Goal: Task Accomplishment & Management: Use online tool/utility

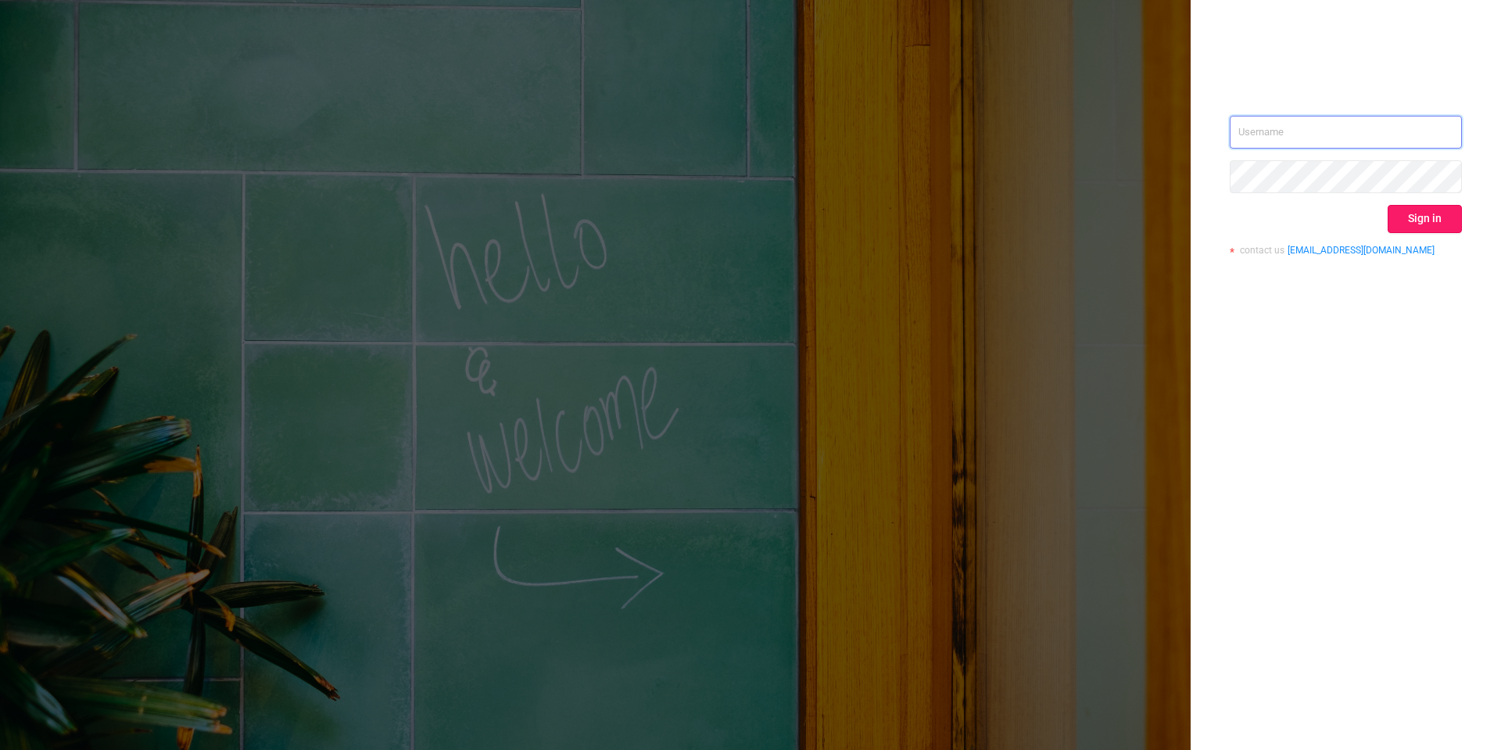
type input "[PERSON_NAME][EMAIL_ADDRESS][DOMAIN_NAME]"
click at [1419, 209] on button "Sign in" at bounding box center [1425, 219] width 74 height 28
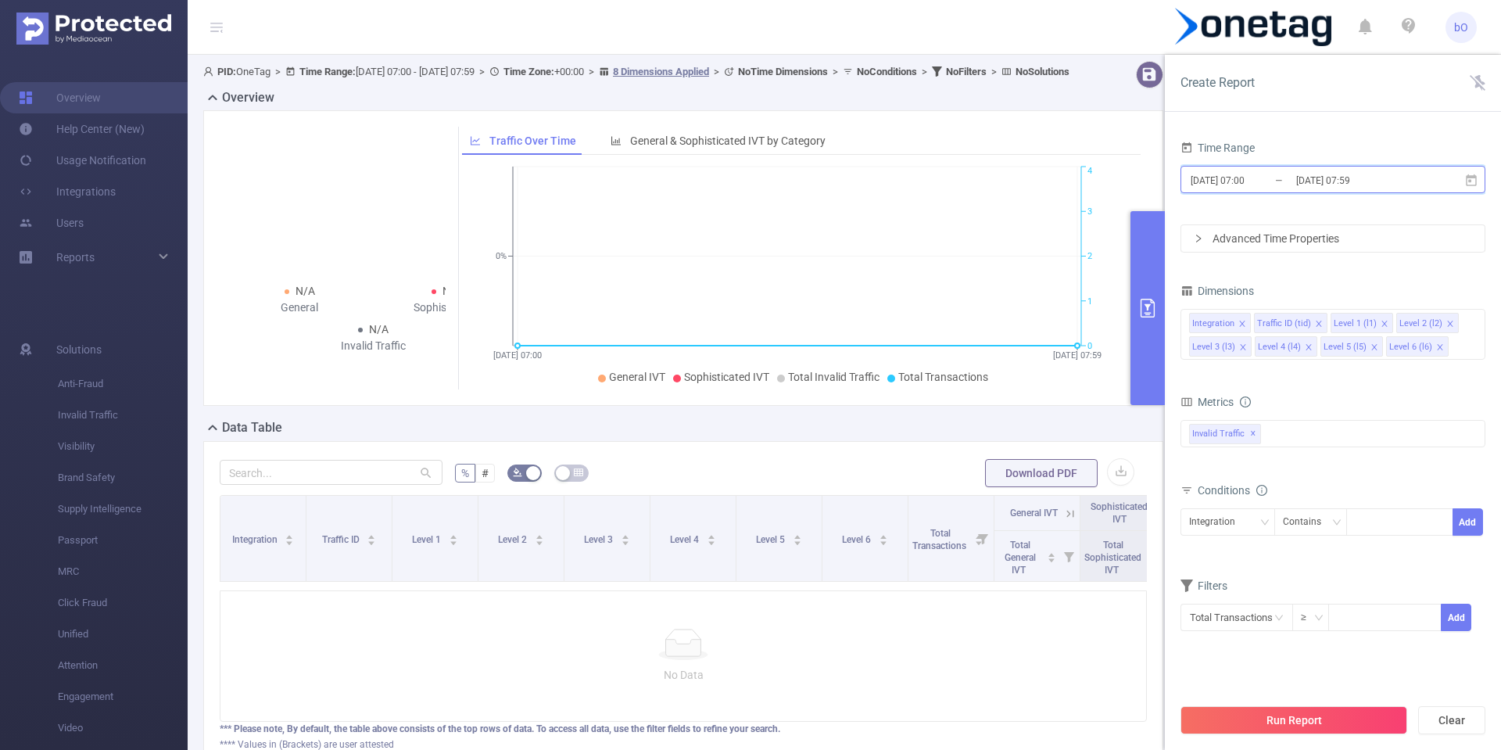
click at [1472, 179] on icon at bounding box center [1471, 181] width 14 height 14
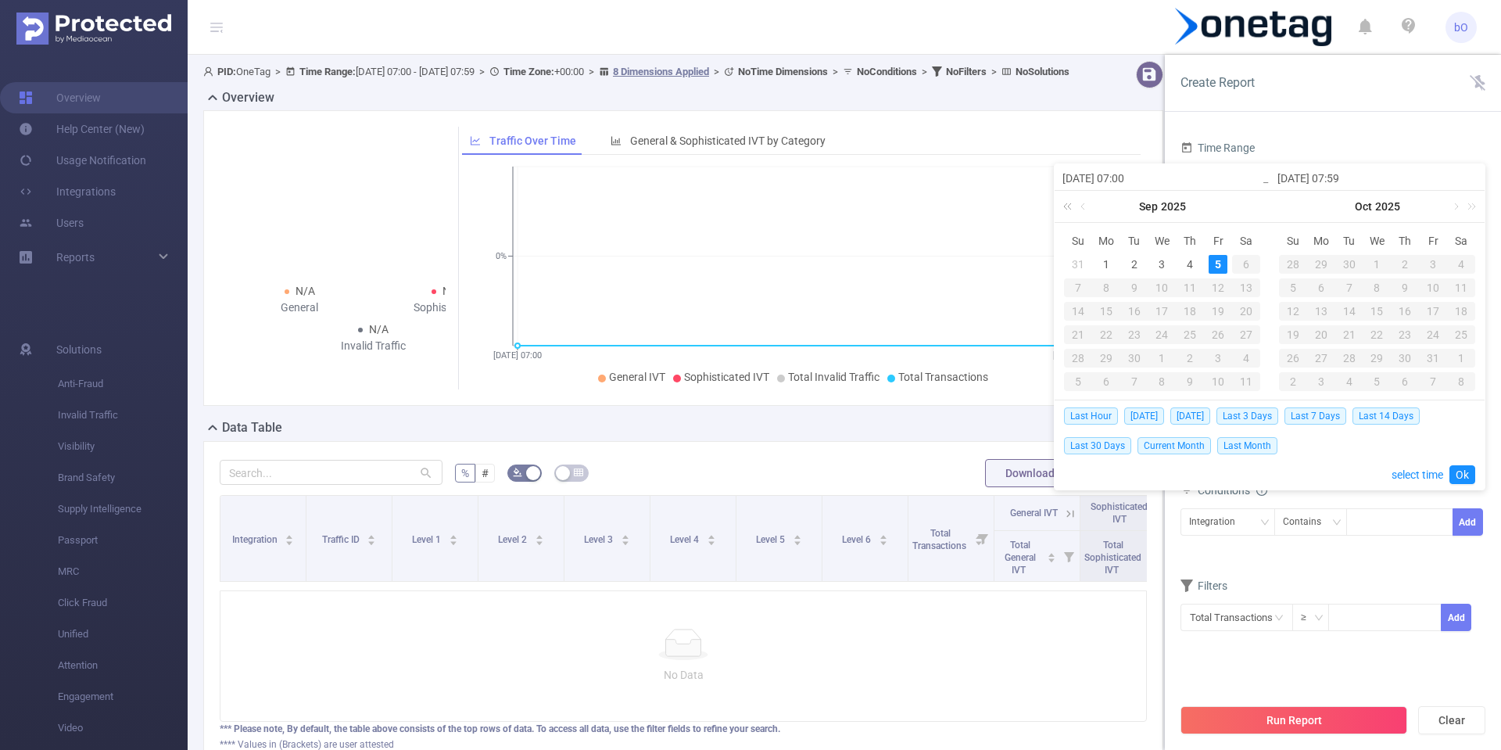
click at [1068, 206] on link at bounding box center [1070, 206] width 20 height 31
click at [1260, 210] on link at bounding box center [1254, 206] width 20 height 31
click at [1079, 210] on link at bounding box center [1084, 206] width 14 height 31
click at [1216, 334] on div "22" at bounding box center [1218, 334] width 19 height 19
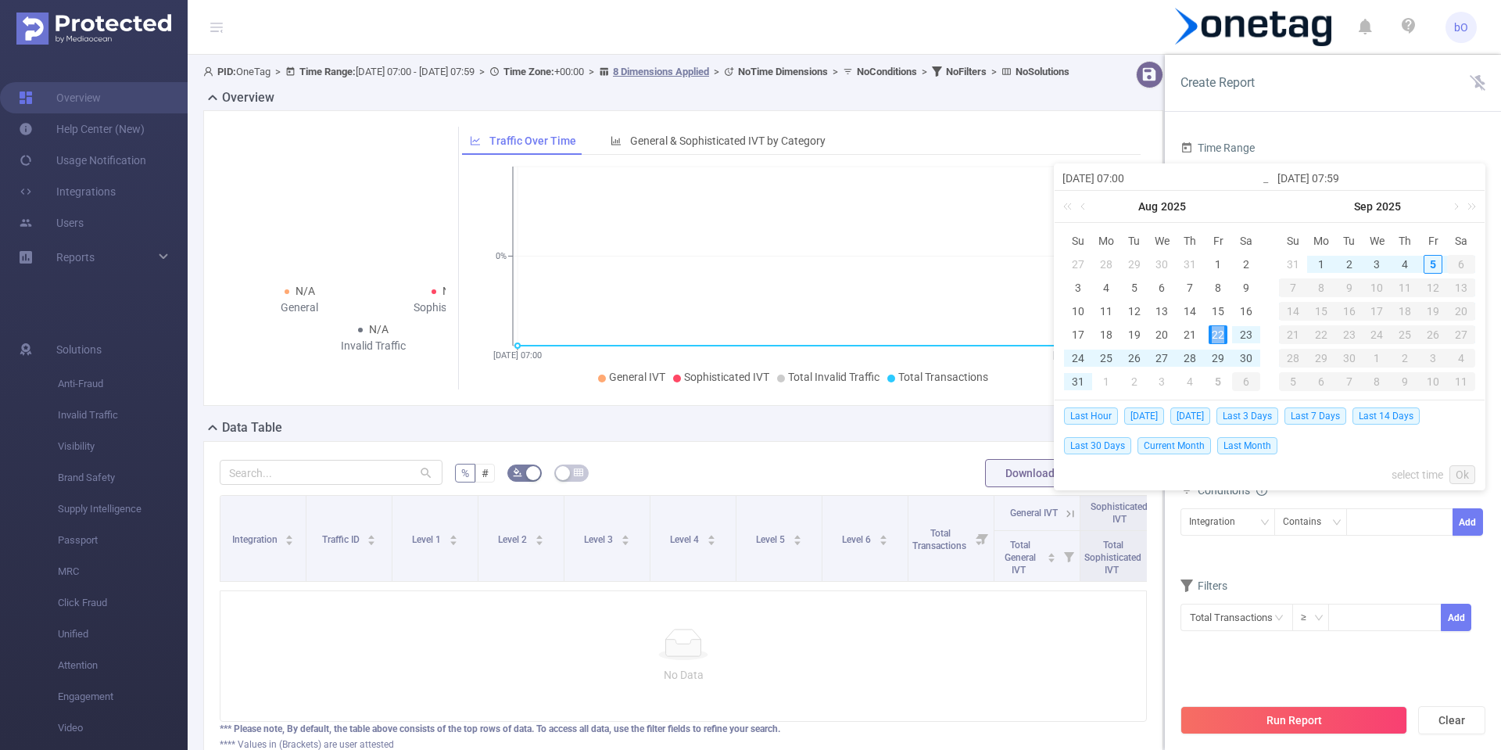
type input "[DATE] 07:00"
type input "[DATE] 07:59"
type input "[DATE] 07:00"
type input "[DATE] 07:59"
click at [1216, 334] on div "22" at bounding box center [1218, 334] width 19 height 19
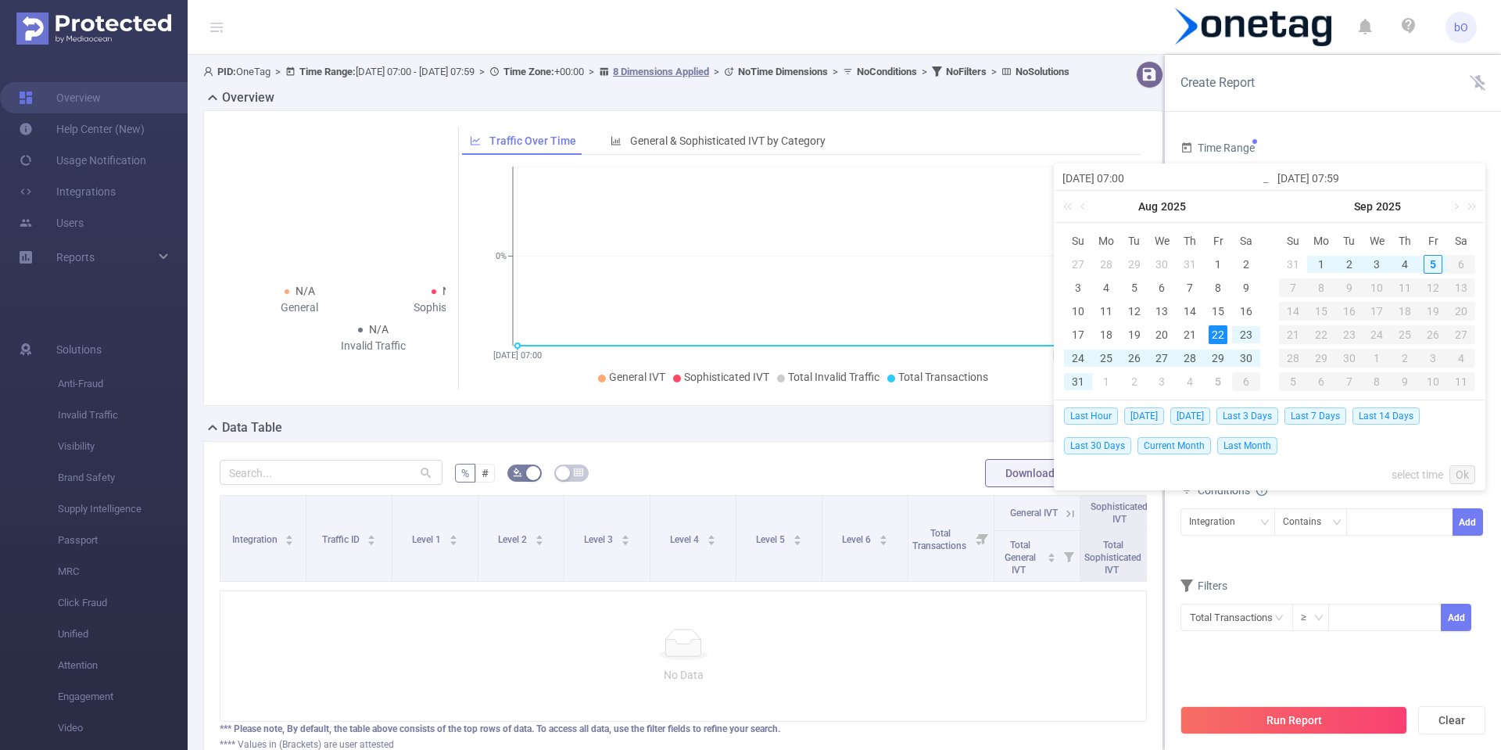
click at [1216, 334] on div "22" at bounding box center [1218, 334] width 19 height 19
click at [1421, 474] on link "select time" at bounding box center [1418, 475] width 52 height 30
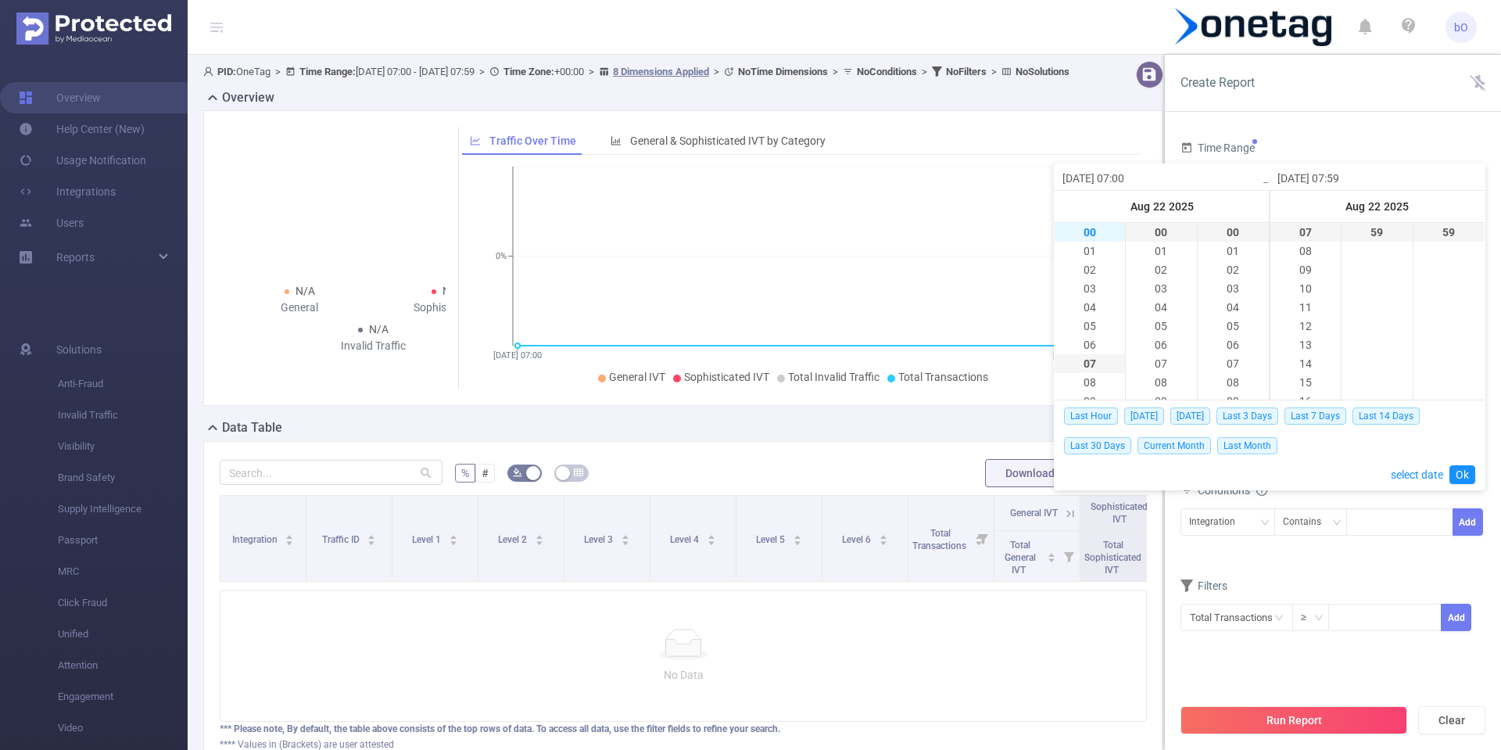
click at [1086, 235] on li "00" at bounding box center [1090, 232] width 70 height 19
type input "[DATE] 00:00"
click at [1086, 235] on li "00" at bounding box center [1090, 232] width 70 height 19
click at [1310, 234] on li "00" at bounding box center [1306, 232] width 70 height 19
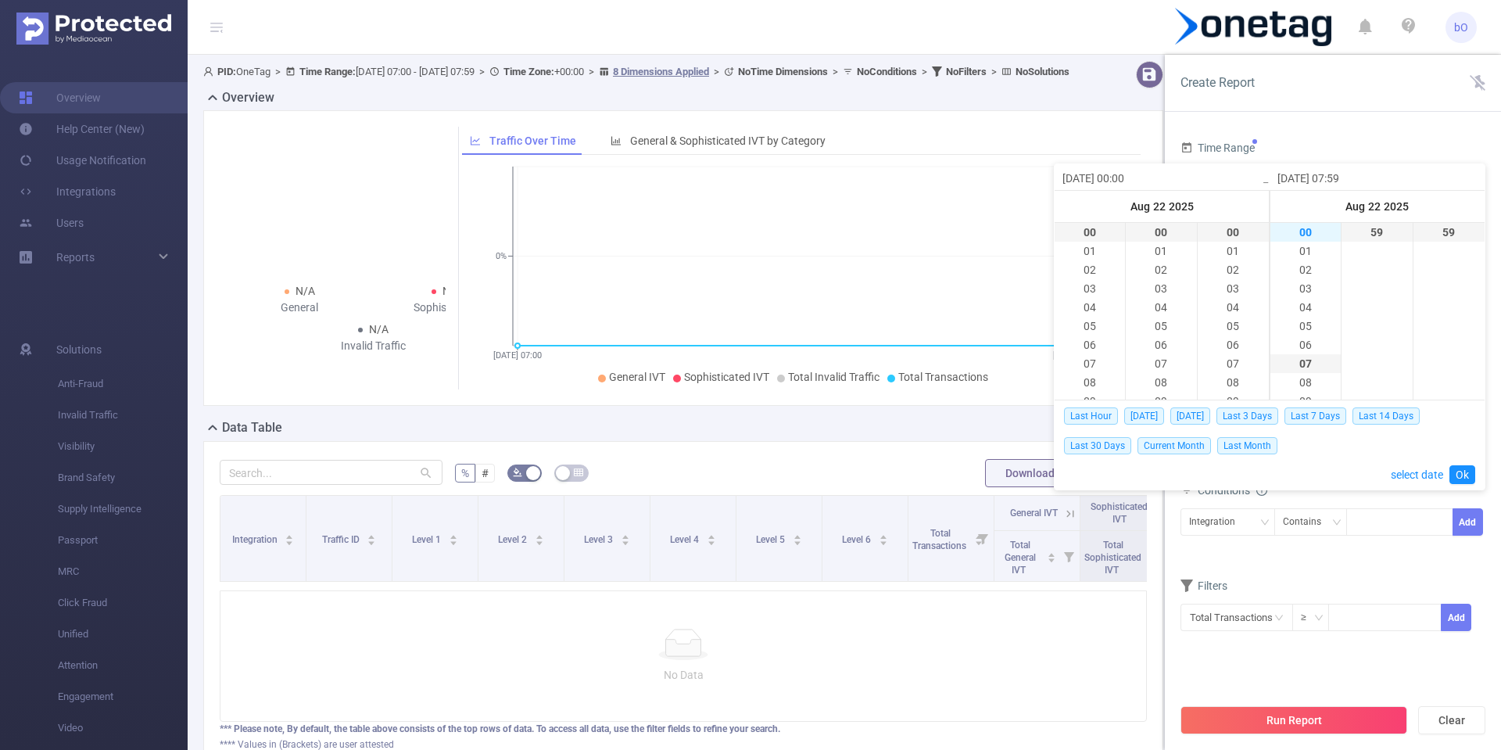
type input "[DATE] 00:59"
click at [1302, 232] on li "23" at bounding box center [1306, 232] width 70 height 19
type input "[DATE] 23:59"
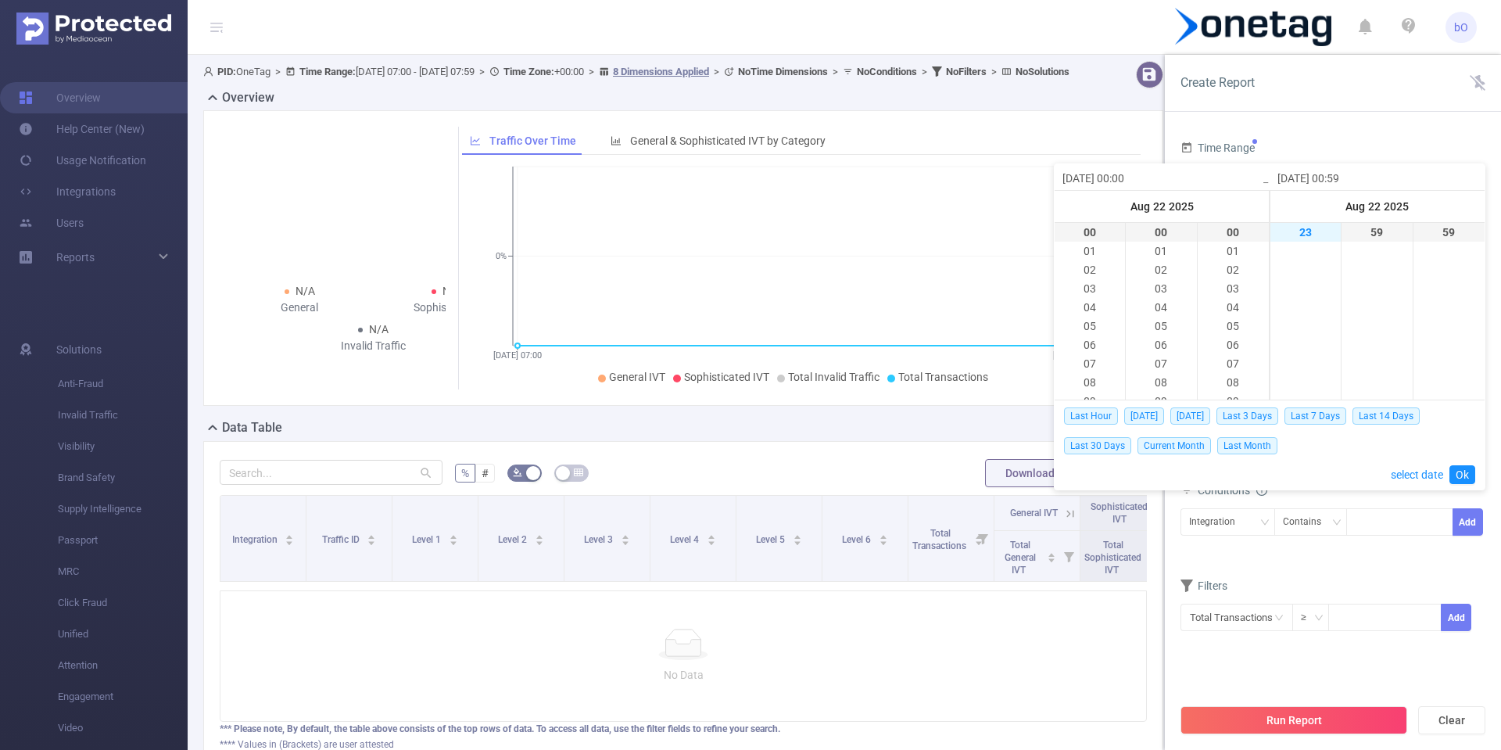
type input "[DATE] 23:59"
click at [1459, 476] on link "Ok" at bounding box center [1463, 474] width 26 height 19
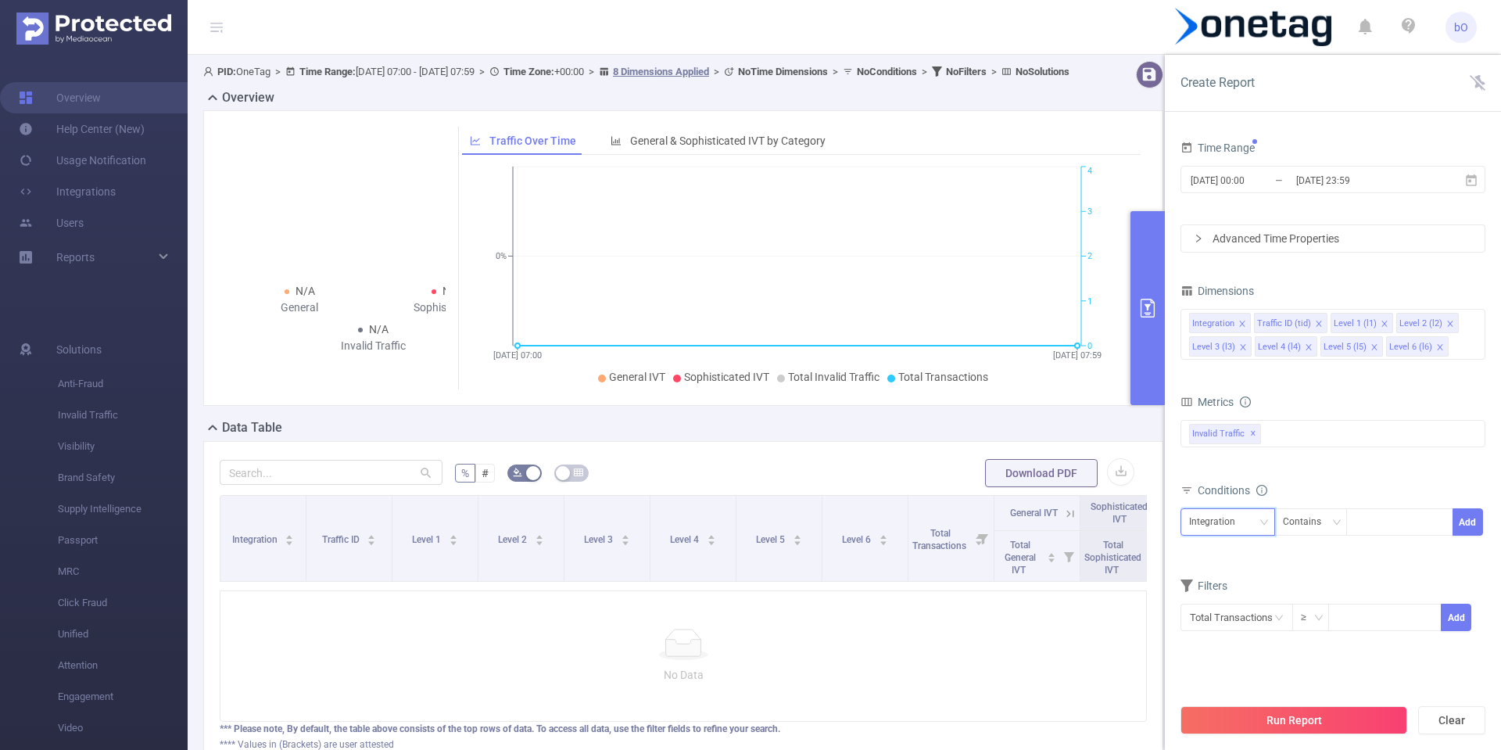
click at [1230, 532] on div "Integration" at bounding box center [1217, 522] width 57 height 26
click at [1353, 718] on button "Run Report" at bounding box center [1294, 720] width 227 height 28
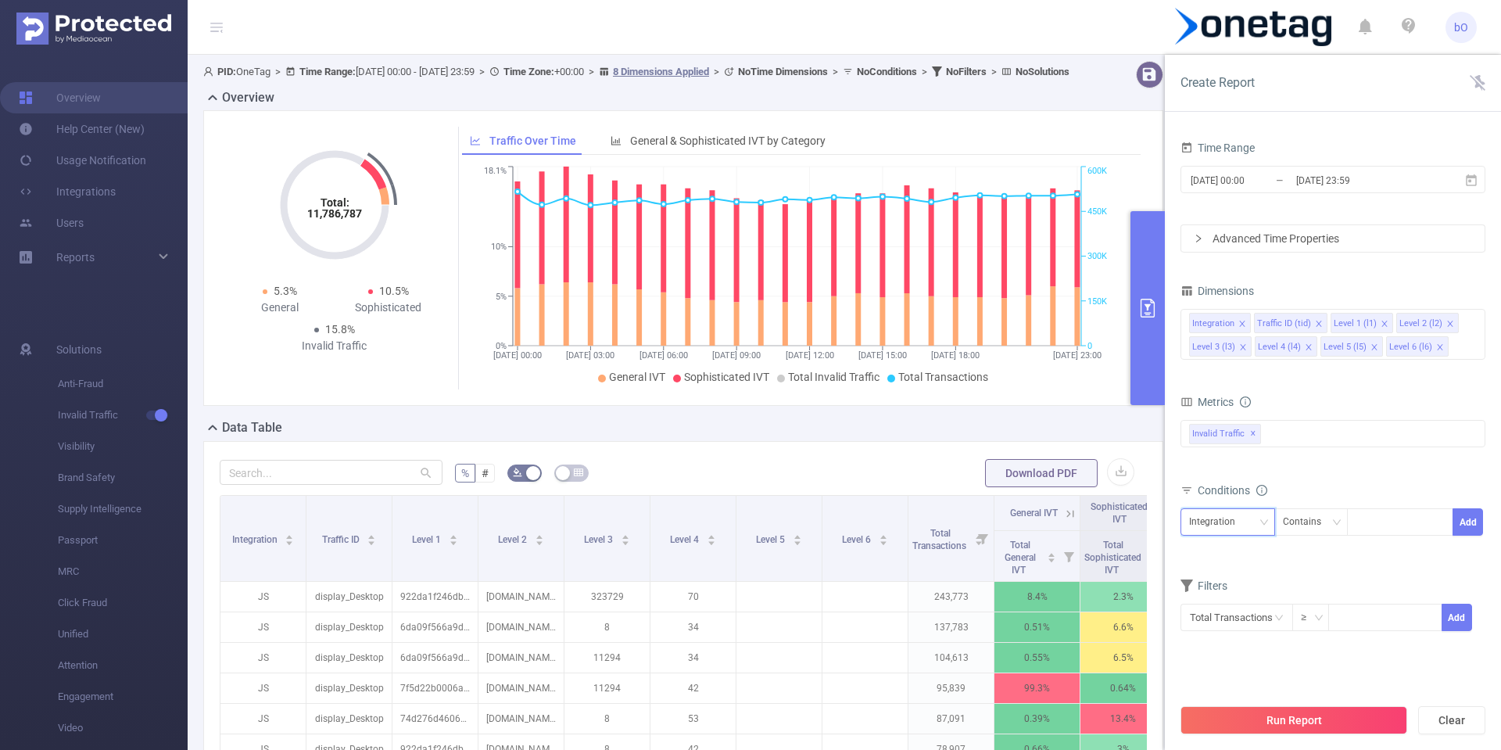
click at [1232, 528] on div "Integration" at bounding box center [1217, 522] width 57 height 26
click at [1230, 608] on li "Level 1 (l1)" at bounding box center [1228, 604] width 95 height 25
click at [1364, 521] on div at bounding box center [1400, 522] width 90 height 26
paste input "6b859b96c564fbe"
type input "6b859b96c564fbe"
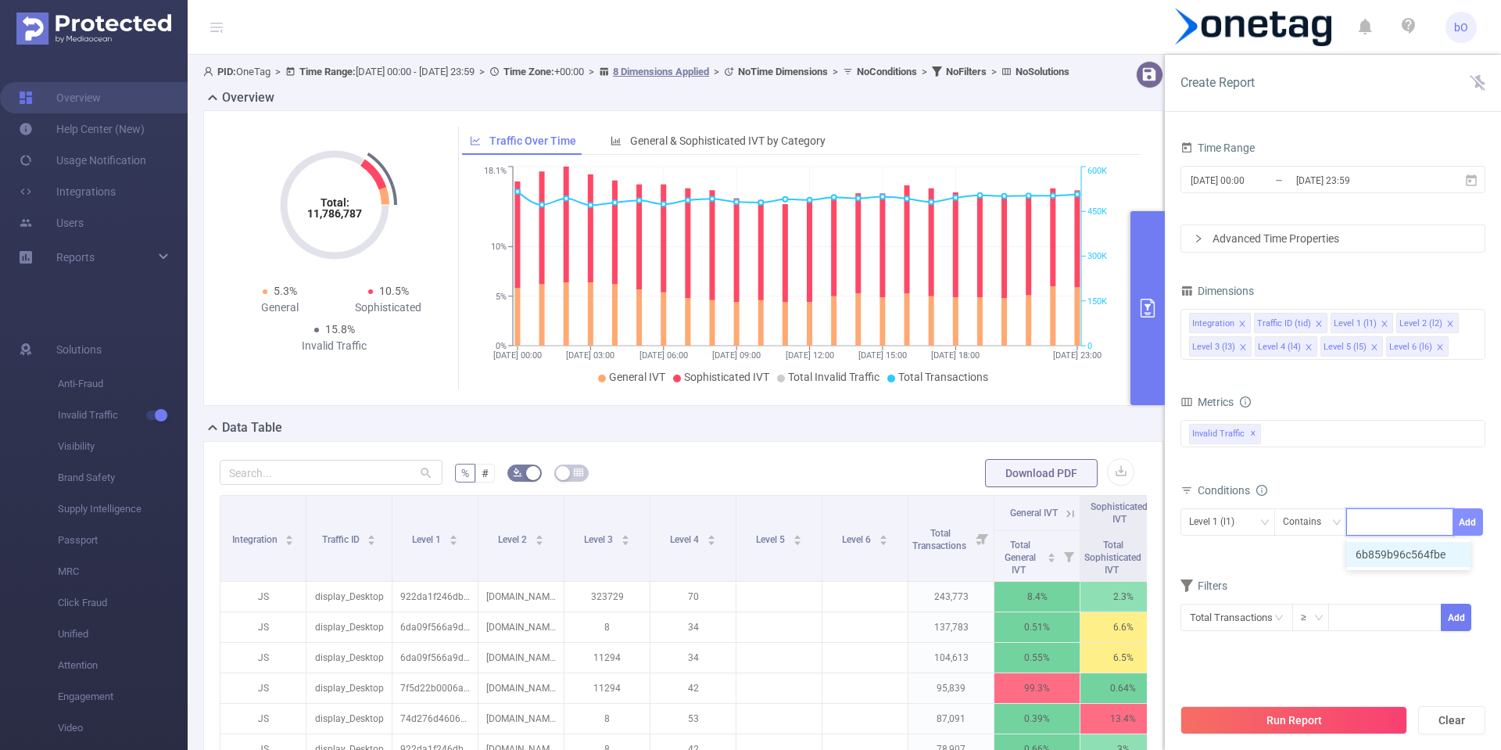
click at [1468, 524] on button "Add" at bounding box center [1468, 521] width 30 height 27
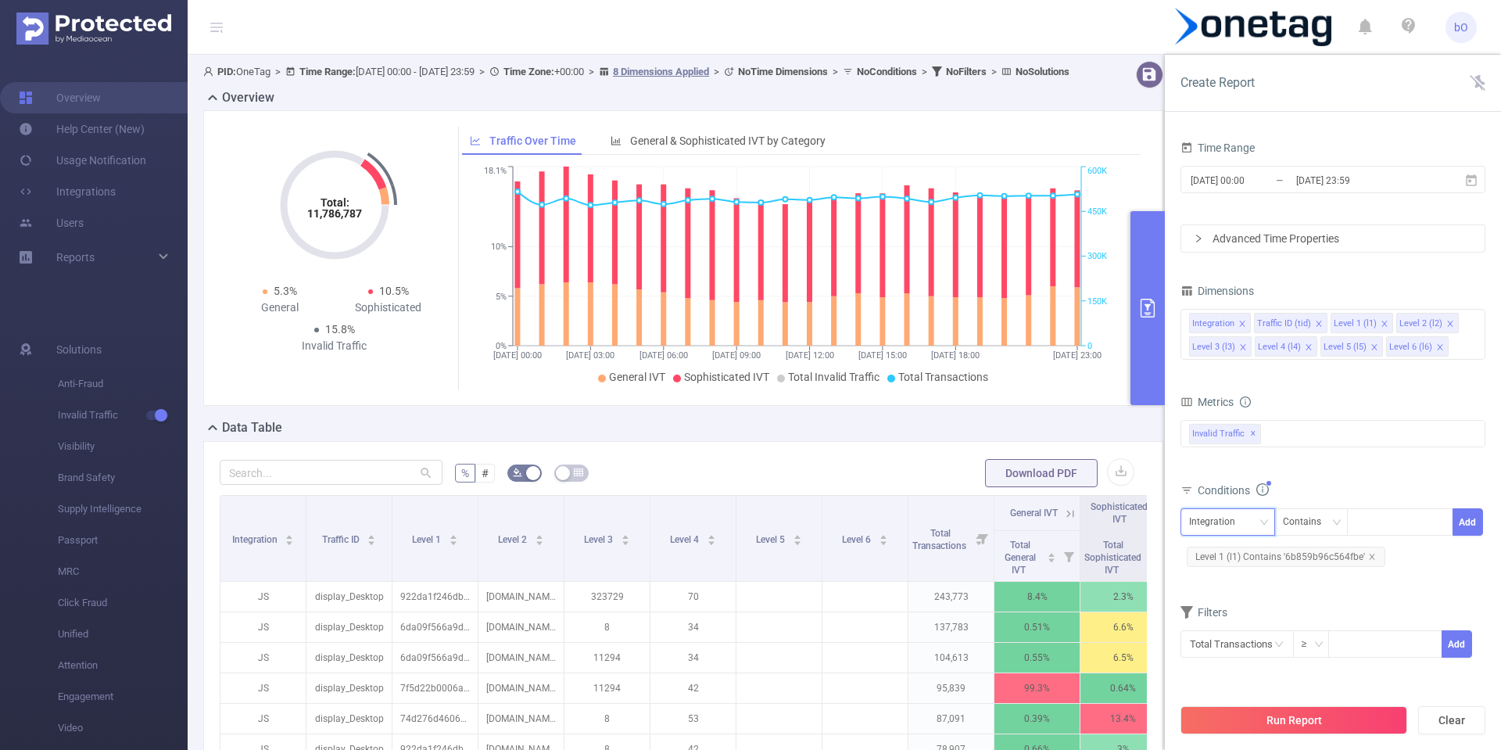
click at [1246, 522] on div "Integration" at bounding box center [1227, 522] width 77 height 26
click at [1229, 644] on li "Level 3 (l3)" at bounding box center [1228, 654] width 95 height 25
click at [1306, 522] on div "Contains" at bounding box center [1307, 522] width 49 height 26
click at [1303, 575] on li "Is" at bounding box center [1326, 579] width 104 height 25
click at [1377, 520] on div at bounding box center [1400, 522] width 90 height 26
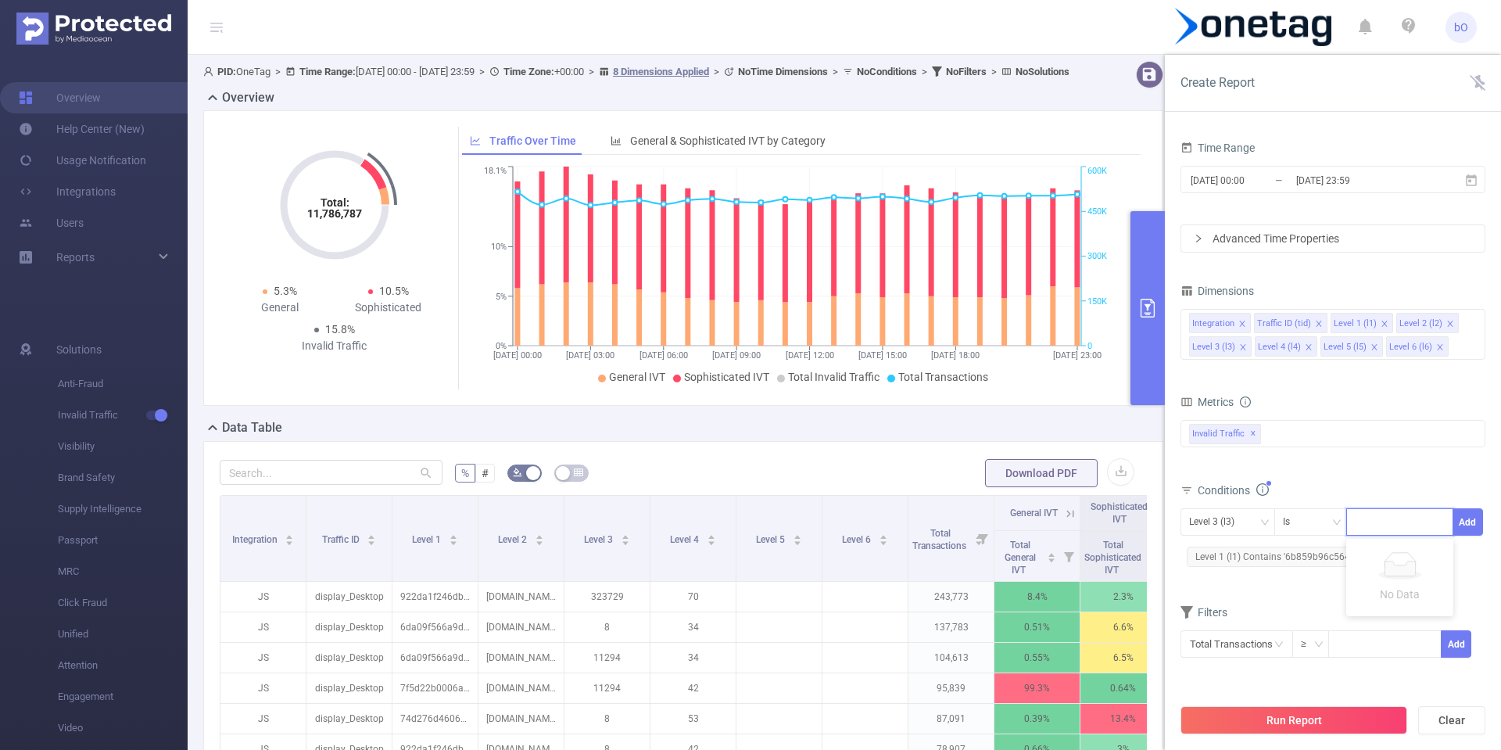
paste input "255854"
type input "255854"
click at [1474, 525] on button "Add" at bounding box center [1468, 521] width 30 height 27
click at [1255, 715] on button "Run Report" at bounding box center [1294, 720] width 227 height 28
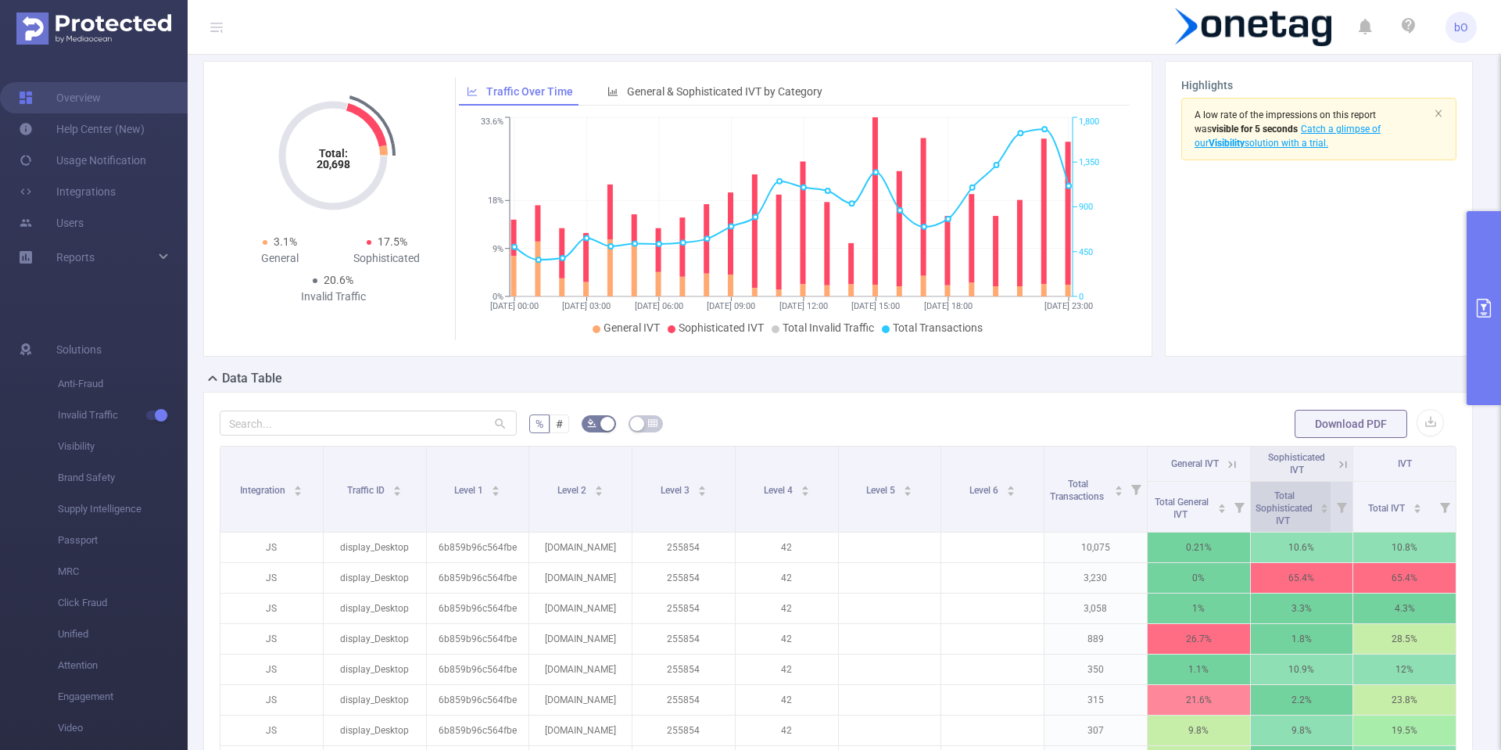
scroll to position [94, 0]
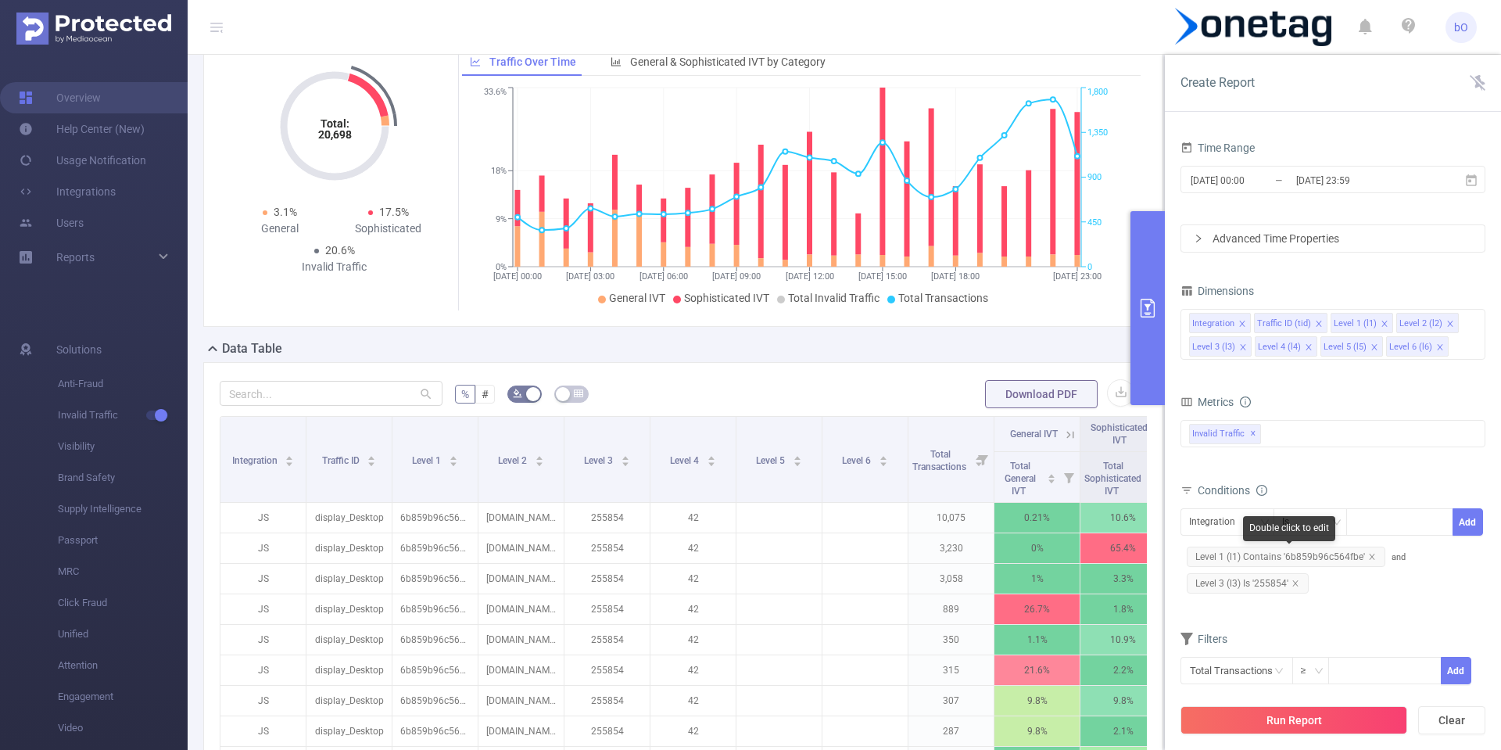
click at [1283, 557] on span "Level 1 (l1) Contains '6b859b96c564fbe'" at bounding box center [1286, 557] width 199 height 20
click at [1332, 560] on span "Level 1 (l1) Contains '6b859b96c564fbe'" at bounding box center [1286, 557] width 199 height 20
click at [1320, 524] on div "Contains" at bounding box center [1307, 522] width 49 height 26
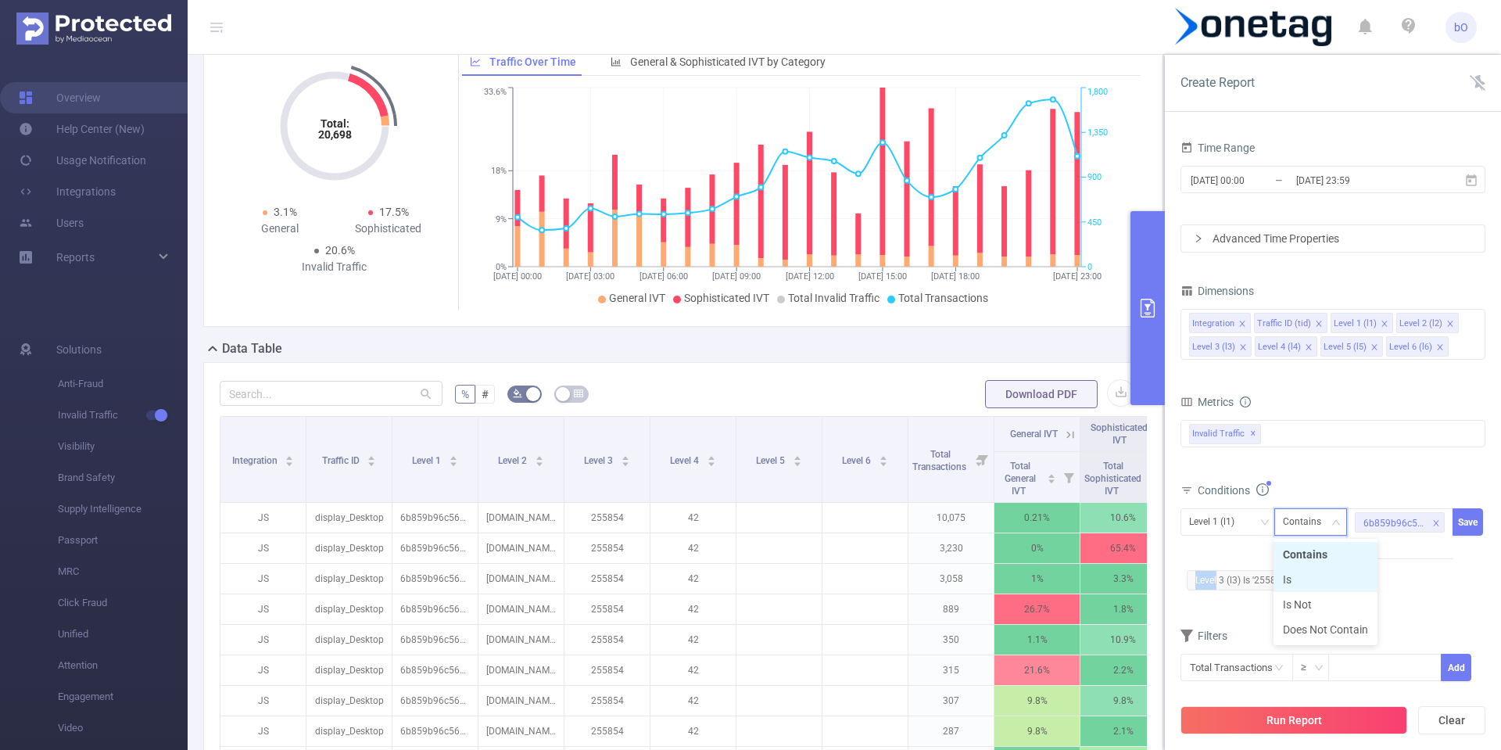
click at [1319, 571] on li "Is" at bounding box center [1326, 579] width 104 height 25
click at [1379, 547] on div "6b859b96c564fbe" at bounding box center [1399, 533] width 107 height 51
paste input "87f58fe90234d0e"
type input "87f58fe90234d0e"
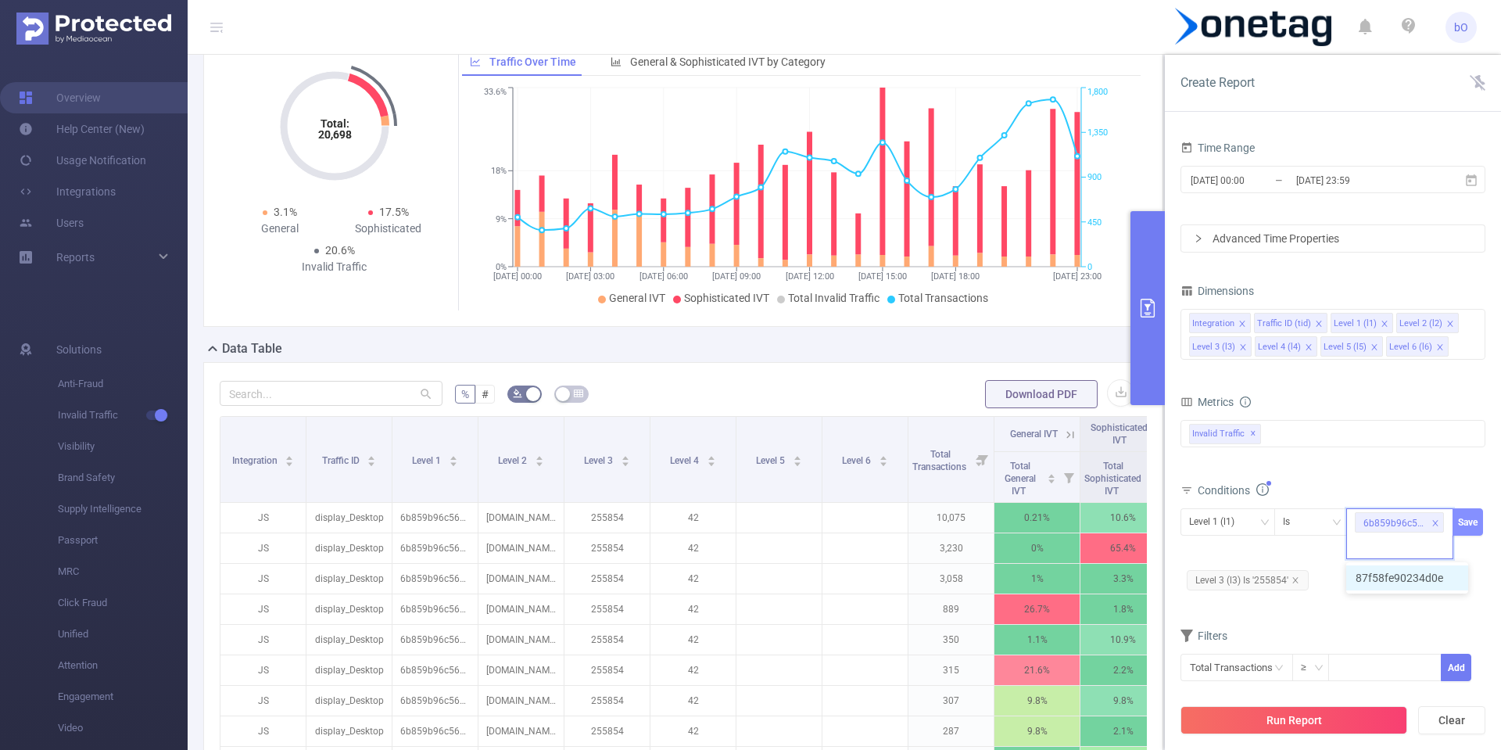
click at [1465, 522] on button "Save" at bounding box center [1468, 521] width 30 height 27
click at [1278, 711] on button "Run Report" at bounding box center [1294, 720] width 227 height 28
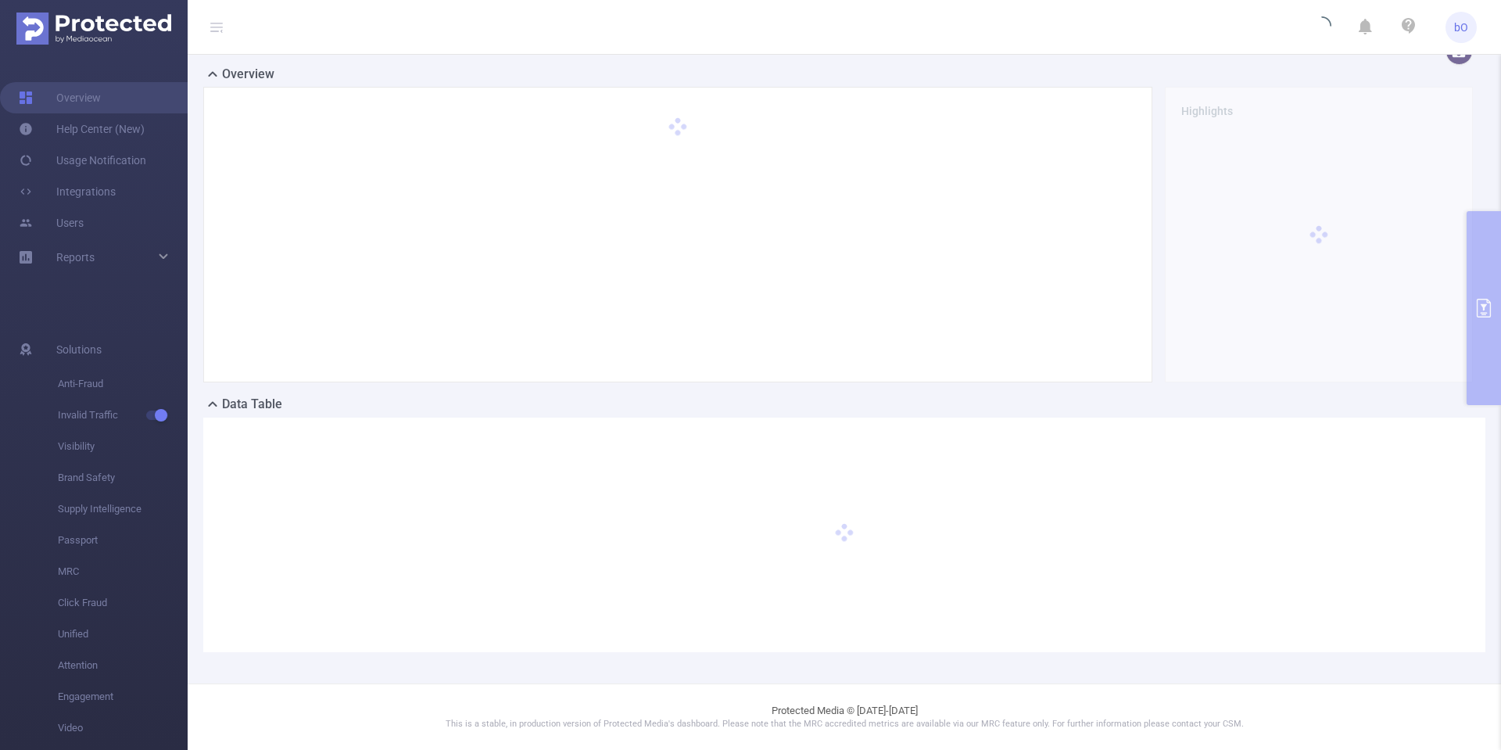
scroll to position [23, 0]
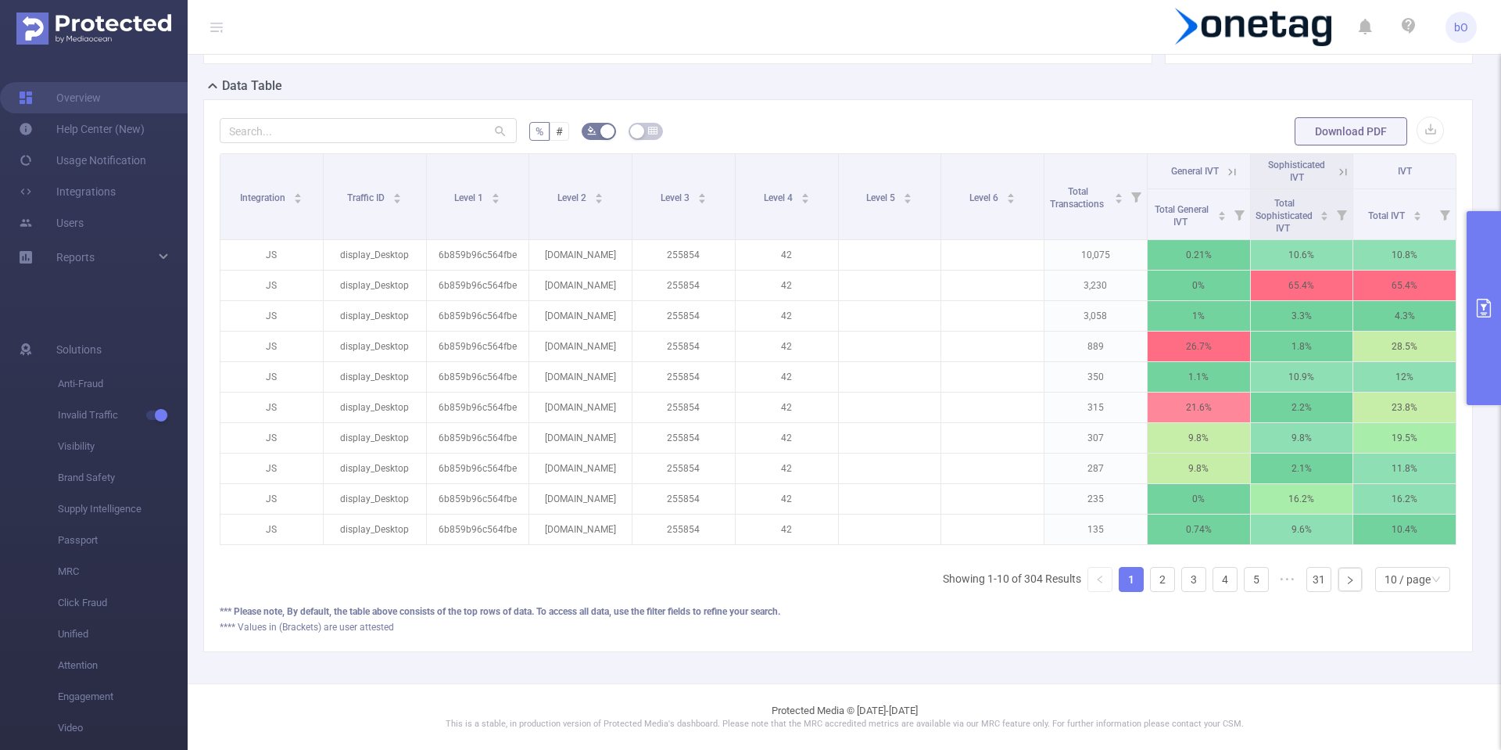
scroll to position [353, 0]
click at [1151, 579] on link "2" at bounding box center [1162, 579] width 23 height 23
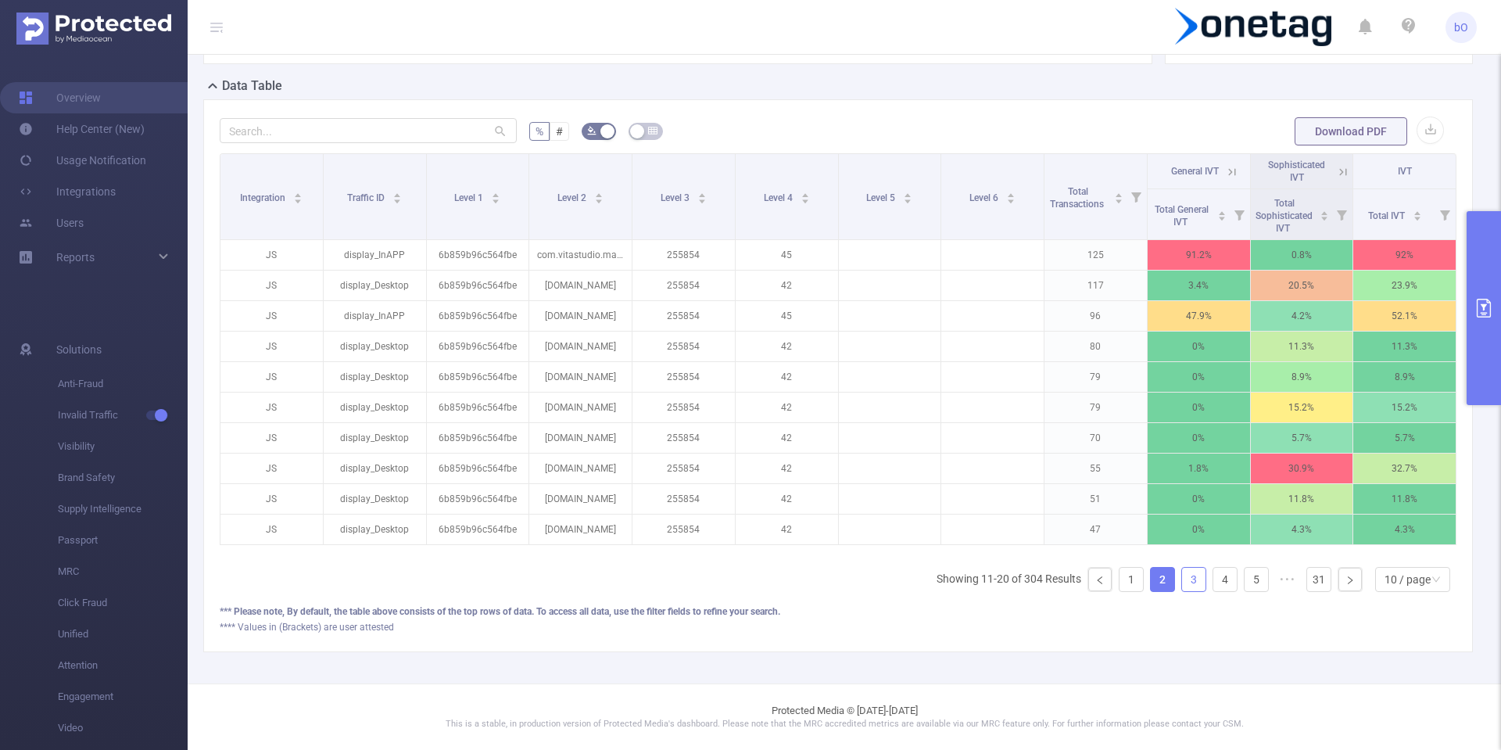
click at [1184, 581] on link "3" at bounding box center [1193, 579] width 23 height 23
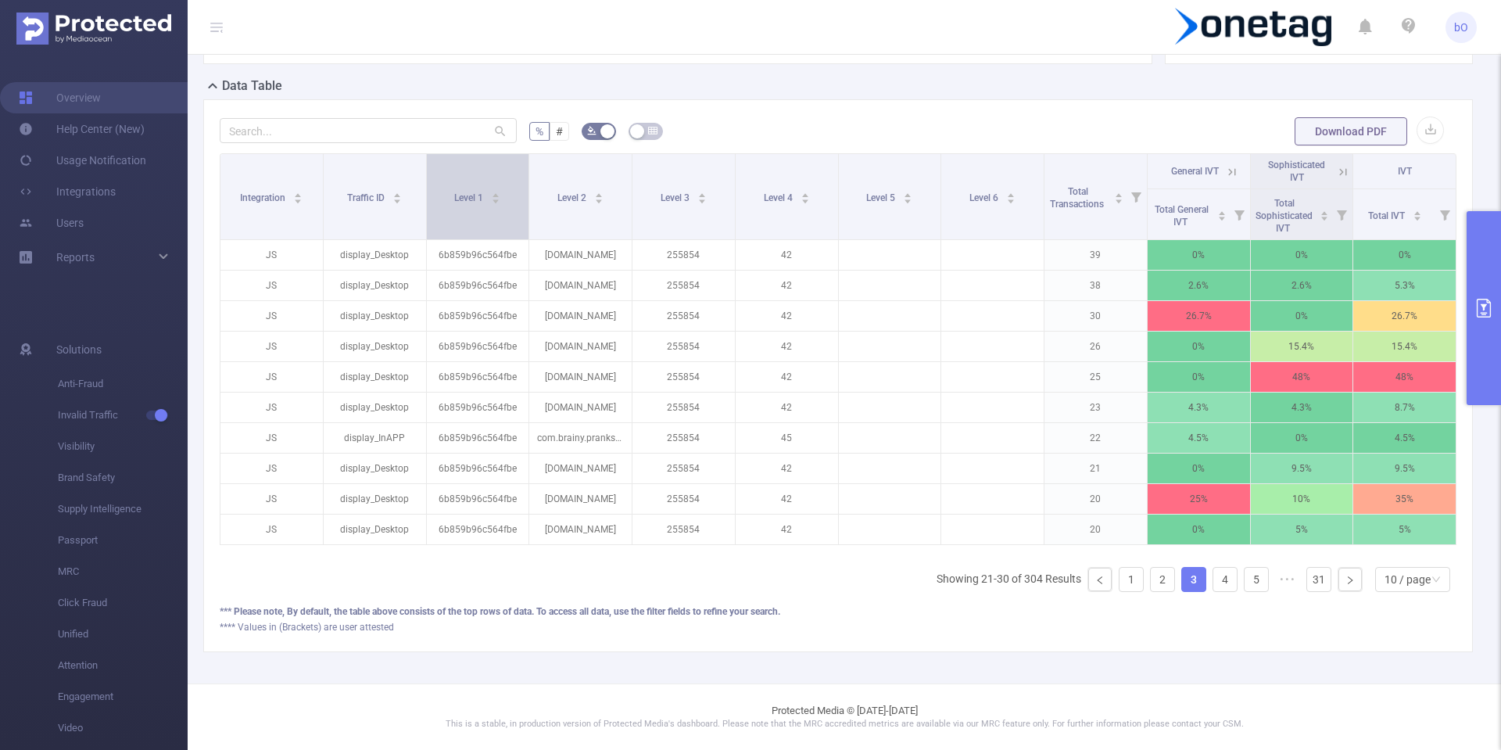
click at [479, 192] on span "Level 1" at bounding box center [469, 197] width 31 height 11
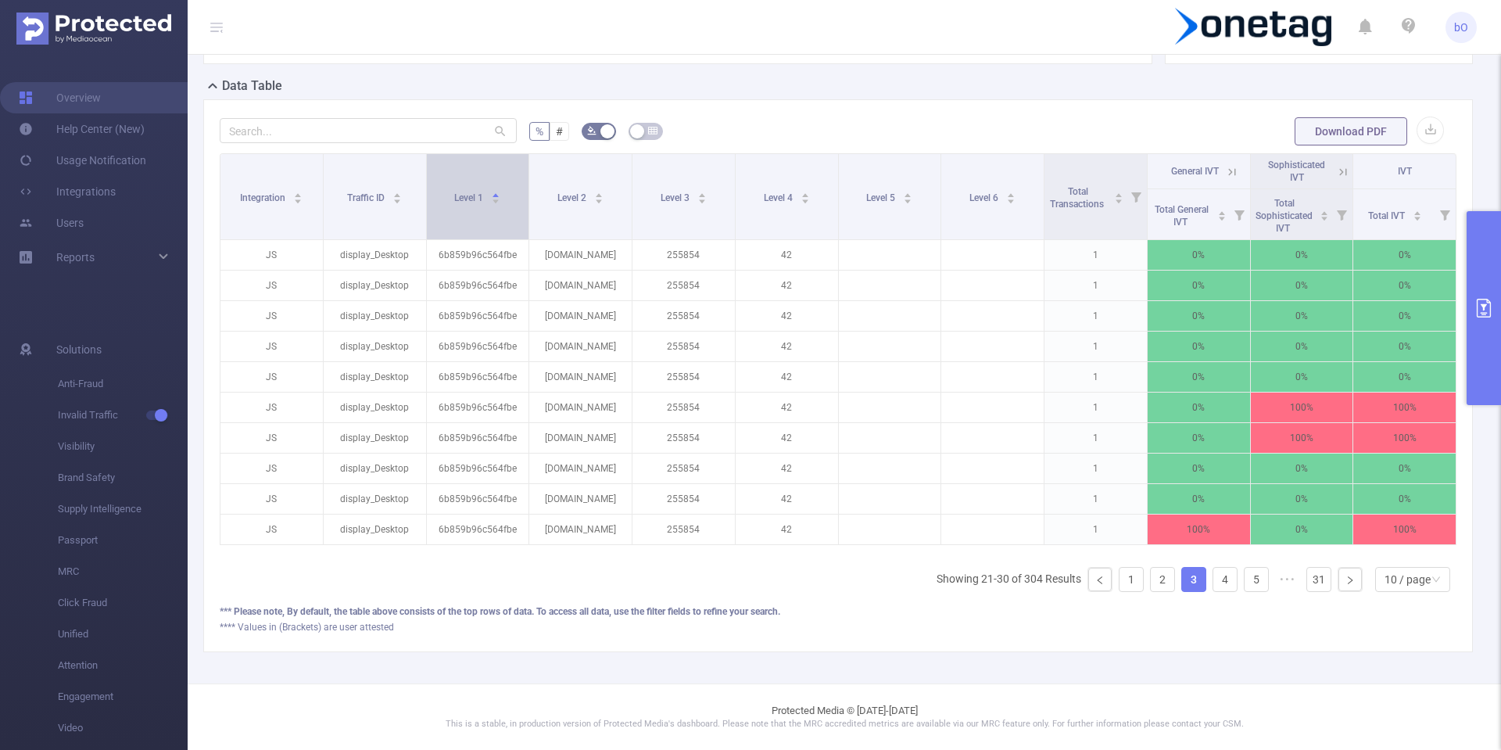
click at [479, 192] on span "Level 1" at bounding box center [469, 197] width 31 height 11
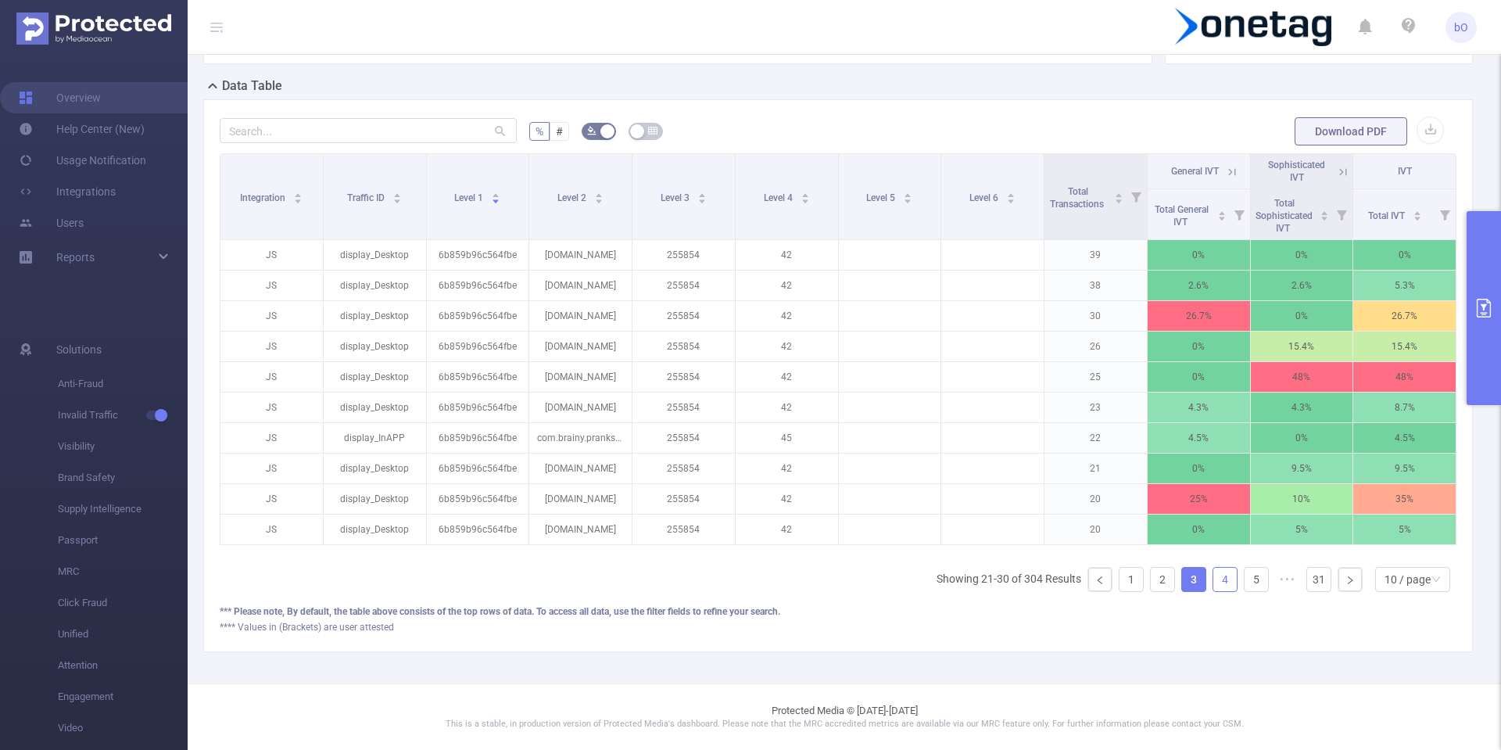
click at [1213, 574] on link "4" at bounding box center [1224, 579] width 23 height 23
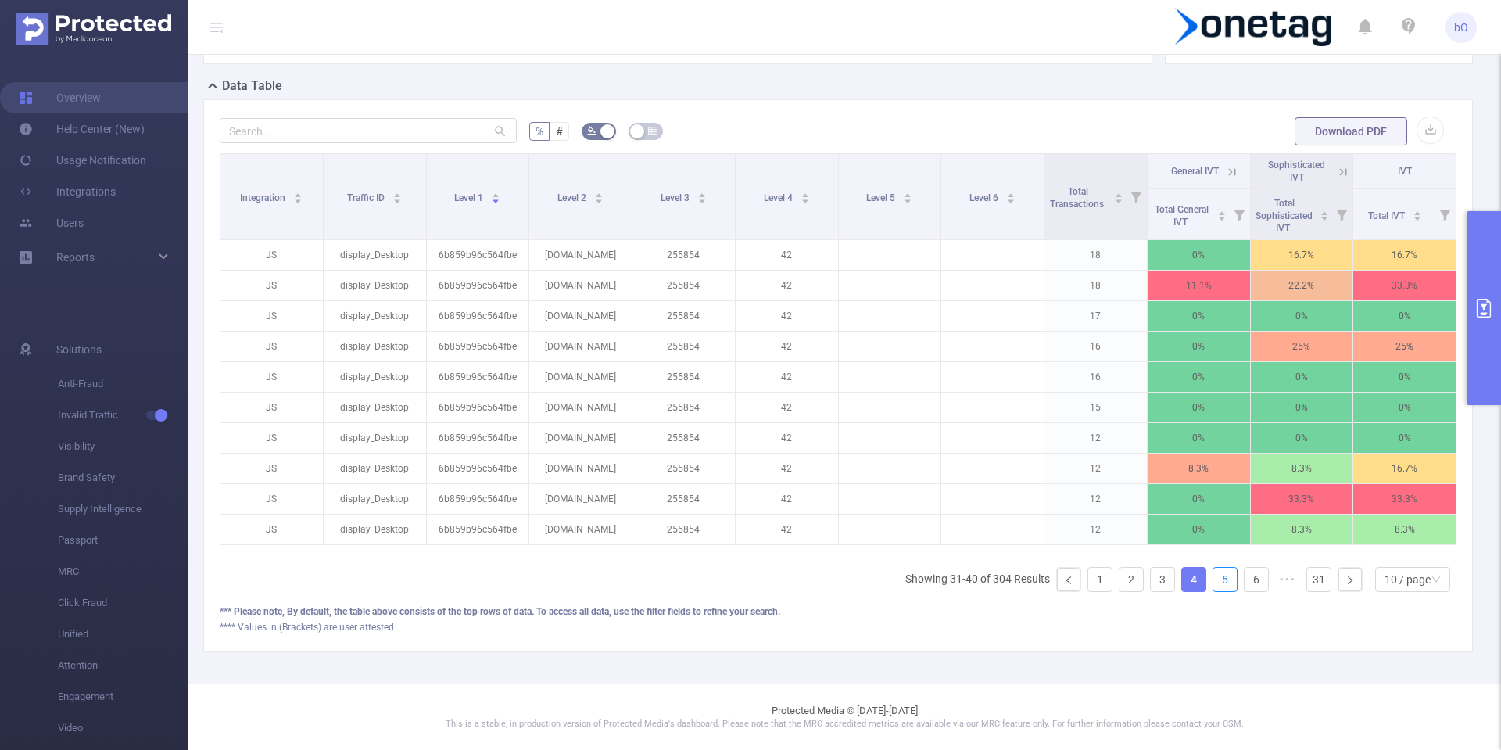
click at [1213, 574] on link "5" at bounding box center [1224, 579] width 23 height 23
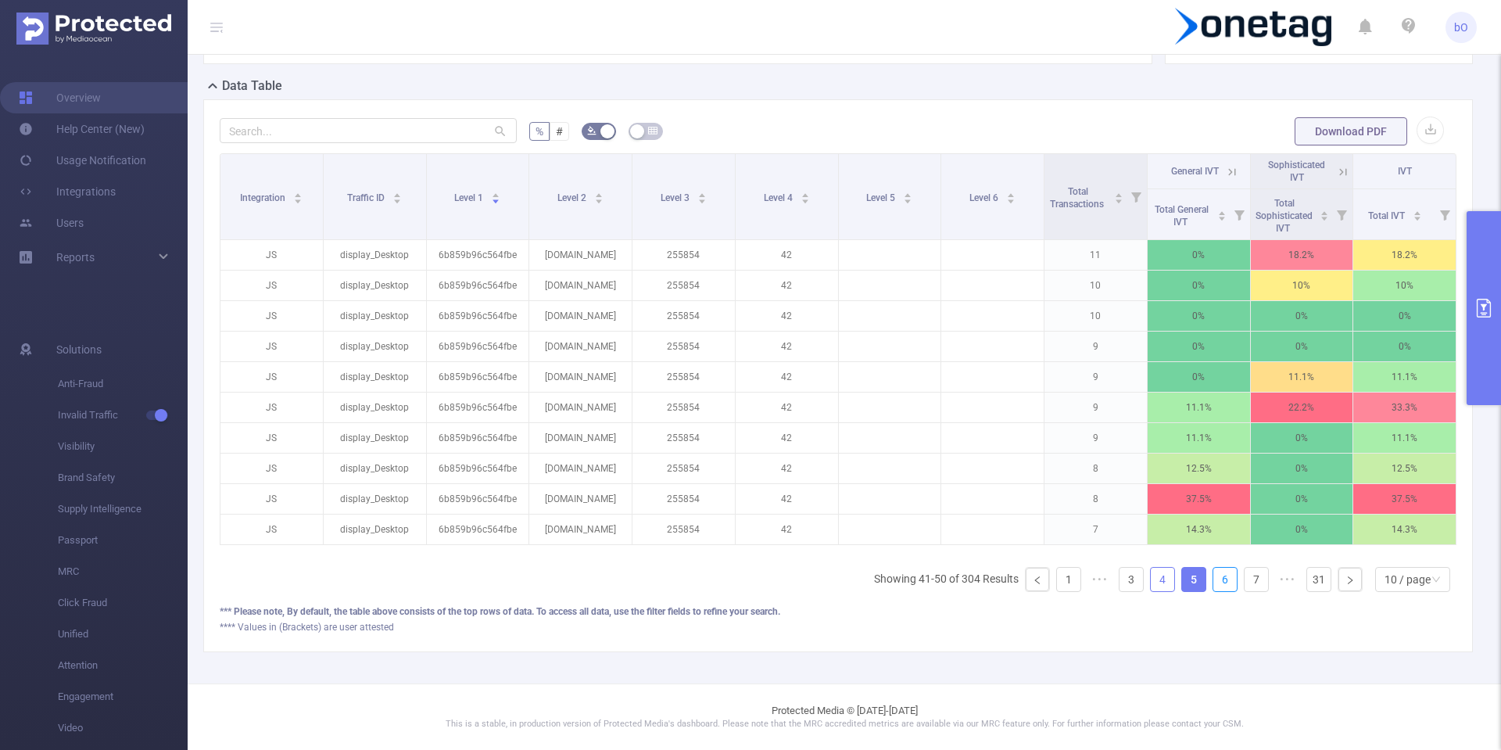
click at [1213, 574] on link "6" at bounding box center [1224, 579] width 23 height 23
click at [1245, 574] on link "7" at bounding box center [1256, 579] width 23 height 23
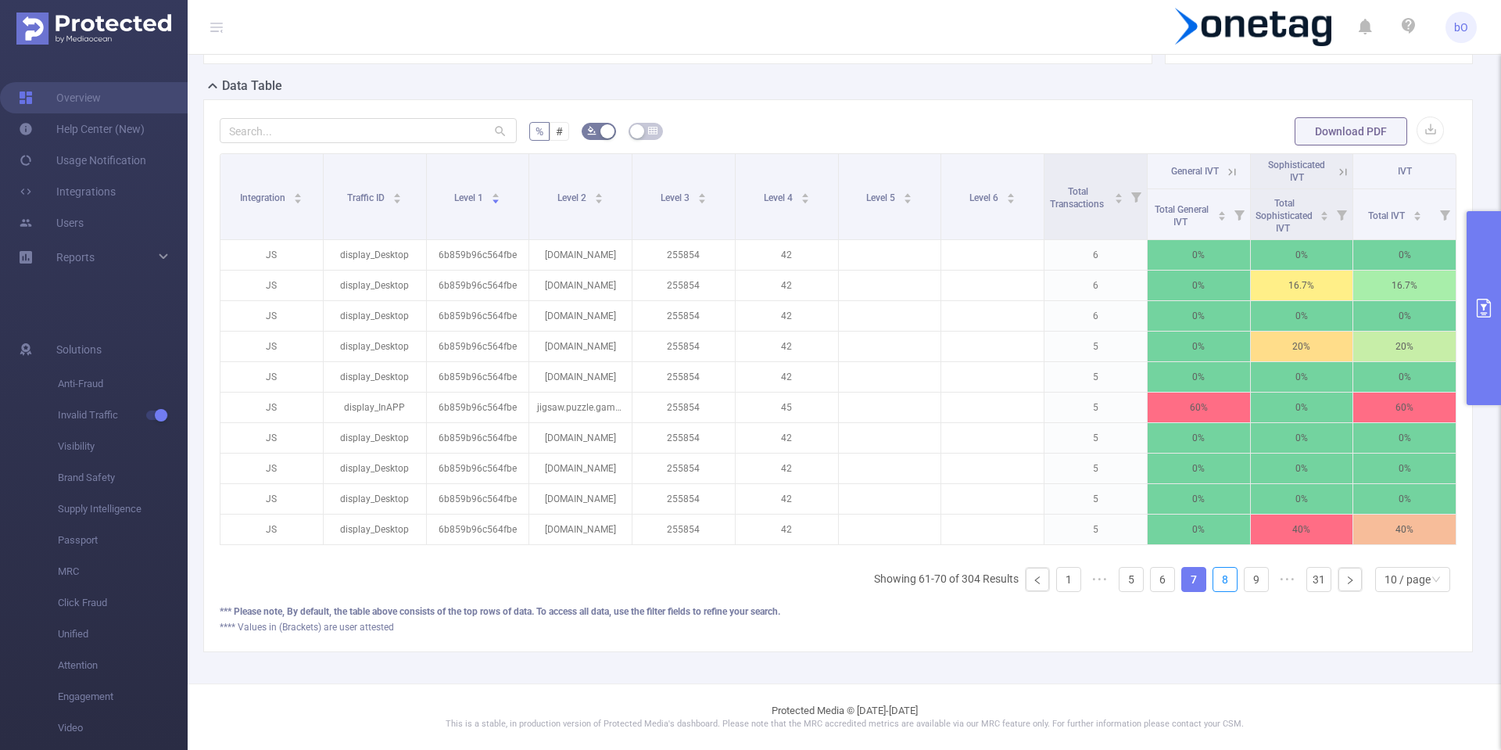
click at [1213, 574] on link "8" at bounding box center [1224, 579] width 23 height 23
click at [1245, 574] on link "9" at bounding box center [1256, 579] width 23 height 23
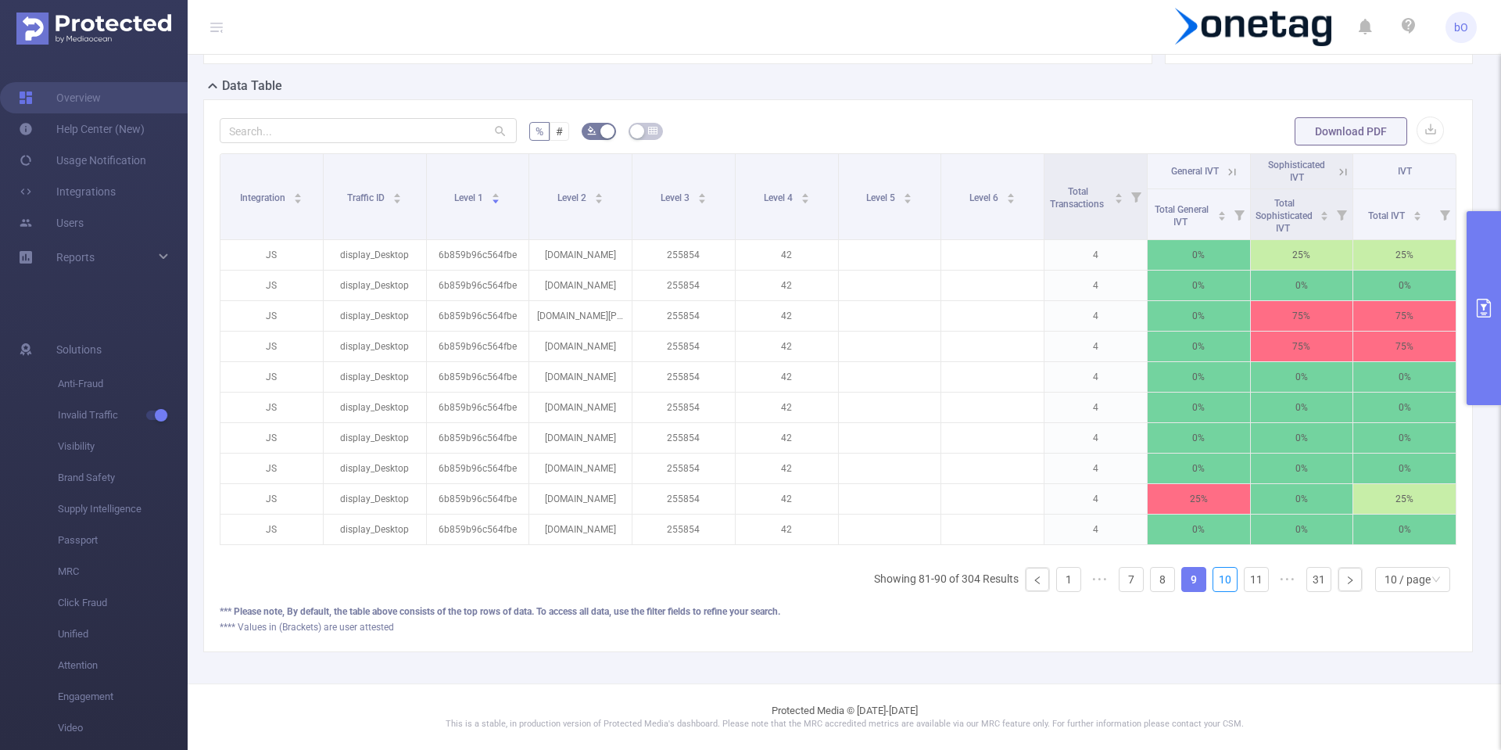
click at [1213, 574] on link "10" at bounding box center [1224, 579] width 23 height 23
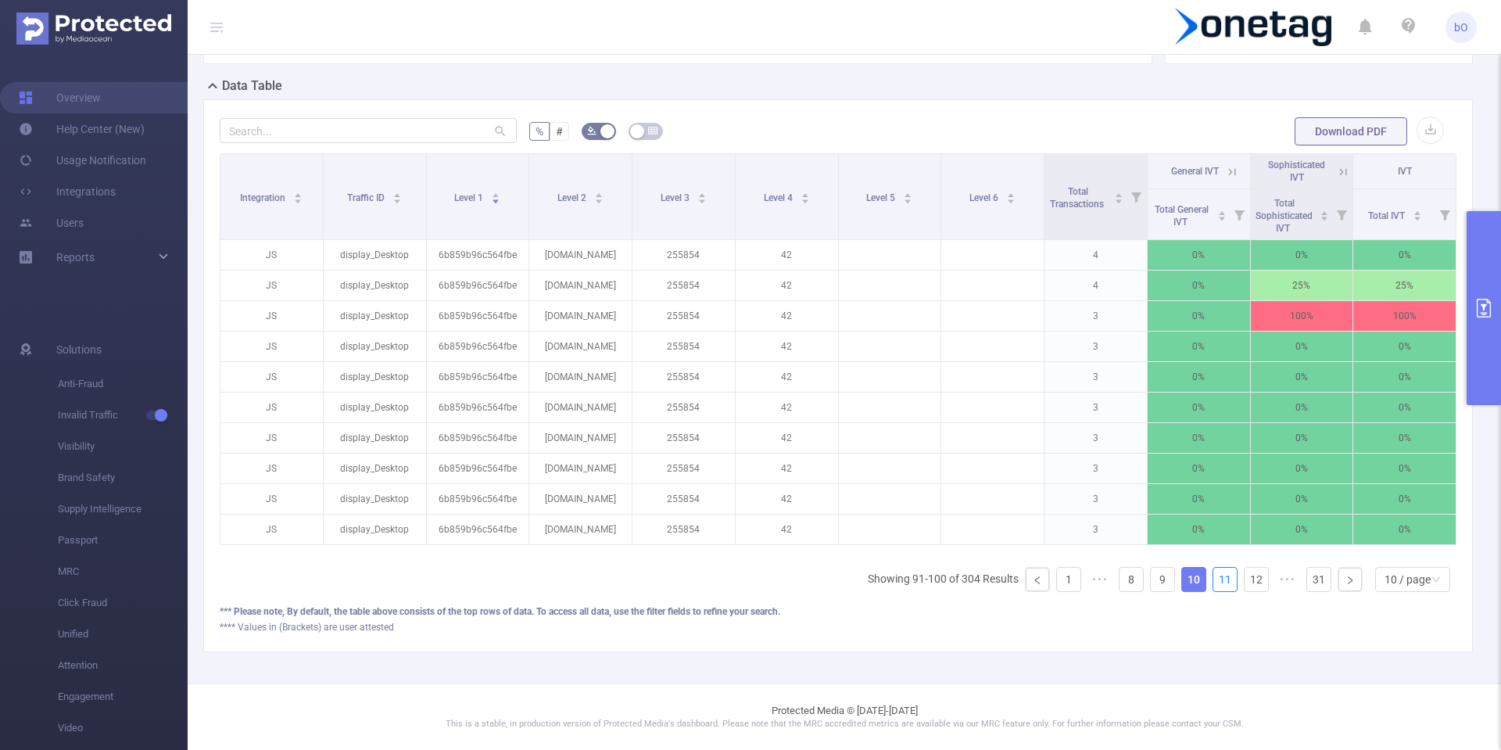
click at [1213, 574] on link "11" at bounding box center [1224, 579] width 23 height 23
click at [1245, 574] on link "12" at bounding box center [1256, 579] width 23 height 23
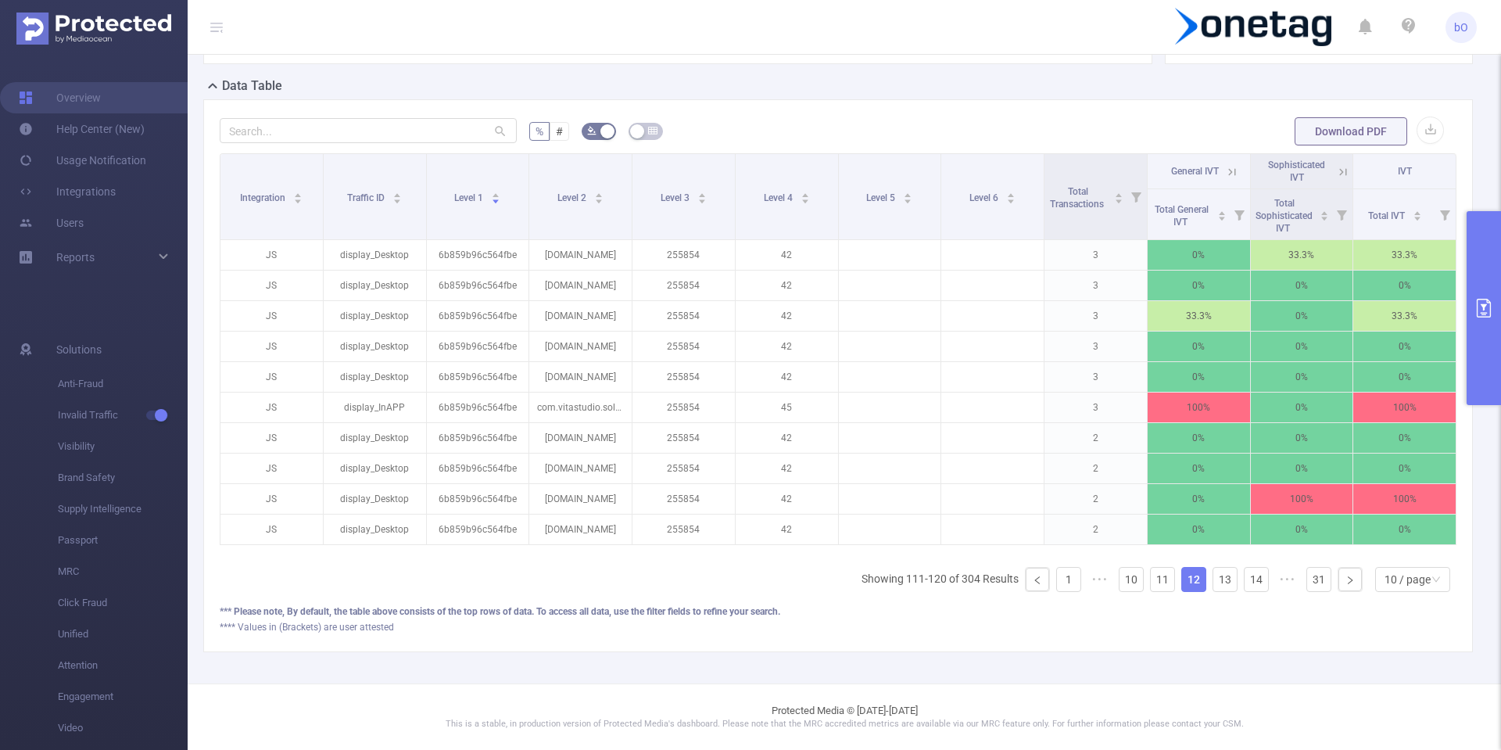
click at [1213, 574] on link "13" at bounding box center [1224, 579] width 23 height 23
click at [1245, 574] on link "14" at bounding box center [1256, 579] width 23 height 23
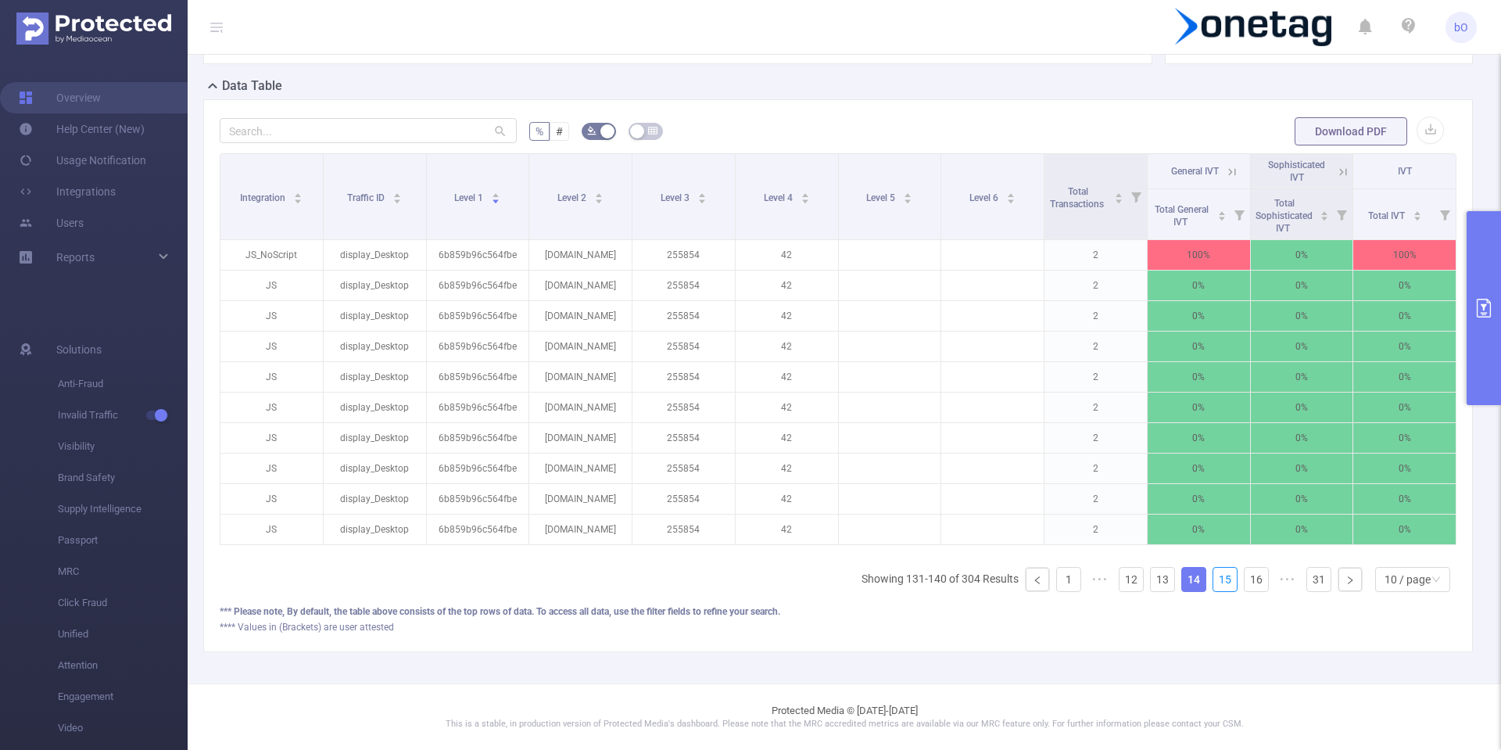
click at [1213, 574] on link "15" at bounding box center [1224, 579] width 23 height 23
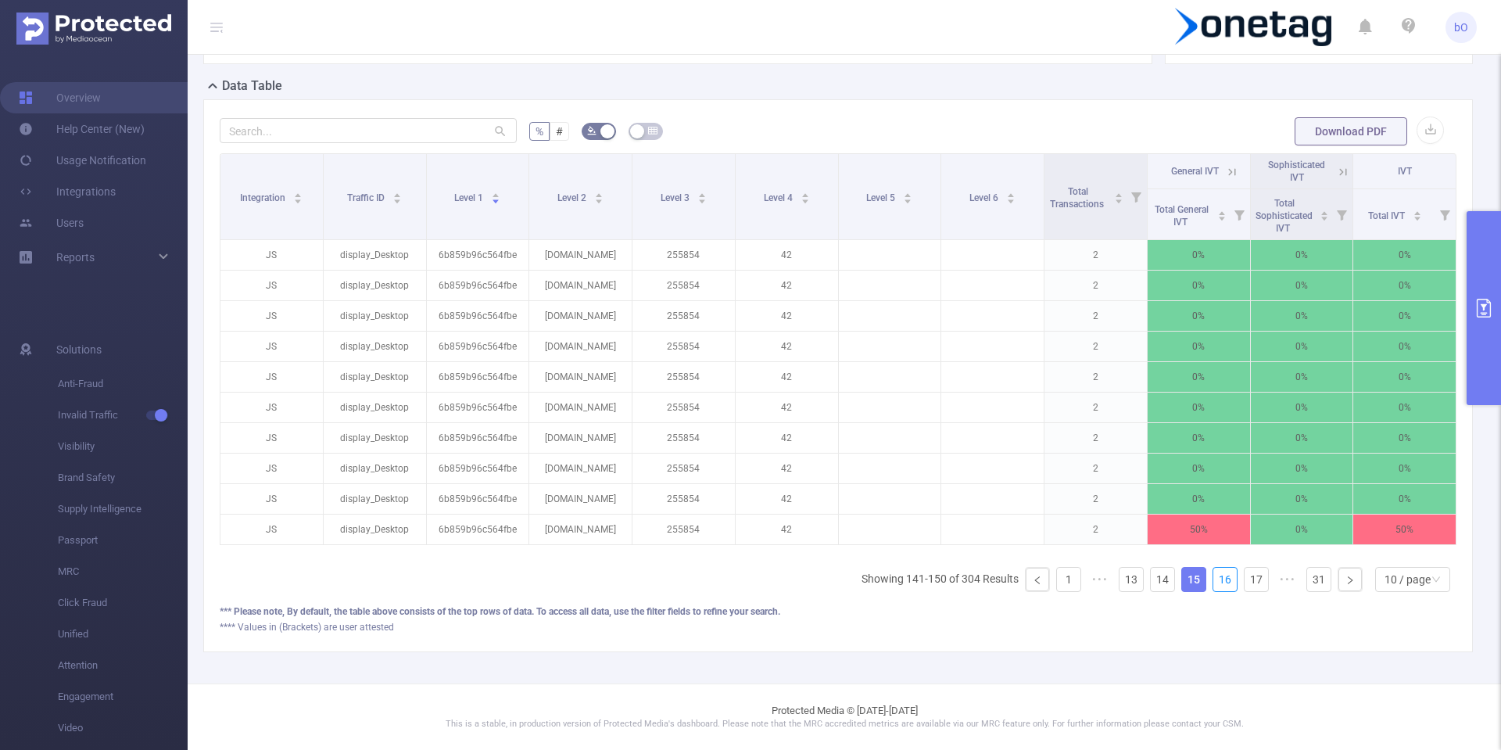
click at [1213, 574] on link "16" at bounding box center [1224, 579] width 23 height 23
click at [1245, 574] on link "17" at bounding box center [1256, 579] width 23 height 23
click at [1213, 574] on link "18" at bounding box center [1224, 579] width 23 height 23
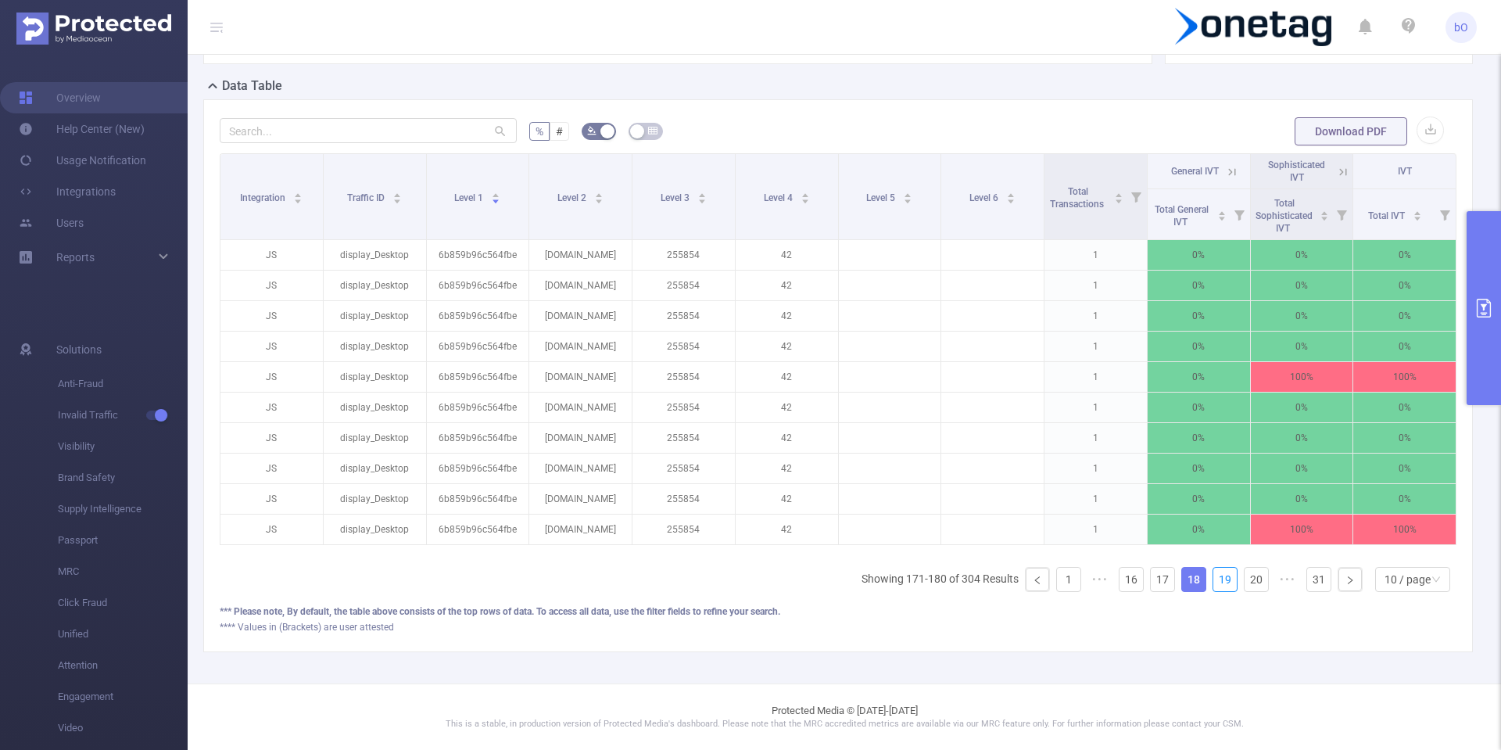
click at [1213, 574] on link "19" at bounding box center [1224, 579] width 23 height 23
click at [1245, 574] on link "20" at bounding box center [1256, 579] width 23 height 23
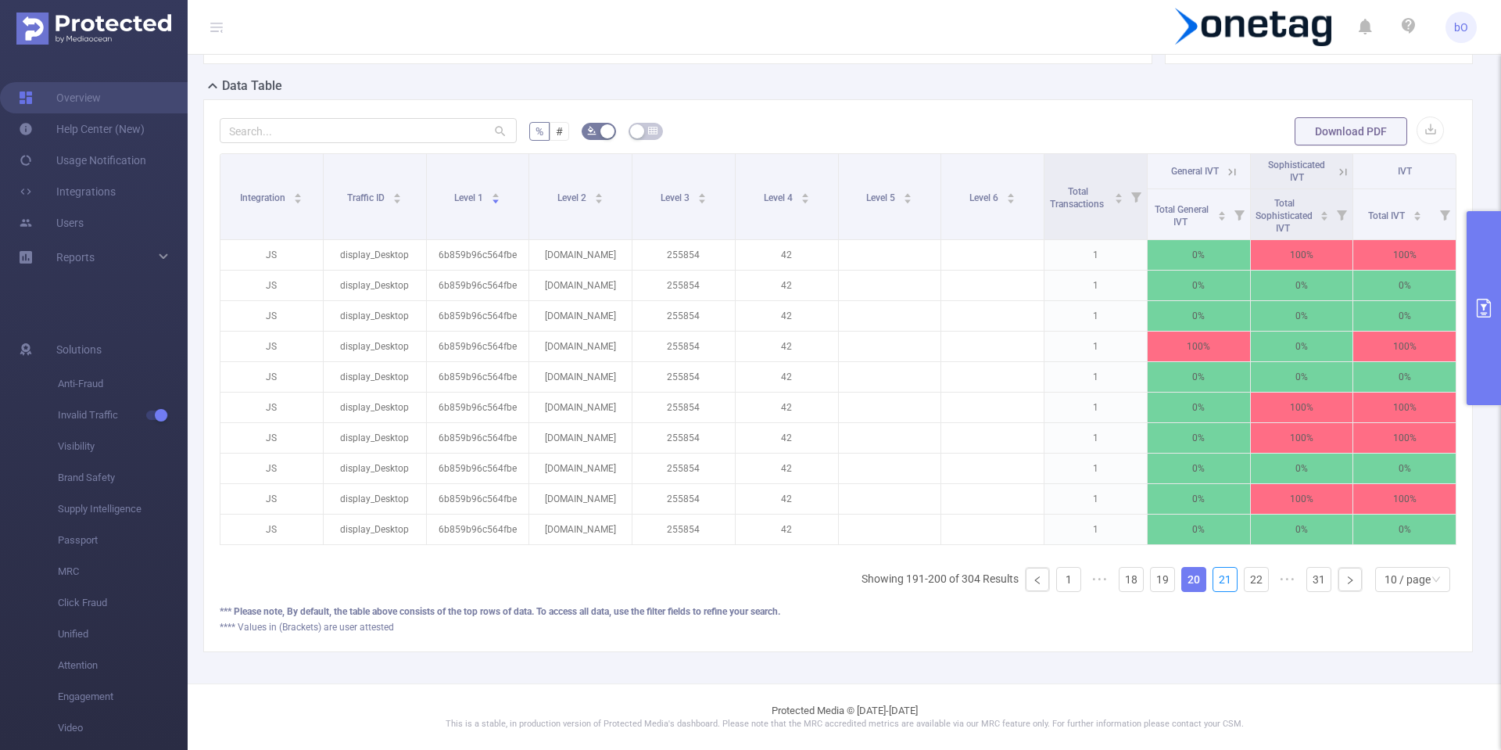
click at [1213, 574] on link "21" at bounding box center [1224, 579] width 23 height 23
click at [1245, 574] on link "22" at bounding box center [1256, 579] width 23 height 23
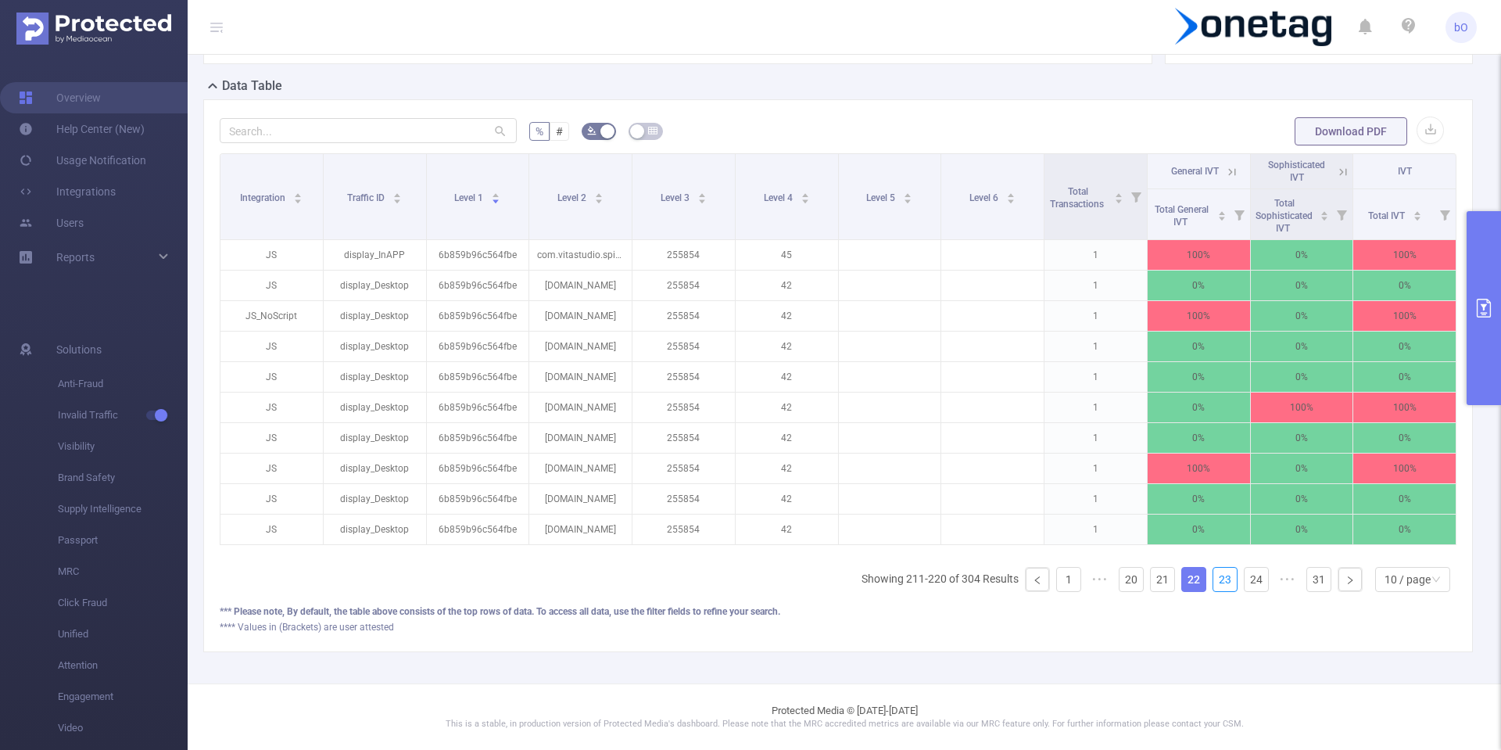
click at [1213, 574] on link "23" at bounding box center [1224, 579] width 23 height 23
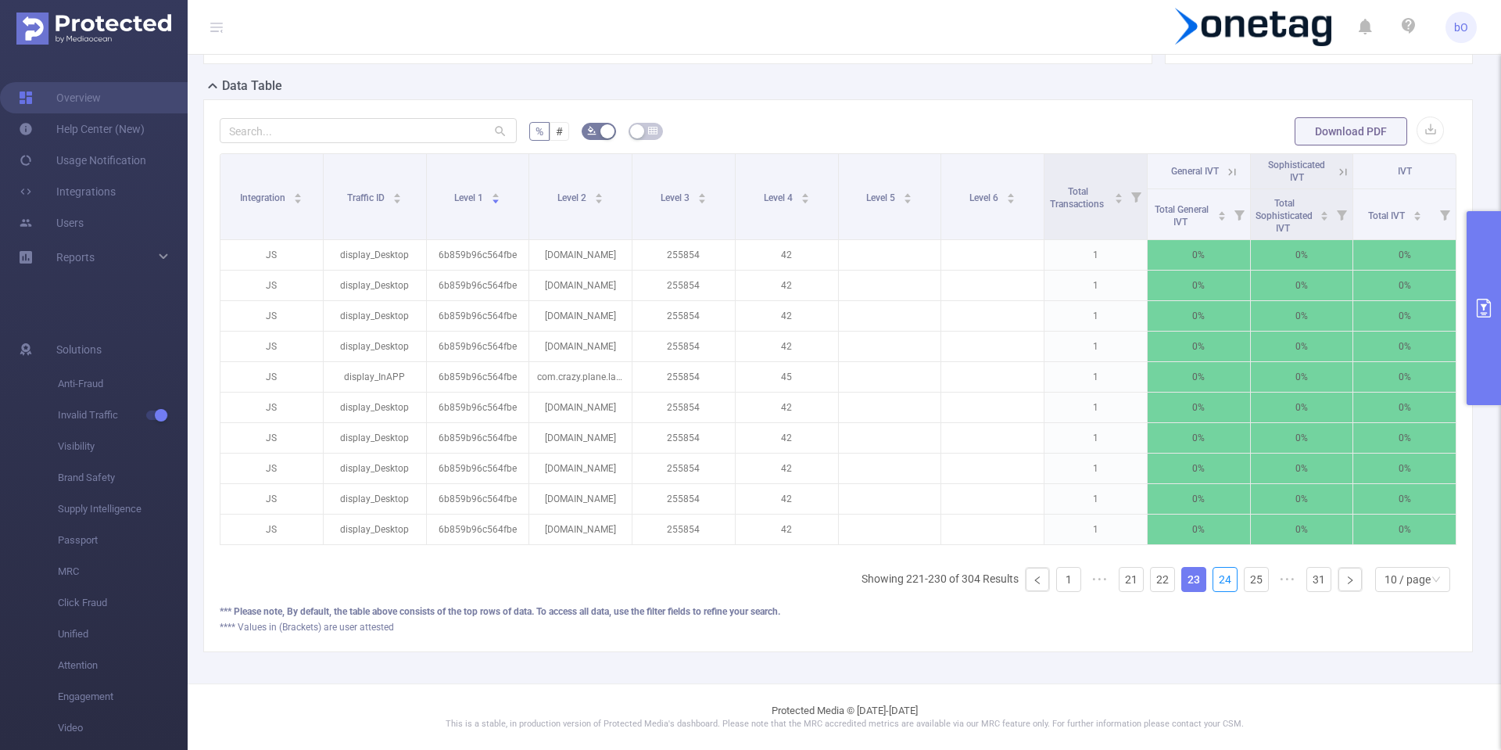
click at [1213, 574] on link "24" at bounding box center [1224, 579] width 23 height 23
click at [1245, 574] on link "25" at bounding box center [1256, 579] width 23 height 23
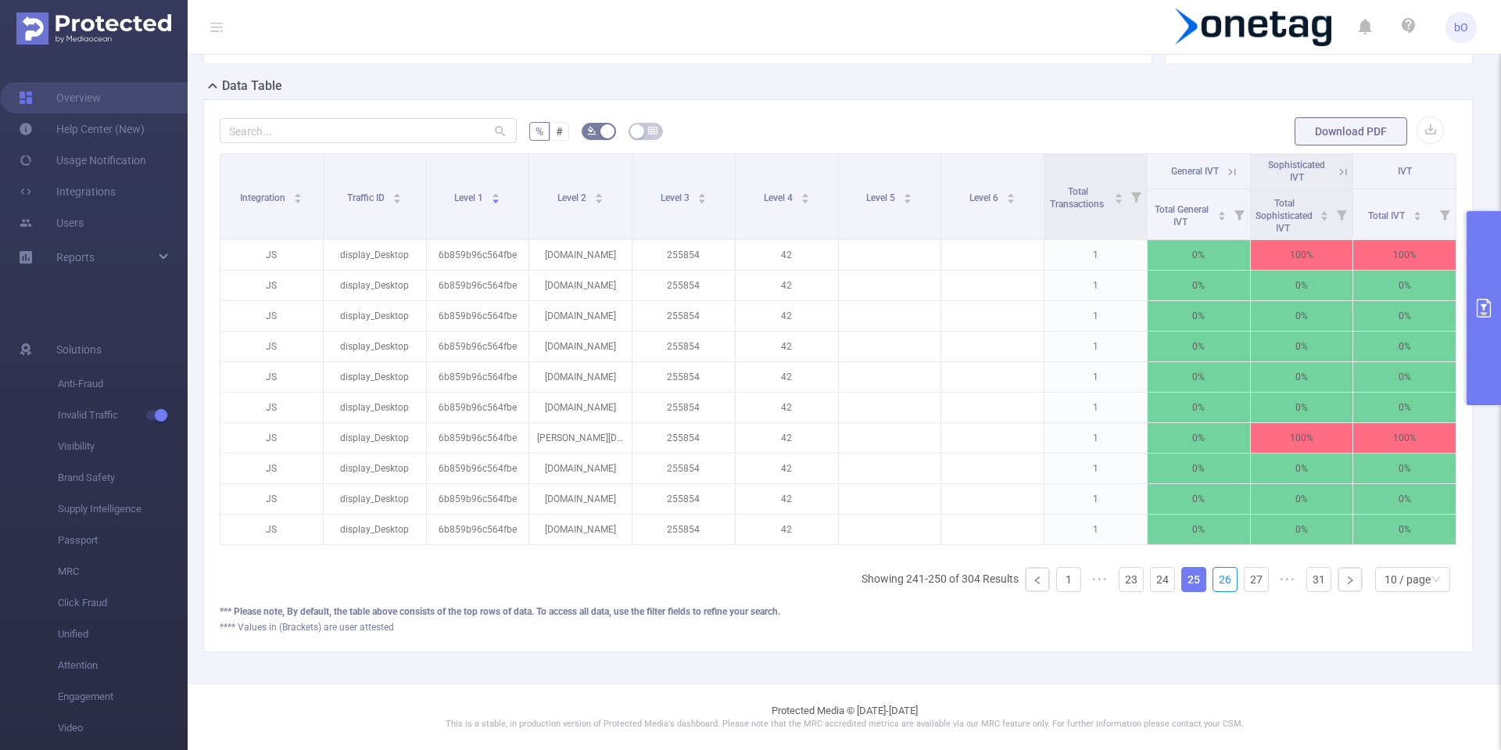
click at [1213, 574] on link "26" at bounding box center [1224, 579] width 23 height 23
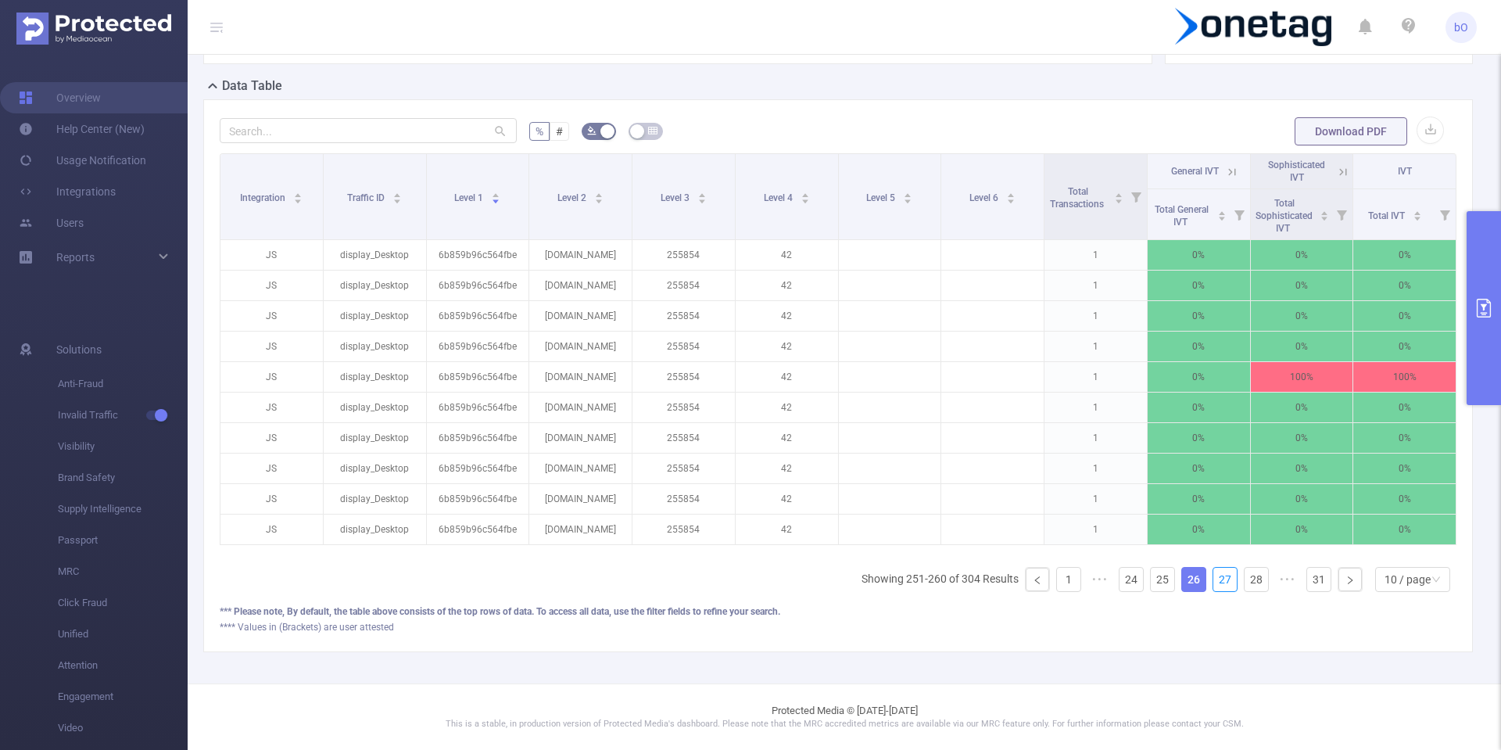
click at [1213, 574] on link "27" at bounding box center [1224, 579] width 23 height 23
click at [1245, 574] on link "28" at bounding box center [1256, 579] width 23 height 23
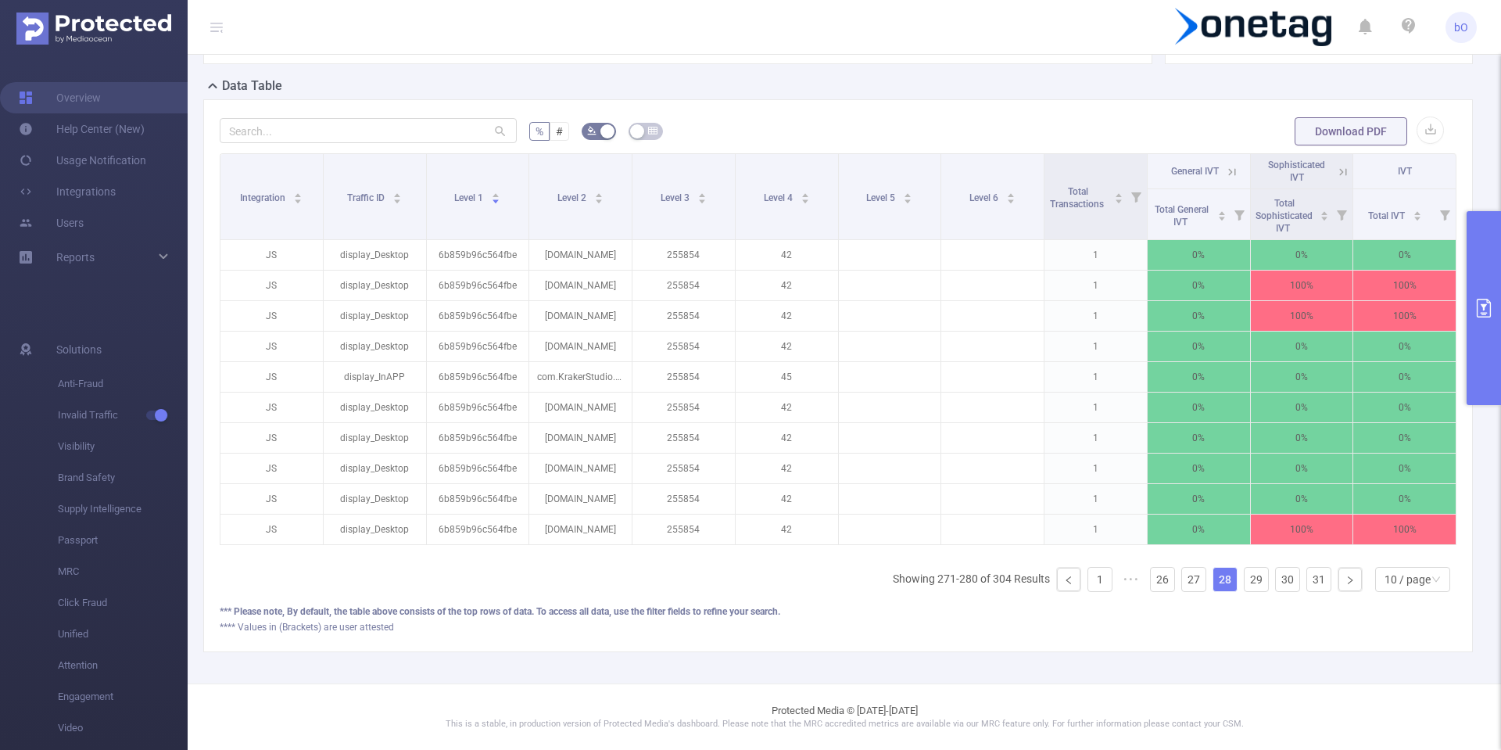
click at [1213, 574] on link "28" at bounding box center [1224, 579] width 23 height 23
click at [1245, 573] on link "29" at bounding box center [1256, 579] width 23 height 23
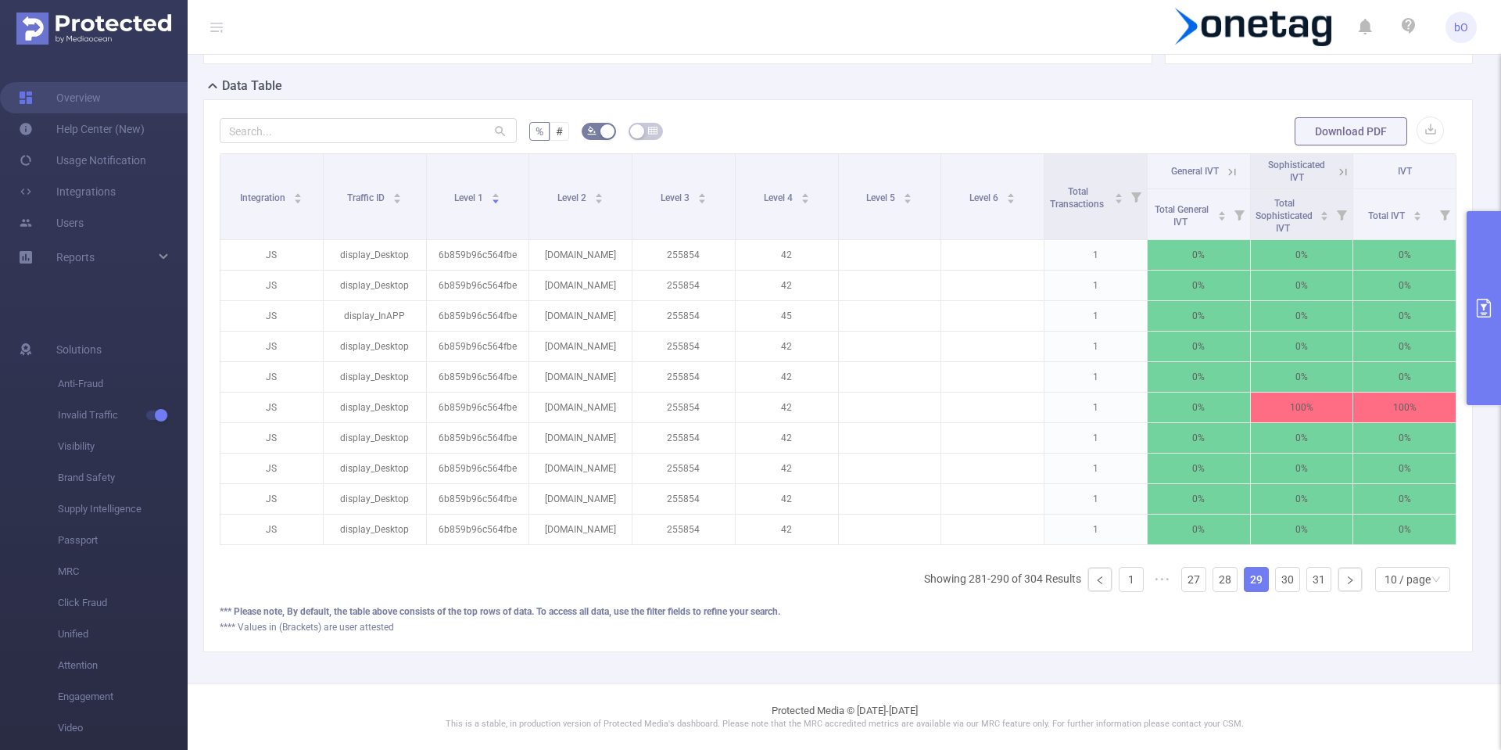
click at [1245, 573] on link "29" at bounding box center [1256, 579] width 23 height 23
click at [1277, 573] on link "30" at bounding box center [1287, 579] width 23 height 23
click at [1292, 574] on ul "Showing 291-300 of 304 Results 1 ••• 27 28 29 30 31 10 / page" at bounding box center [1190, 579] width 532 height 25
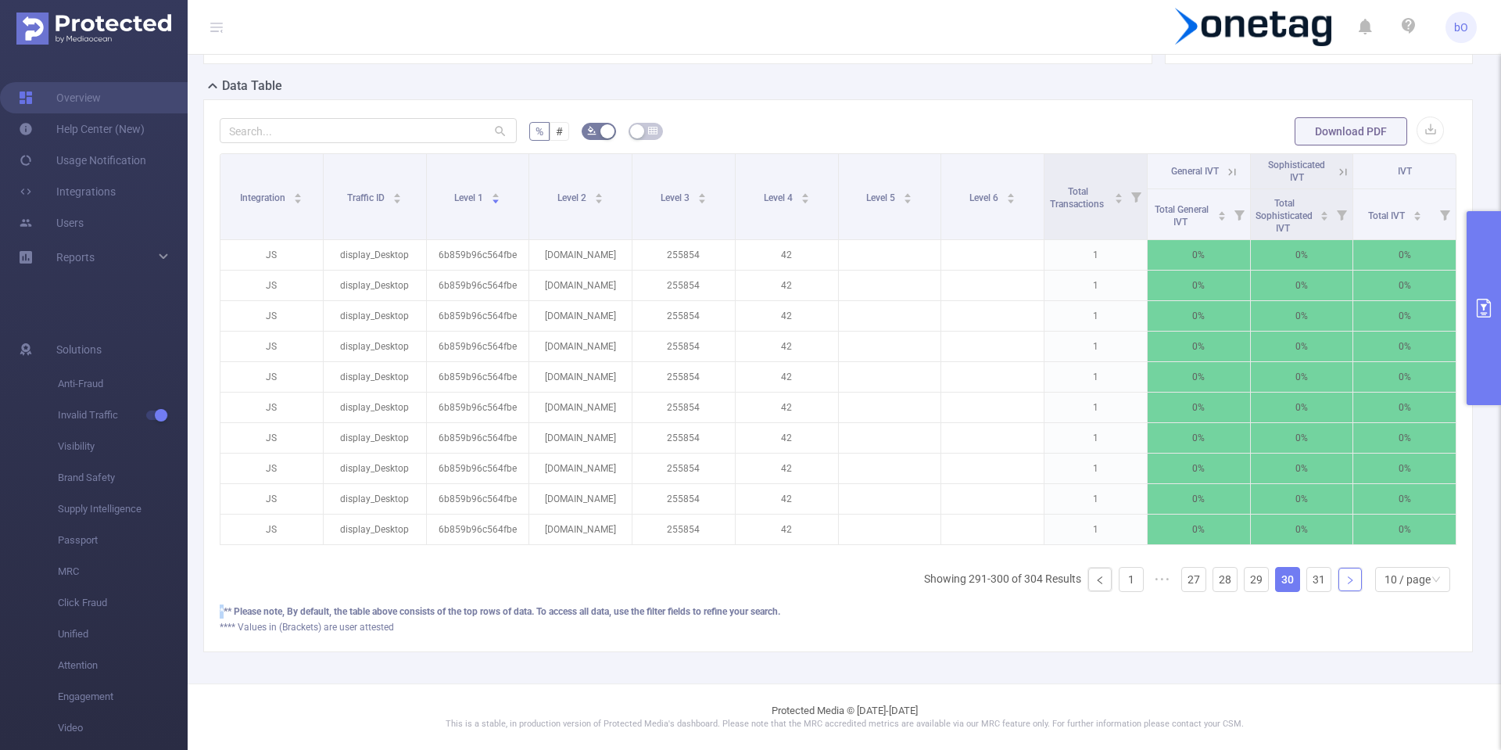
click at [1346, 583] on icon "icon: right" at bounding box center [1350, 579] width 9 height 9
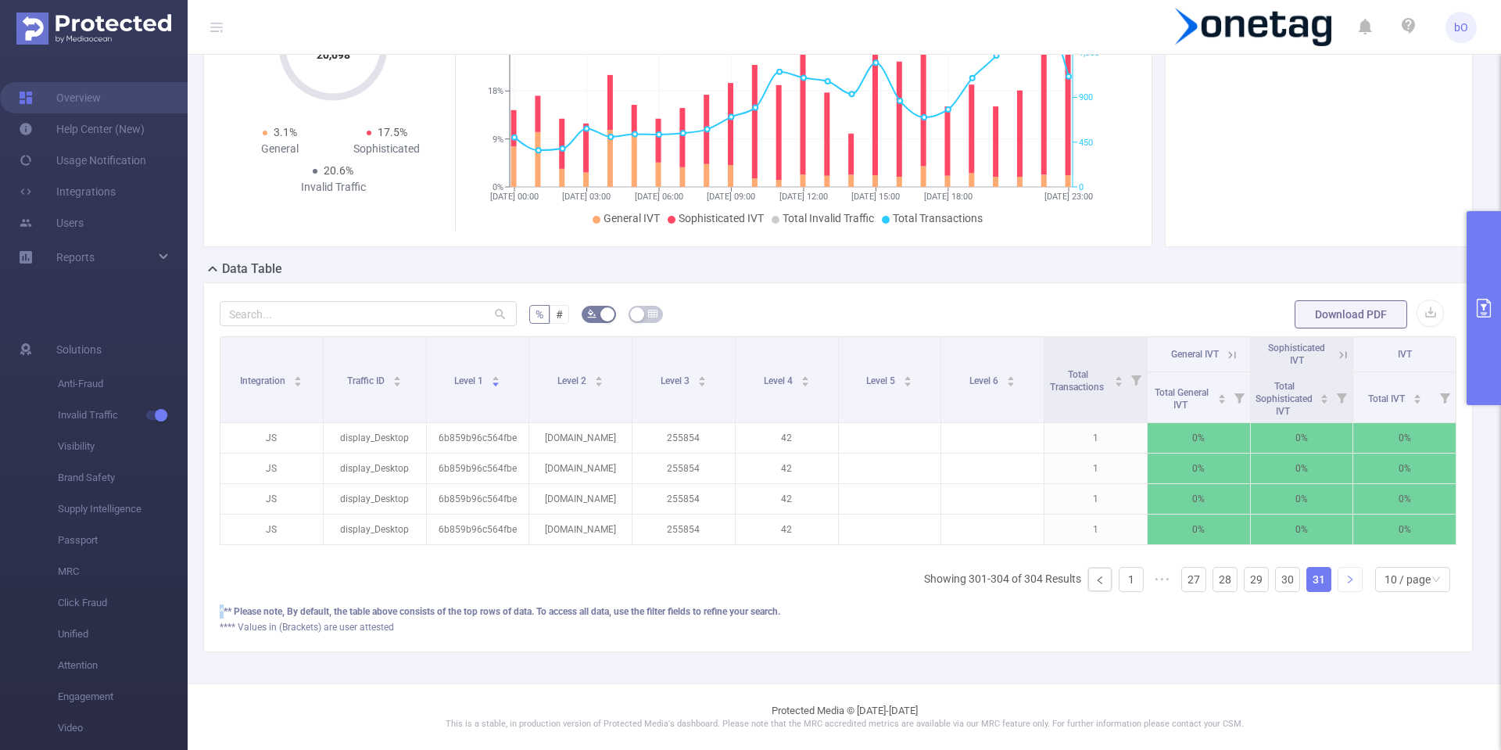
scroll to position [170, 0]
click at [1276, 585] on link "30" at bounding box center [1287, 579] width 23 height 23
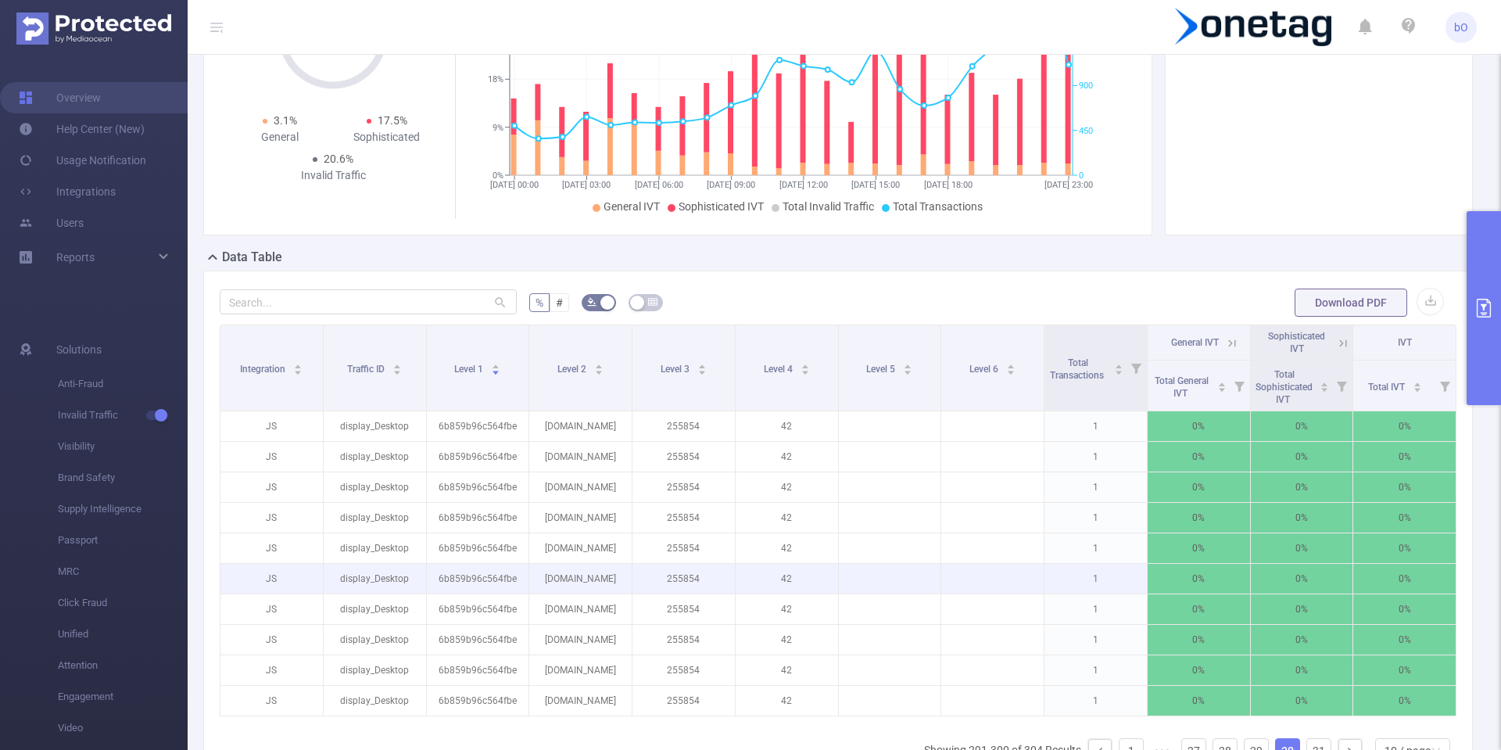
click at [1206, 588] on p "0%" at bounding box center [1199, 579] width 102 height 30
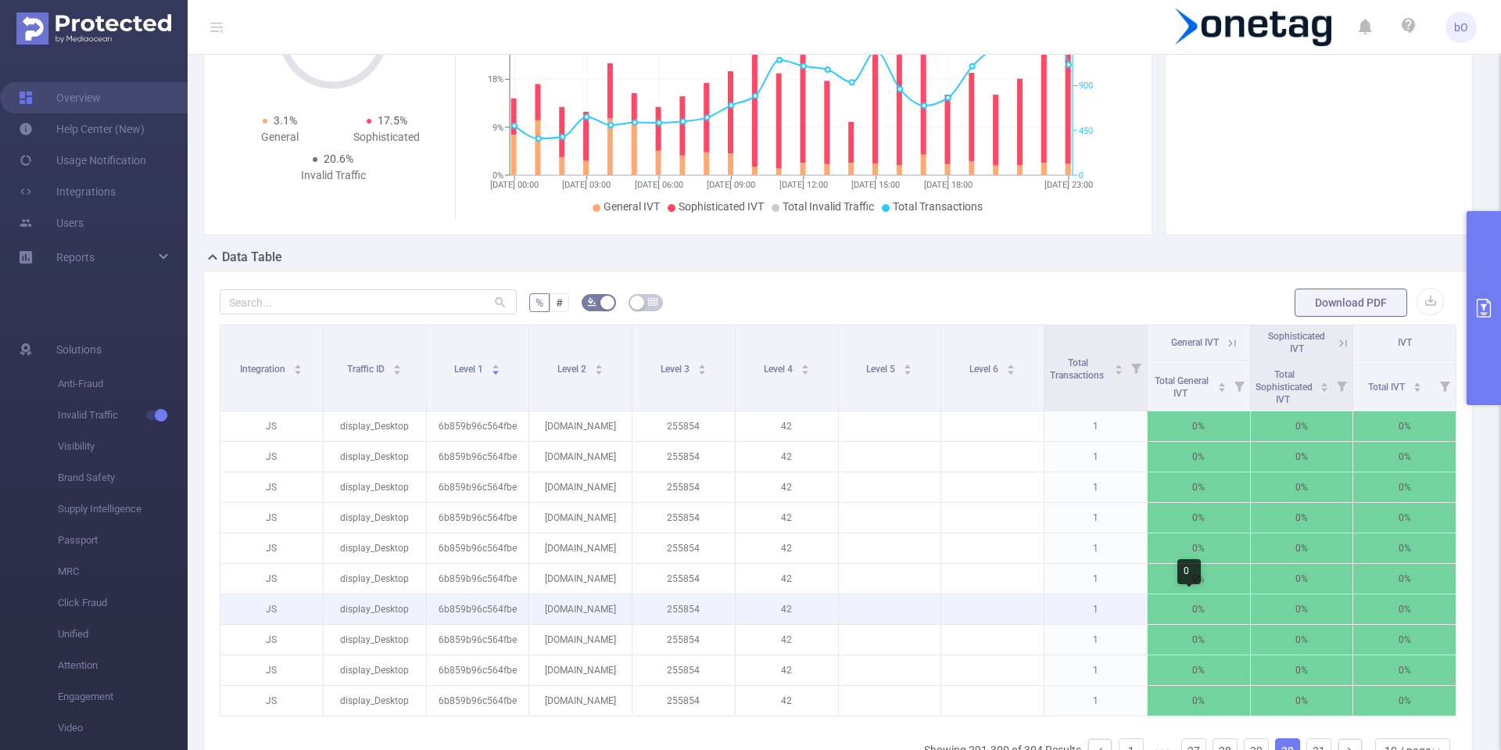
scroll to position [353, 0]
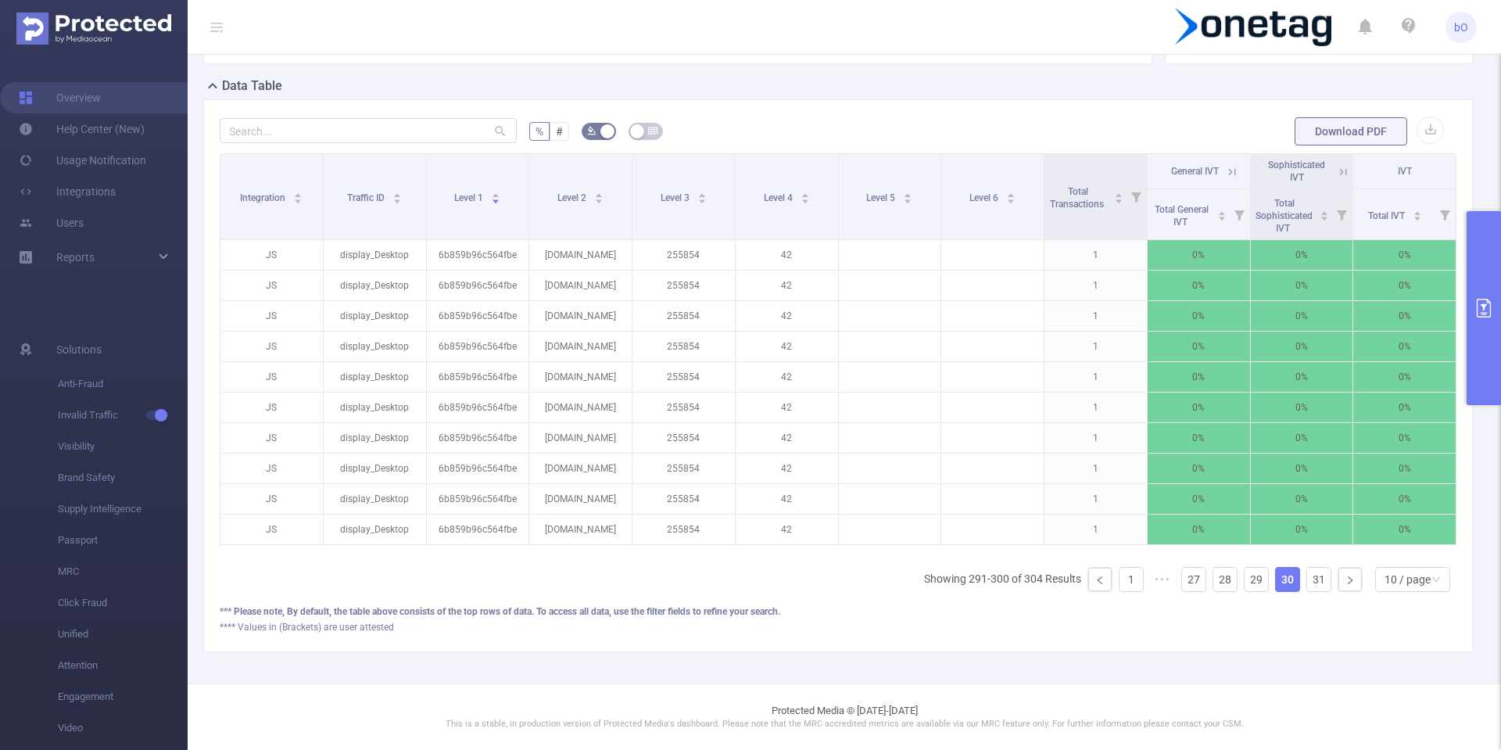
click at [1194, 591] on ul "Showing 291-300 of 304 Results 1 ••• 27 28 29 30 31 10 / page" at bounding box center [1190, 579] width 532 height 25
click at [1191, 587] on link "27" at bounding box center [1193, 579] width 23 height 23
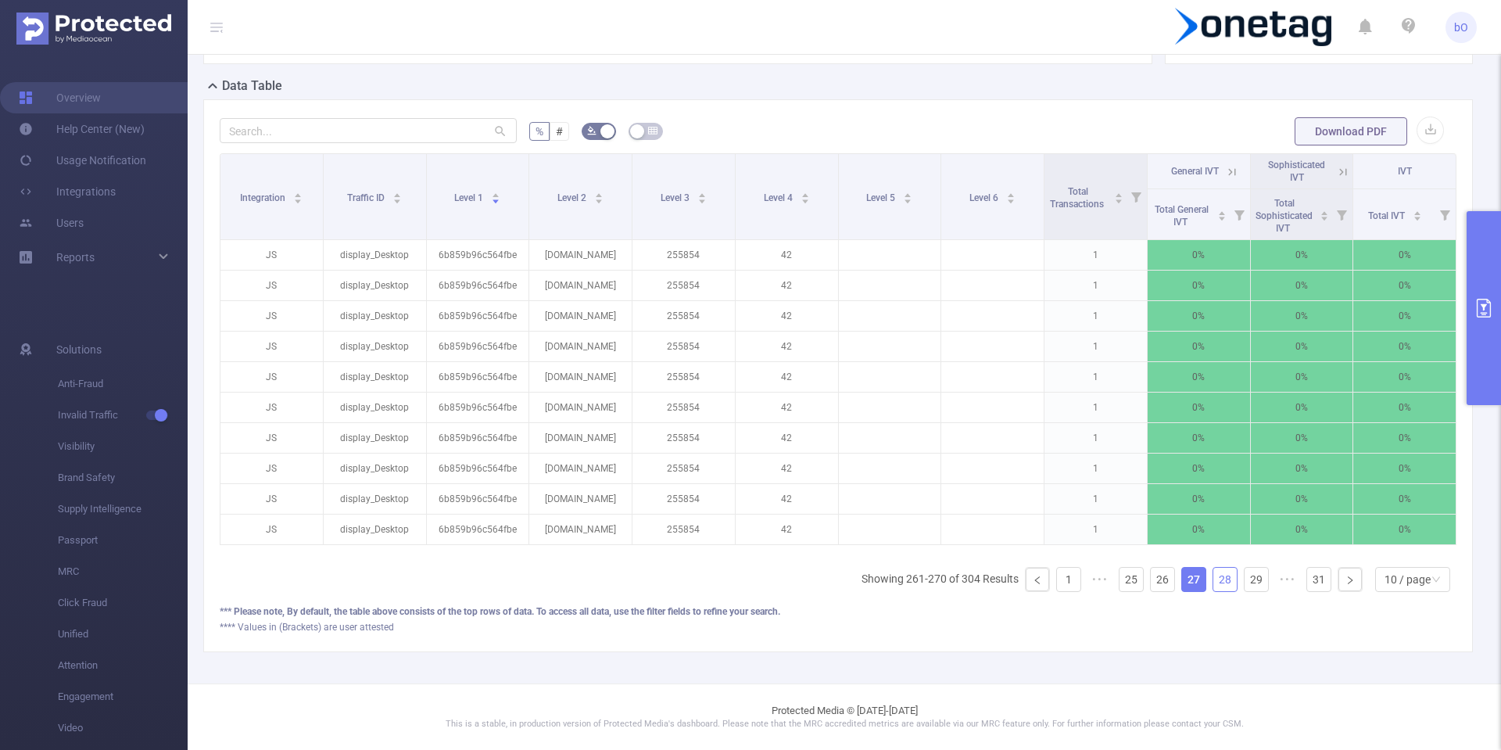
click at [1213, 579] on link "28" at bounding box center [1224, 579] width 23 height 23
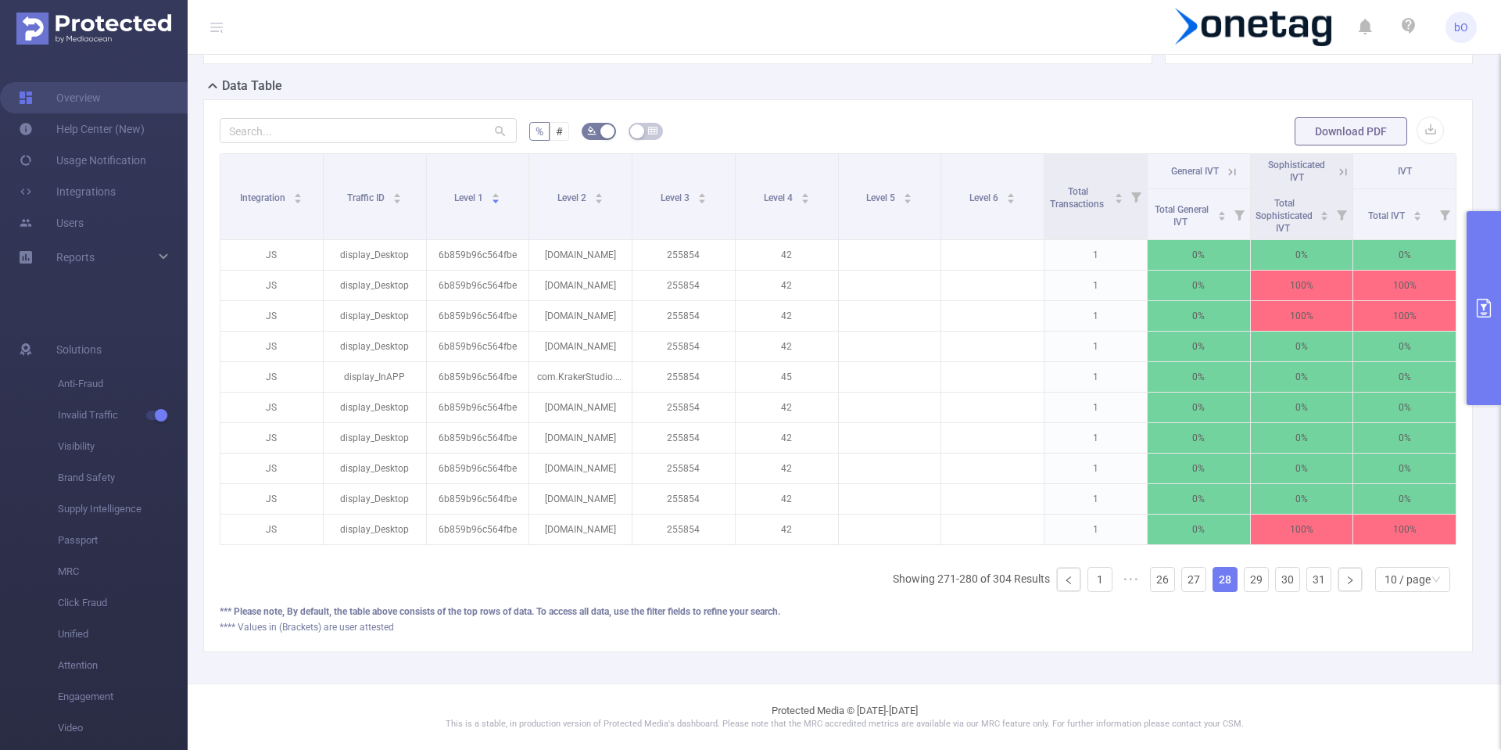
click at [1213, 583] on link "28" at bounding box center [1224, 579] width 23 height 23
click at [1192, 586] on link "27" at bounding box center [1193, 579] width 23 height 23
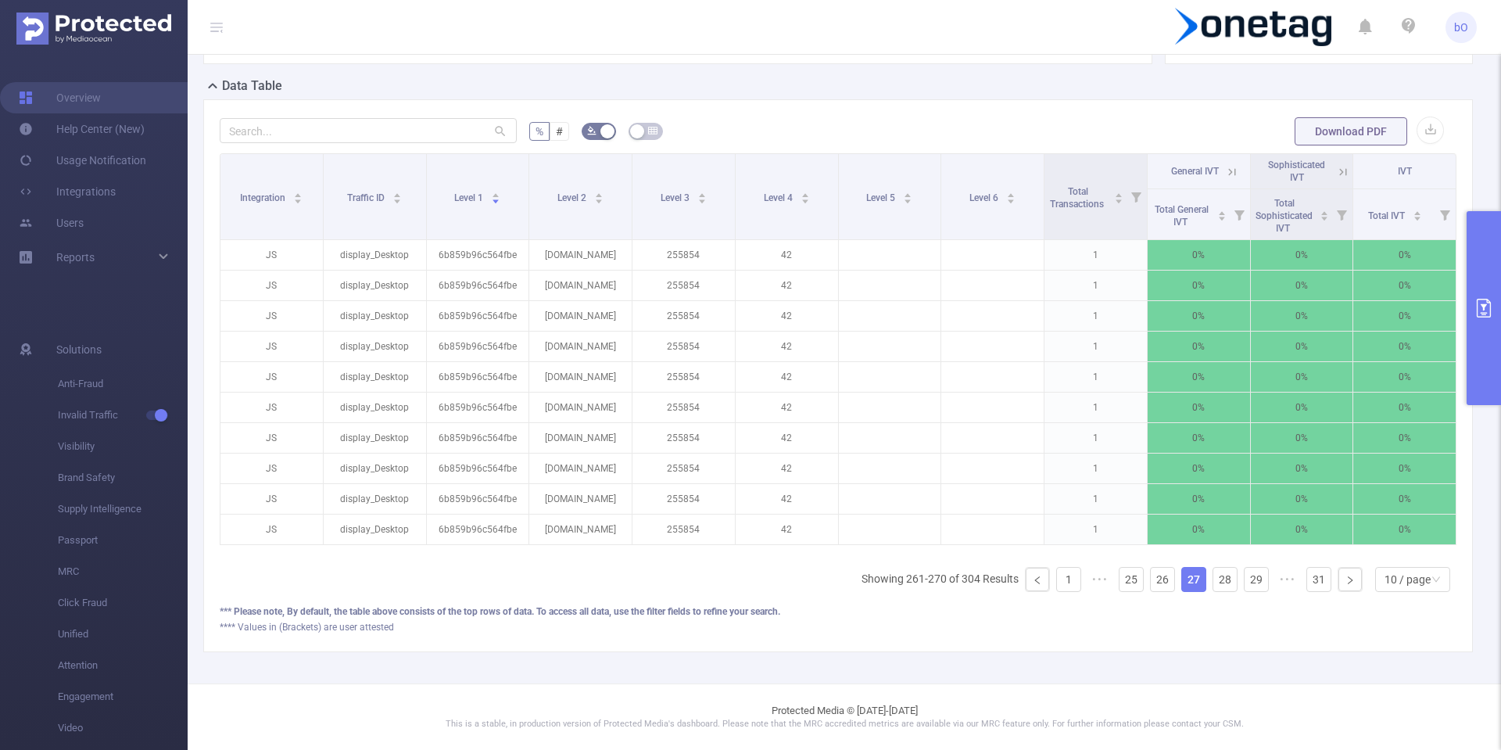
click at [1167, 587] on ul "Showing 261-270 of 304 Results 1 ••• 25 26 27 28 29 ••• 31 10 / page" at bounding box center [1159, 579] width 595 height 25
click at [1167, 585] on ul "Showing 261-270 of 304 Results 1 ••• 25 26 27 28 29 ••• 31 10 / page" at bounding box center [1159, 579] width 595 height 25
click at [1167, 581] on ul "Showing 261-270 of 304 Results 1 ••• 25 26 27 28 29 ••• 31 10 / page" at bounding box center [1159, 579] width 595 height 25
click at [1026, 579] on link at bounding box center [1037, 579] width 23 height 23
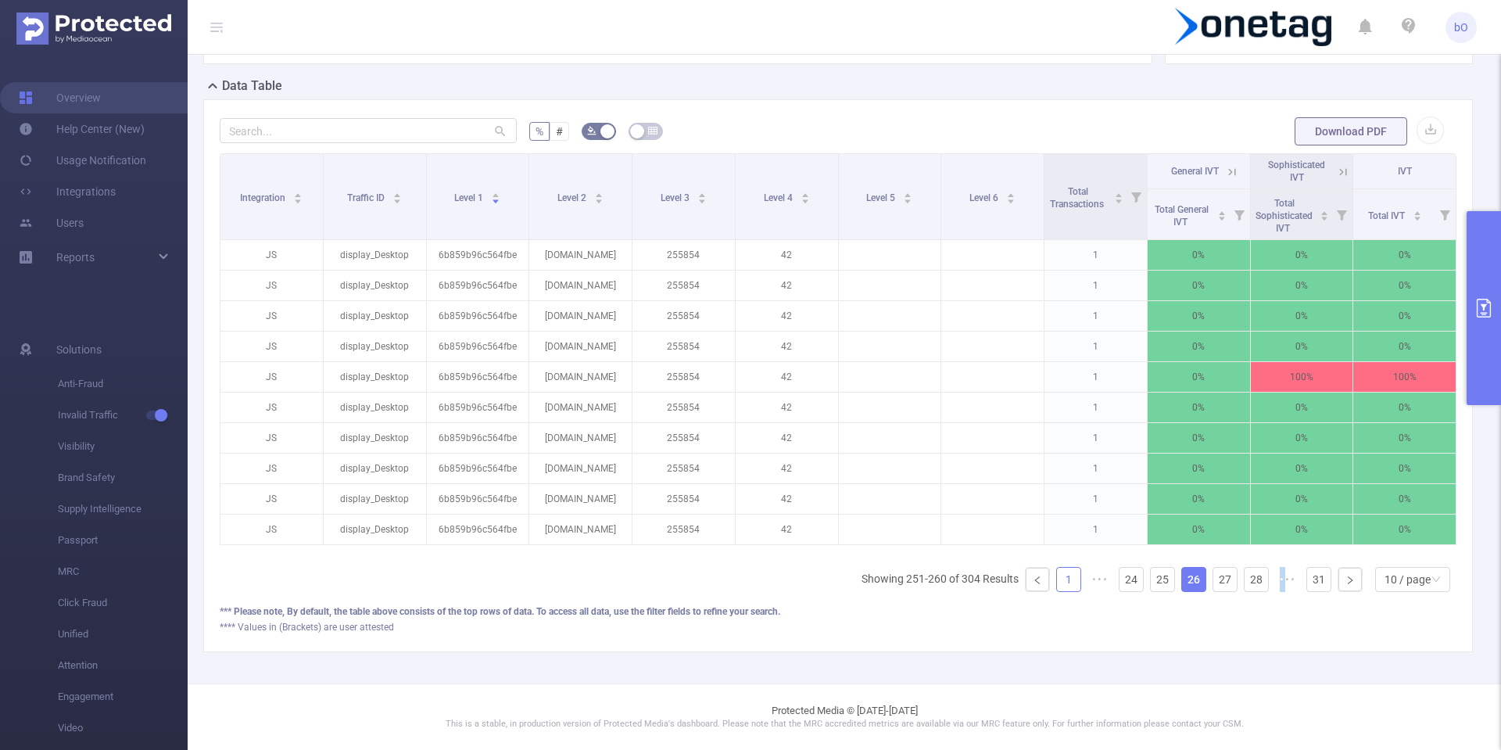
click at [1056, 591] on li "1" at bounding box center [1068, 579] width 25 height 25
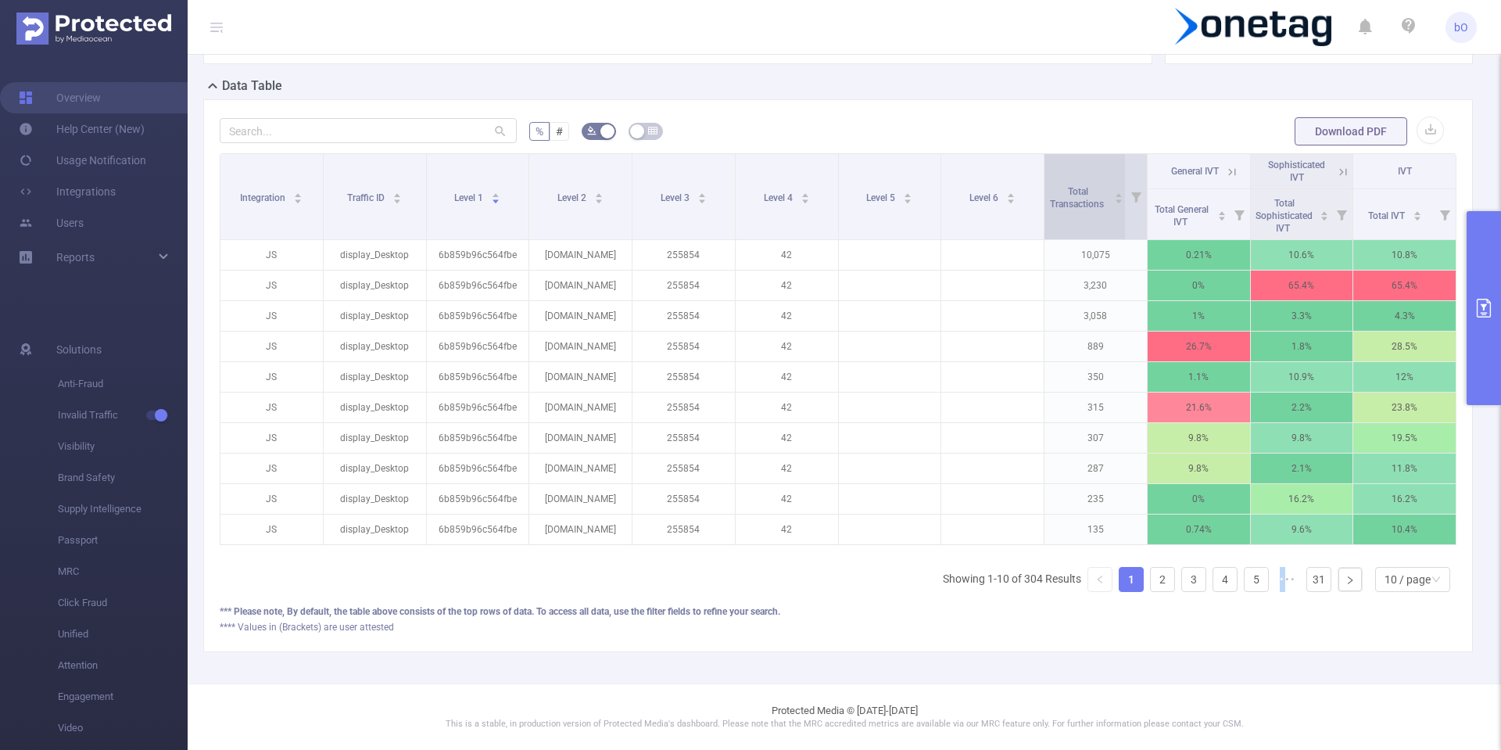
click at [1069, 186] on span "Total Transactions" at bounding box center [1078, 197] width 56 height 23
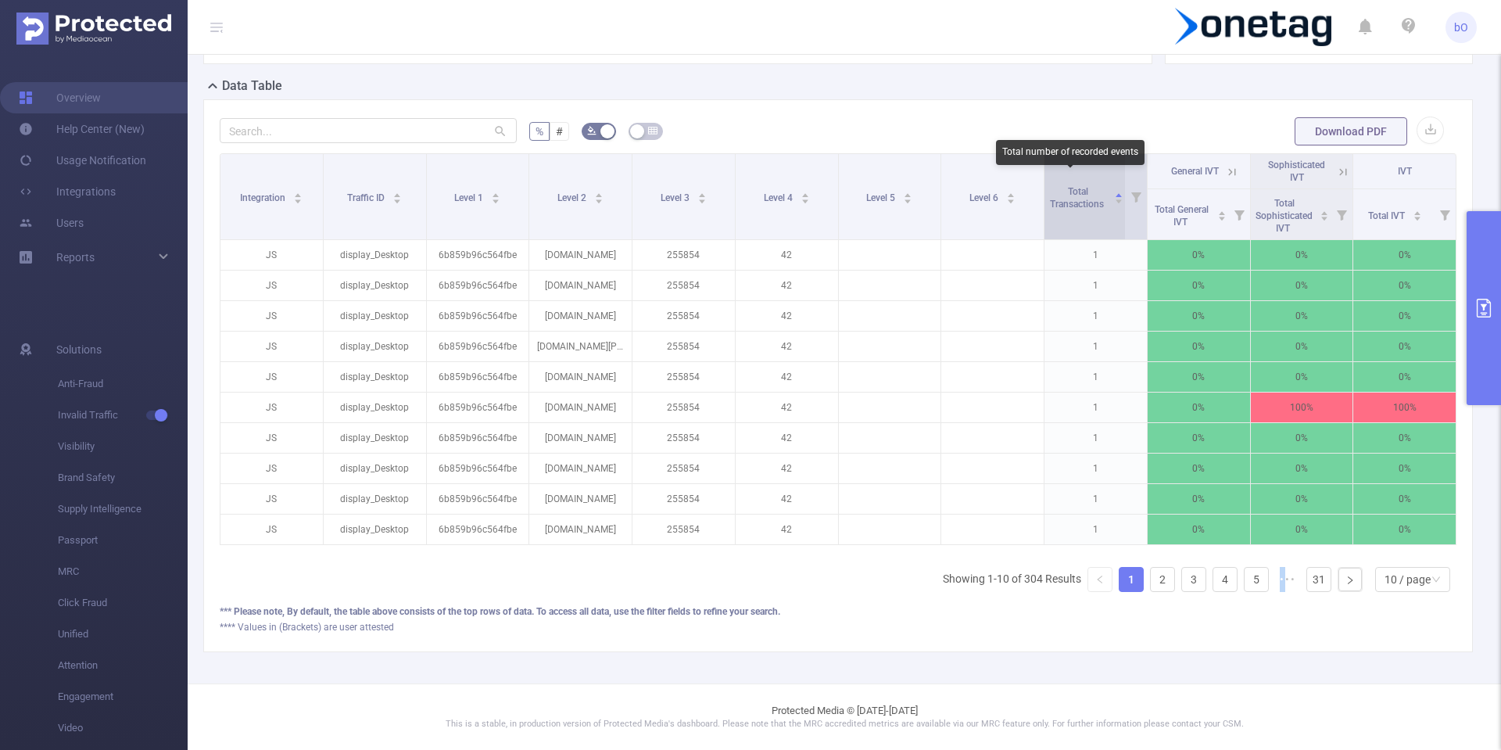
click at [1069, 186] on span "Total Transactions" at bounding box center [1078, 197] width 56 height 23
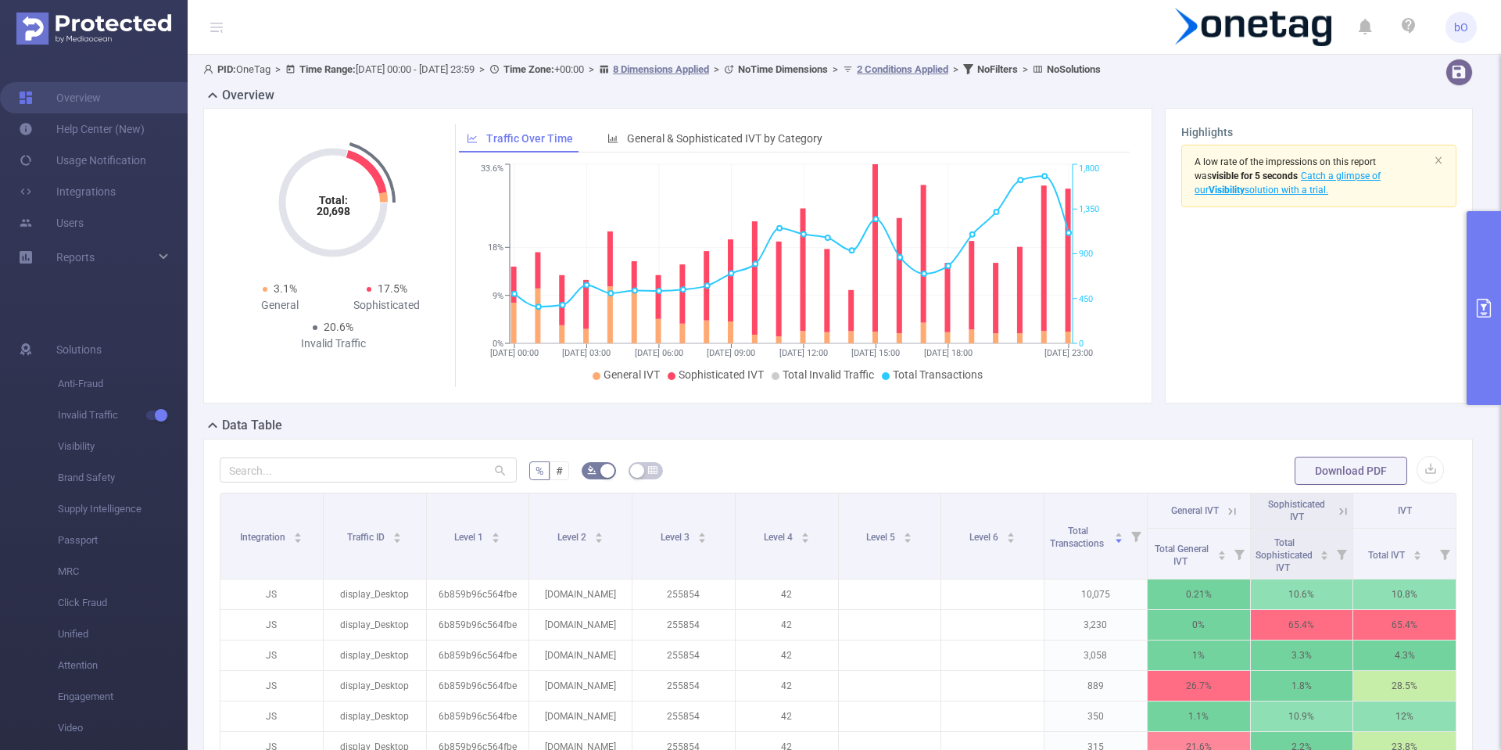
scroll to position [0, 0]
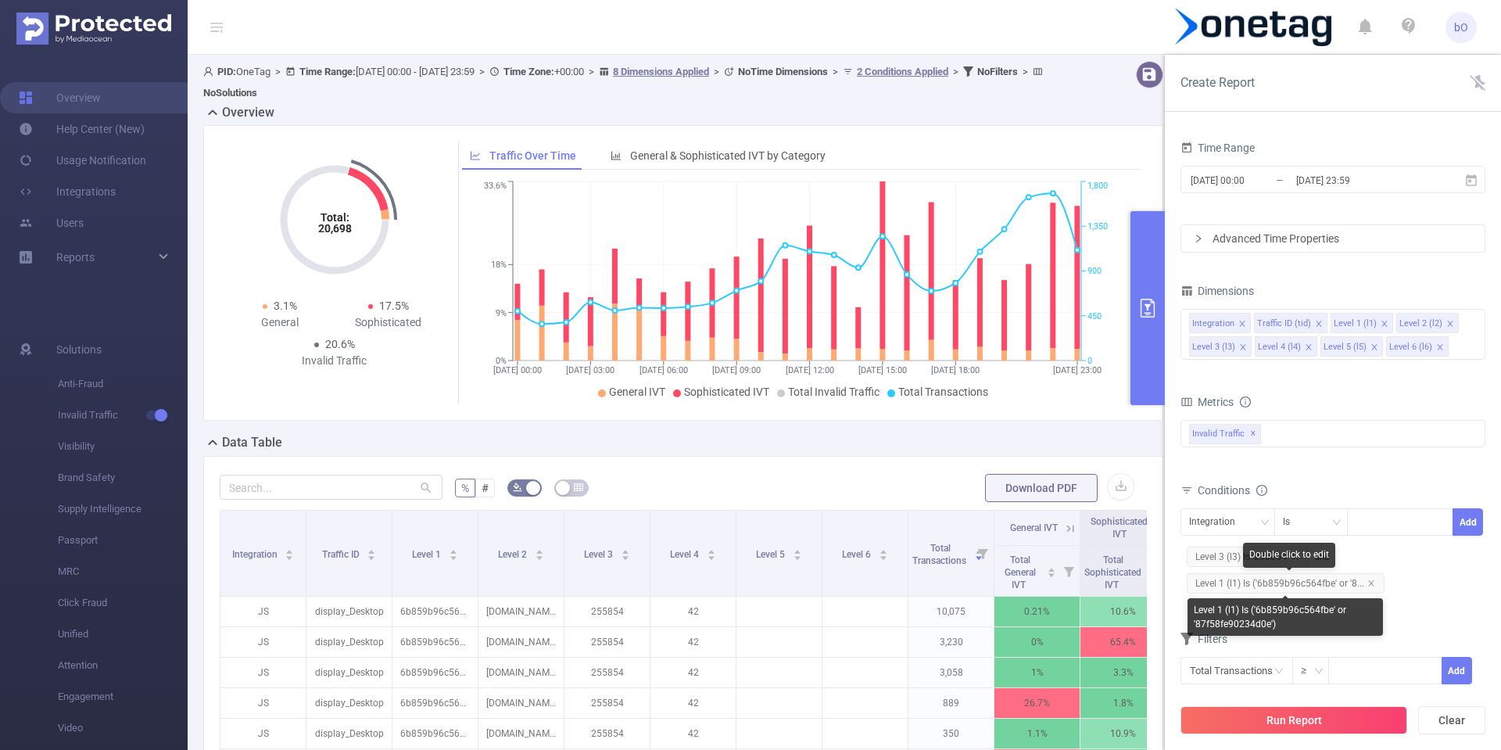
click at [1325, 581] on span "Level 1 (l1) Is ('6b859b96c564fbe' or '8..." at bounding box center [1286, 583] width 198 height 20
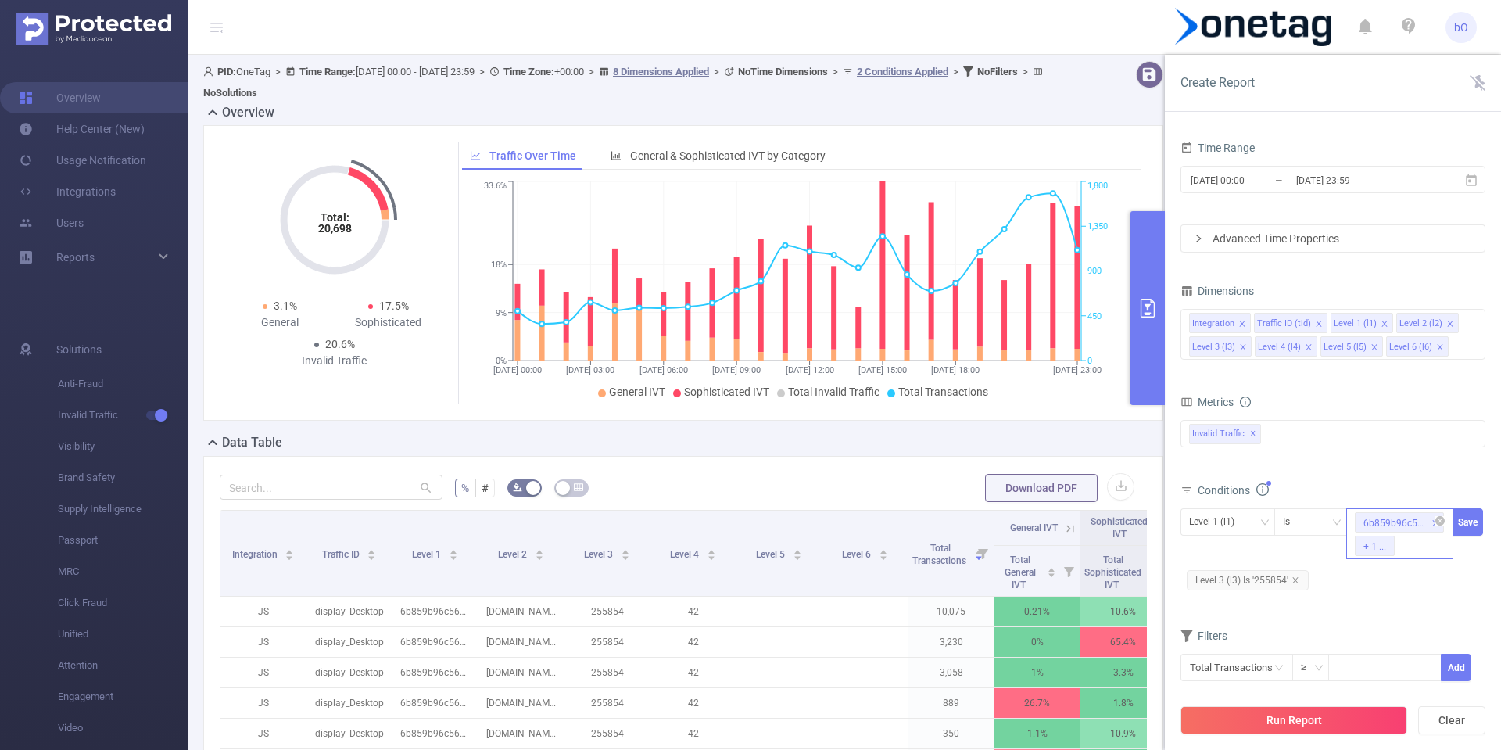
click at [1390, 525] on div "6b859b96c564fbe" at bounding box center [1395, 523] width 63 height 20
click at [1443, 578] on li "6b859b96c564fbe" at bounding box center [1408, 577] width 125 height 25
click at [1472, 519] on button "Save" at bounding box center [1468, 521] width 30 height 27
click at [1316, 714] on button "Run Report" at bounding box center [1294, 720] width 227 height 28
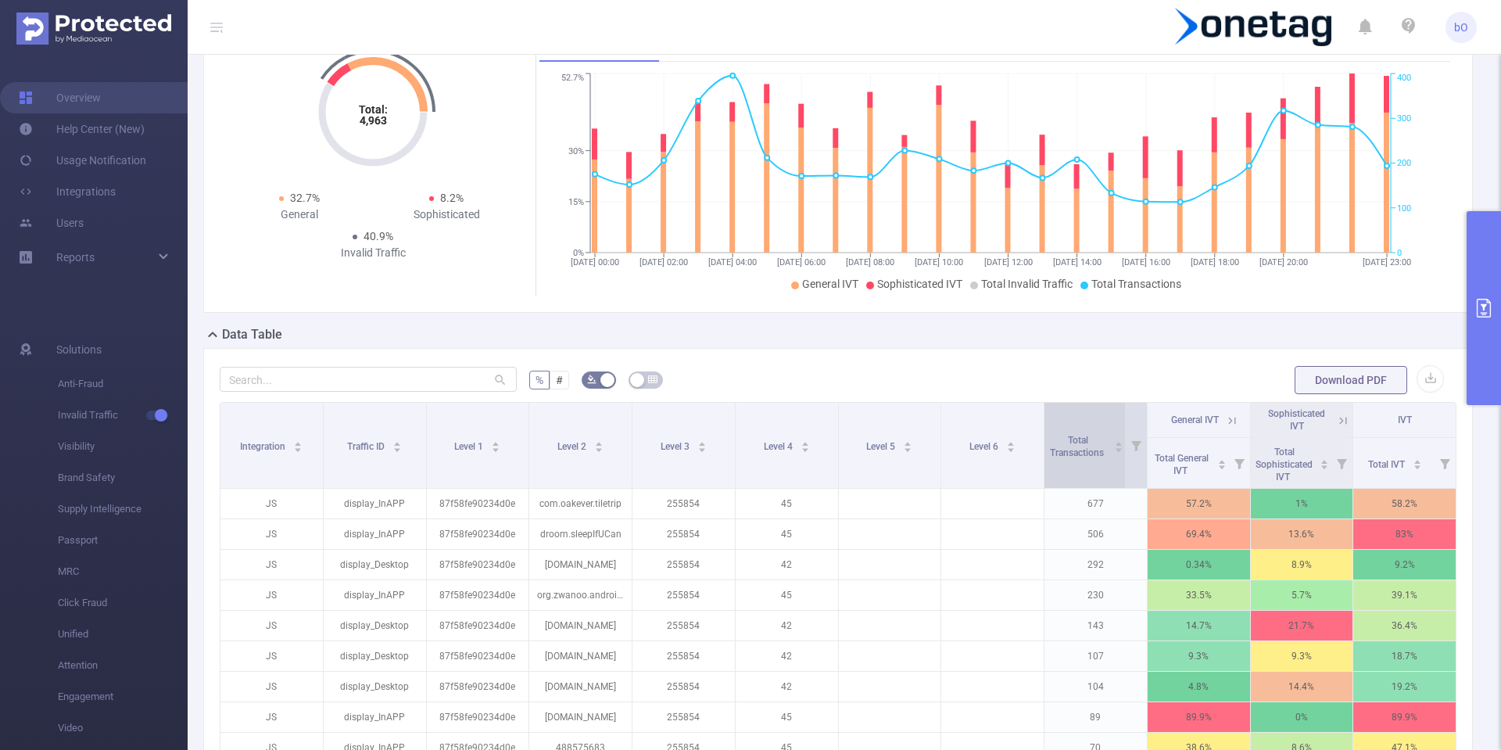
scroll to position [188, 0]
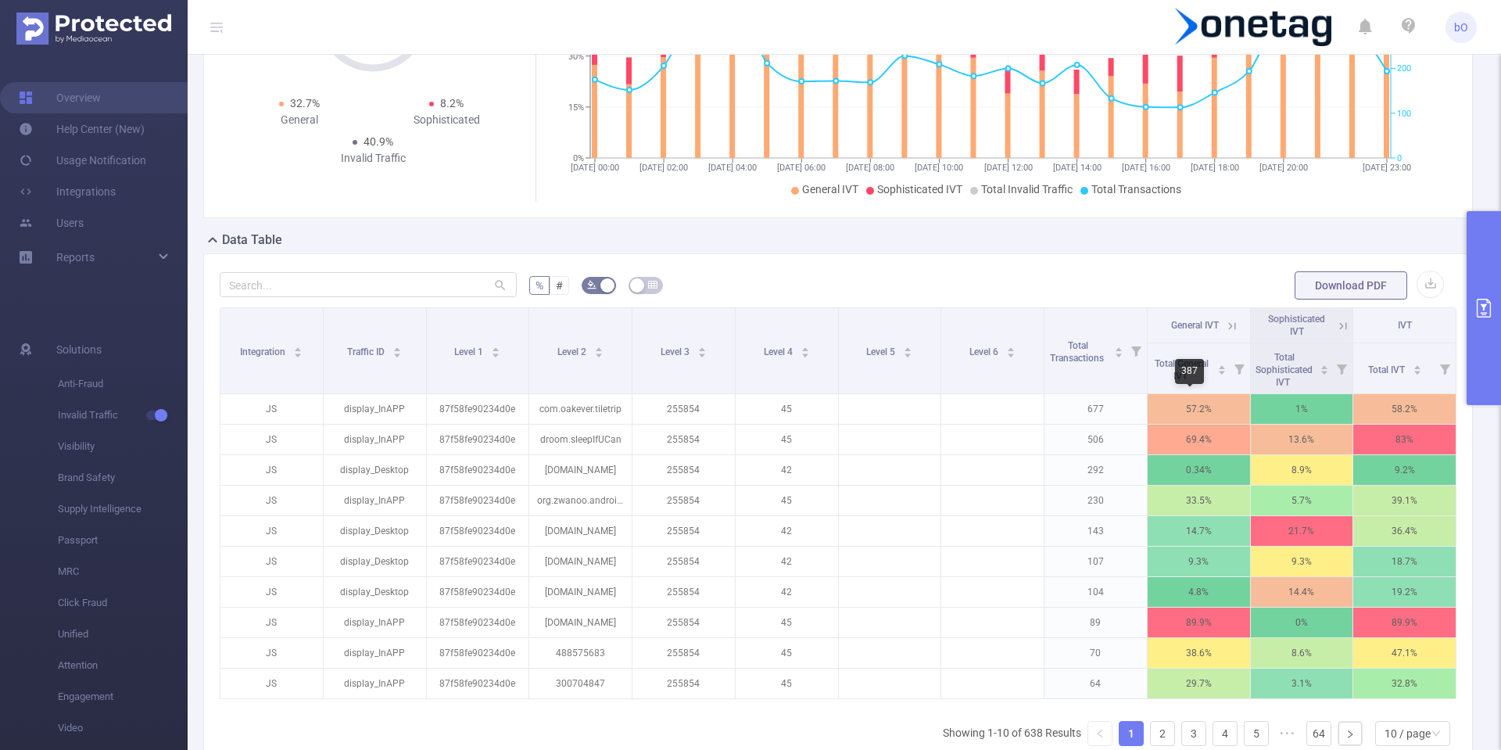
click at [1180, 362] on div "387" at bounding box center [1189, 371] width 29 height 25
click at [1186, 382] on span "Total General IVT" at bounding box center [1182, 368] width 60 height 28
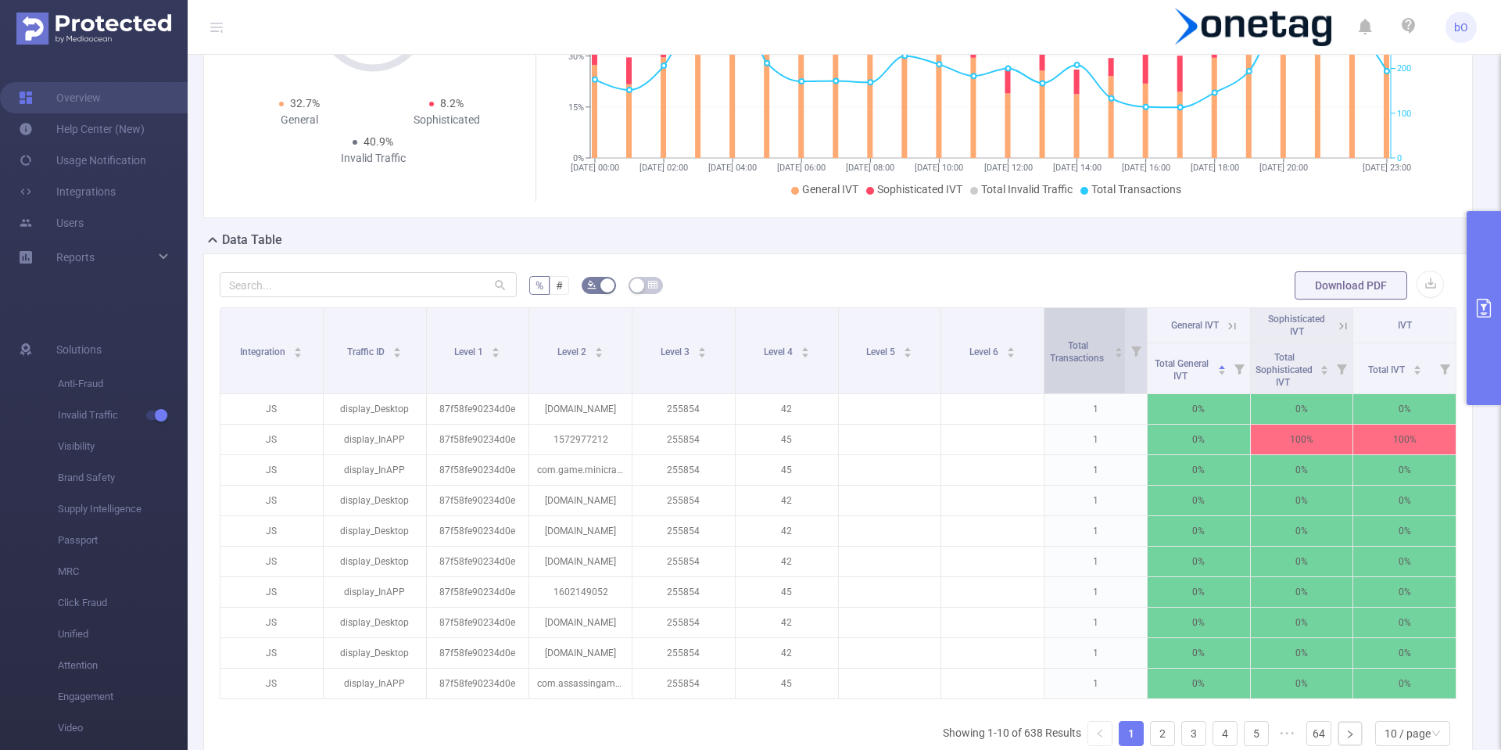
click at [1095, 357] on span "Total Transactions" at bounding box center [1078, 351] width 56 height 23
click at [1116, 355] on icon "icon: caret-down" at bounding box center [1119, 355] width 6 height 4
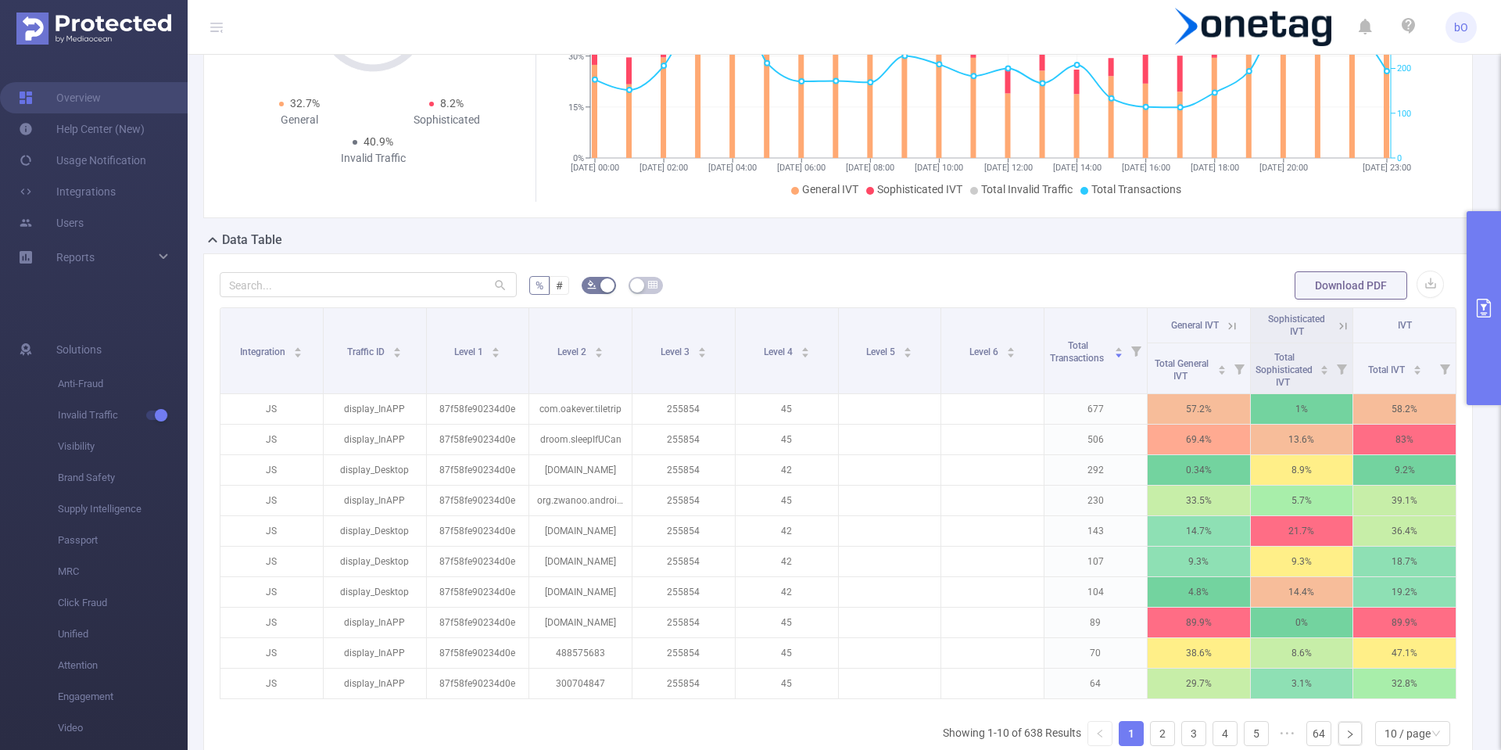
scroll to position [0, 3]
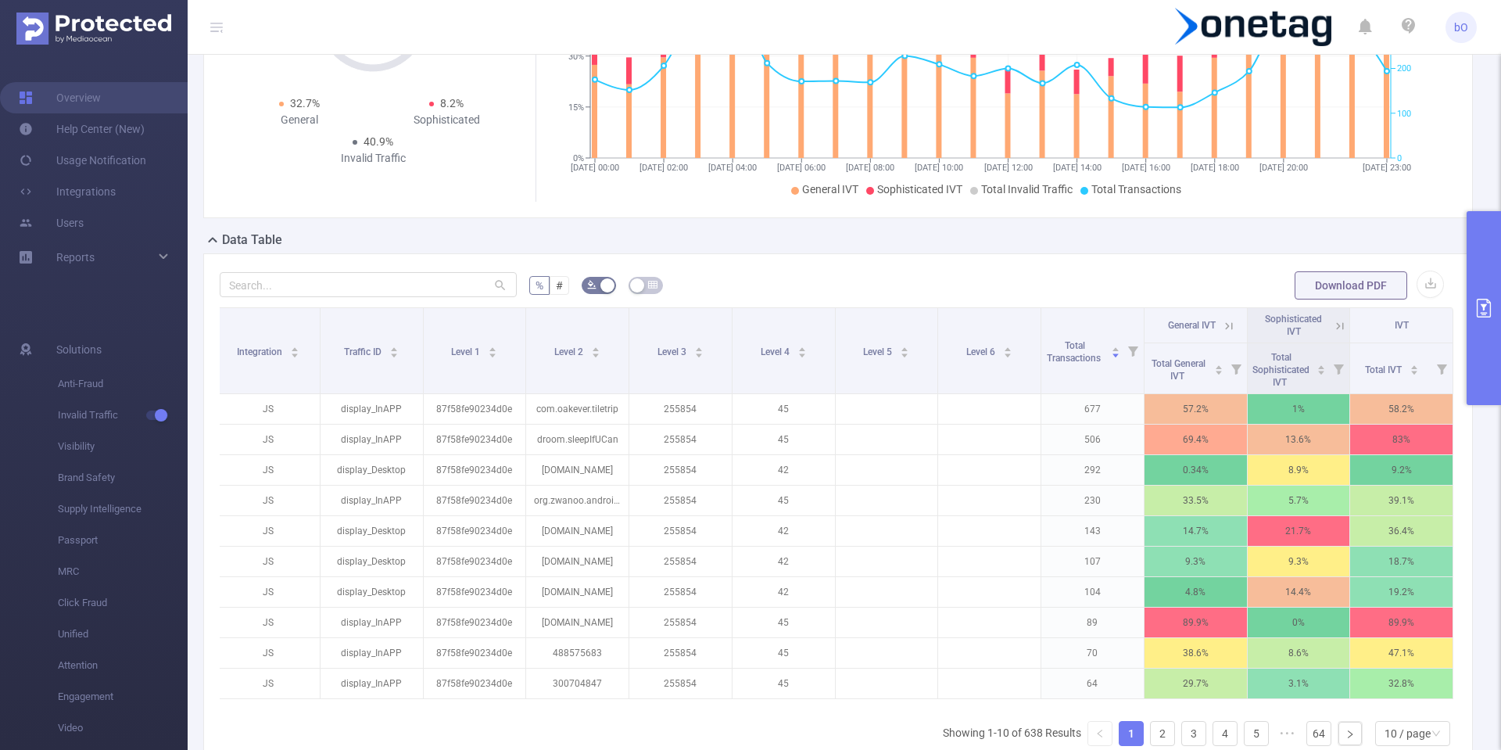
click at [1222, 325] on icon at bounding box center [1229, 326] width 14 height 14
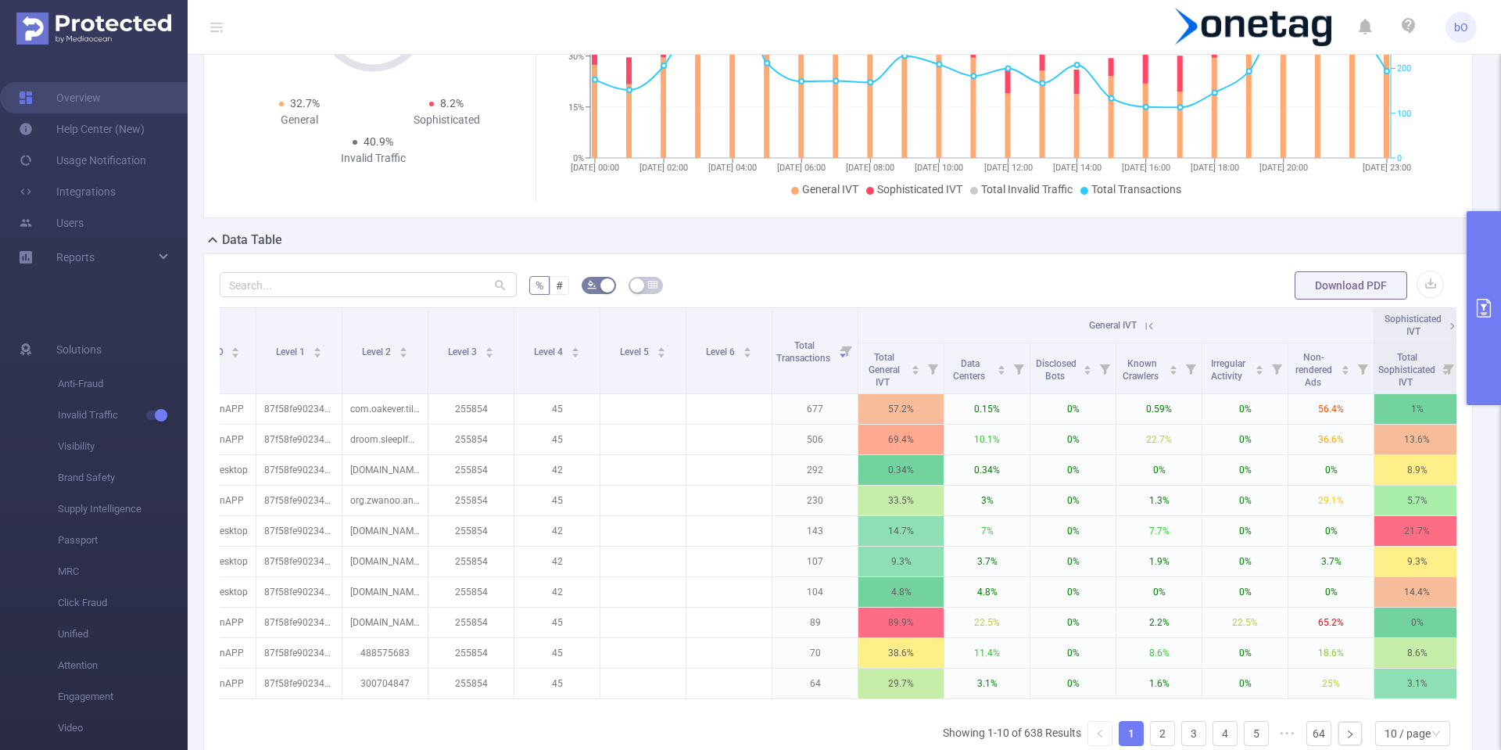
scroll to position [0, 0]
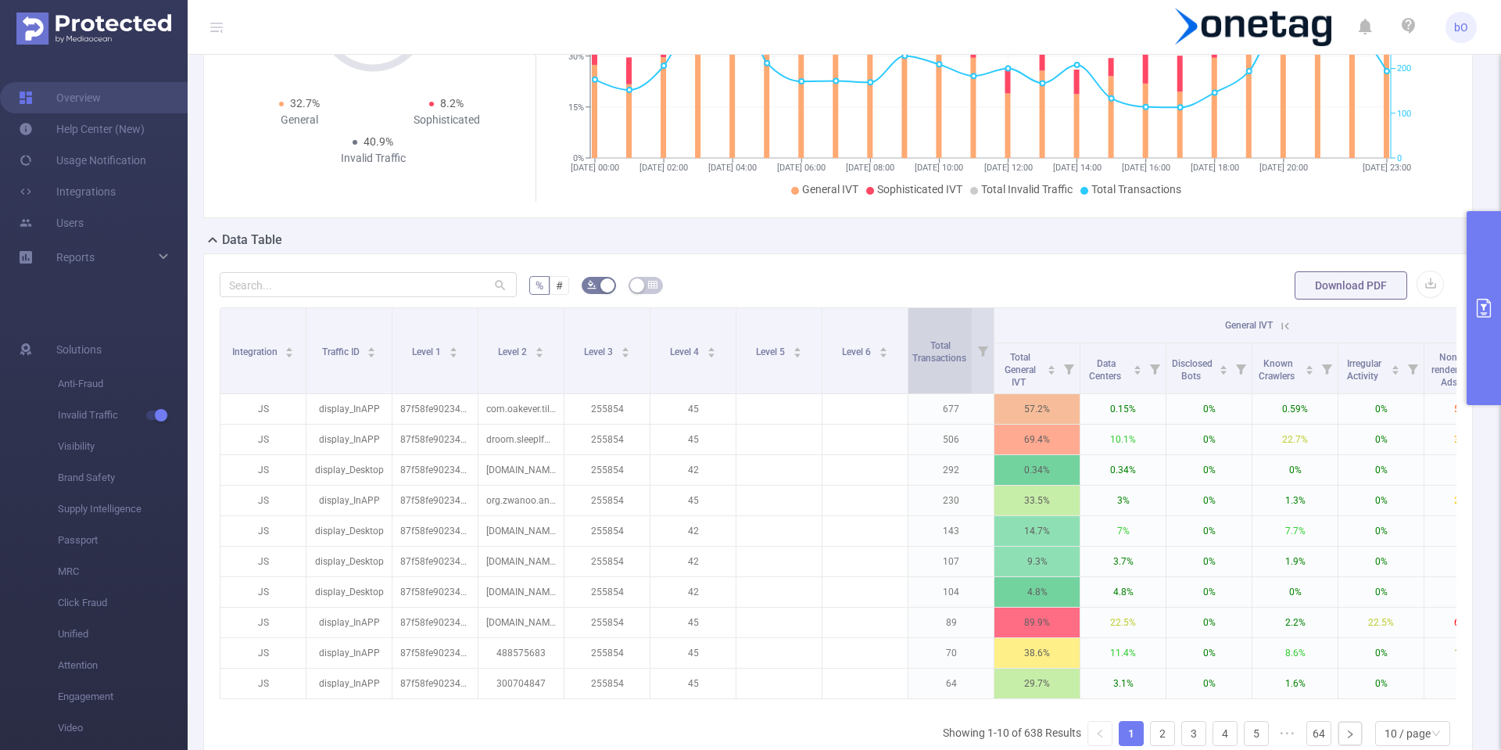
click at [947, 343] on span "Total Transactions" at bounding box center [940, 351] width 56 height 23
click at [1312, 290] on button "Download PDF" at bounding box center [1351, 285] width 113 height 28
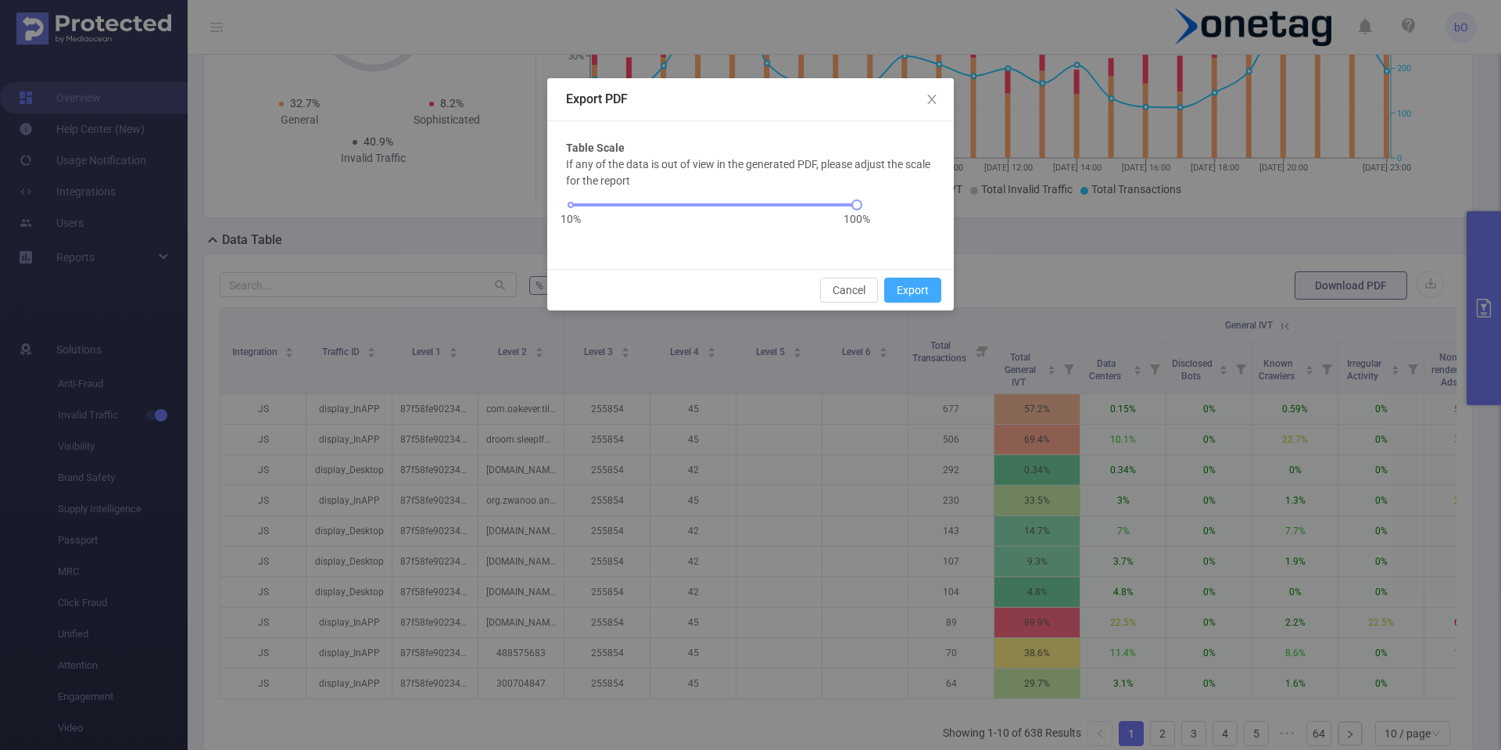
click at [904, 296] on button "Export" at bounding box center [912, 290] width 57 height 25
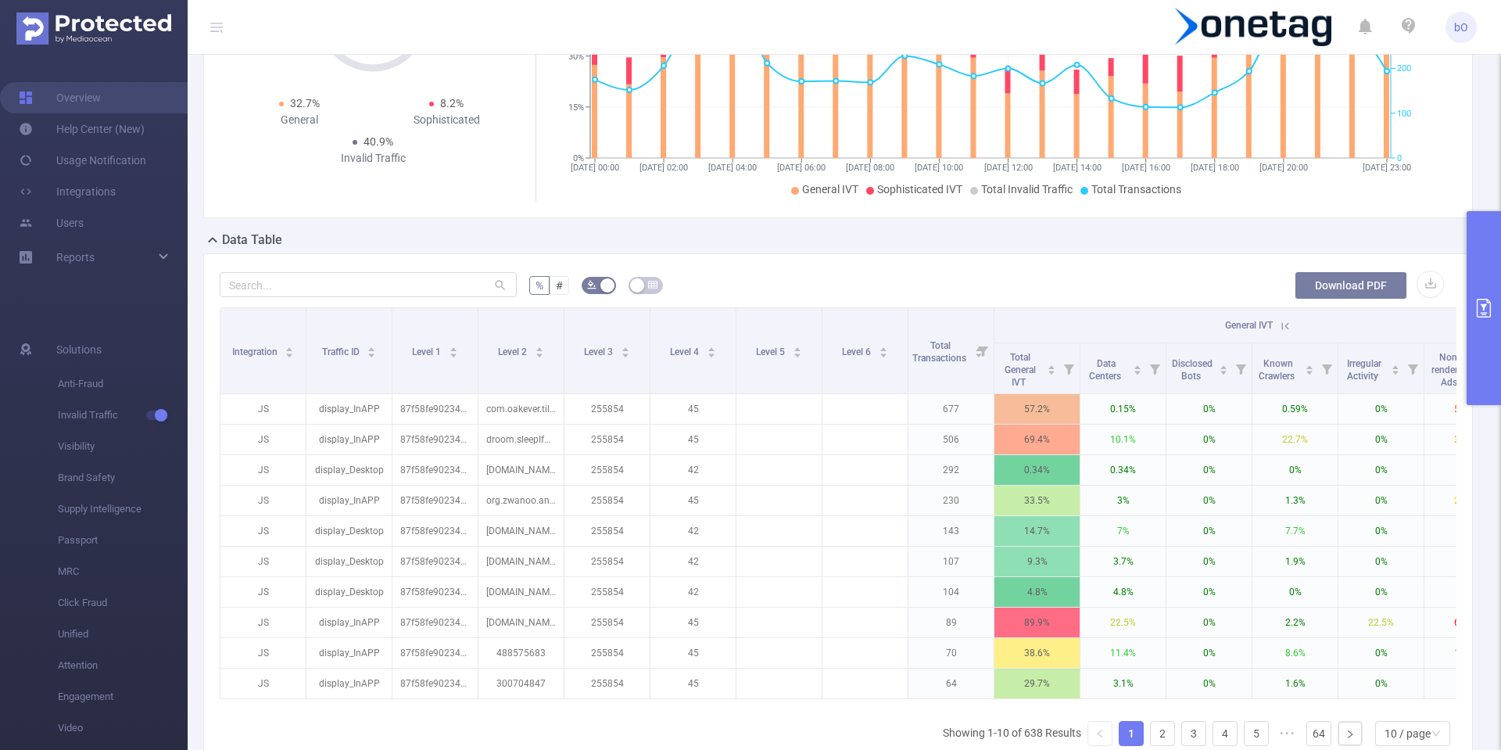
click at [1344, 286] on button "Download PDF" at bounding box center [1351, 285] width 113 height 28
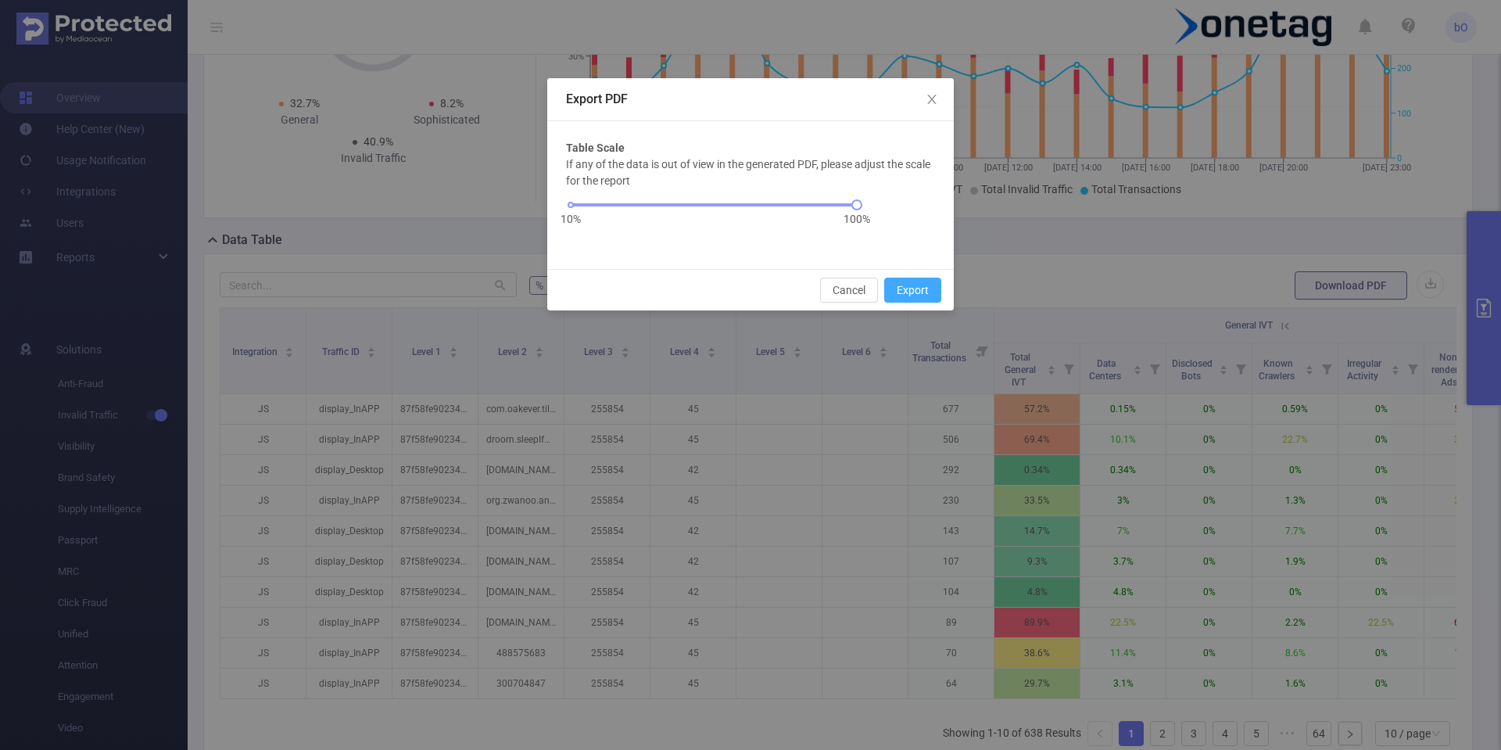
click at [915, 281] on button "Export" at bounding box center [912, 290] width 57 height 25
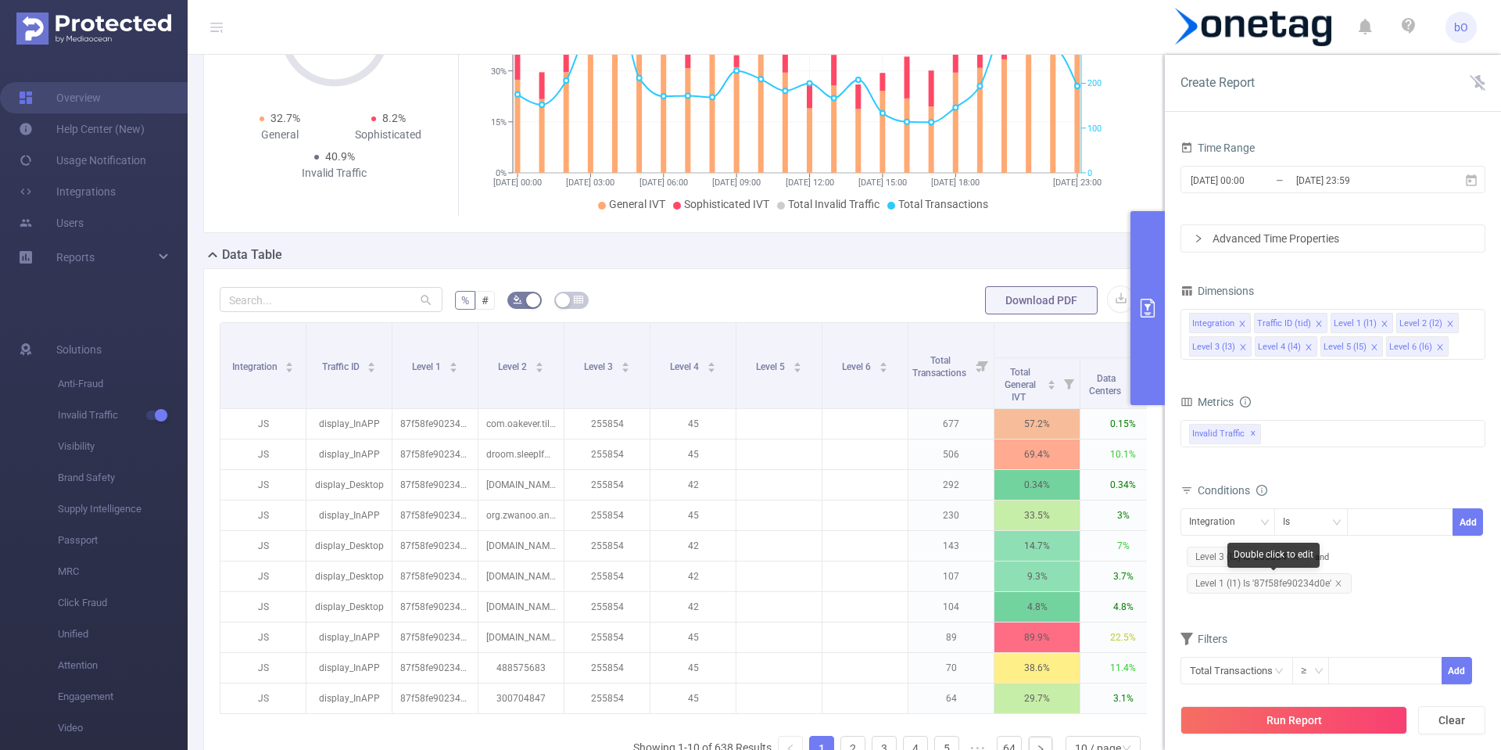
click at [1320, 588] on span "Level 1 (l1) Is '87f58fe90234d0e'" at bounding box center [1269, 583] width 165 height 20
click at [1436, 525] on icon "icon: close-circle" at bounding box center [1440, 520] width 9 height 9
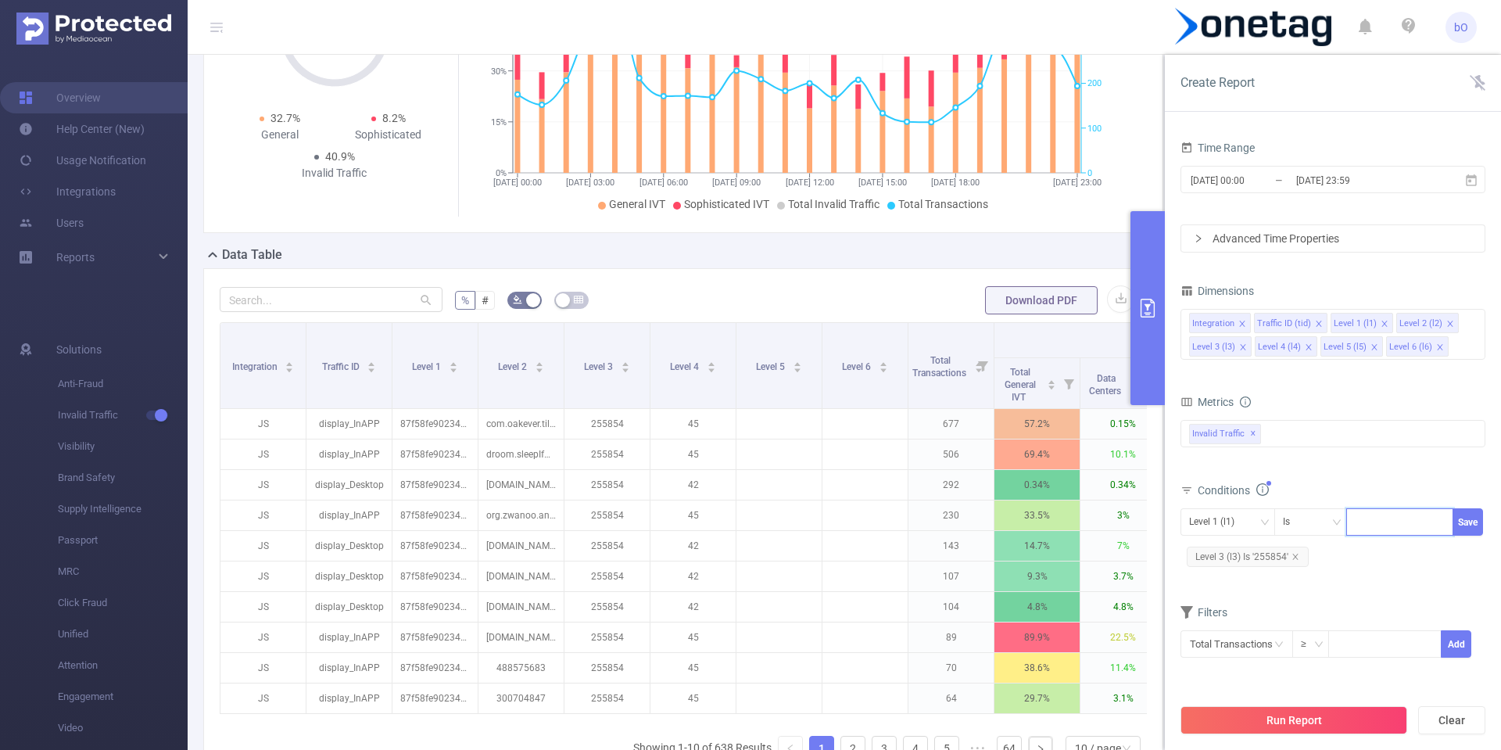
paste input "6b859b96c564fbe"
type input "6b859b96c564fbe"
click at [1391, 550] on li "6b859b96c564fbe" at bounding box center [1408, 554] width 124 height 25
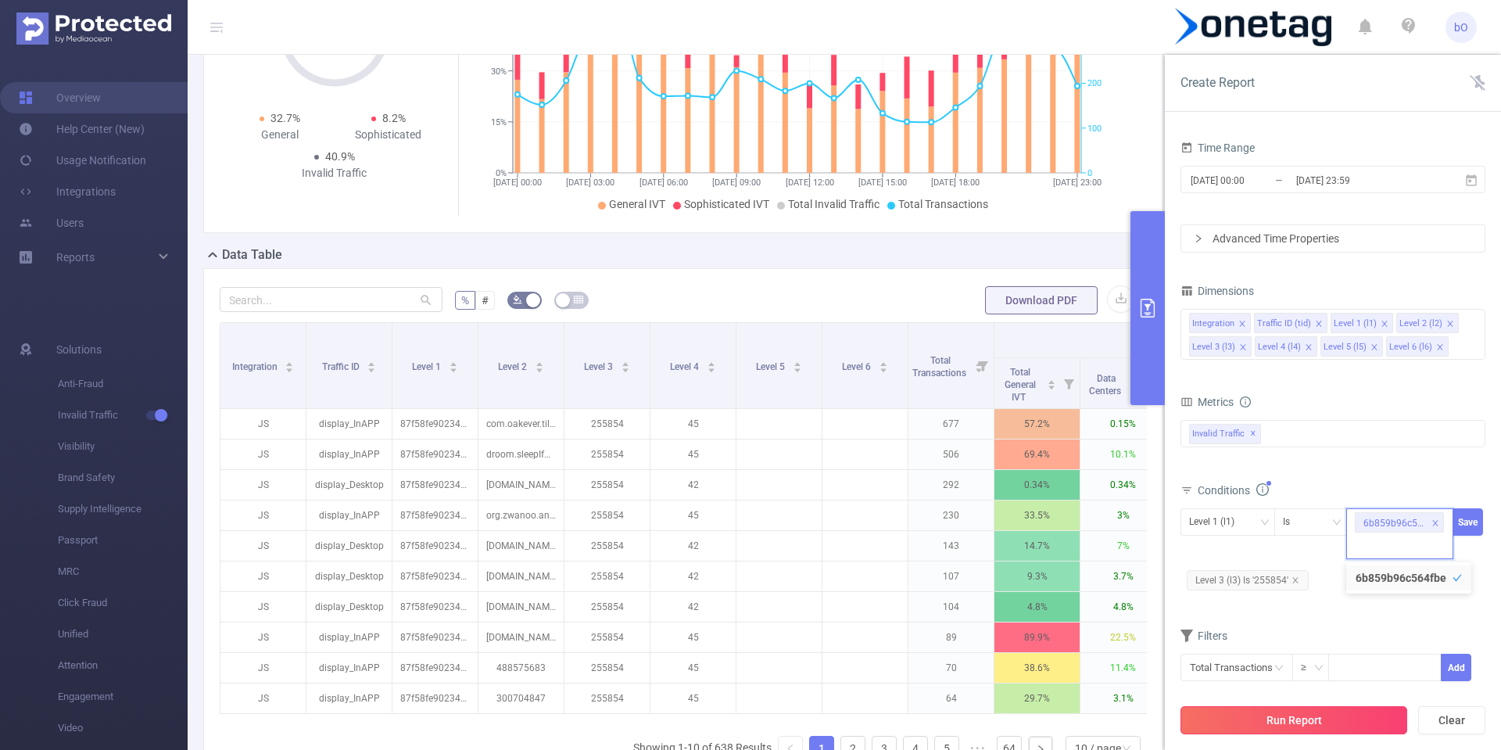
click at [1312, 719] on button "Run Report" at bounding box center [1294, 720] width 227 height 28
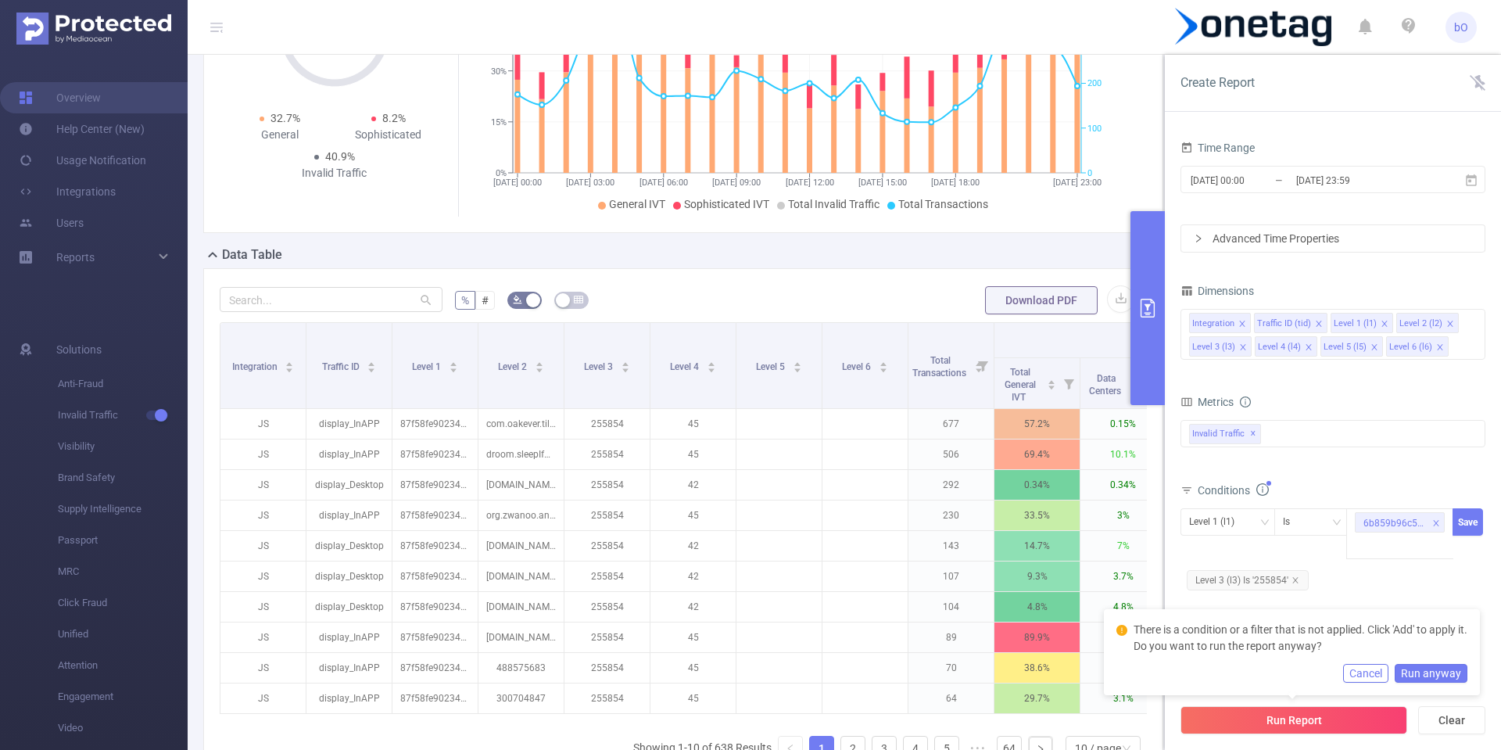
click at [1379, 672] on button "Cancel" at bounding box center [1365, 673] width 45 height 19
click at [1466, 526] on button "Save" at bounding box center [1468, 521] width 30 height 27
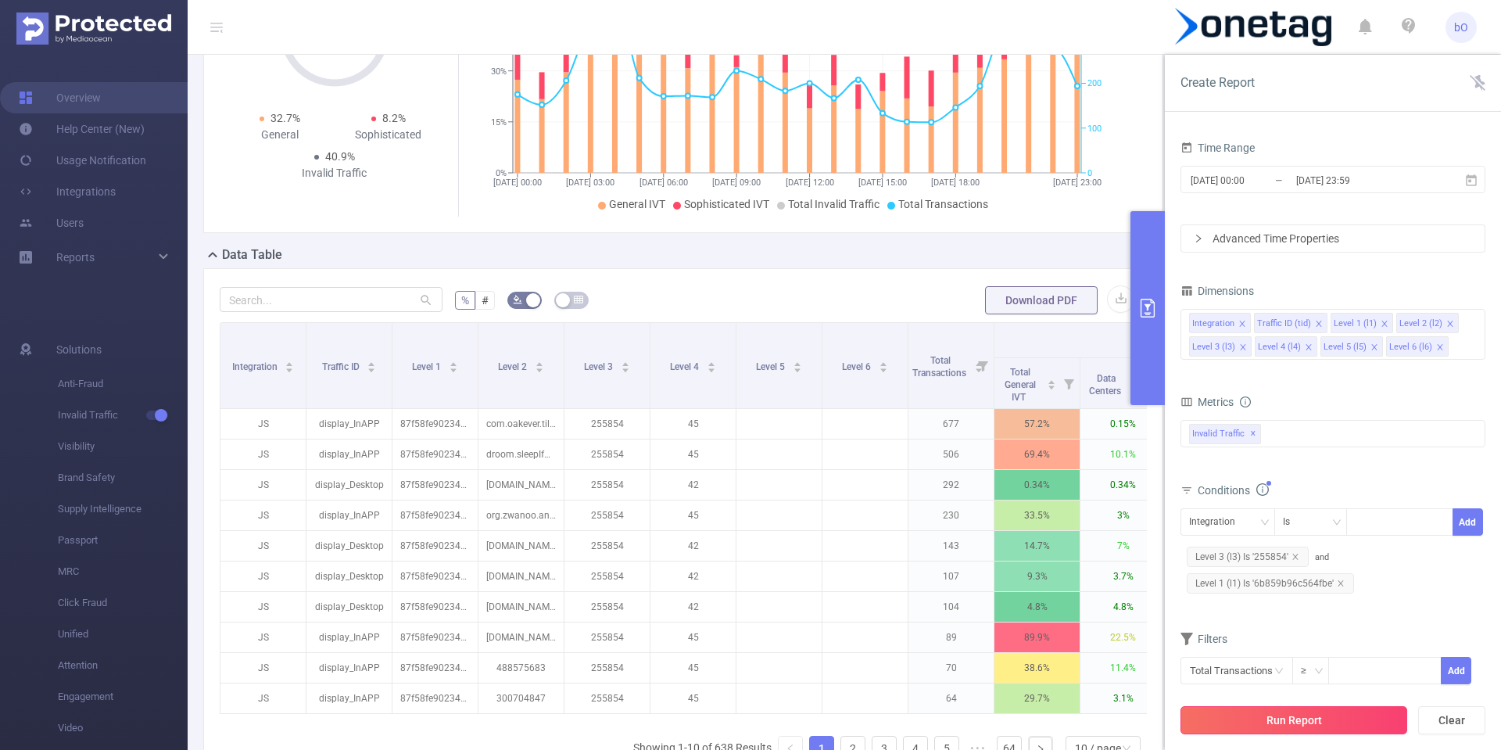
click at [1265, 723] on button "Run Report" at bounding box center [1294, 720] width 227 height 28
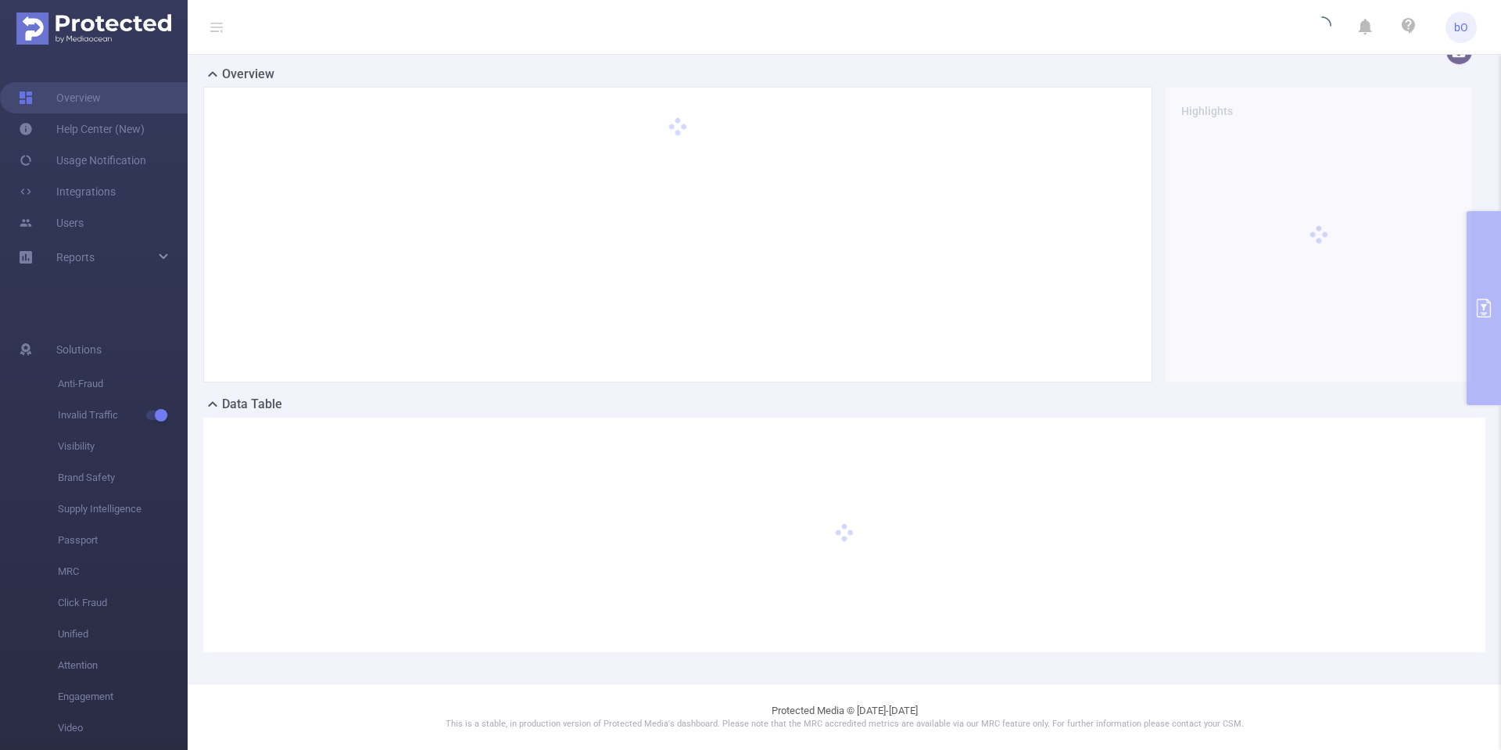
scroll to position [23, 0]
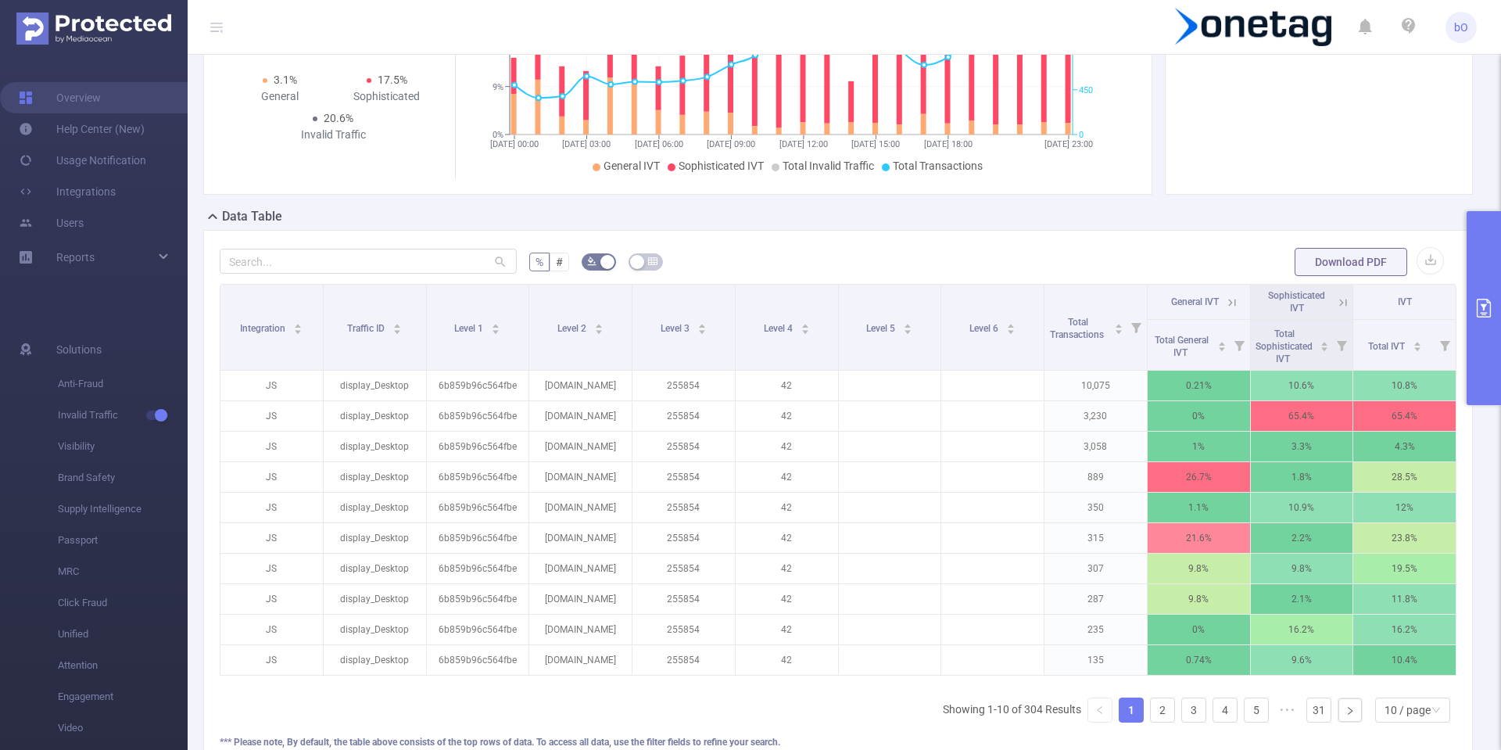
scroll to position [0, 3]
click at [1333, 304] on icon at bounding box center [1340, 303] width 14 height 14
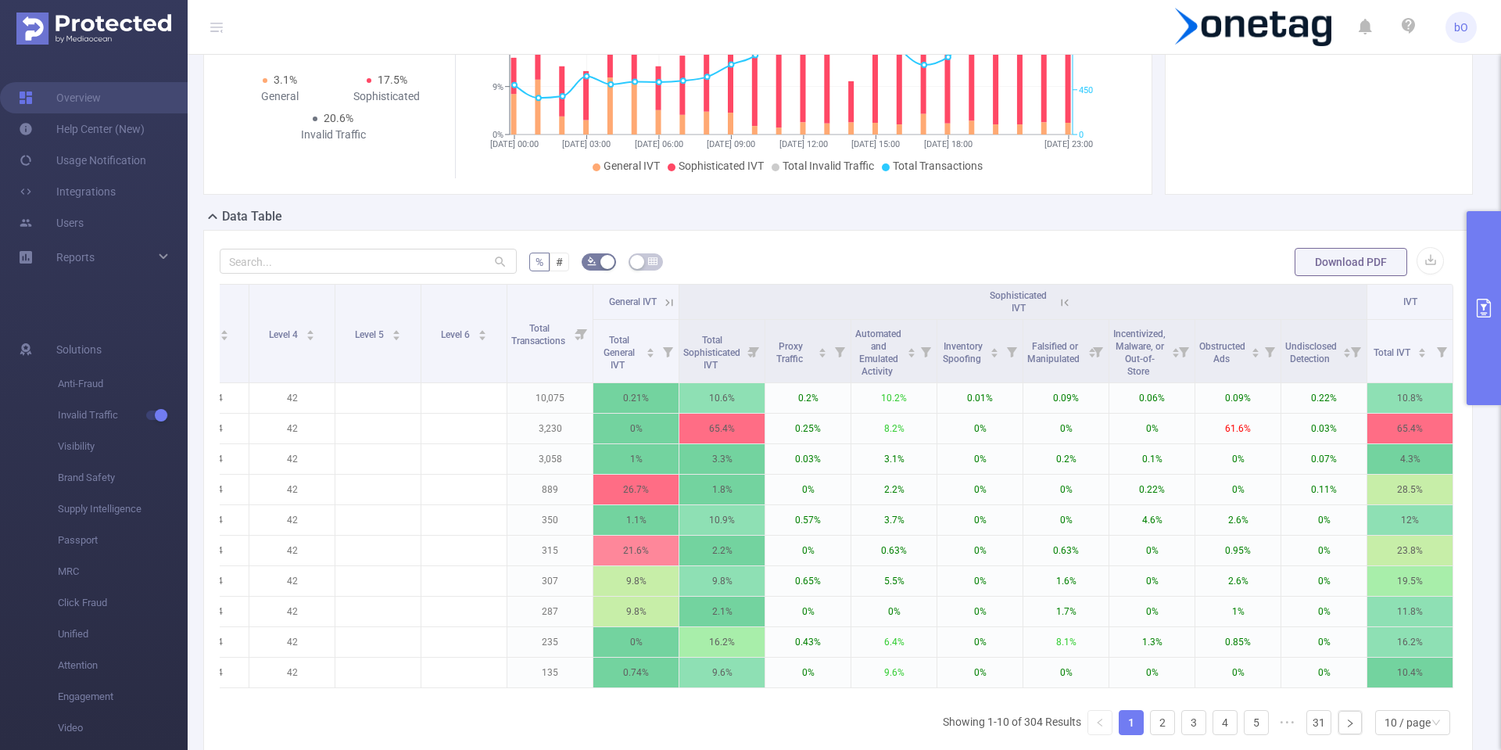
scroll to position [0, 360]
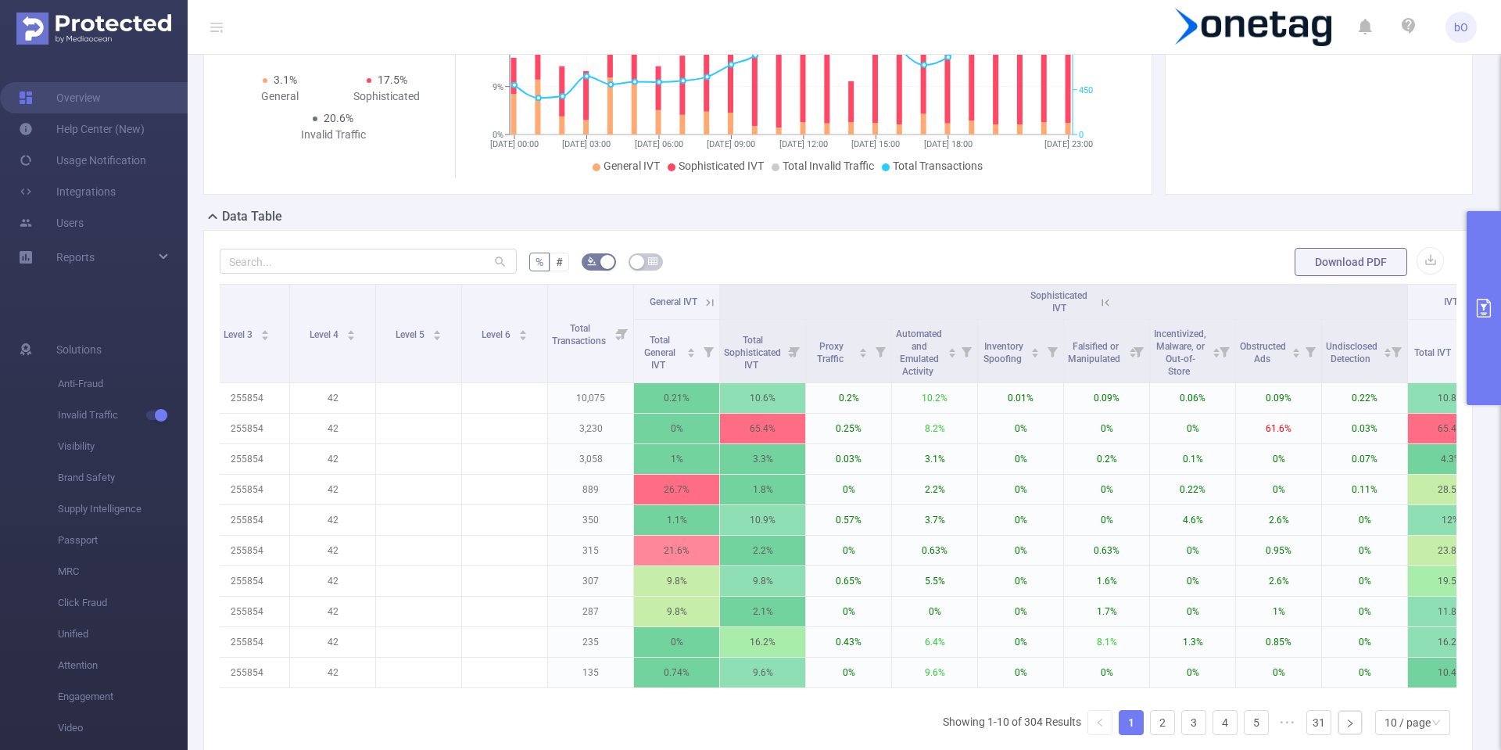
click at [704, 303] on icon at bounding box center [710, 303] width 14 height 14
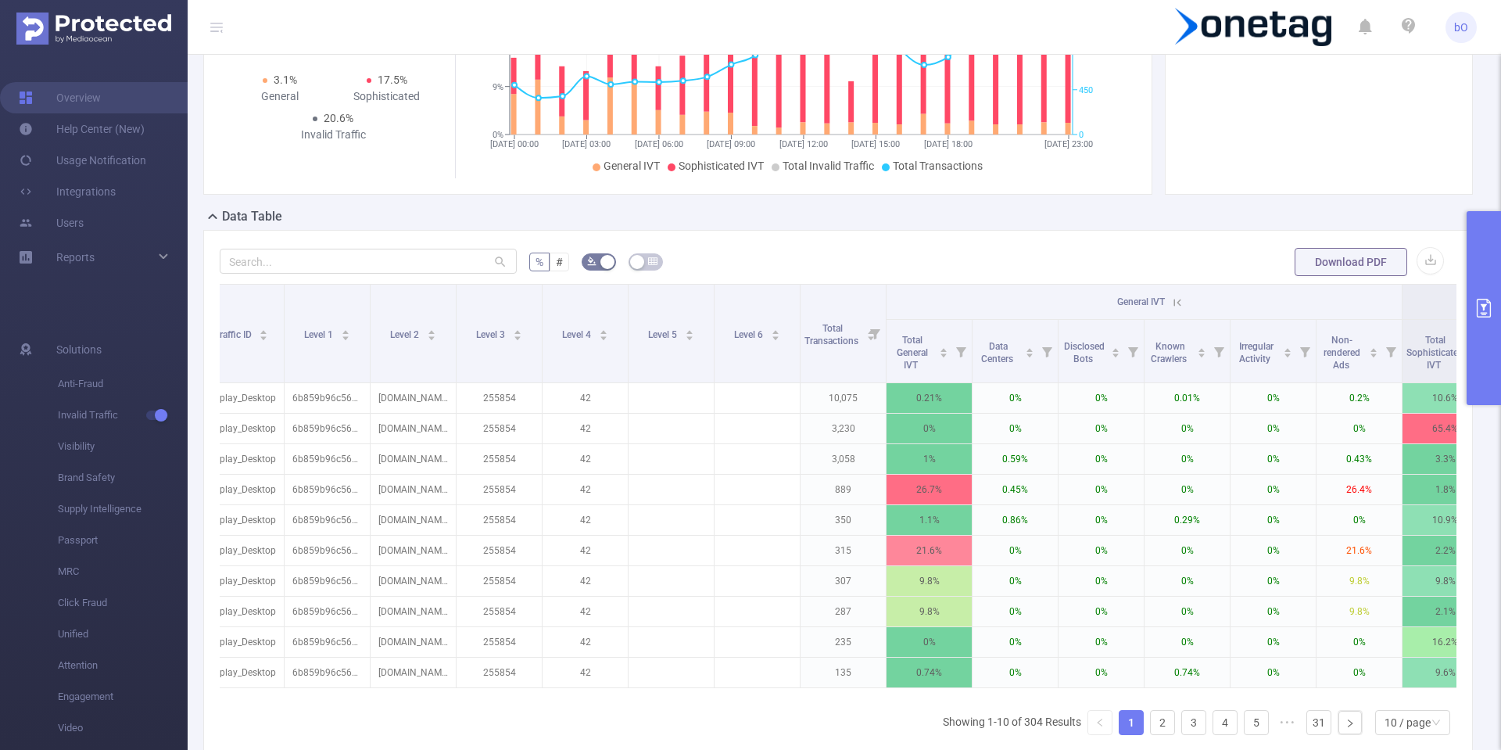
scroll to position [0, 0]
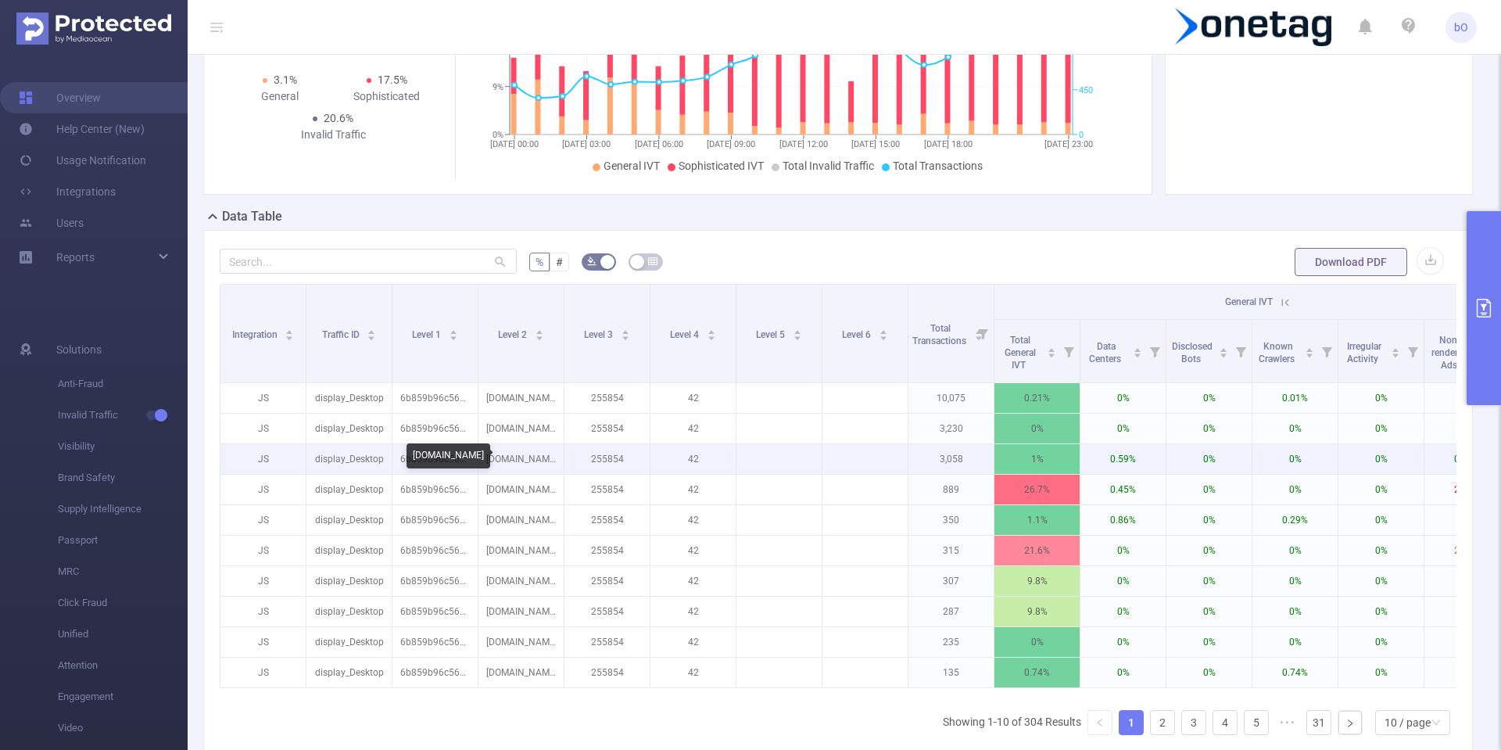
click at [523, 465] on p "[DOMAIN_NAME]" at bounding box center [521, 459] width 85 height 30
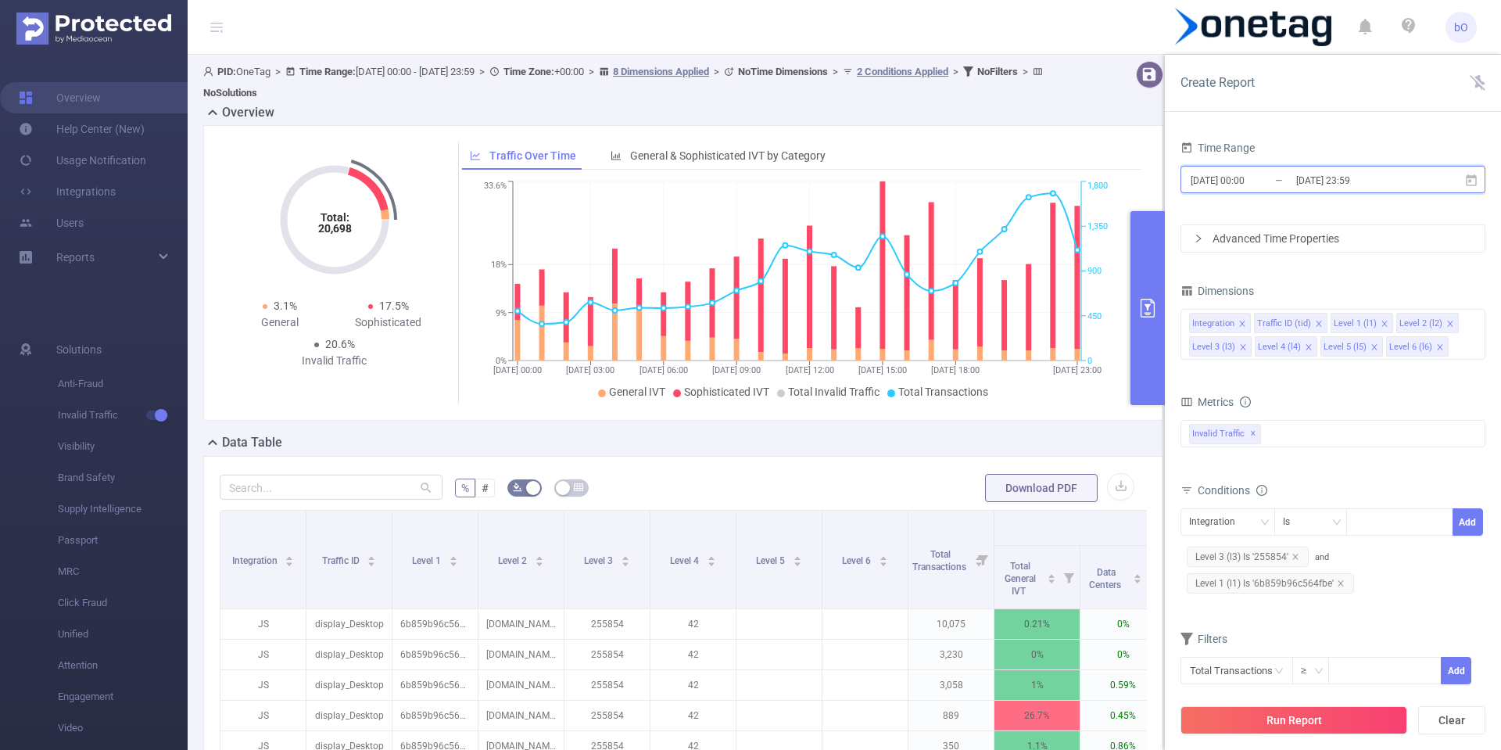
click at [1472, 180] on icon at bounding box center [1471, 181] width 14 height 14
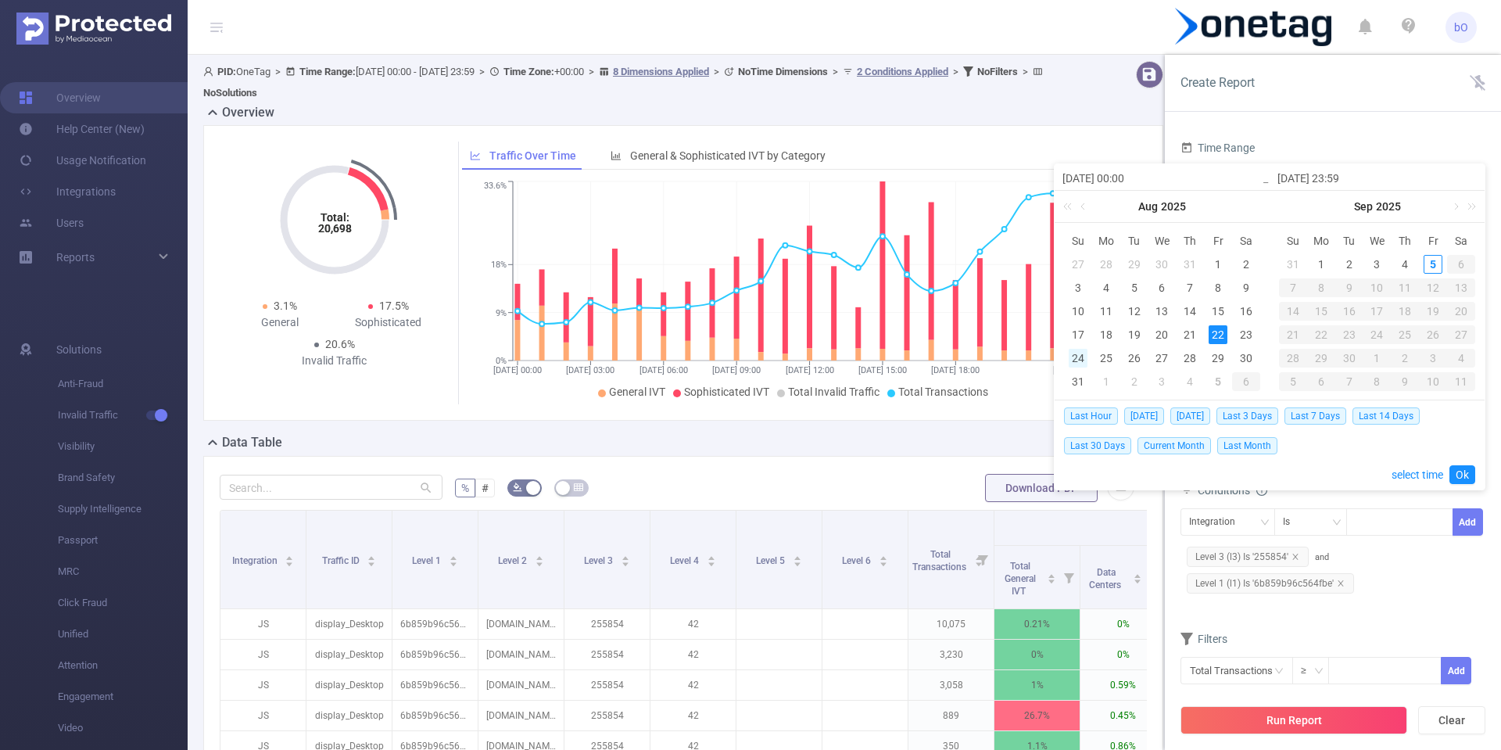
click at [1074, 362] on div "24" at bounding box center [1078, 358] width 19 height 19
click at [1456, 477] on link "Ok" at bounding box center [1463, 474] width 26 height 19
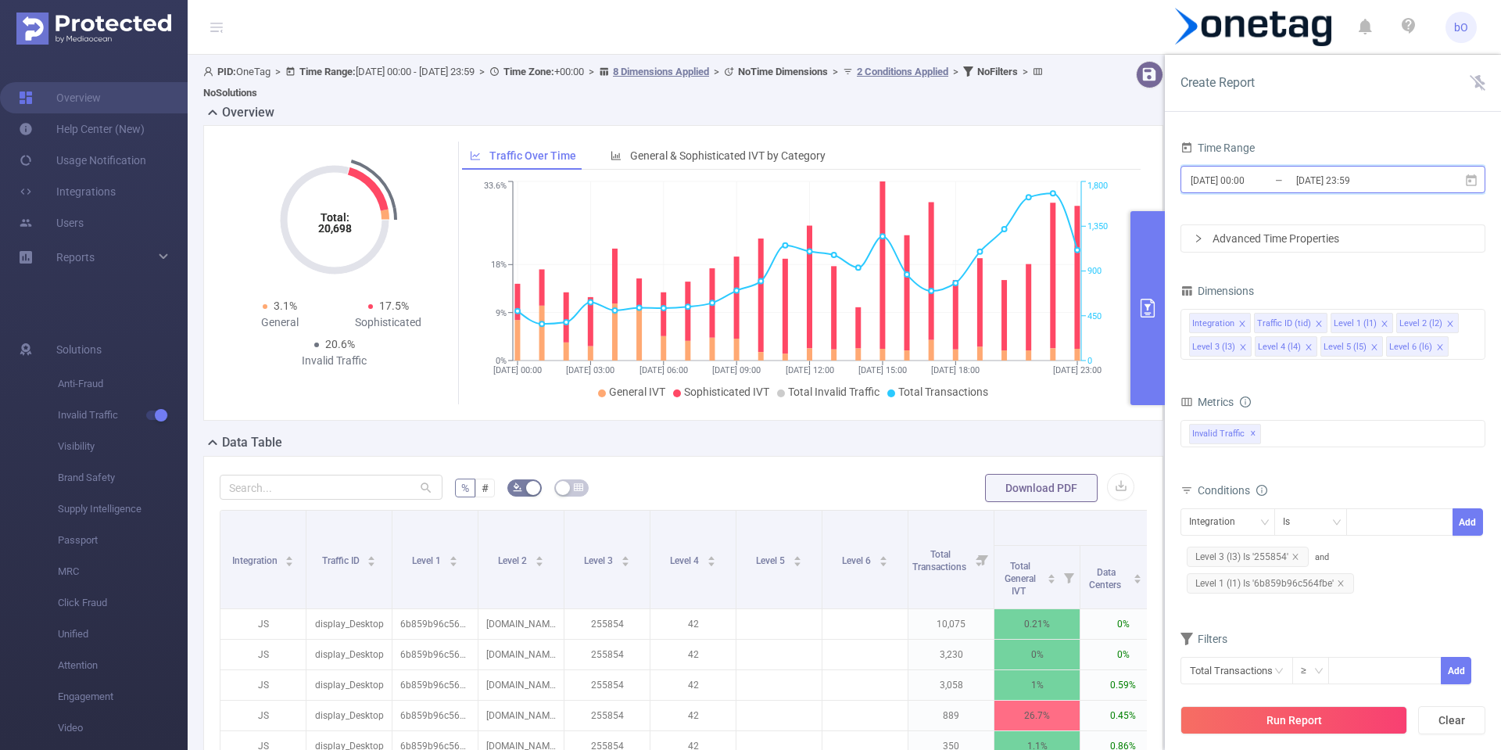
click at [1473, 177] on icon at bounding box center [1471, 180] width 11 height 12
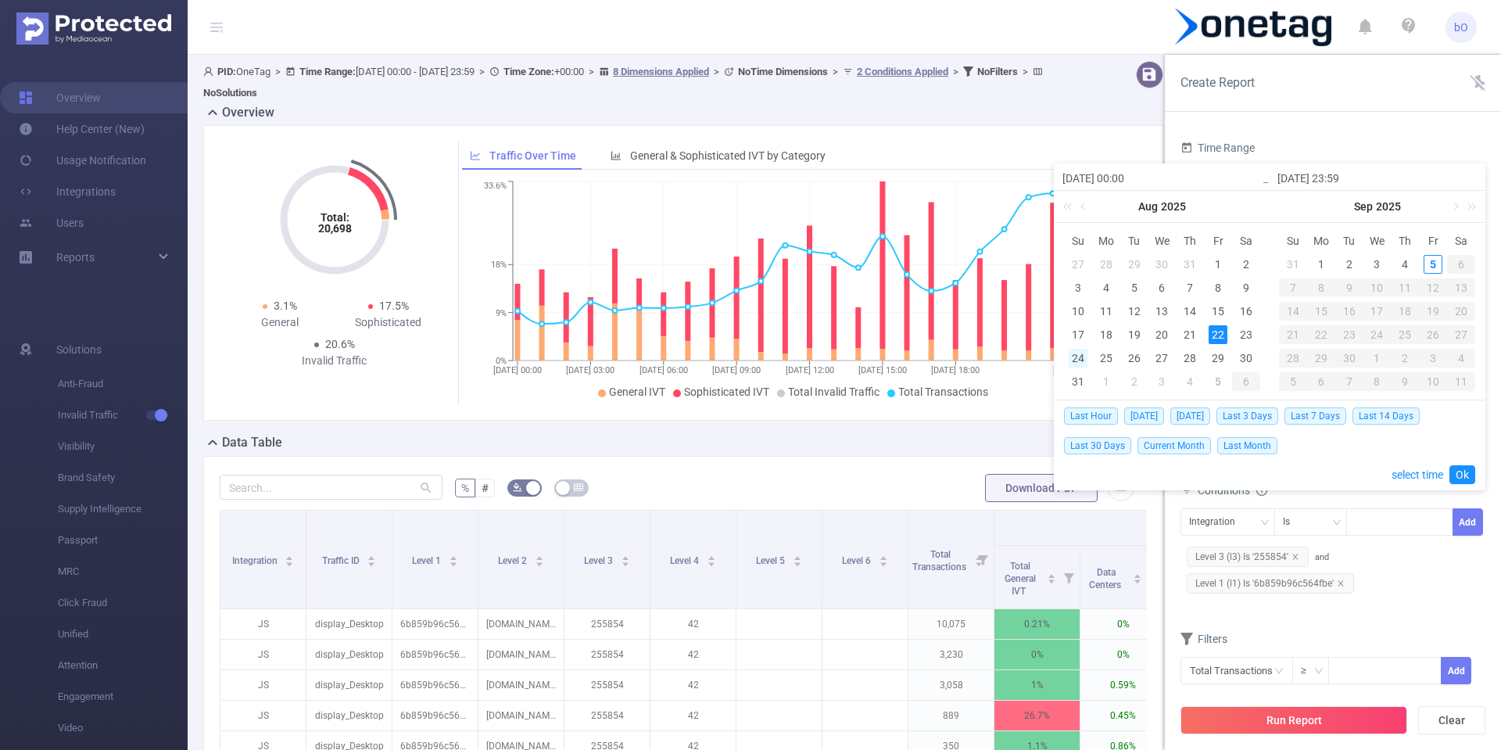
click at [1074, 360] on div "24" at bounding box center [1078, 358] width 19 height 19
click at [1084, 360] on div "24" at bounding box center [1078, 358] width 19 height 19
type input "[DATE] 00:00"
type input "[DATE] 23:59"
type input "[DATE] 00:00"
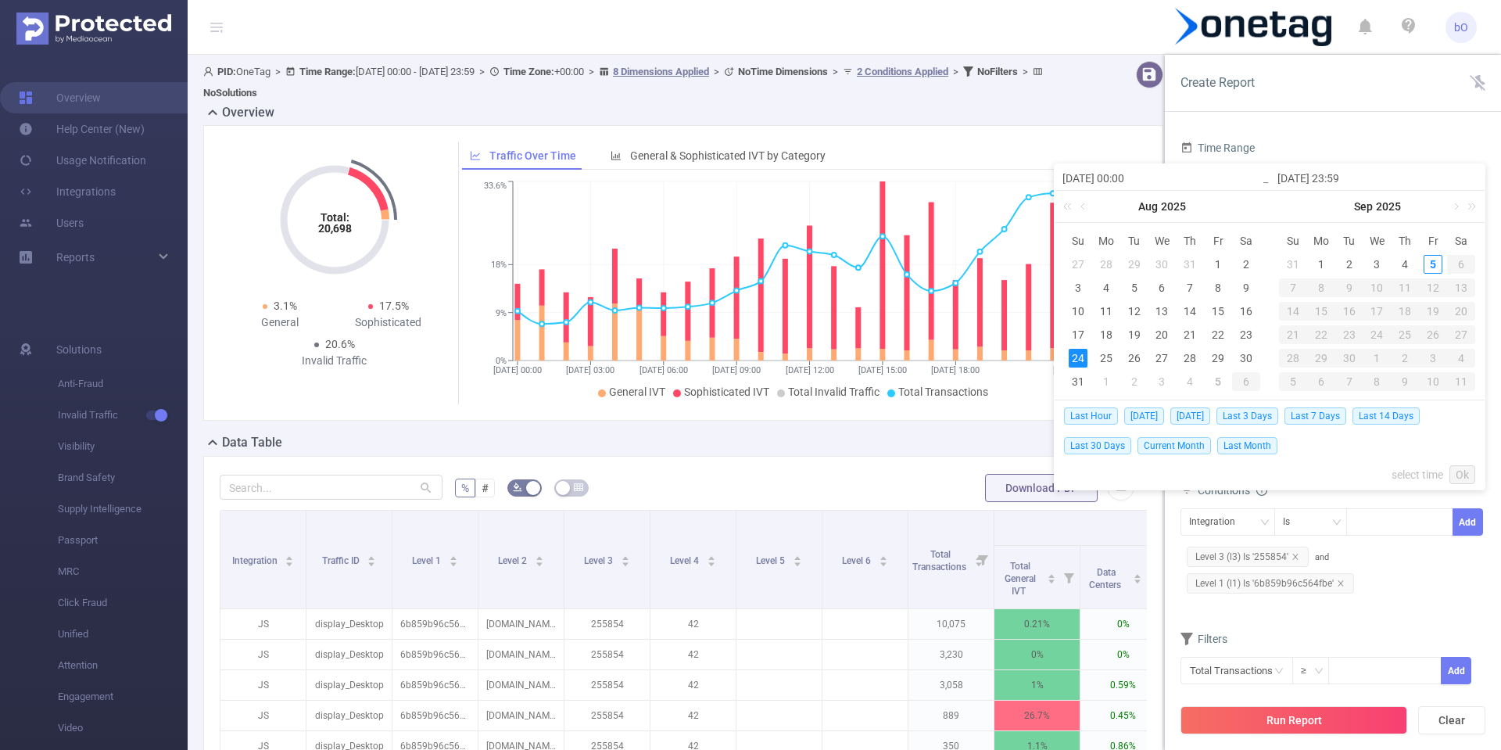
type input "[DATE] 23:59"
click at [1464, 472] on link "Ok" at bounding box center [1463, 474] width 26 height 19
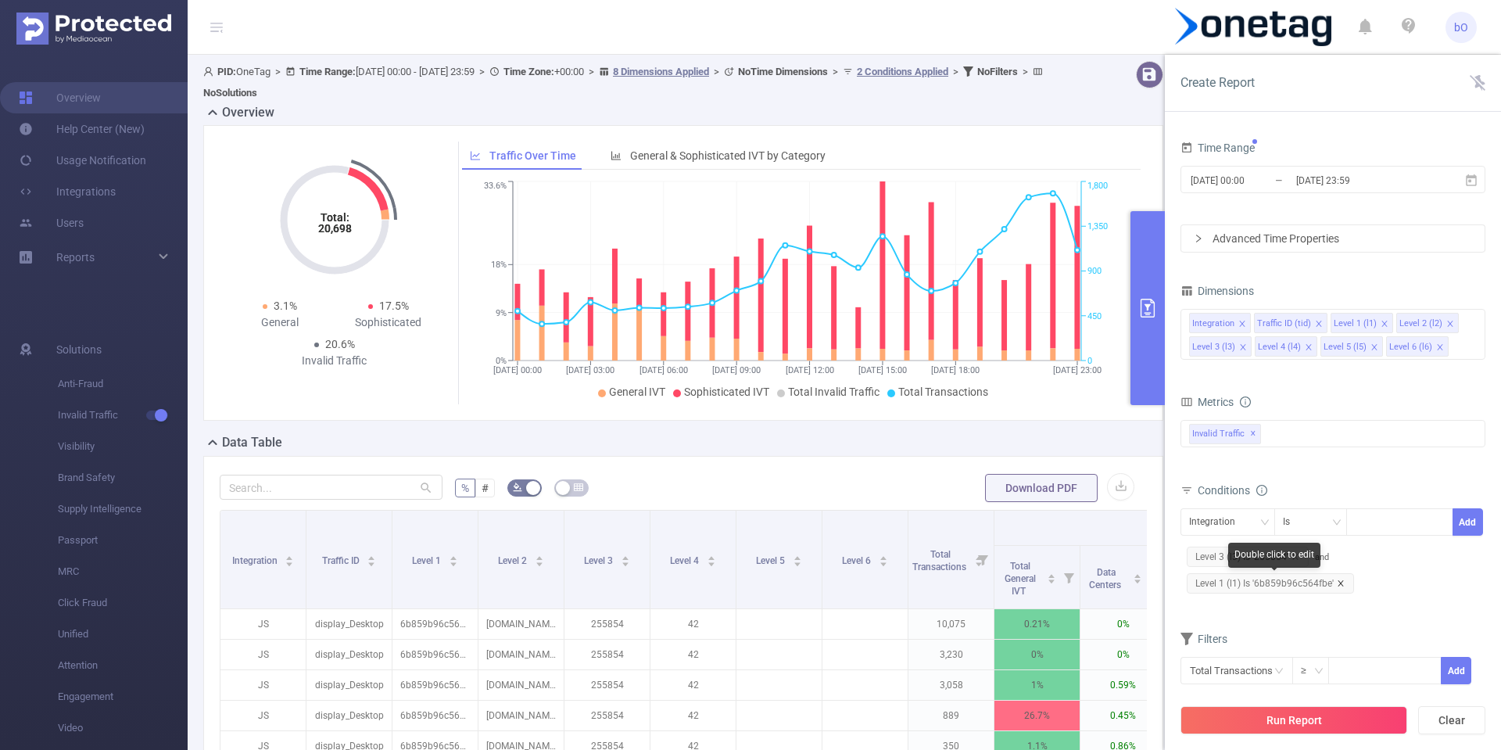
click at [1337, 581] on icon "icon: close" at bounding box center [1341, 583] width 8 height 8
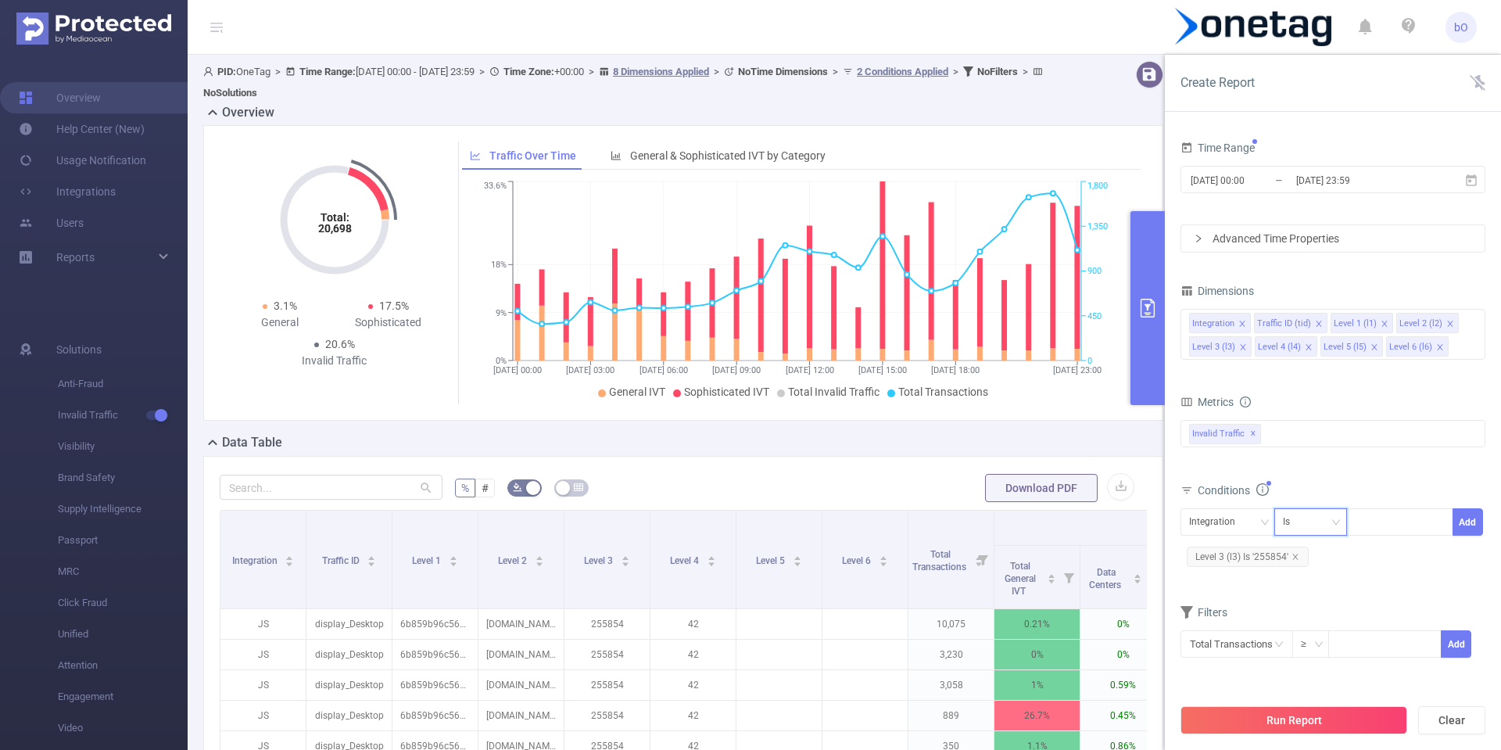
click at [1307, 522] on div "Is" at bounding box center [1311, 522] width 56 height 26
click at [1229, 527] on div "Integration" at bounding box center [1217, 522] width 57 height 26
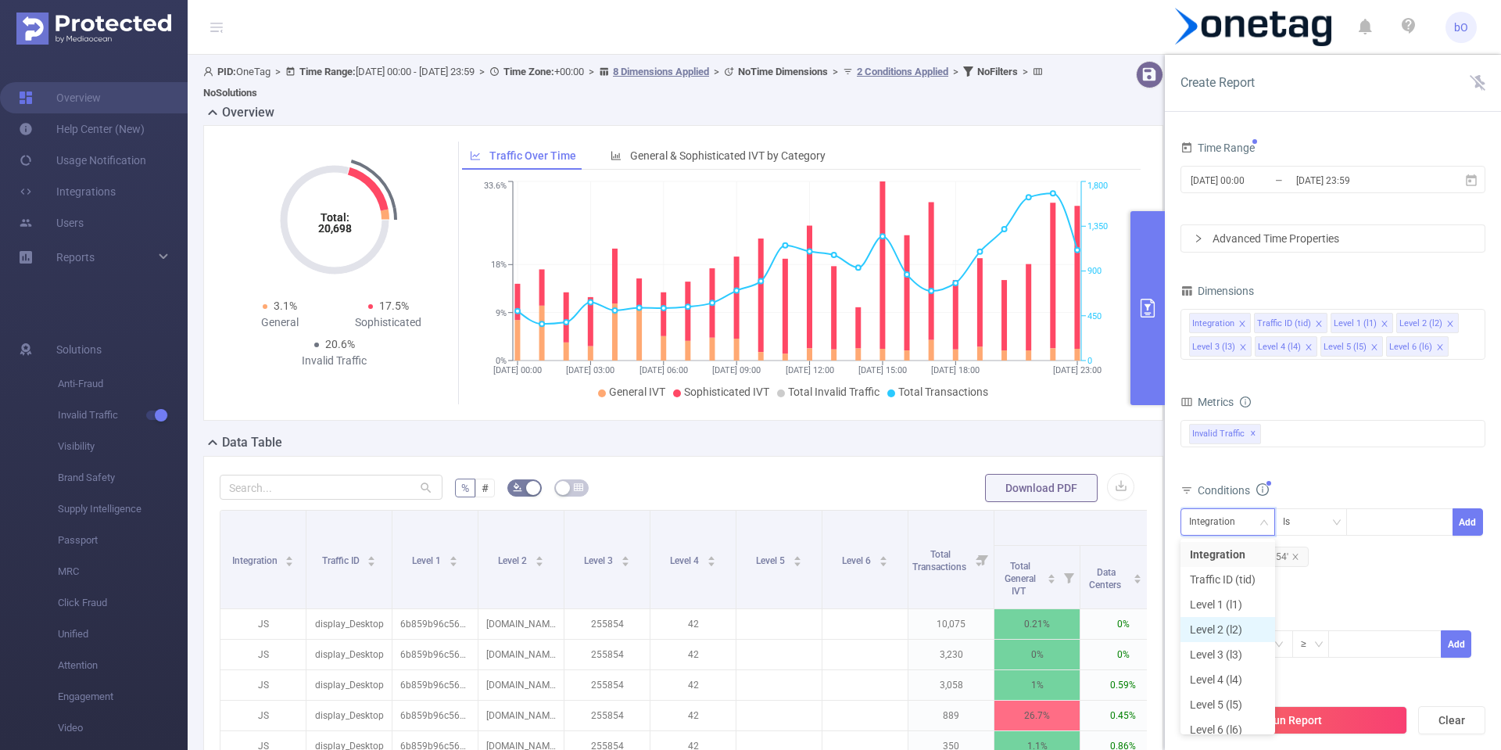
click at [1218, 633] on li "Level 2 (l2)" at bounding box center [1228, 629] width 95 height 25
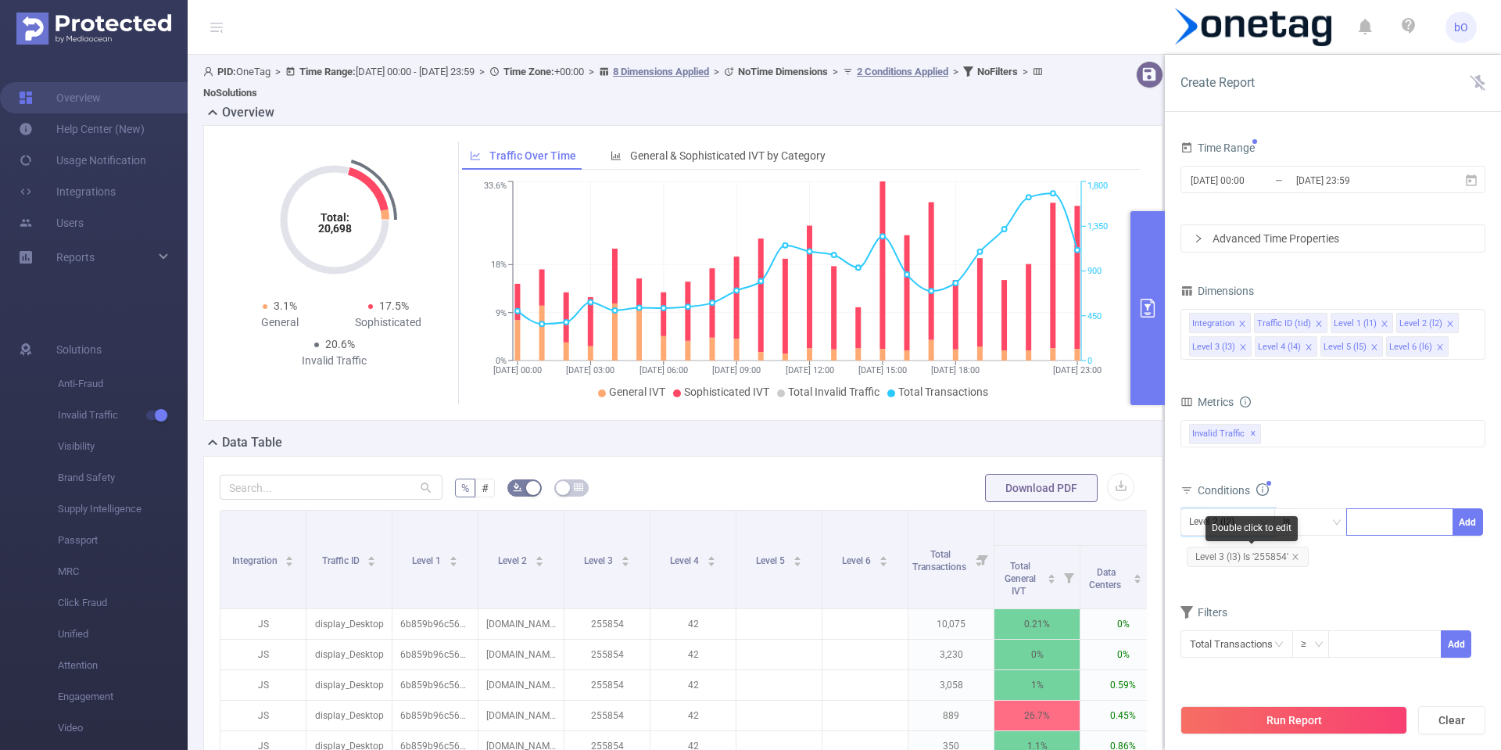
click at [1373, 509] on div at bounding box center [1400, 522] width 90 height 26
paste input "de.motain.iliga"
type input "de.motain.iliga"
click at [1459, 522] on button "Add" at bounding box center [1468, 521] width 30 height 27
click at [1298, 722] on button "Run Report" at bounding box center [1294, 720] width 227 height 28
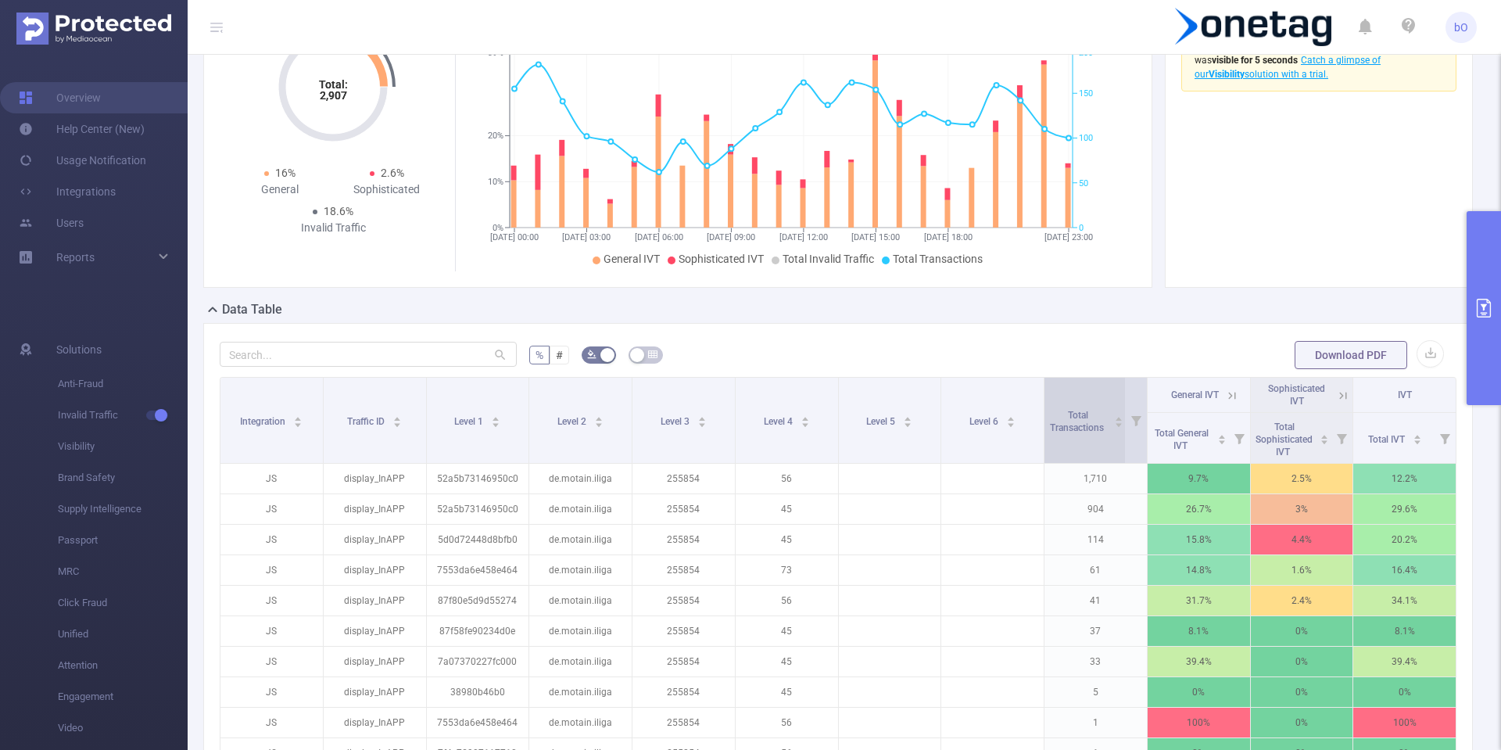
scroll to position [188, 0]
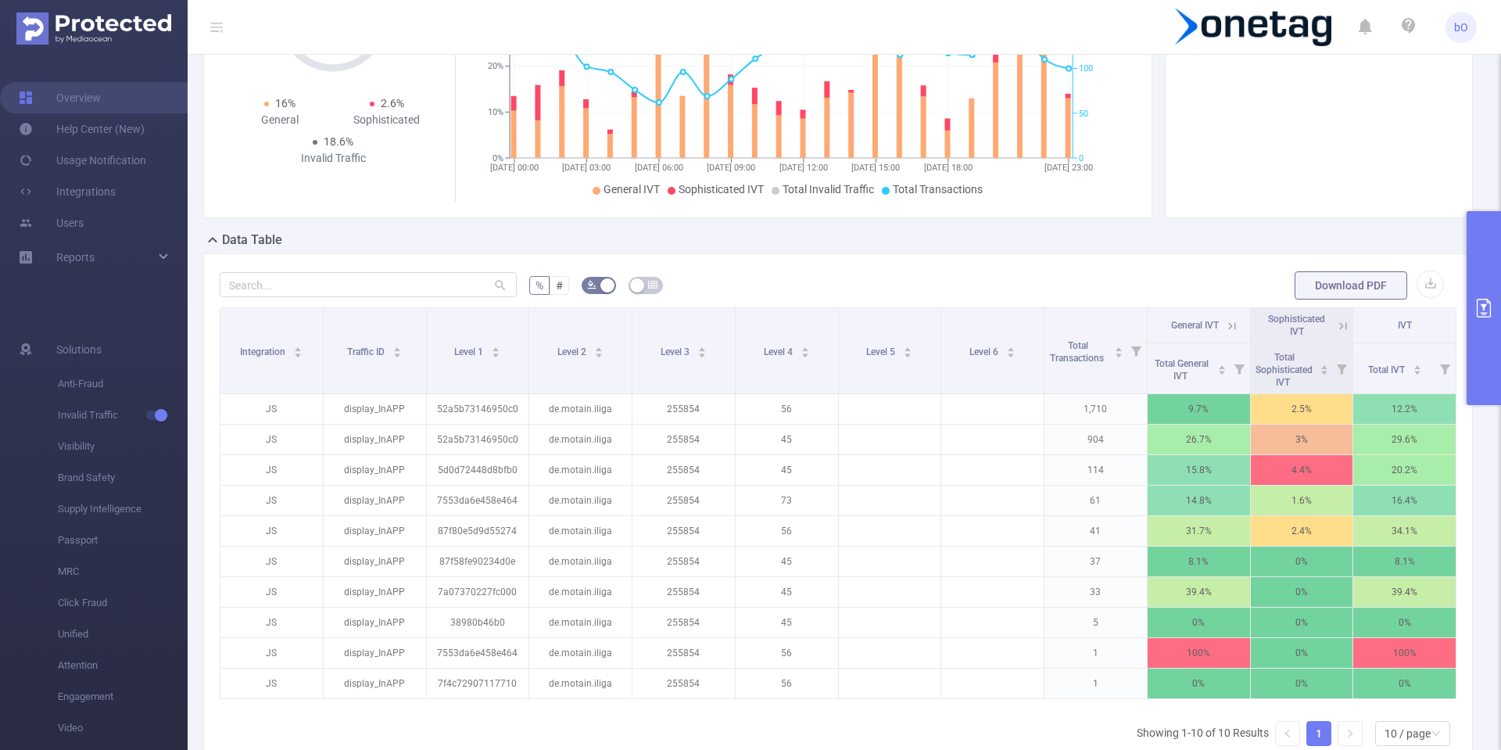
click at [1228, 326] on icon at bounding box center [1231, 325] width 7 height 7
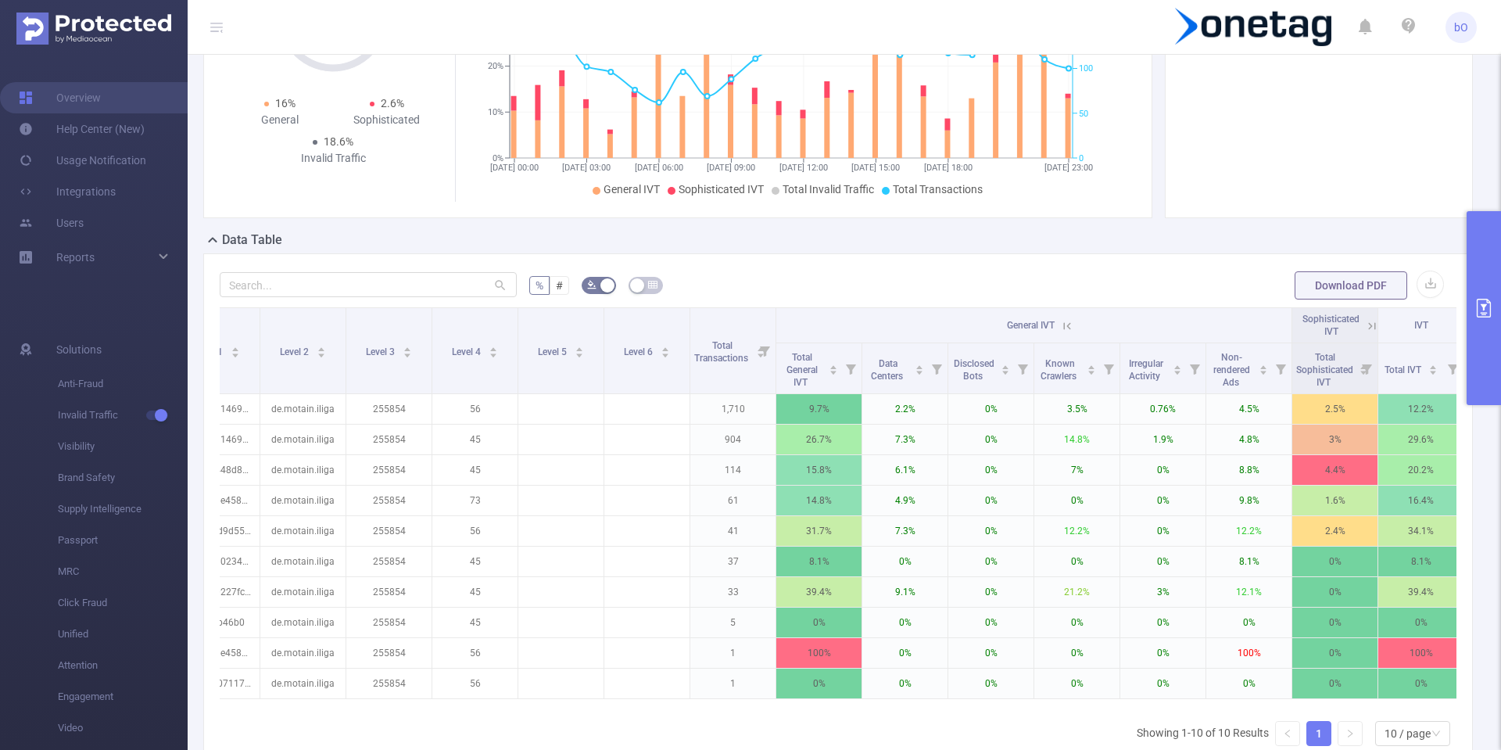
scroll to position [0, 241]
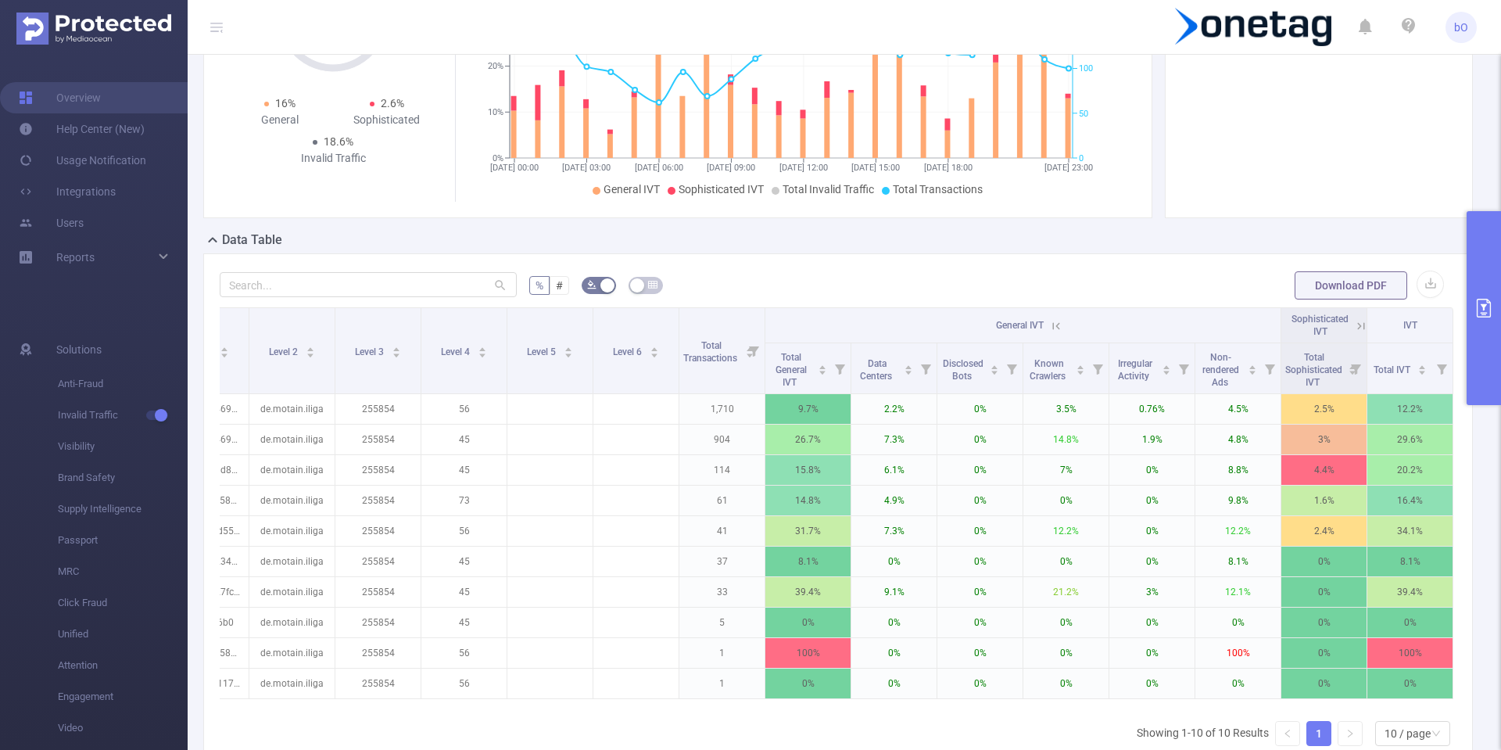
drag, startPoint x: 916, startPoint y: 719, endPoint x: 1115, endPoint y: 704, distance: 200.0
click at [1115, 704] on div "Integration Traffic ID Level 1 Level 2 Level 3 Level 4 Level 5 Level 6 Total Tr…" at bounding box center [838, 507] width 1237 height 401
click at [1116, 704] on div "Integration Traffic ID Level 1 Level 2 Level 3 Level 4 Level 5 Level 6 Total Tr…" at bounding box center [838, 507] width 1237 height 401
click at [1049, 332] on icon at bounding box center [1056, 326] width 14 height 14
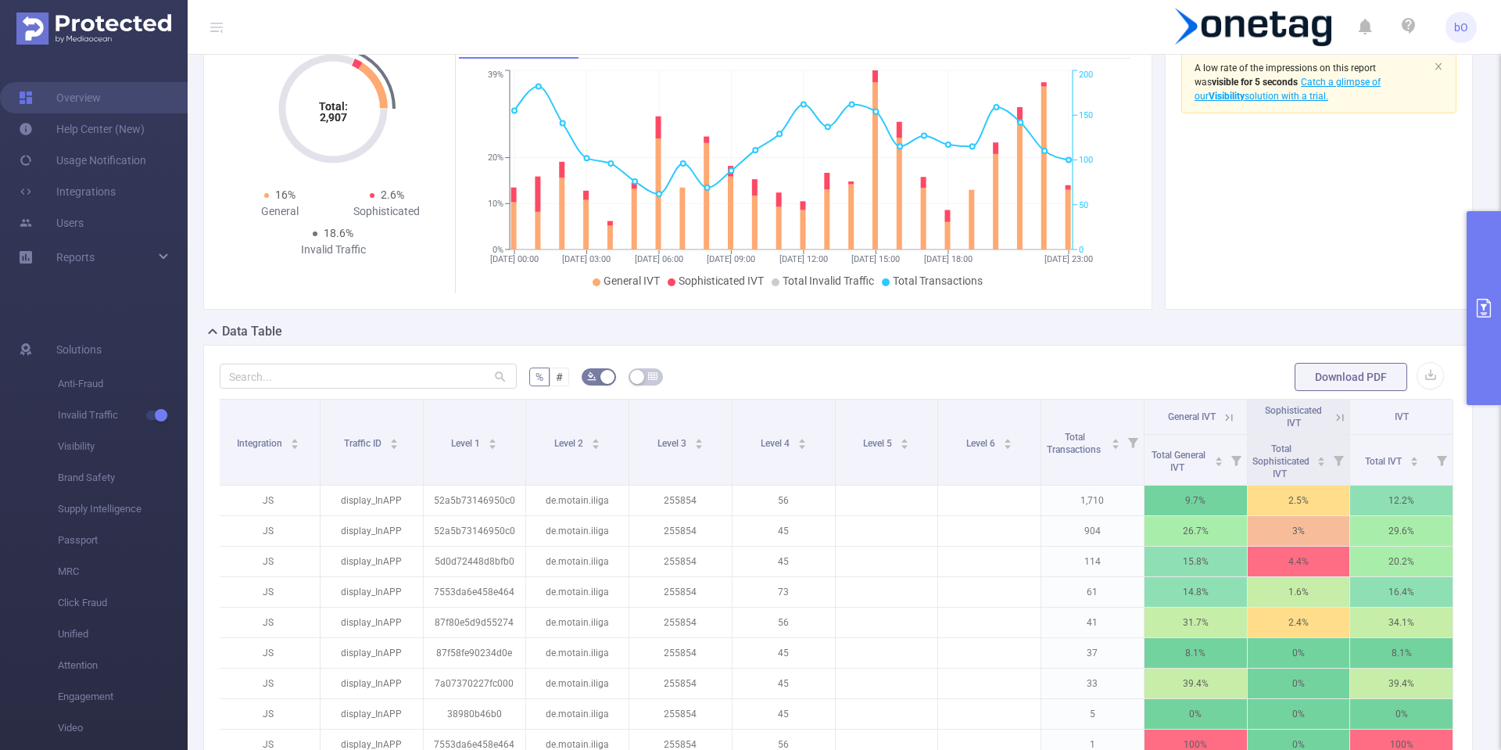
scroll to position [0, 0]
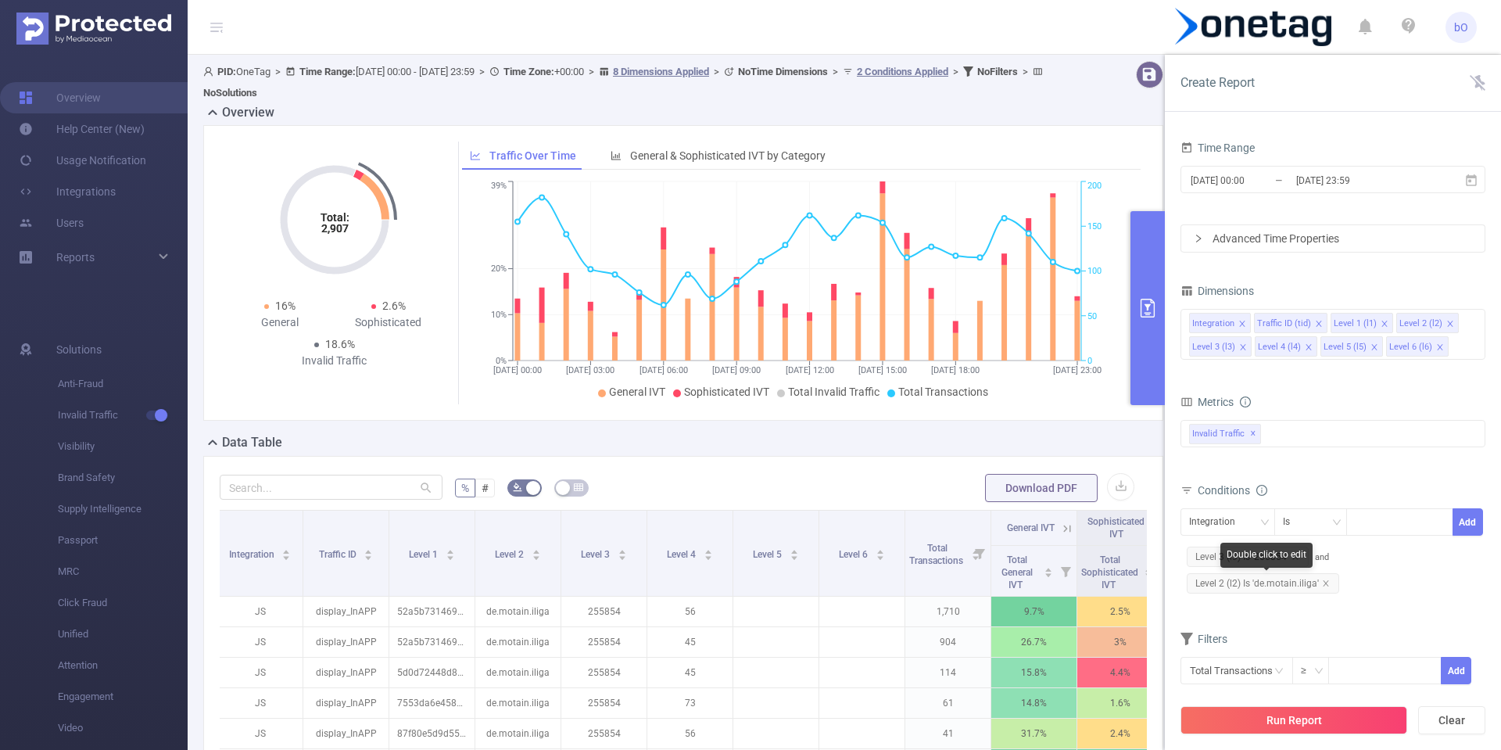
click at [1307, 582] on span "Level 2 (l2) Is 'de.motain.iliga'" at bounding box center [1263, 583] width 152 height 20
click at [1324, 581] on icon "icon: close" at bounding box center [1326, 583] width 8 height 8
click at [1398, 523] on div at bounding box center [1400, 522] width 90 height 26
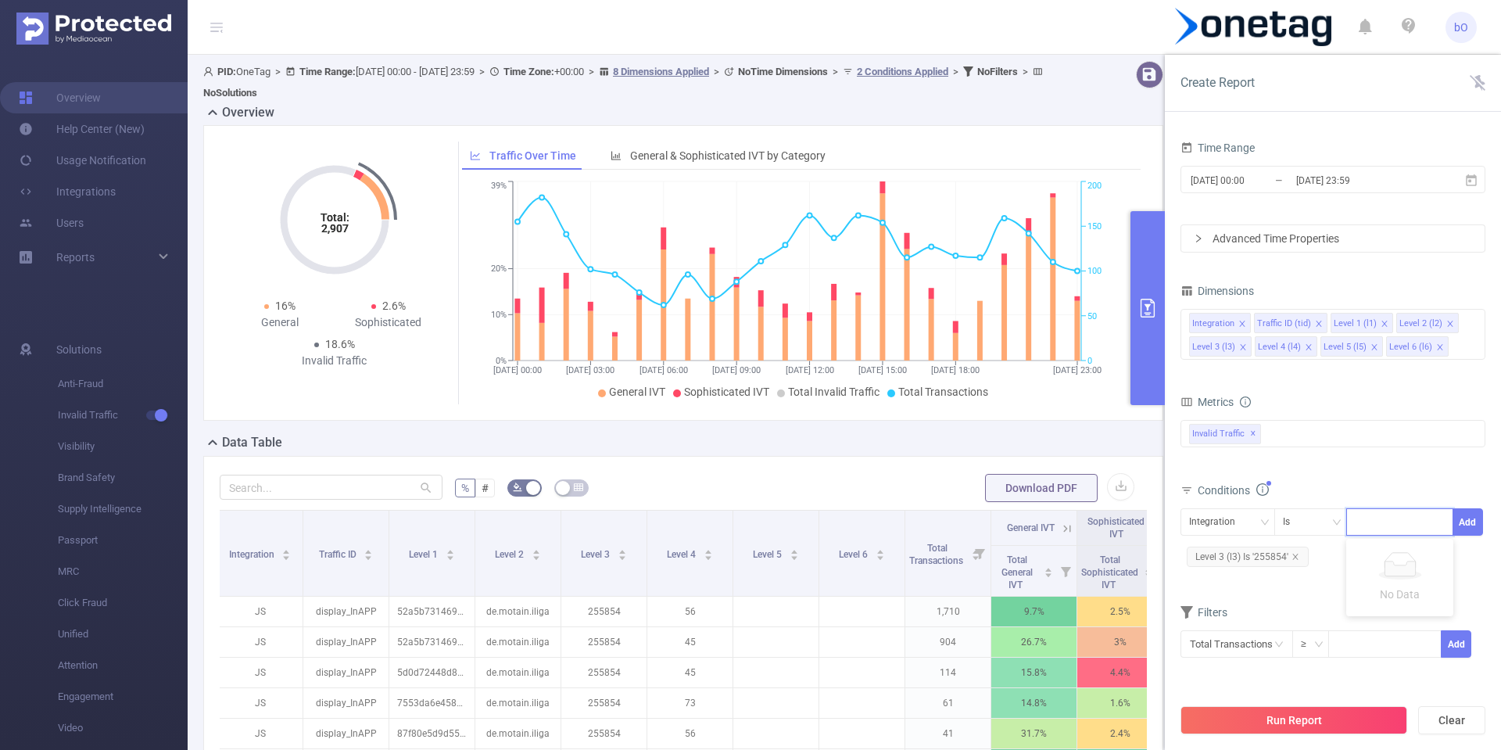
paste input "de.wetteronline.wetterapp"
type input "de.wetteronline.wetterapp"
drag, startPoint x: 1393, startPoint y: 550, endPoint x: 1441, endPoint y: 534, distance: 51.2
click at [1393, 550] on li "de.wetteronline.wetterapp" at bounding box center [1416, 554] width 163 height 25
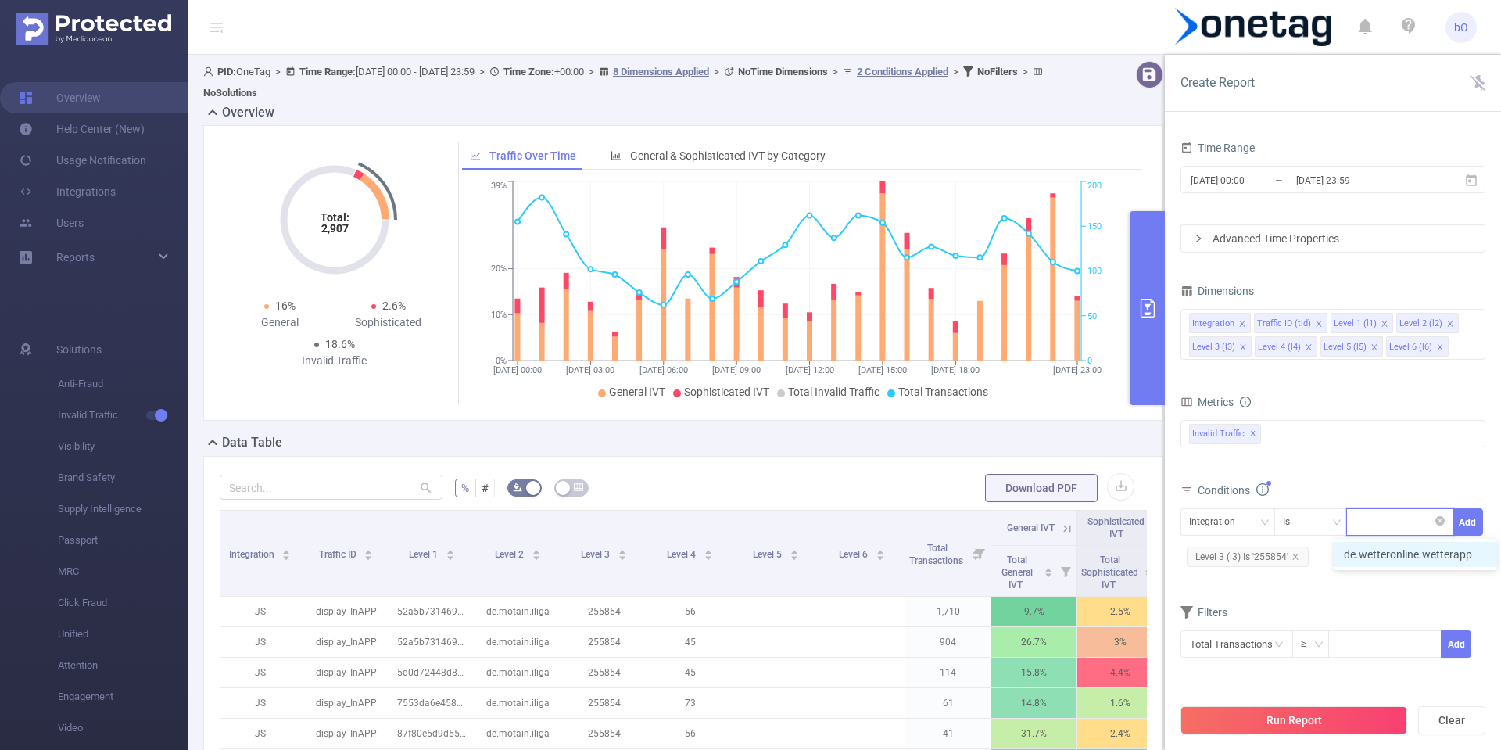
scroll to position [0, 0]
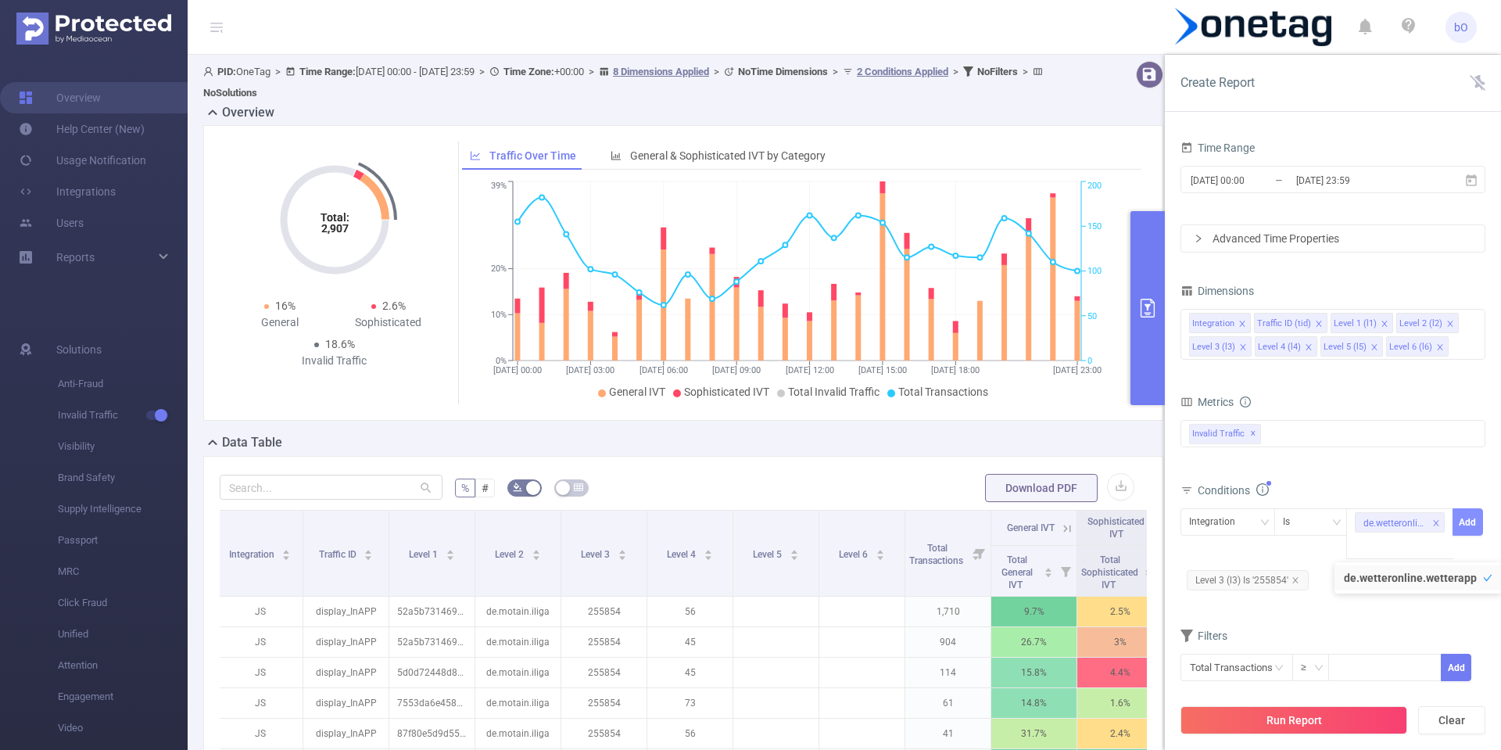
click at [1470, 522] on button "Add" at bounding box center [1468, 521] width 30 height 27
click at [1299, 719] on button "Run Report" at bounding box center [1294, 720] width 227 height 28
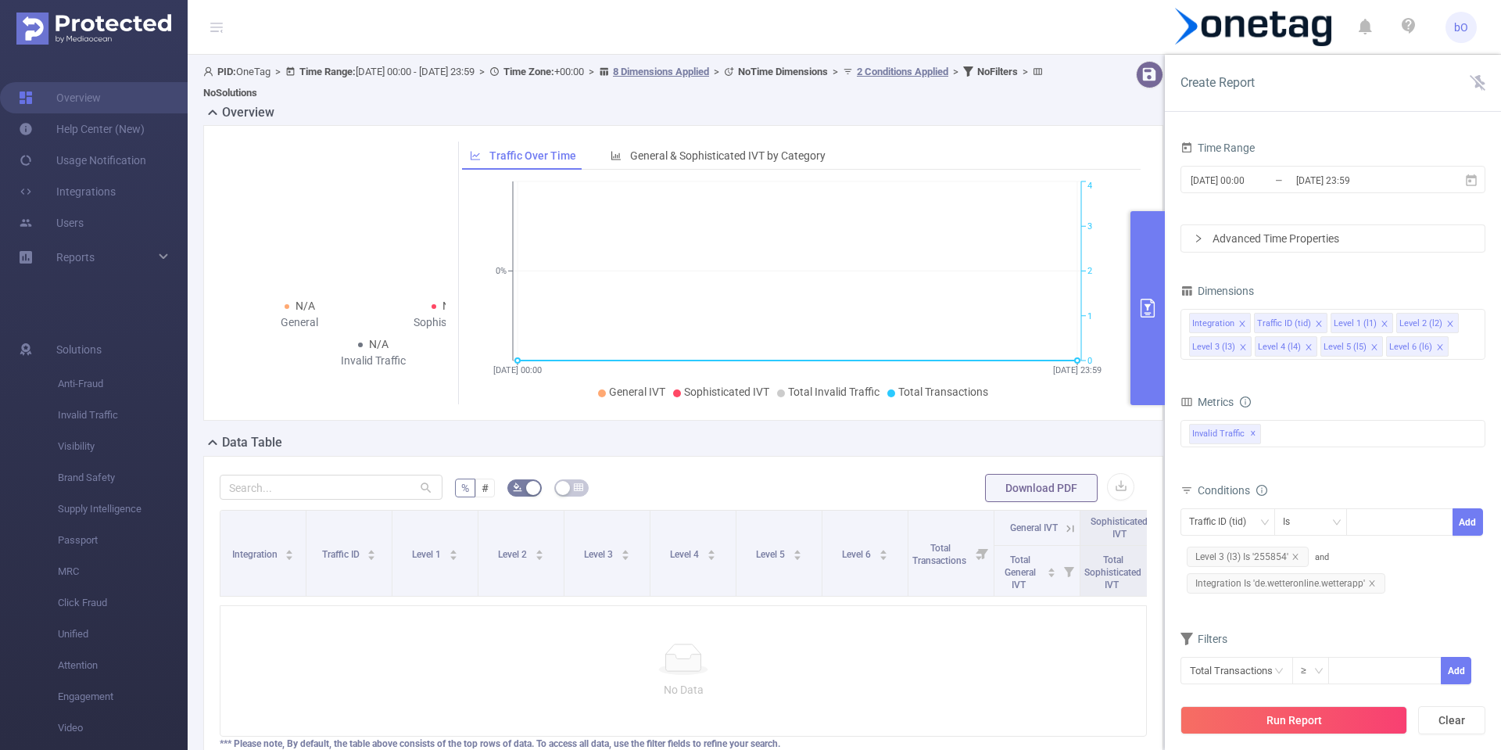
click at [986, 640] on div "No Data" at bounding box center [683, 670] width 927 height 131
click at [1317, 586] on span "Integration Is 'de.wetteronline.wetterapp'" at bounding box center [1286, 583] width 199 height 20
click at [1322, 588] on span "Integration Is 'de.wetteronline.wetterapp'" at bounding box center [1286, 583] width 199 height 20
click at [1435, 527] on icon "icon: close" at bounding box center [1436, 523] width 8 height 9
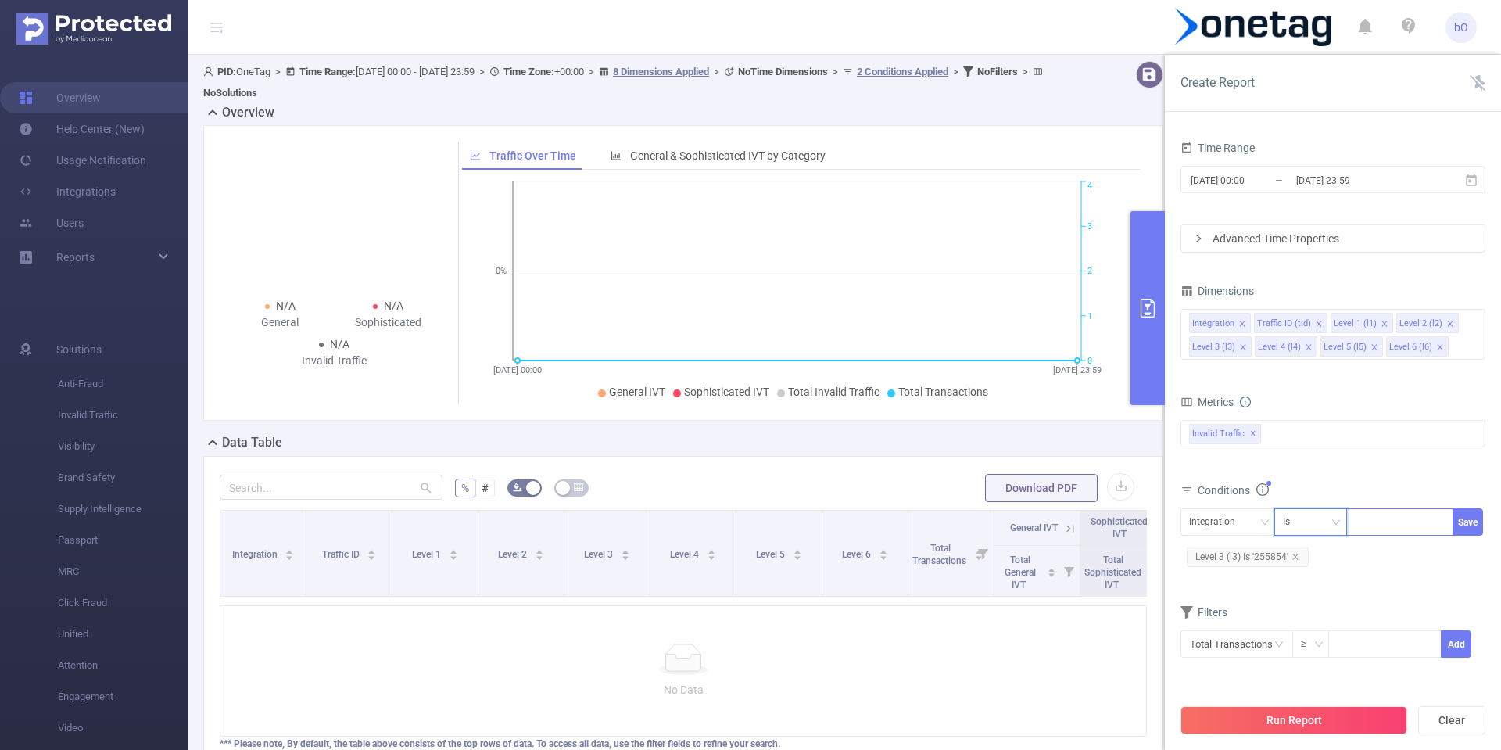
click at [1300, 518] on div "Is" at bounding box center [1292, 522] width 18 height 26
click at [1223, 522] on div "Integration" at bounding box center [1217, 522] width 57 height 26
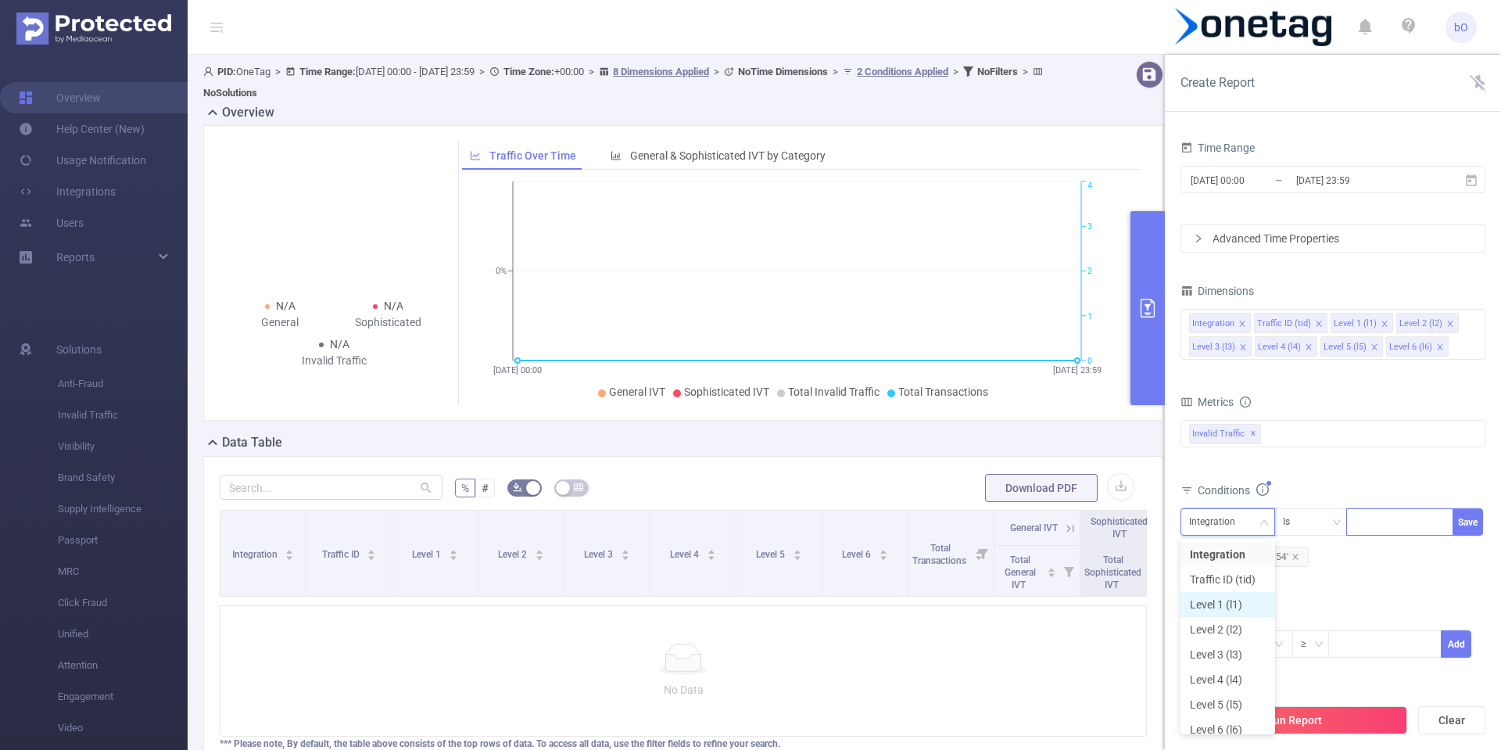
click at [1229, 611] on li "Level 1 (l1)" at bounding box center [1228, 604] width 95 height 25
click at [1368, 519] on div at bounding box center [1400, 522] width 90 height 26
paste input "76eba8a2632e4c8"
type input "76eba8a2632e4c8"
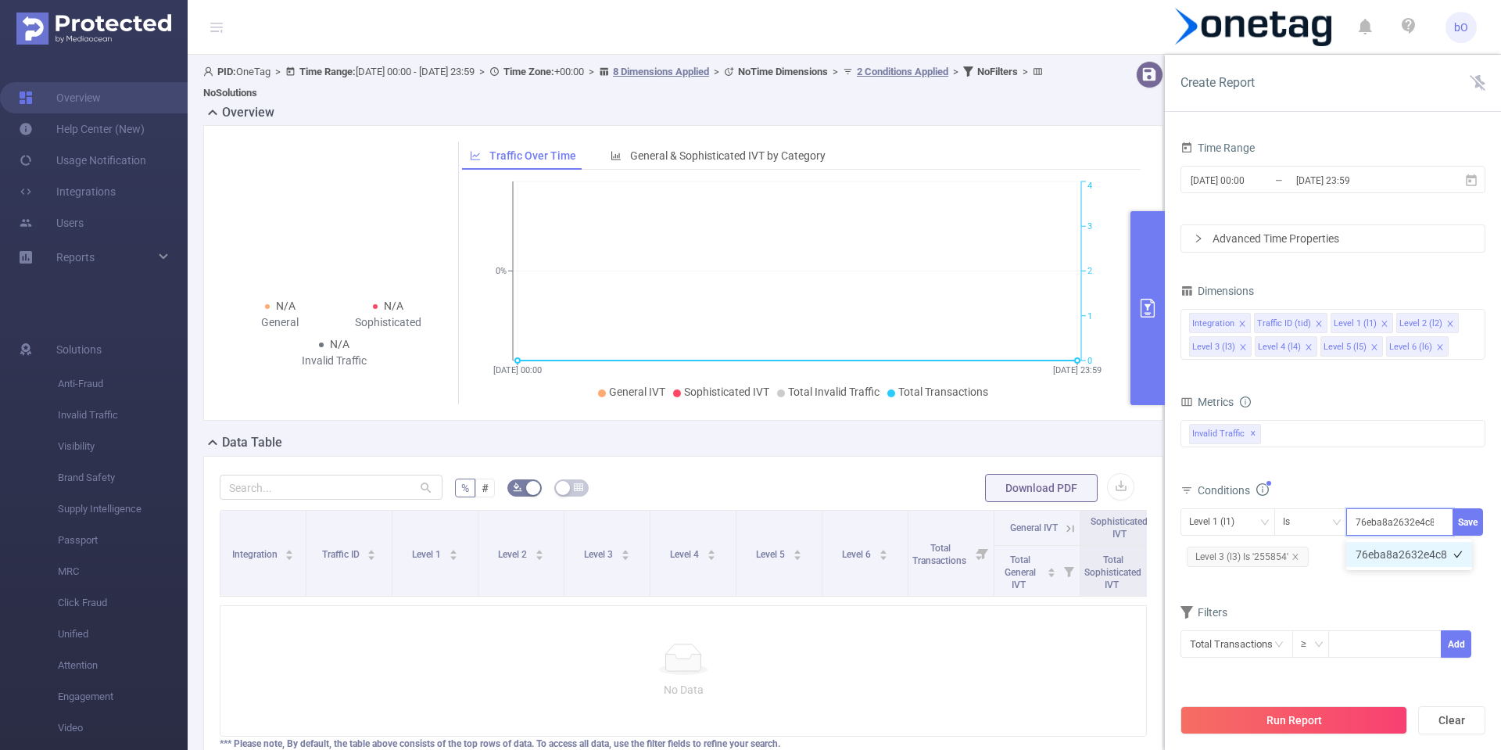
click at [1397, 548] on li "76eba8a2632e4c8" at bounding box center [1409, 554] width 126 height 25
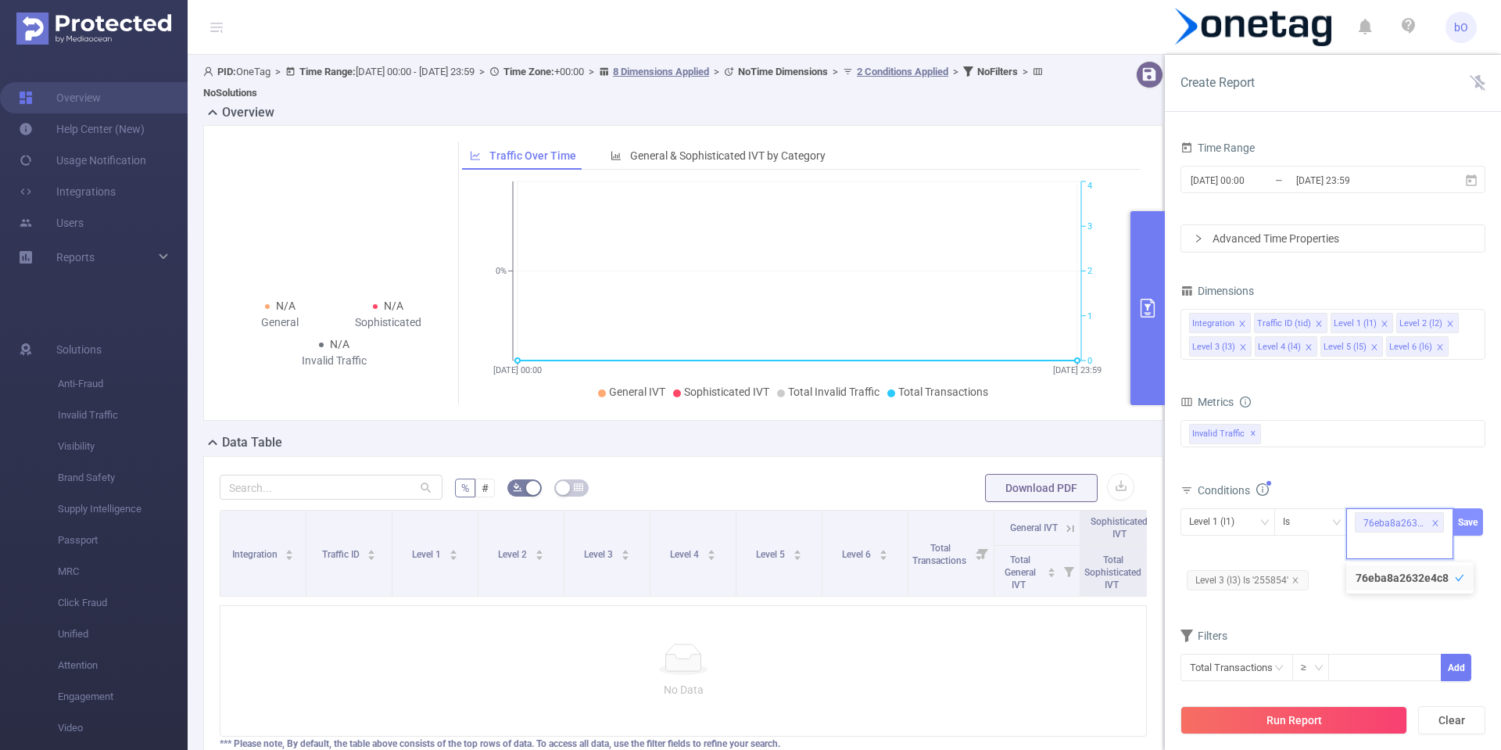
click at [1463, 520] on button "Save" at bounding box center [1468, 521] width 30 height 27
click at [1241, 717] on button "Run Report" at bounding box center [1294, 720] width 227 height 28
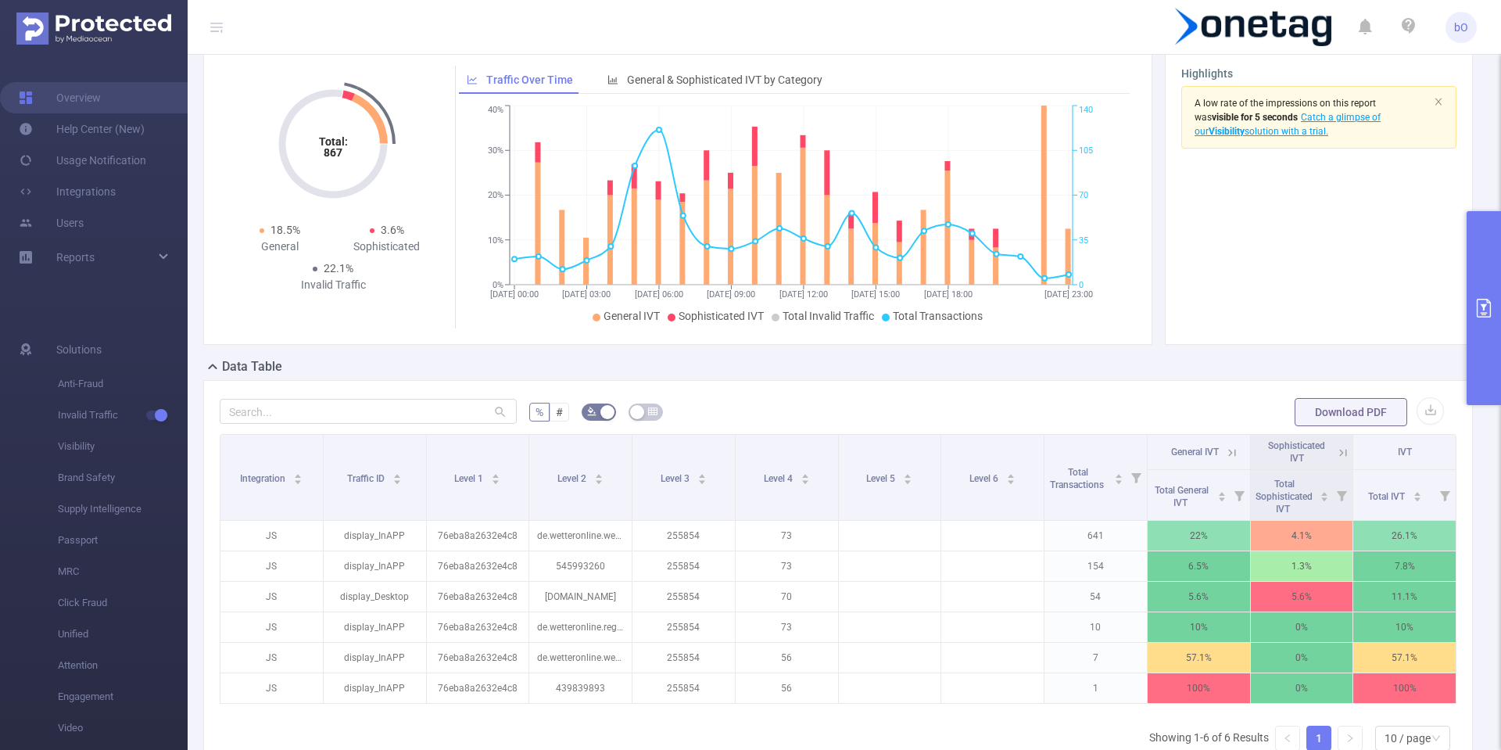
scroll to position [94, 0]
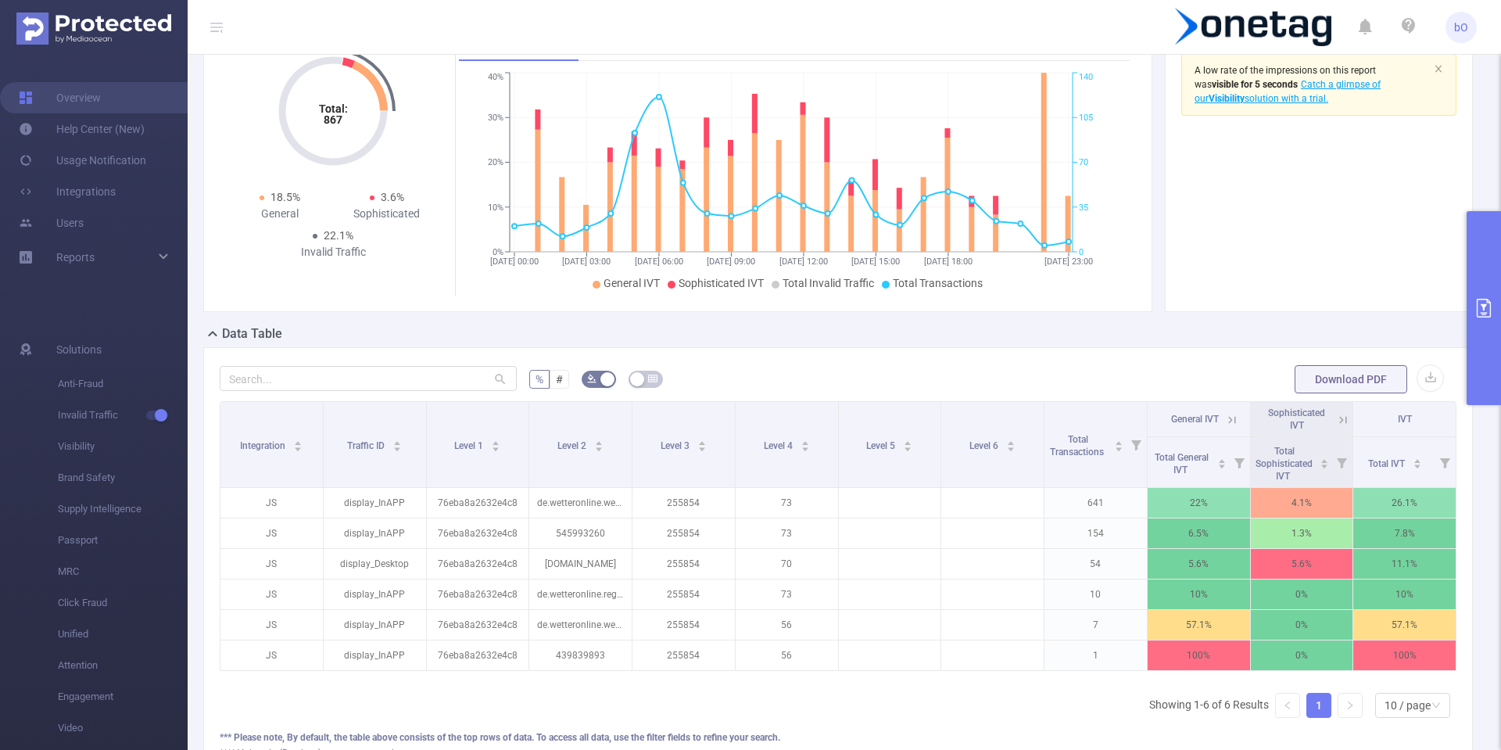
click at [1225, 419] on icon at bounding box center [1232, 420] width 14 height 14
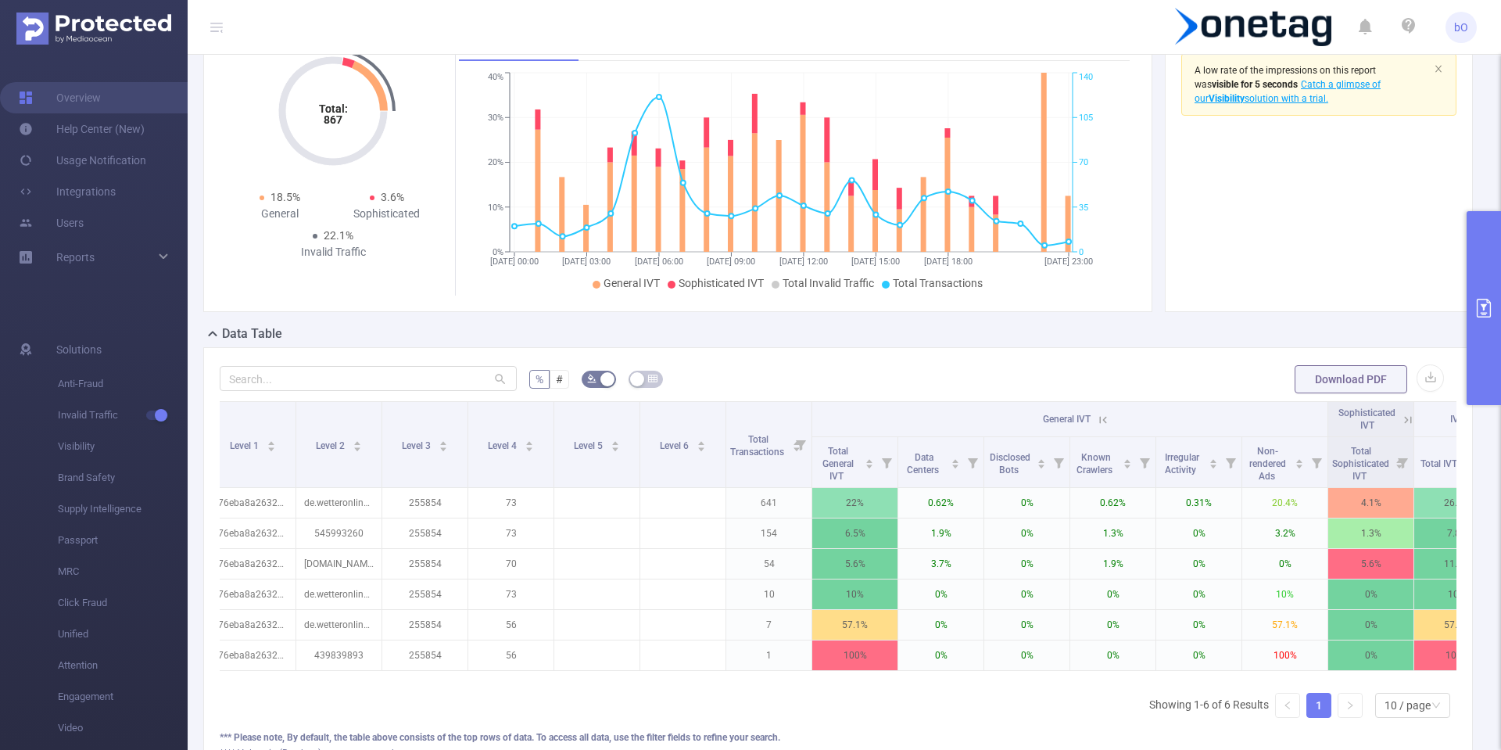
scroll to position [0, 217]
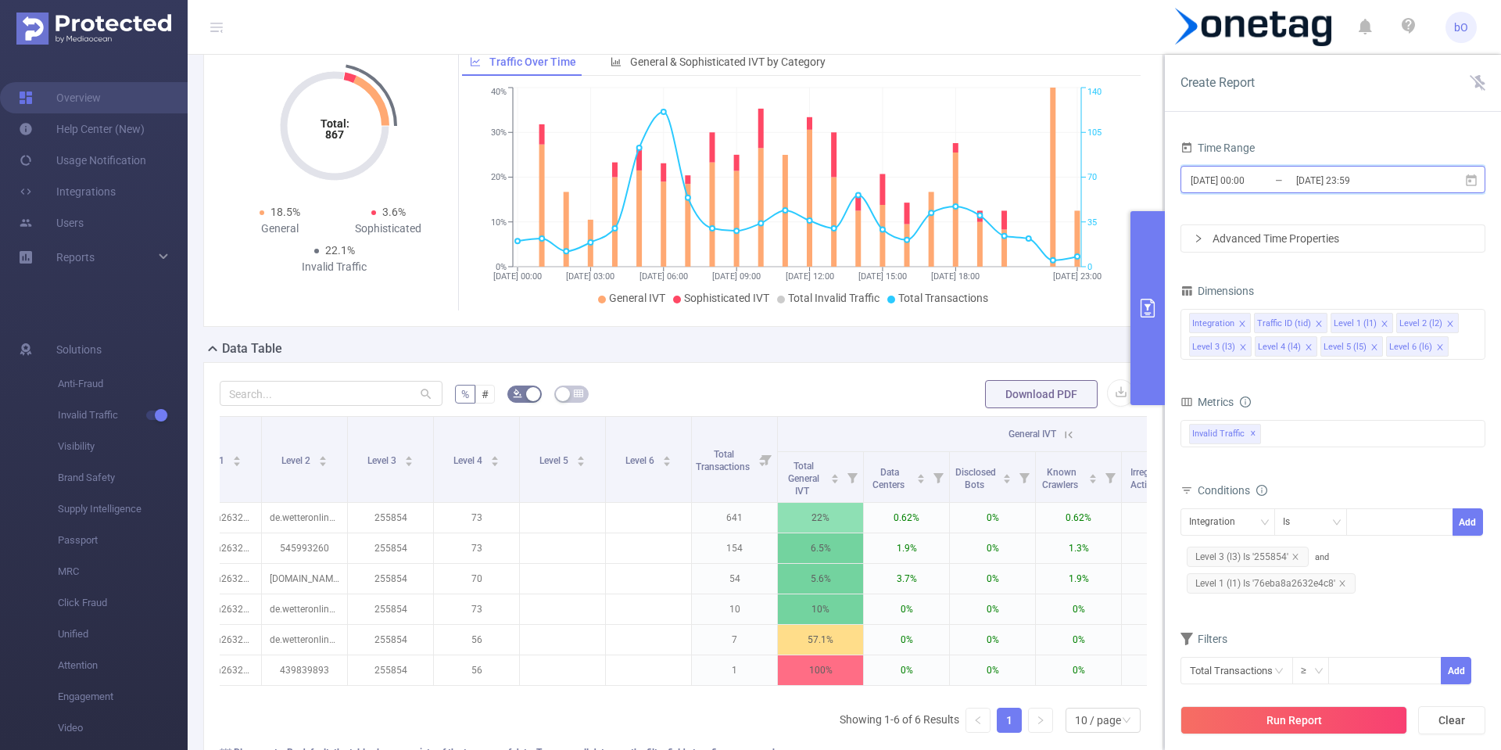
click at [1475, 181] on icon at bounding box center [1471, 181] width 14 height 14
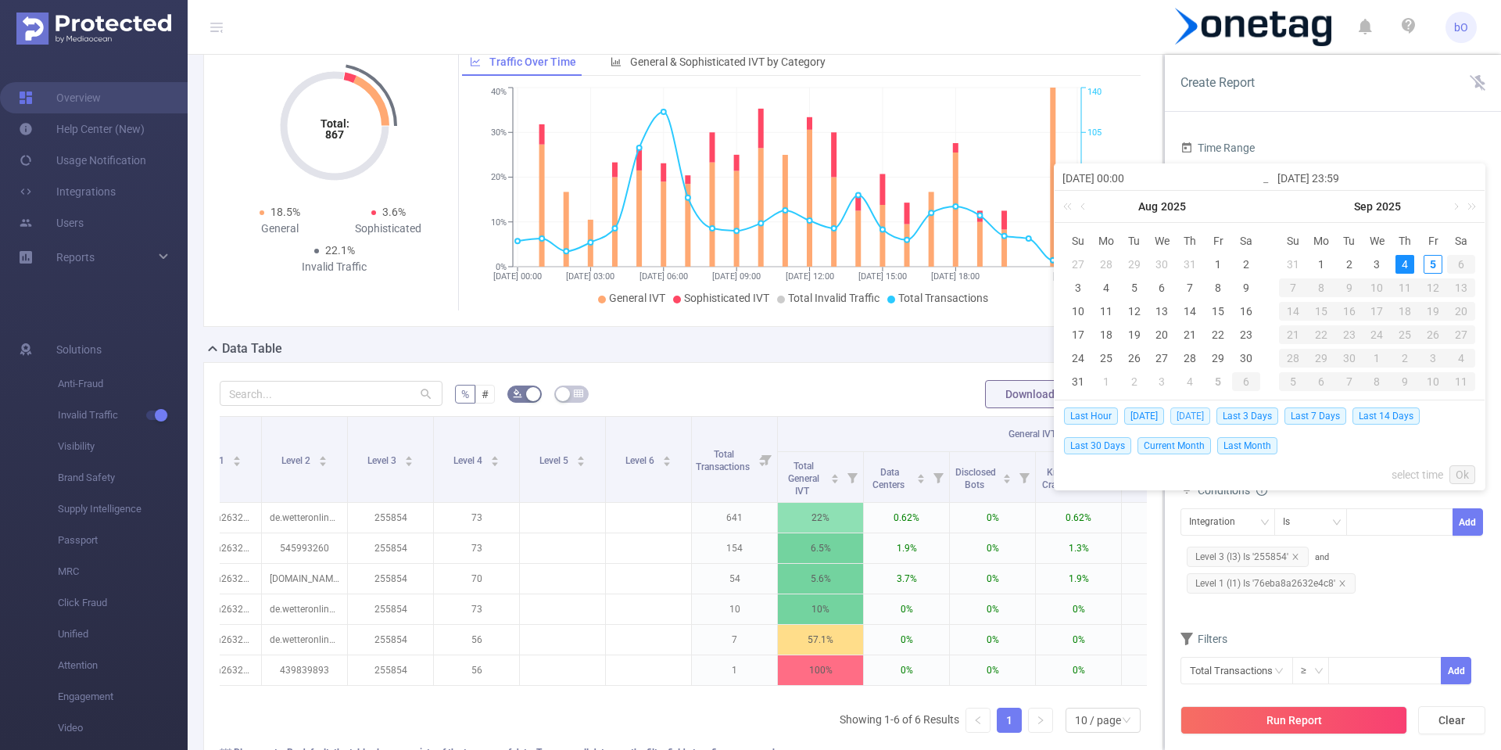
click at [1183, 415] on span "[DATE]" at bounding box center [1190, 415] width 40 height 17
type input "[DATE] 00:00"
type input "[DATE] 23:59"
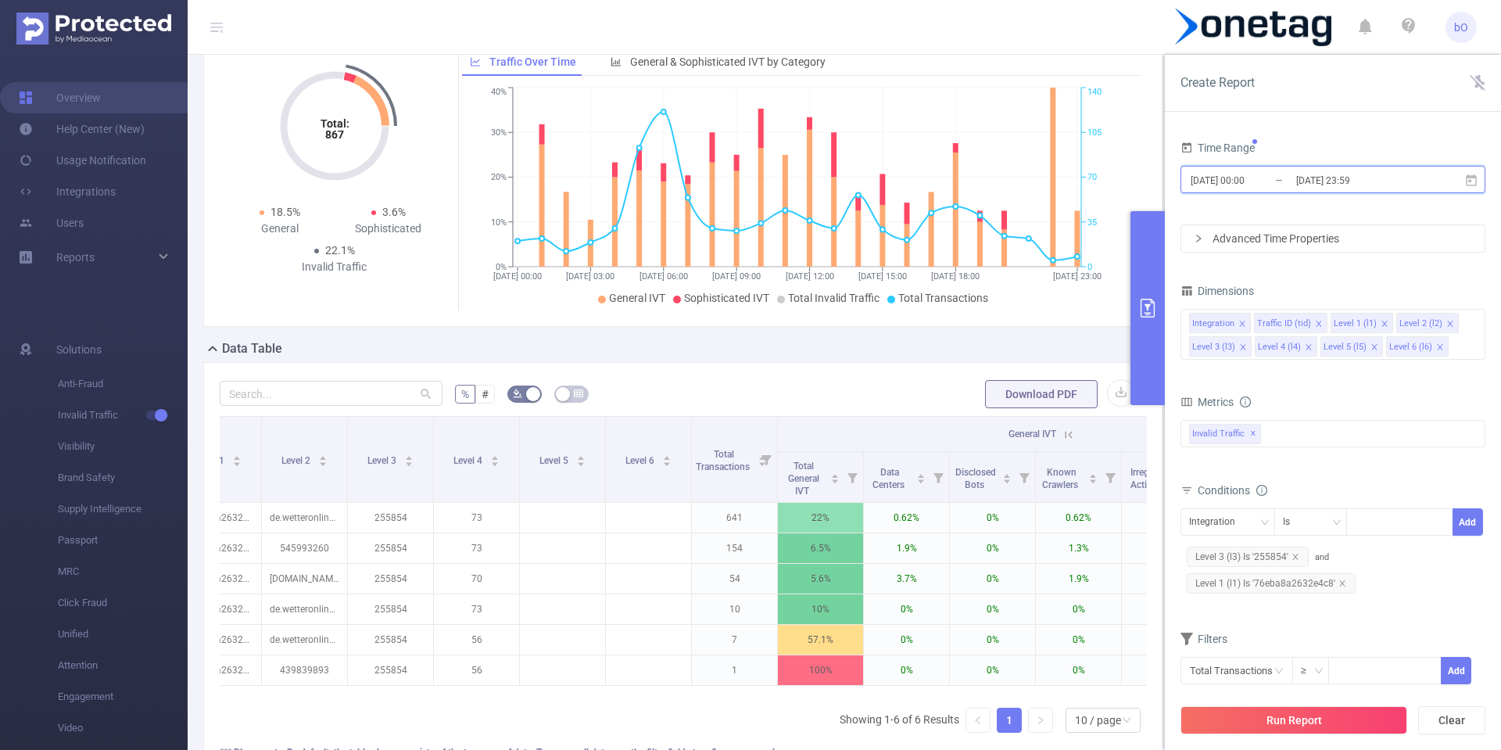
click at [1470, 185] on icon at bounding box center [1471, 180] width 11 height 12
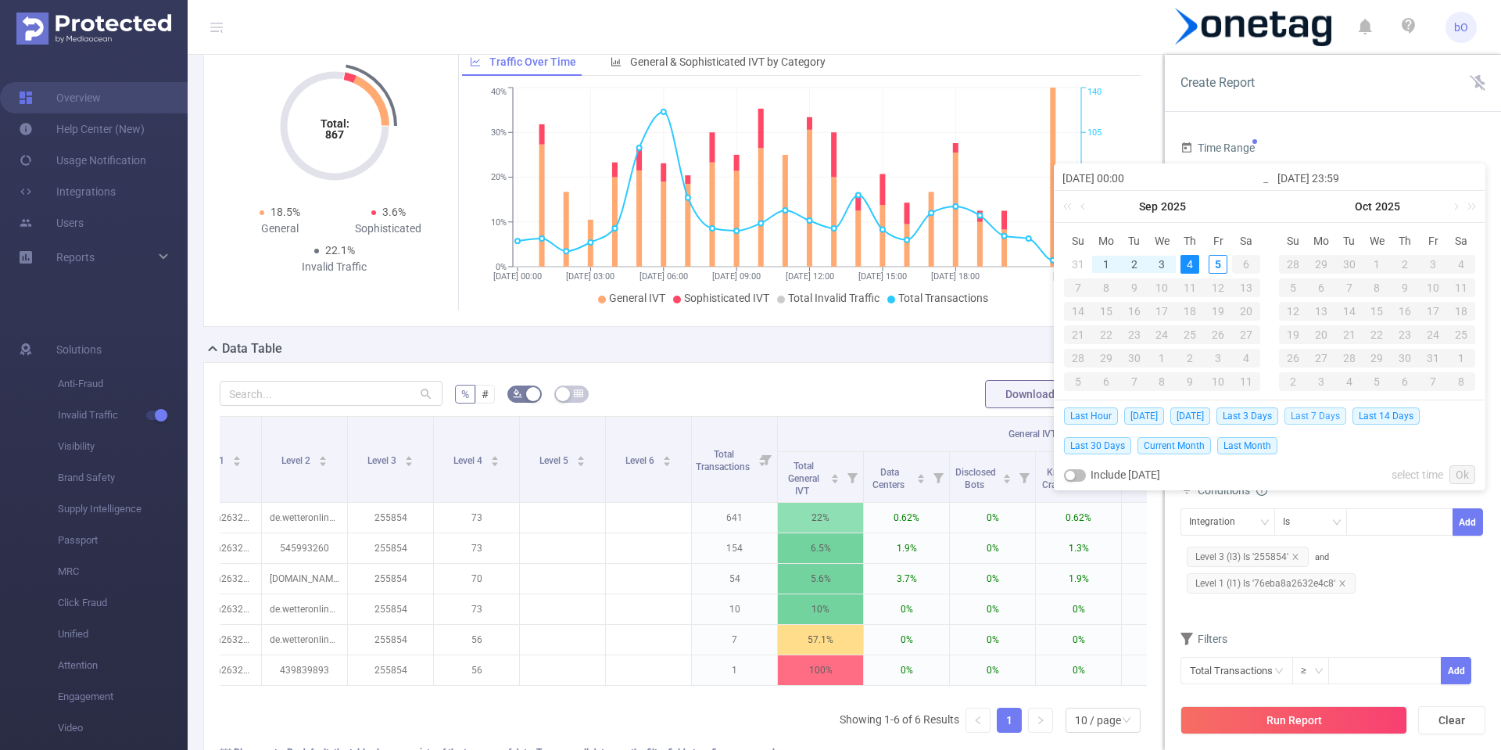
click at [1316, 414] on span "Last 7 Days" at bounding box center [1316, 415] width 62 height 17
type input "[DATE] 00:00"
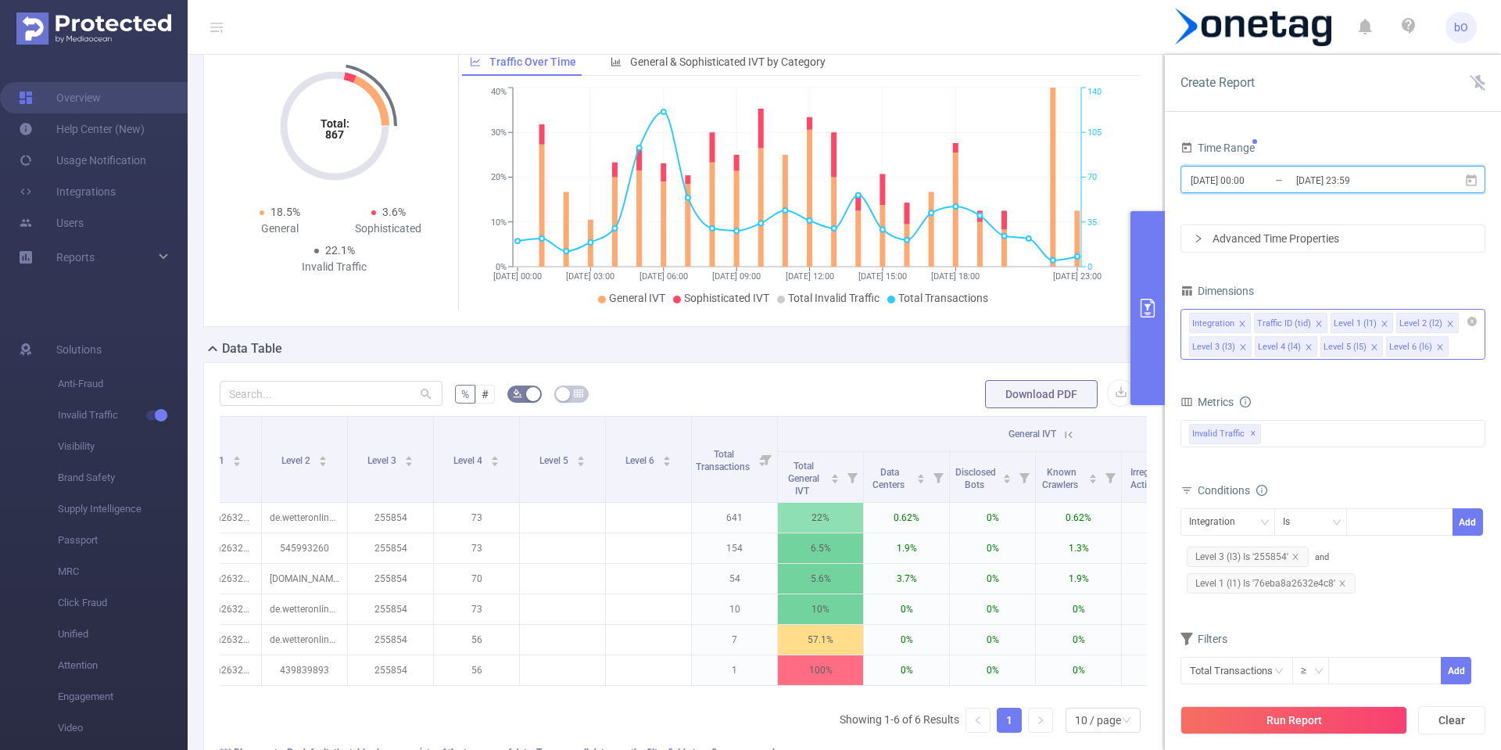
click at [1243, 328] on icon "icon: close" at bounding box center [1243, 324] width 8 height 9
click at [1250, 324] on icon "icon: close" at bounding box center [1254, 324] width 8 height 8
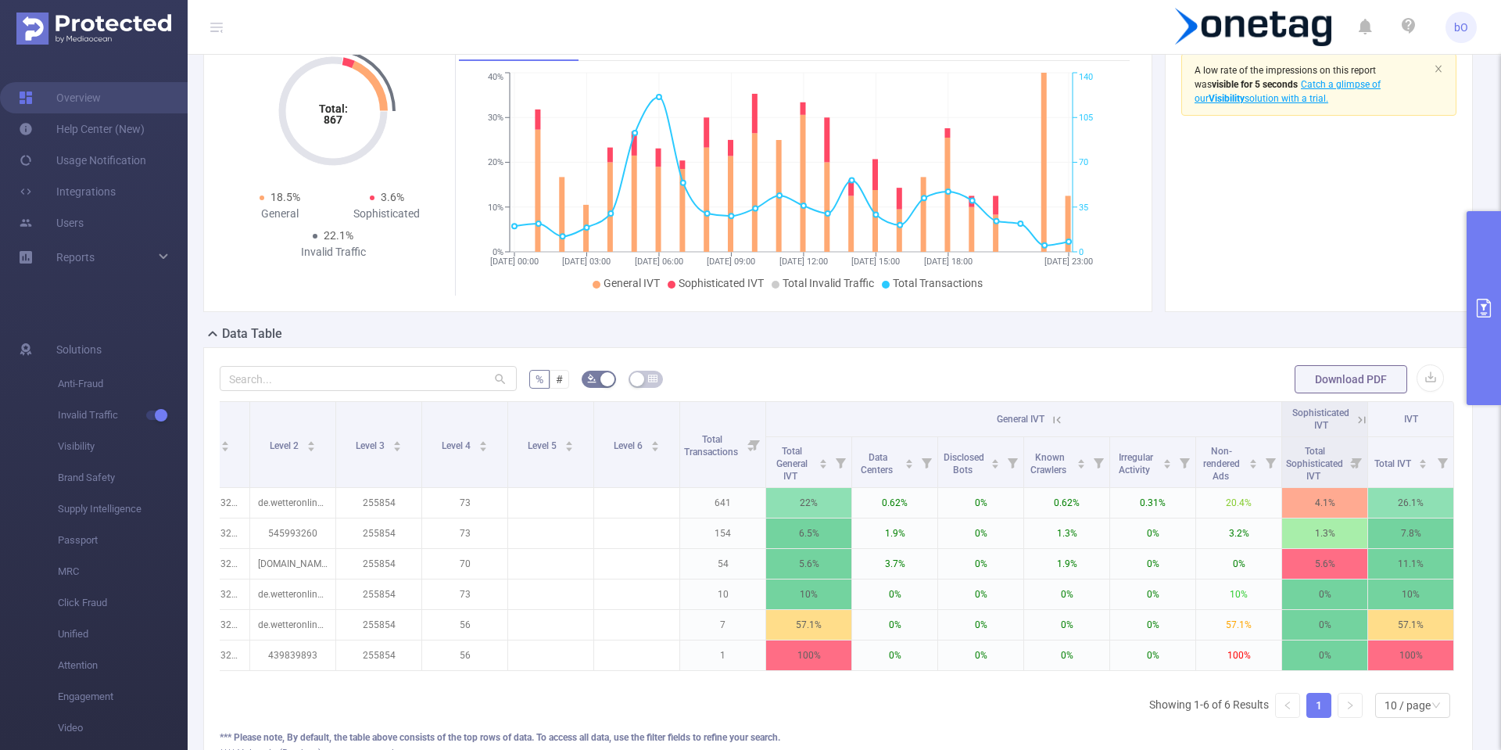
scroll to position [0, 241]
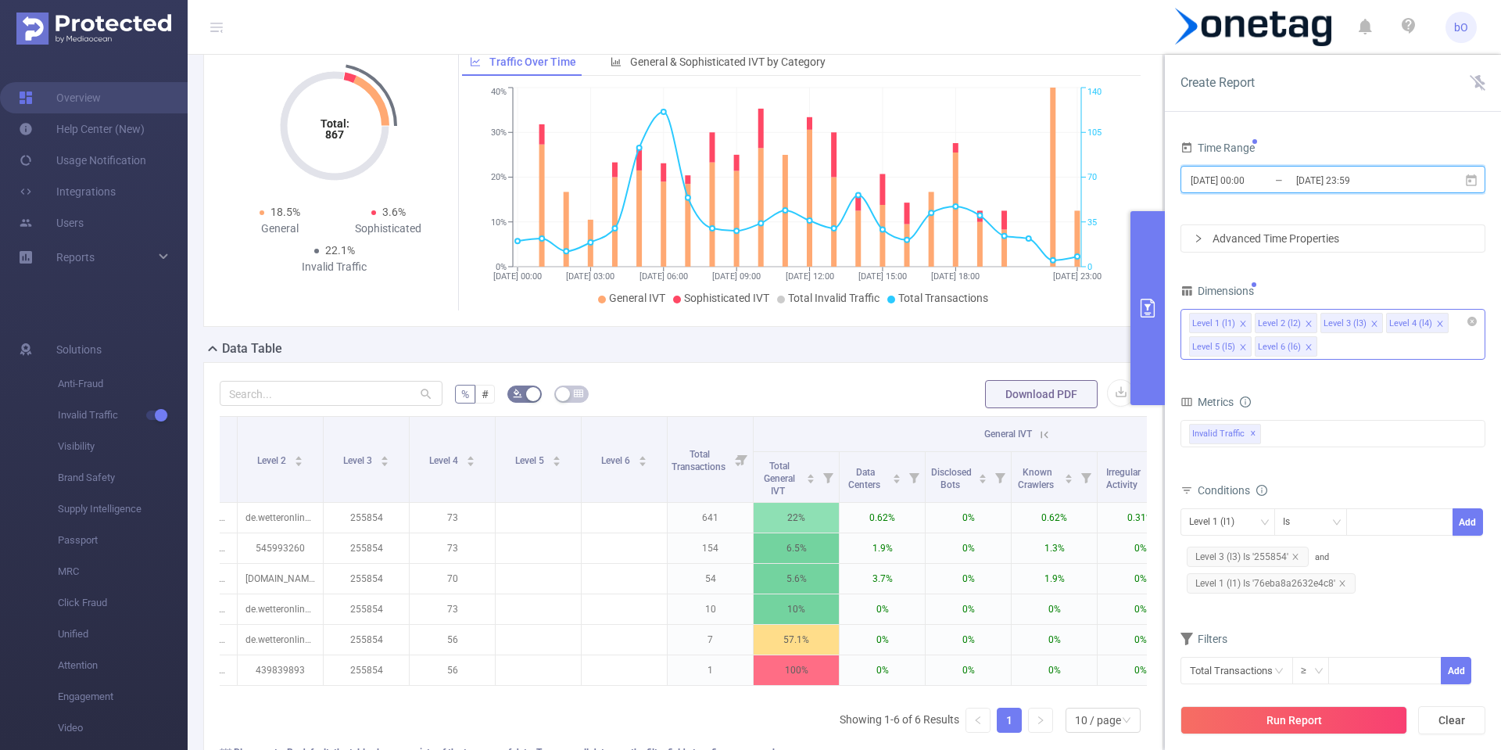
click at [1242, 324] on icon "icon: close" at bounding box center [1243, 324] width 8 height 8
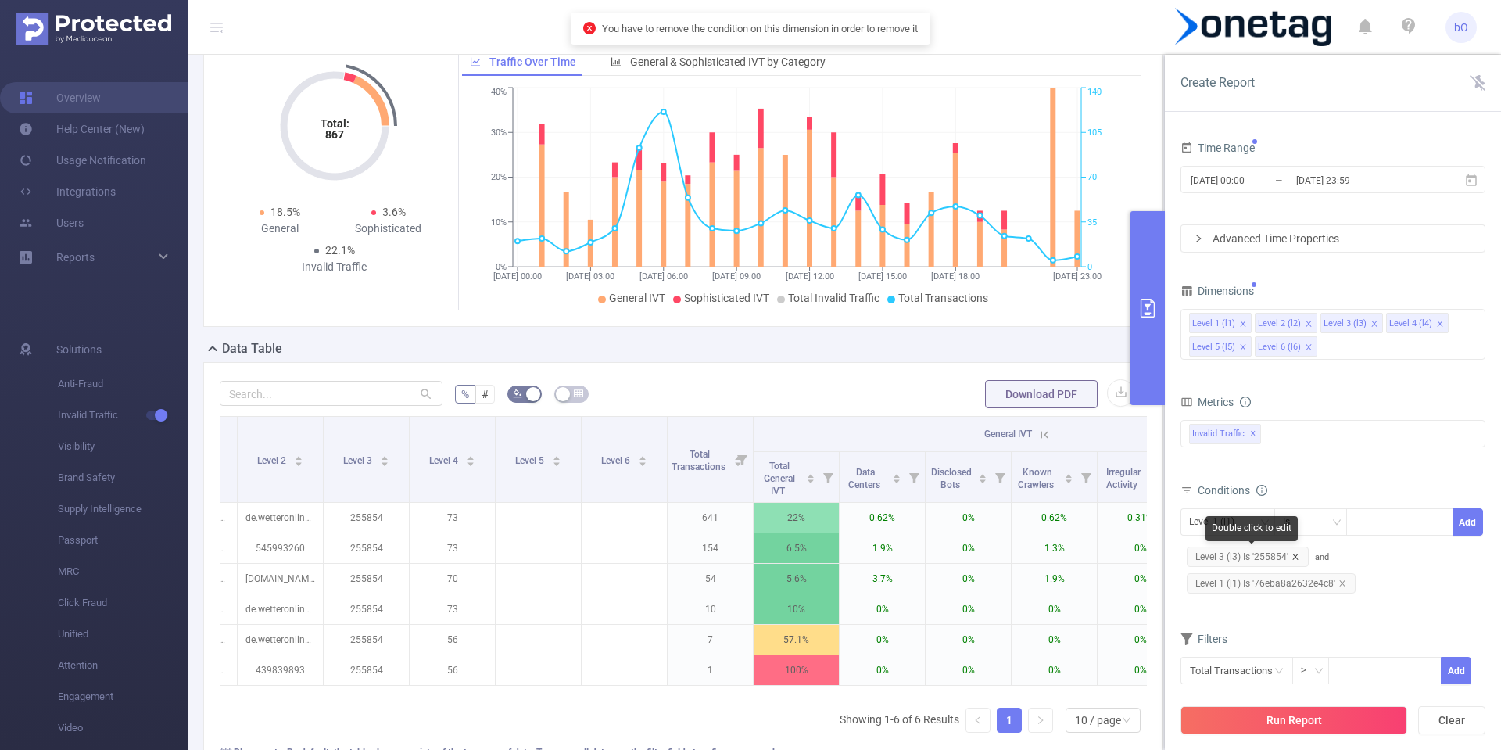
click at [1295, 554] on icon "icon: close" at bounding box center [1296, 557] width 8 height 8
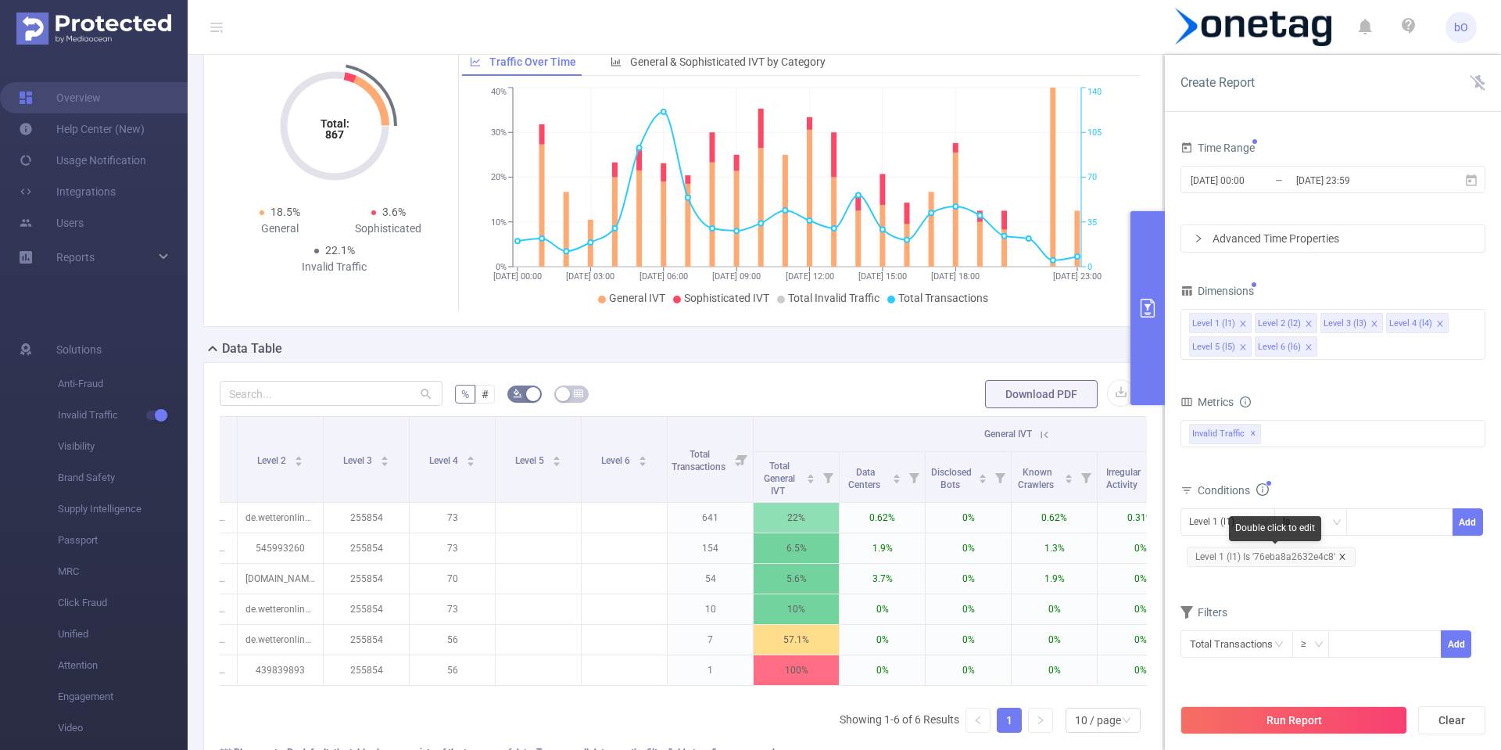
click at [1344, 556] on icon "icon: close" at bounding box center [1343, 557] width 8 height 8
click at [1243, 324] on icon "icon: close" at bounding box center [1242, 323] width 5 height 5
click at [1242, 324] on icon "icon: close" at bounding box center [1243, 324] width 8 height 8
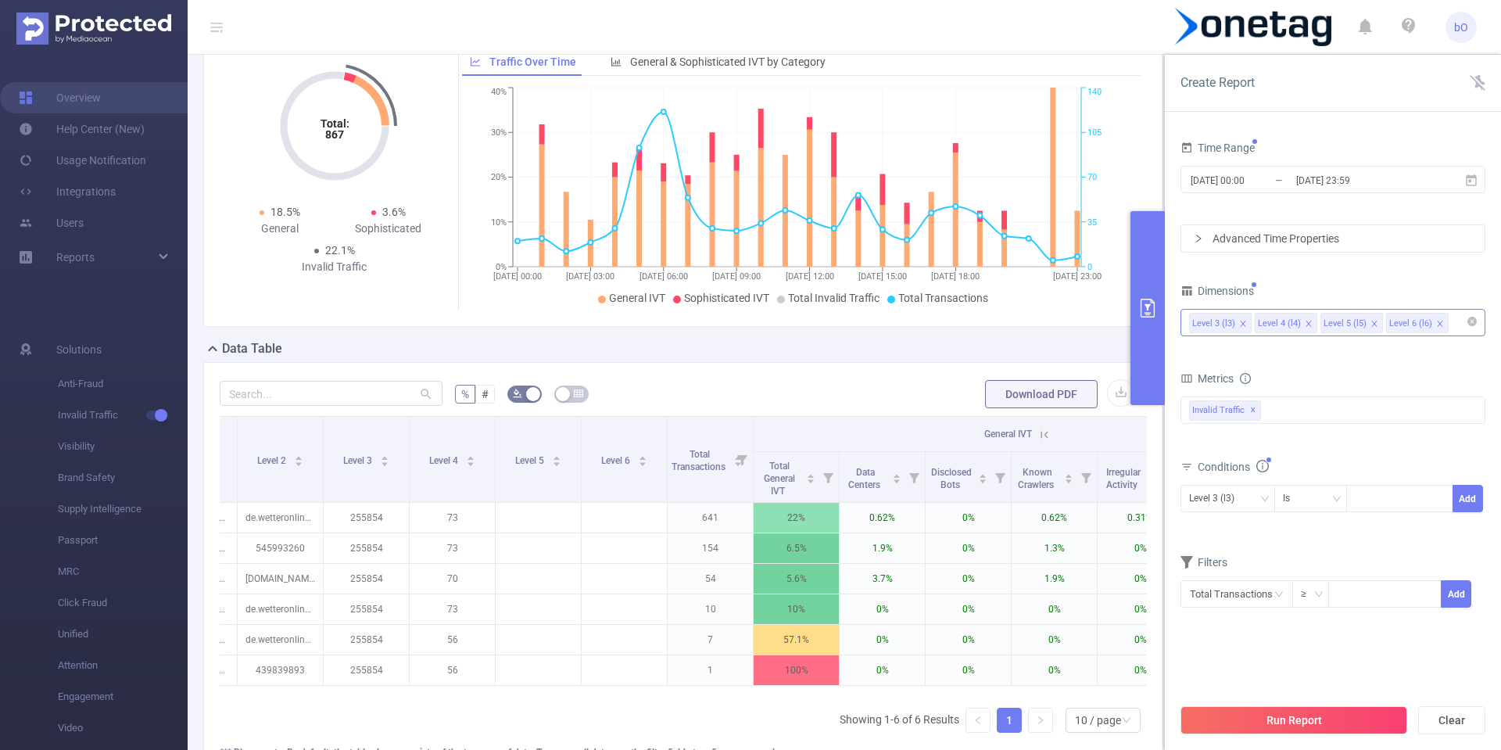
click at [1309, 323] on icon "icon: close" at bounding box center [1309, 324] width 8 height 8
click at [1314, 407] on div "Invalid Traffic ✕" at bounding box center [1333, 409] width 305 height 27
click at [1196, 420] on span at bounding box center [1190, 417] width 19 height 19
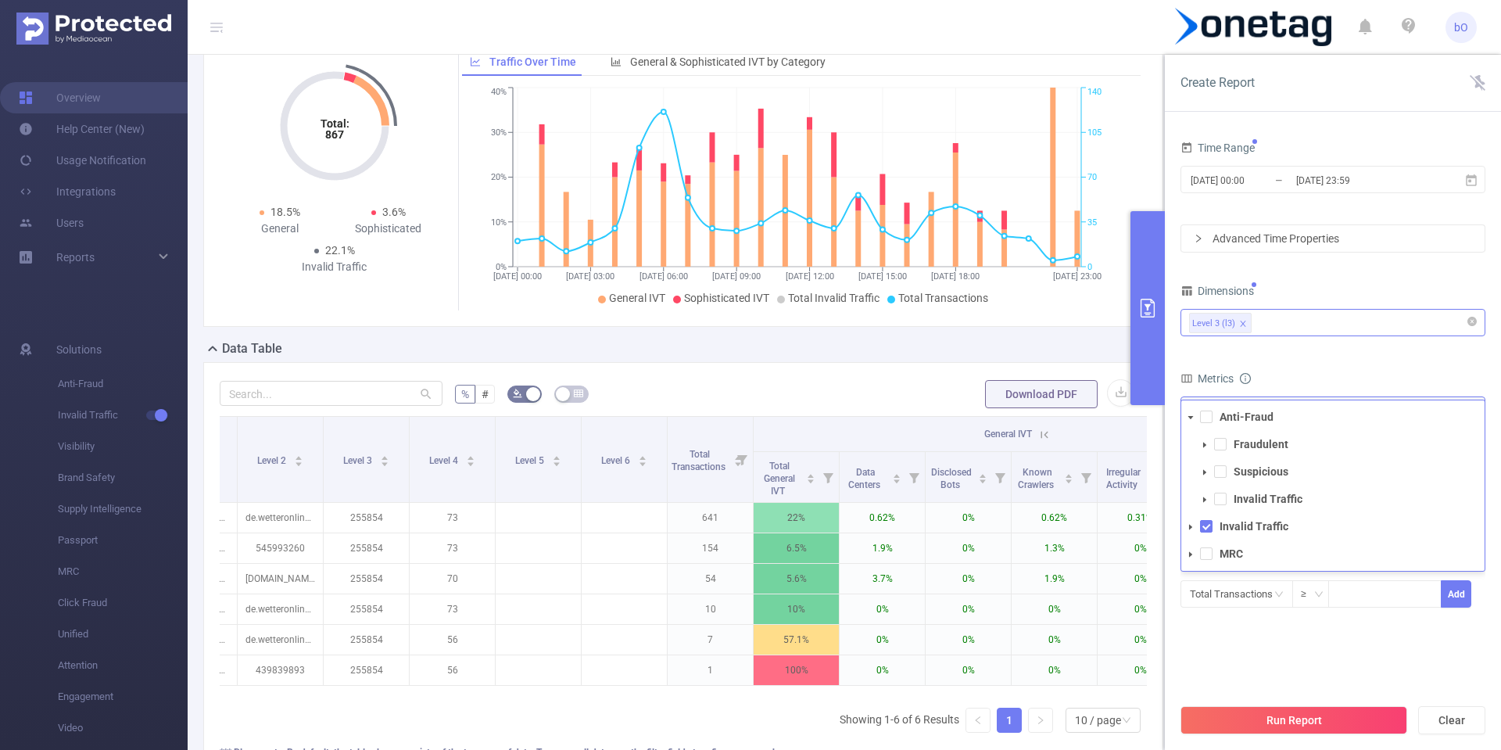
click at [1196, 420] on span at bounding box center [1190, 417] width 19 height 19
click at [1206, 420] on span at bounding box center [1206, 416] width 13 height 13
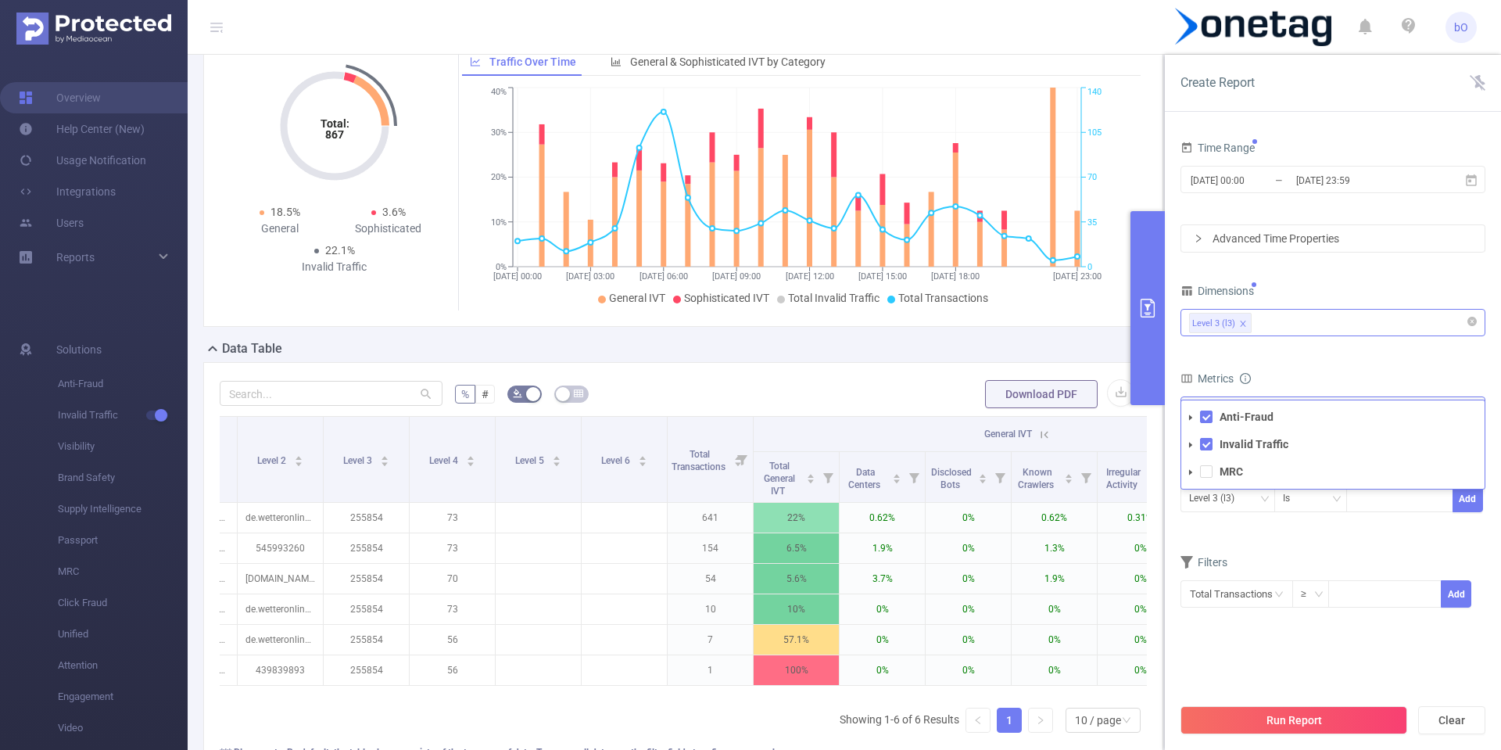
click at [1193, 471] on icon "icon: caret-down" at bounding box center [1191, 472] width 8 height 8
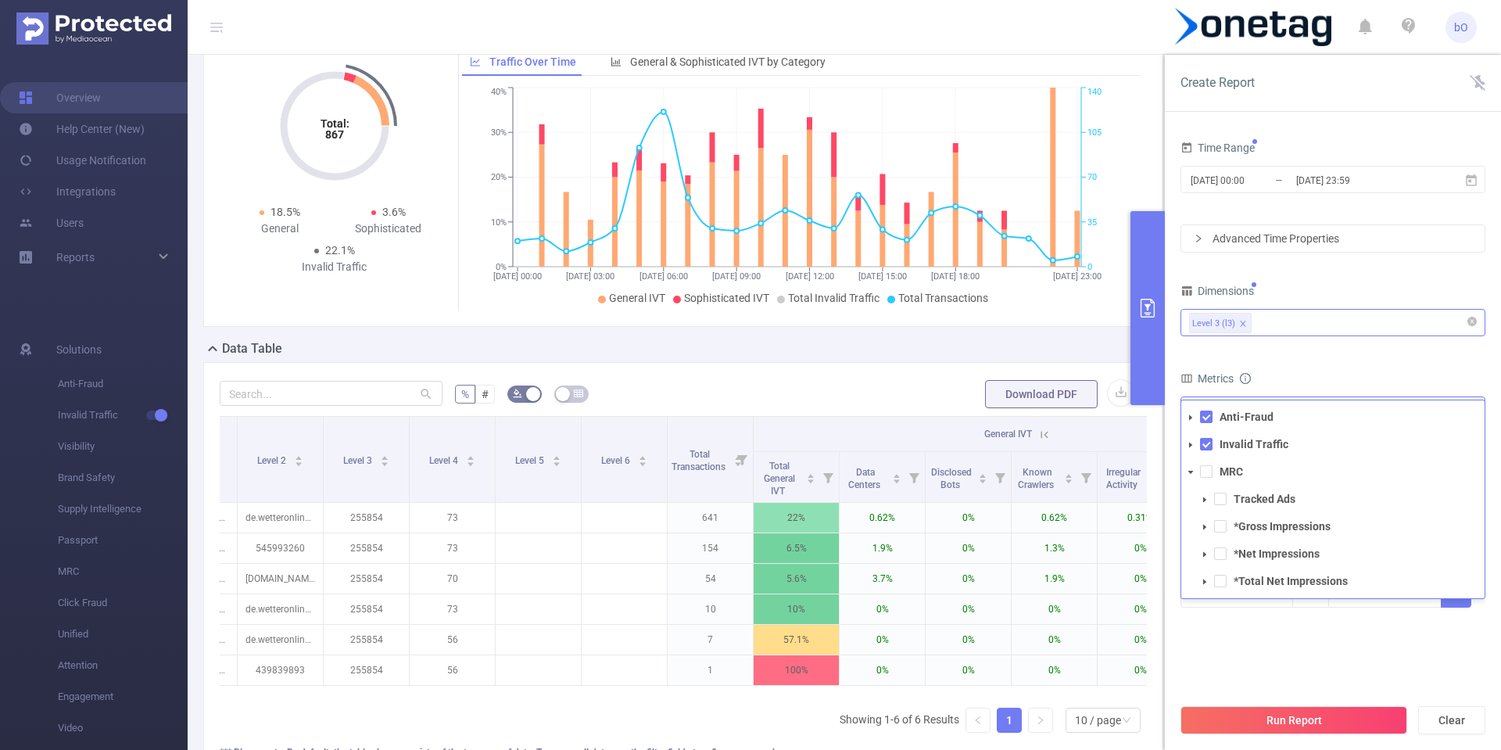
click at [1193, 471] on icon "icon: caret-down" at bounding box center [1190, 472] width 5 height 3
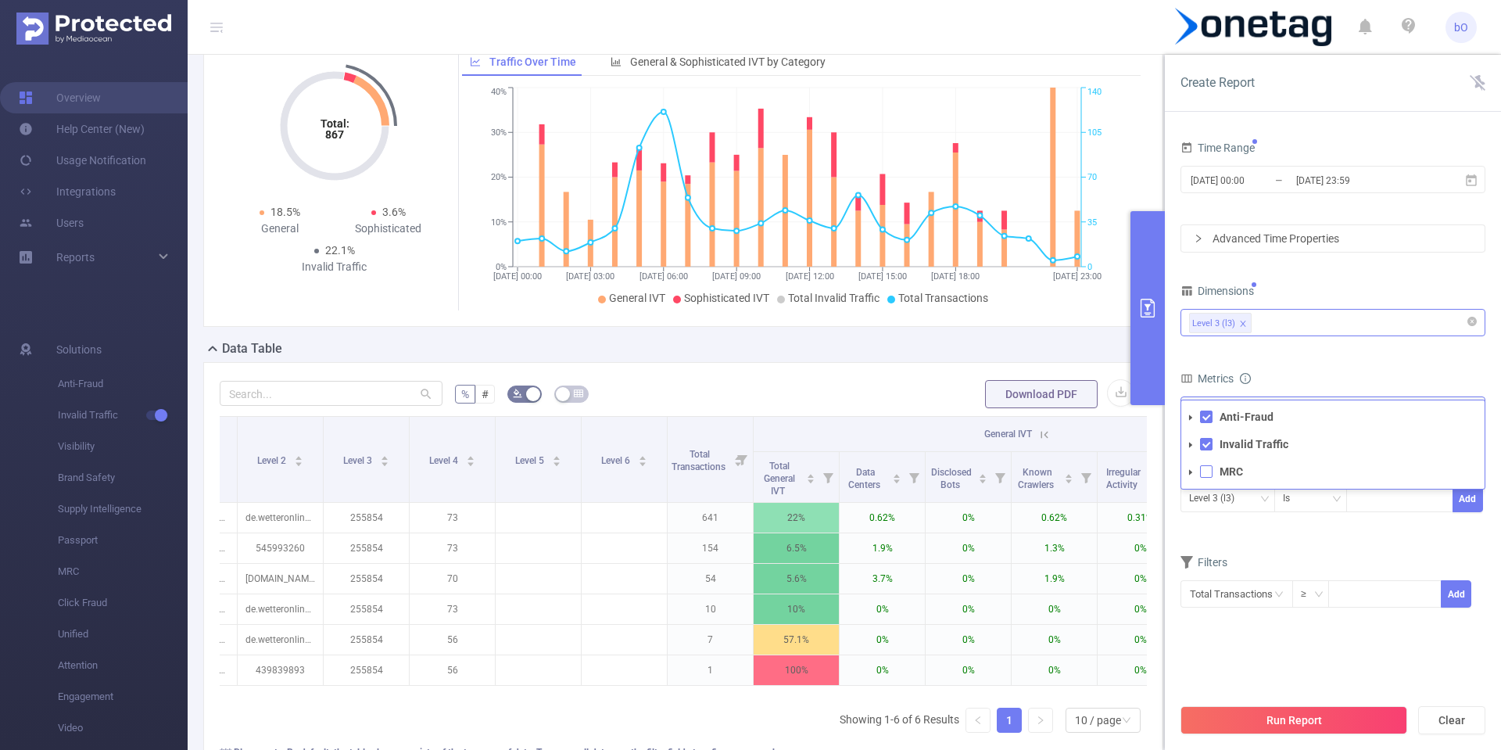
click at [1202, 472] on span at bounding box center [1206, 471] width 13 height 13
click at [1292, 709] on button "Run Report" at bounding box center [1294, 720] width 227 height 28
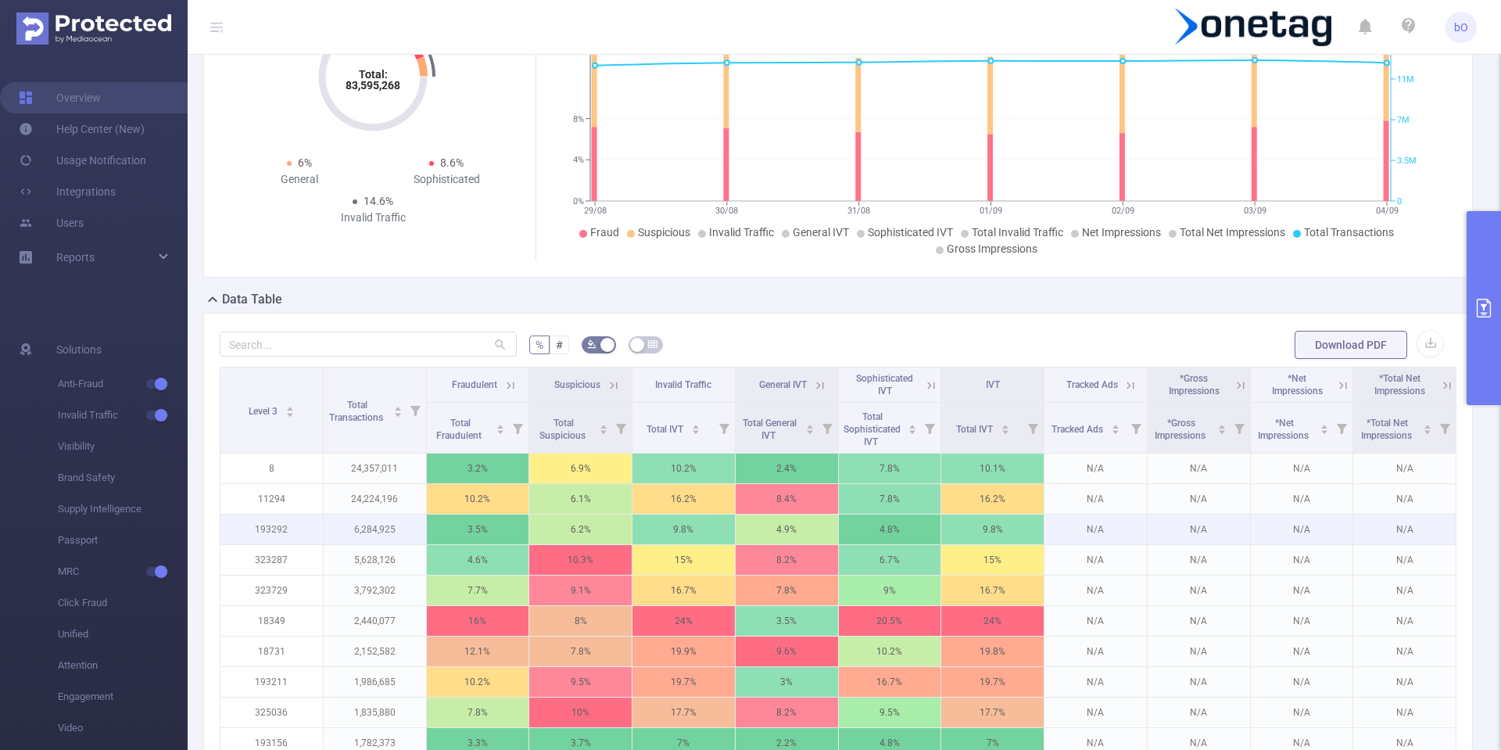
scroll to position [281, 0]
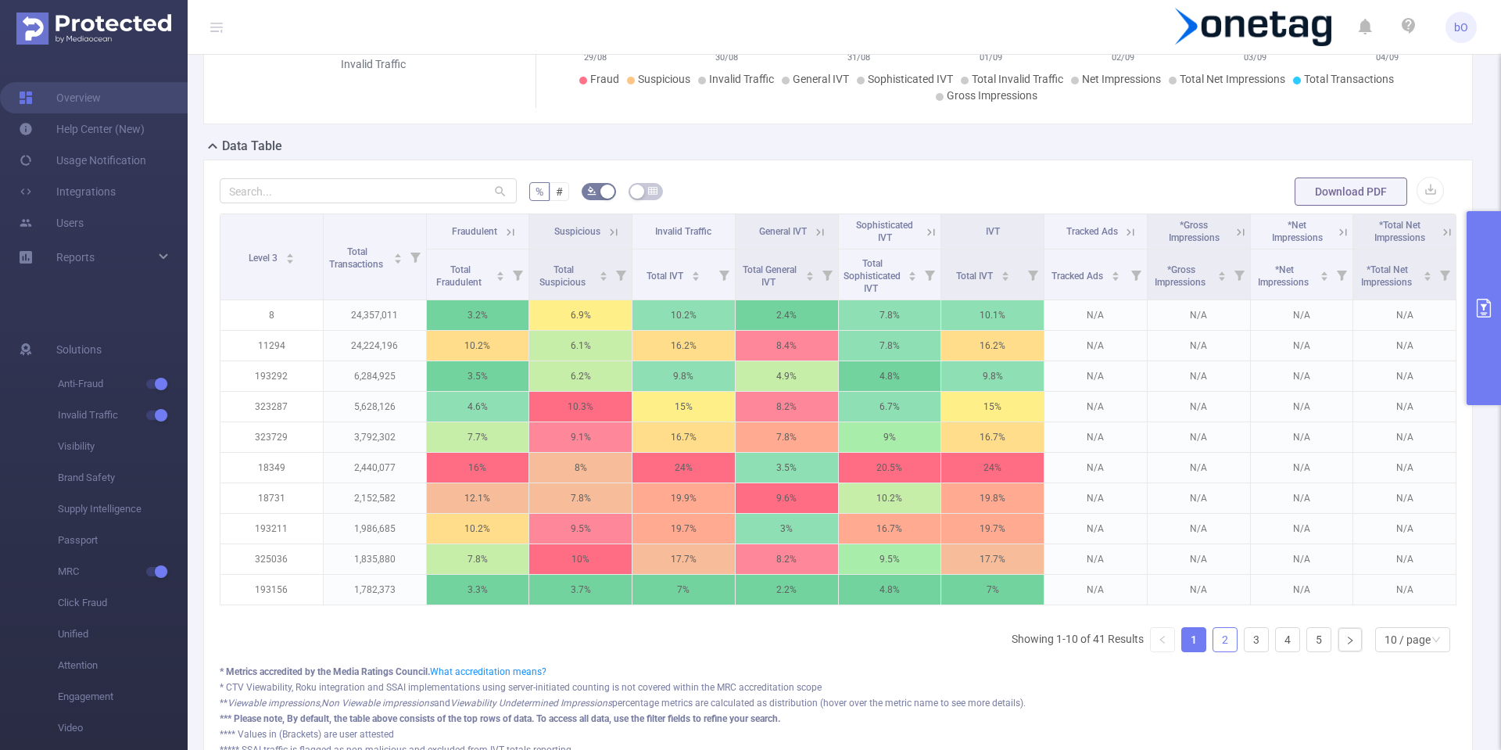
click at [1219, 644] on link "2" at bounding box center [1224, 639] width 23 height 23
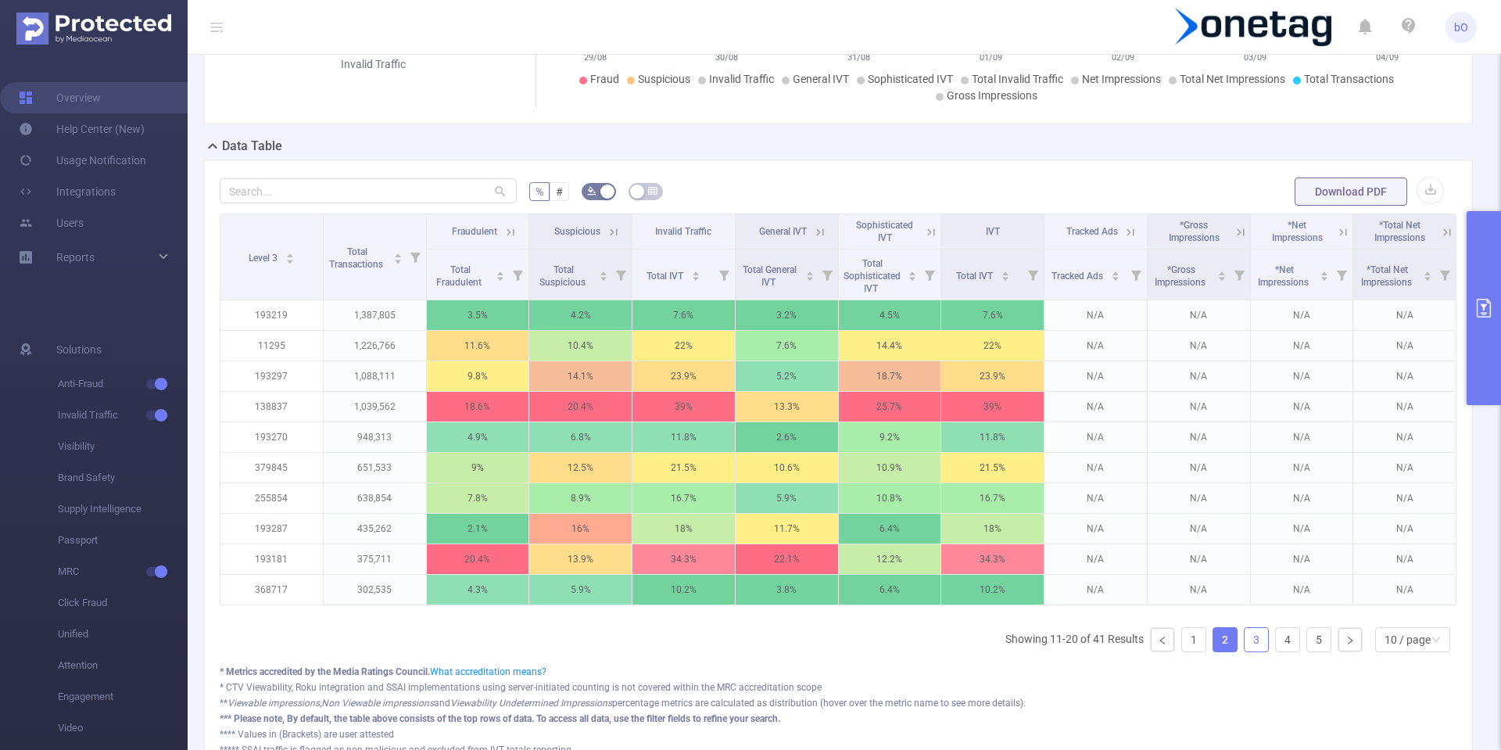
click at [1250, 651] on link "3" at bounding box center [1256, 639] width 23 height 23
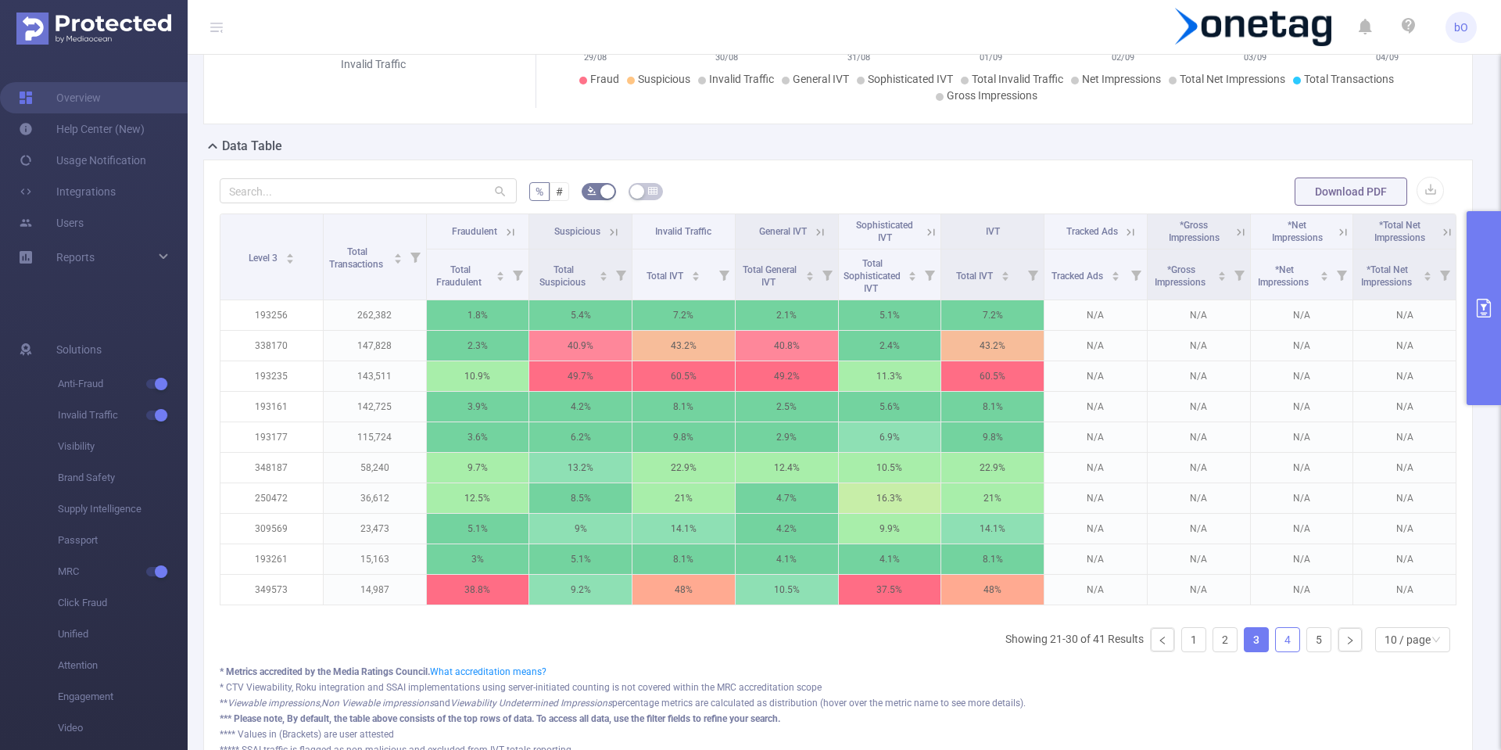
click at [1277, 651] on link "4" at bounding box center [1287, 639] width 23 height 23
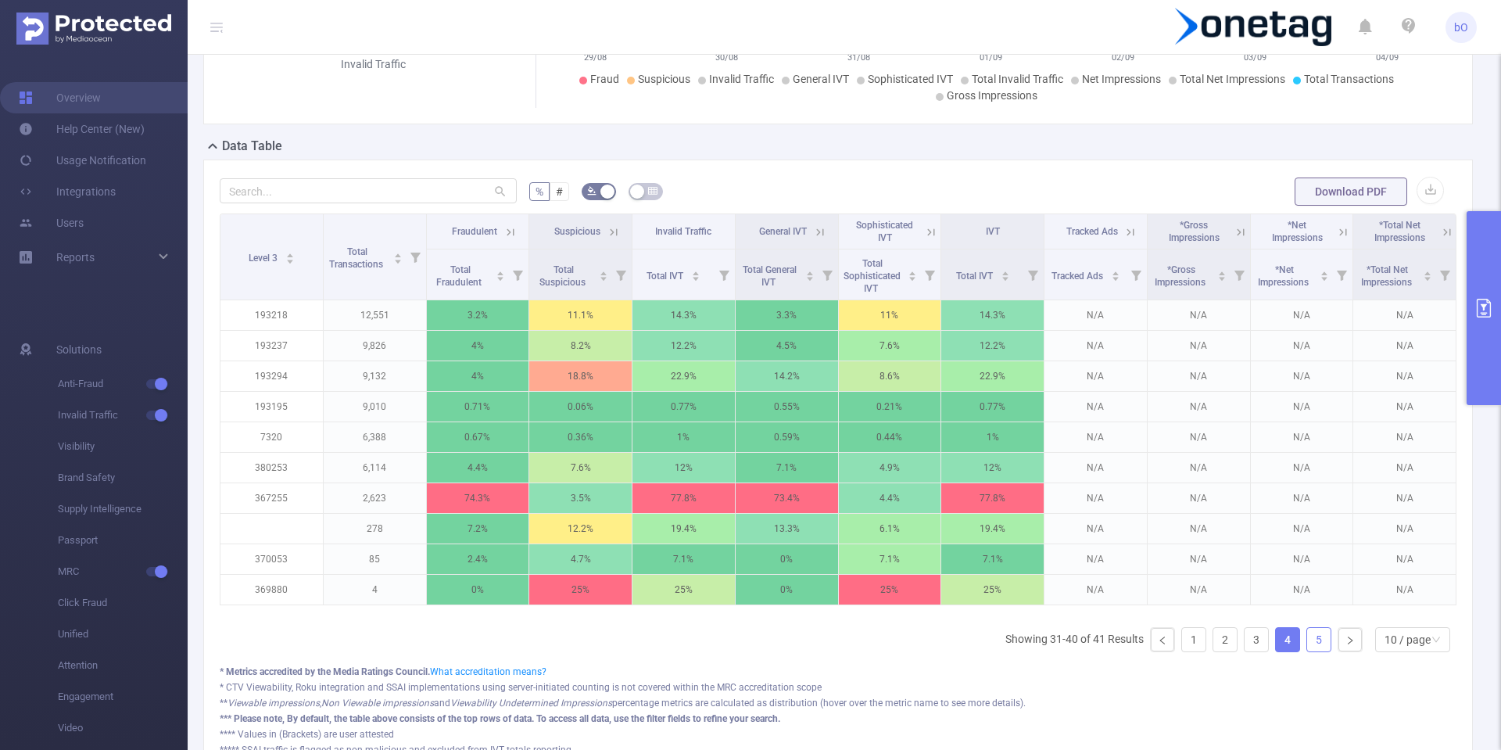
click at [1308, 647] on link "5" at bounding box center [1318, 639] width 23 height 23
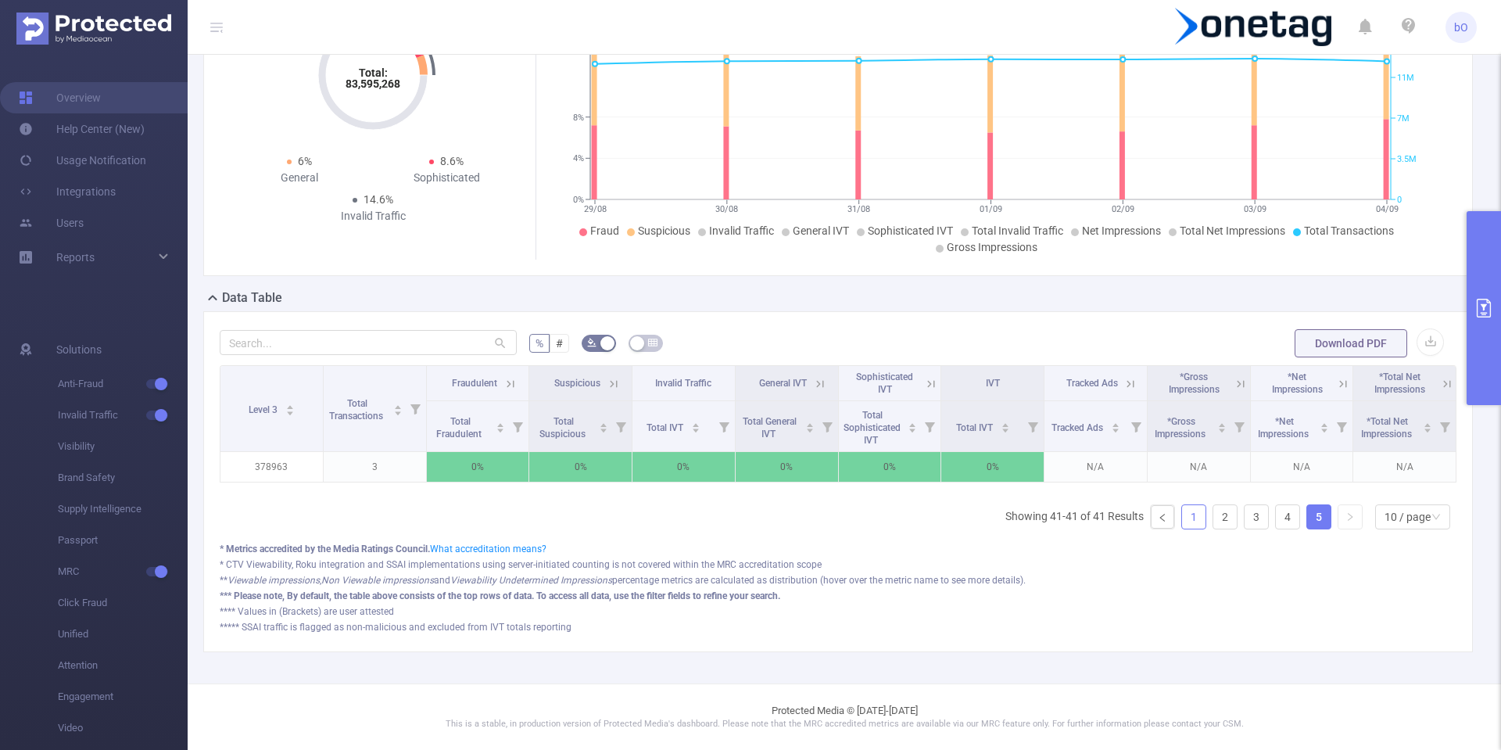
click at [1182, 521] on link "1" at bounding box center [1193, 516] width 23 height 23
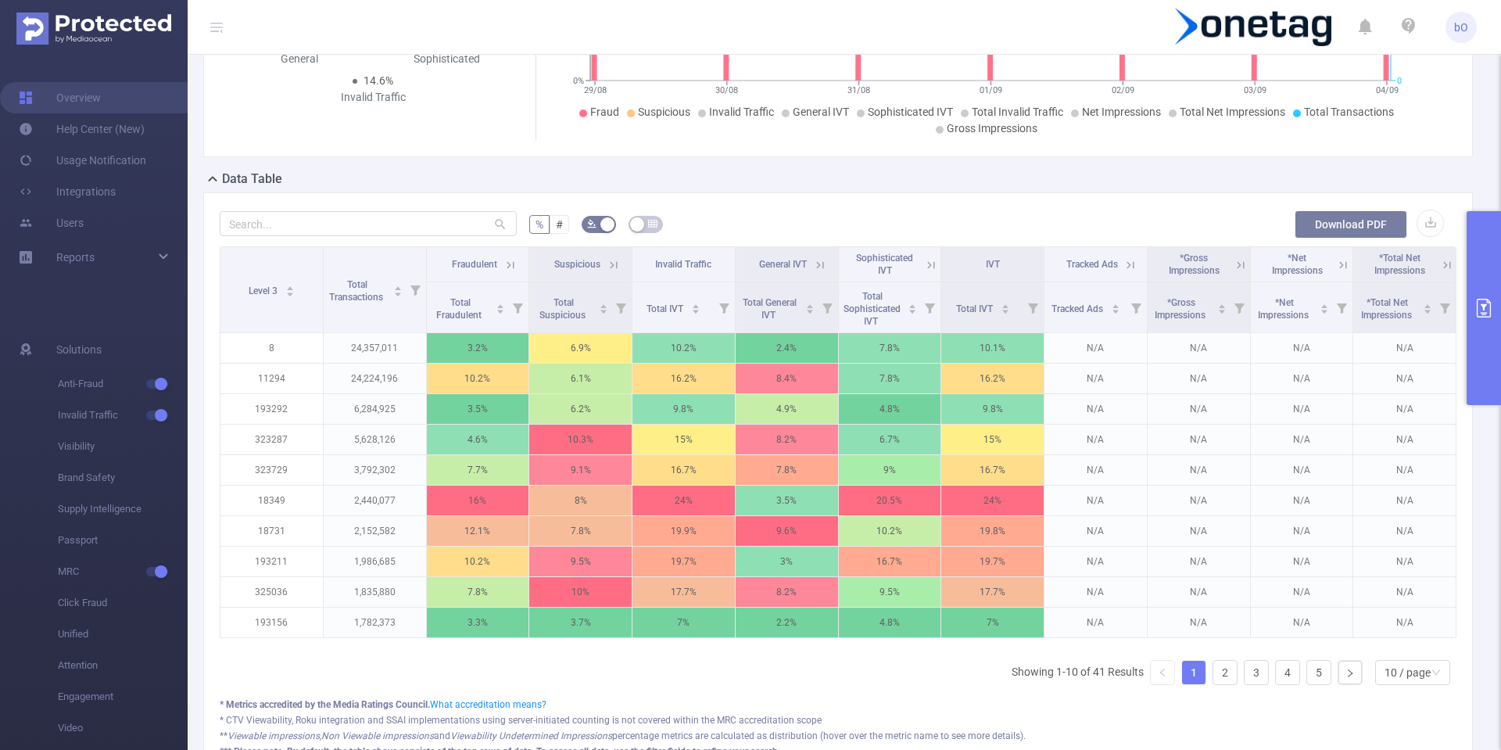
scroll to position [134, 0]
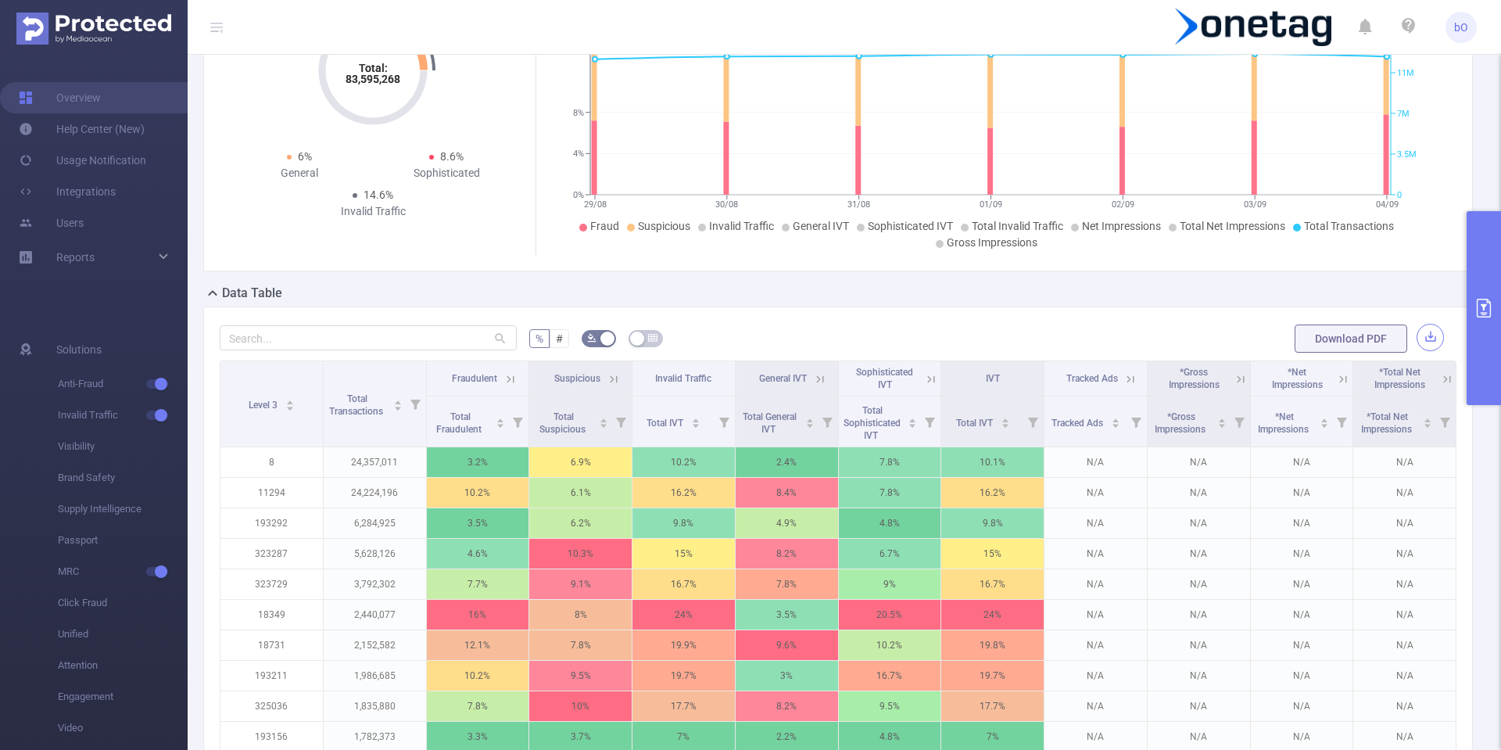
click at [1423, 342] on button "button" at bounding box center [1430, 337] width 27 height 27
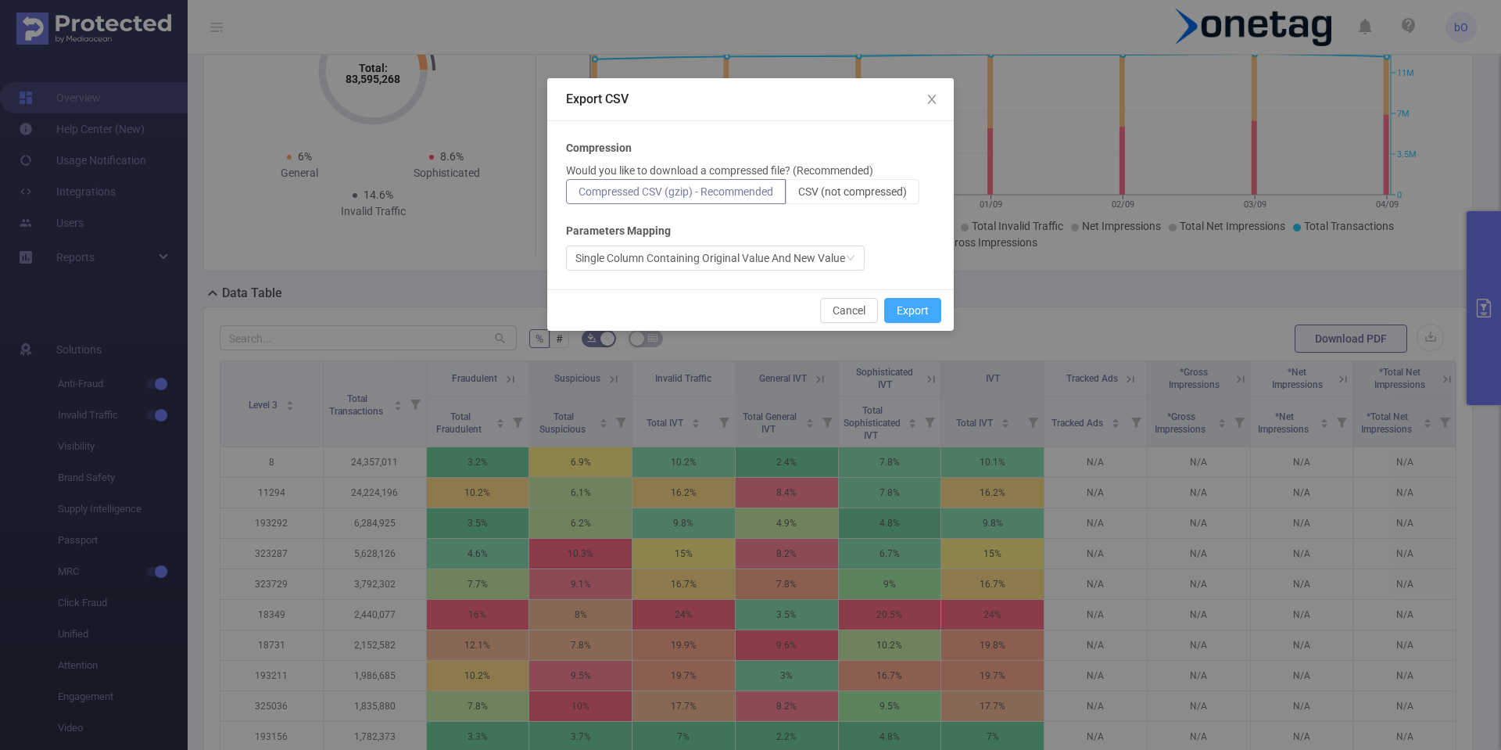
click at [916, 310] on button "Export" at bounding box center [912, 310] width 57 height 25
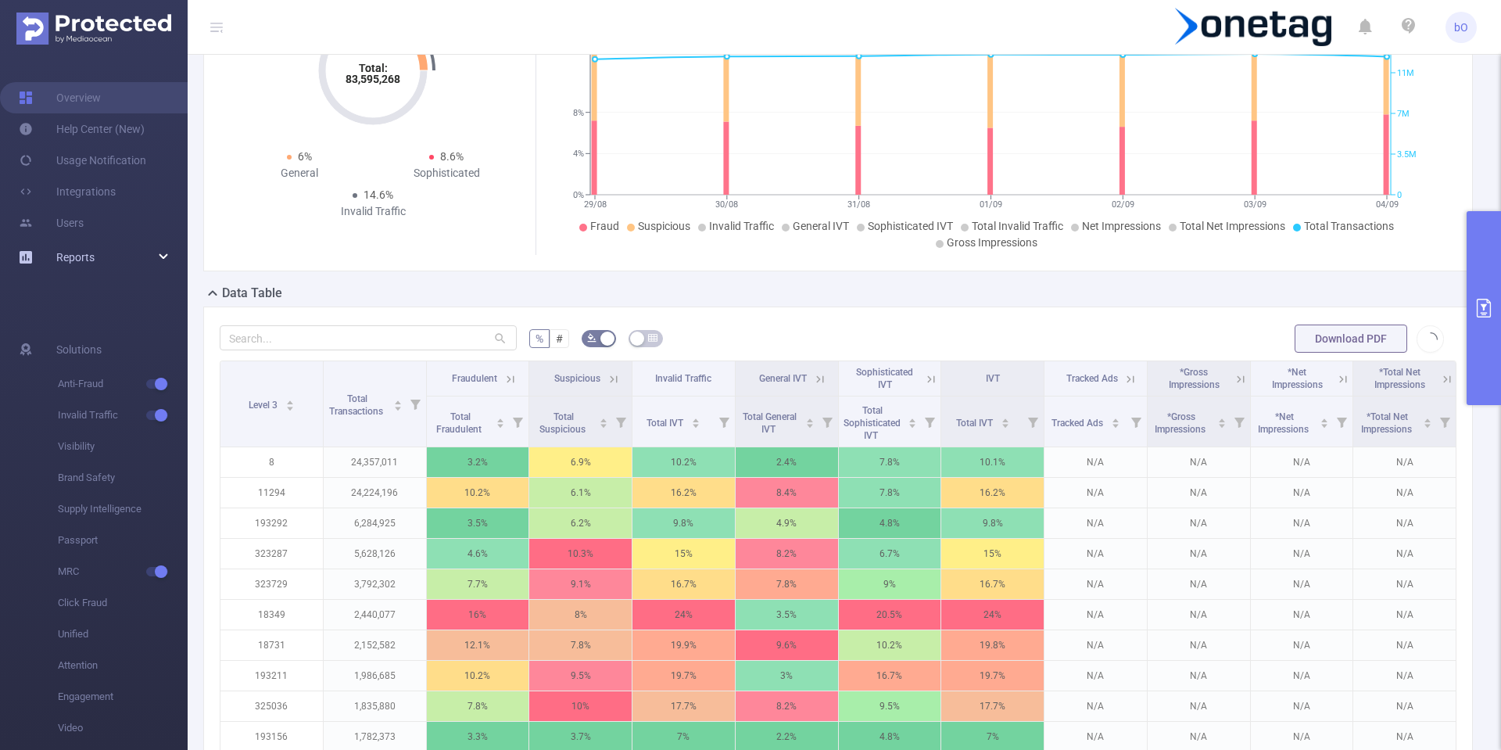
click at [165, 257] on icon at bounding box center [164, 257] width 8 height 0
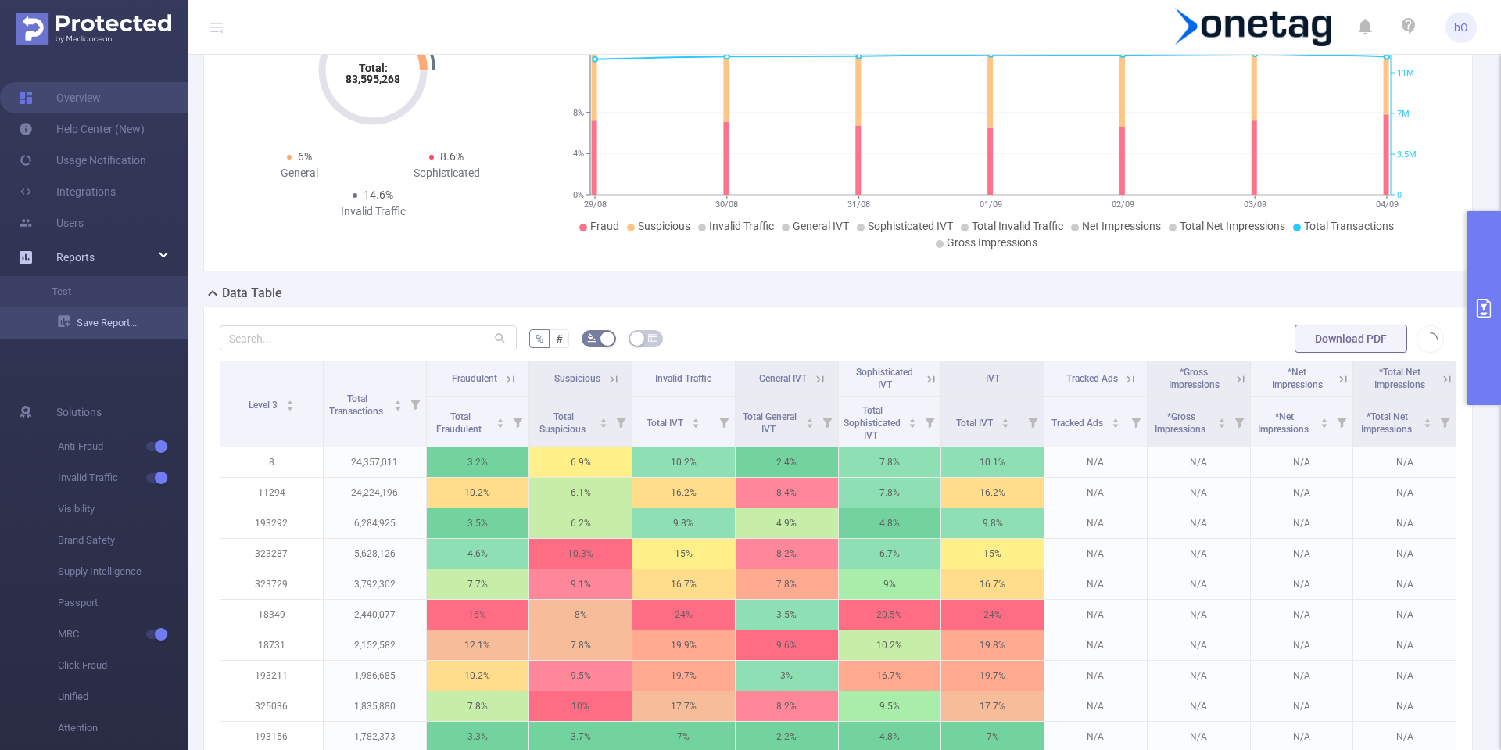
click at [117, 324] on link "Save Report..." at bounding box center [123, 322] width 130 height 31
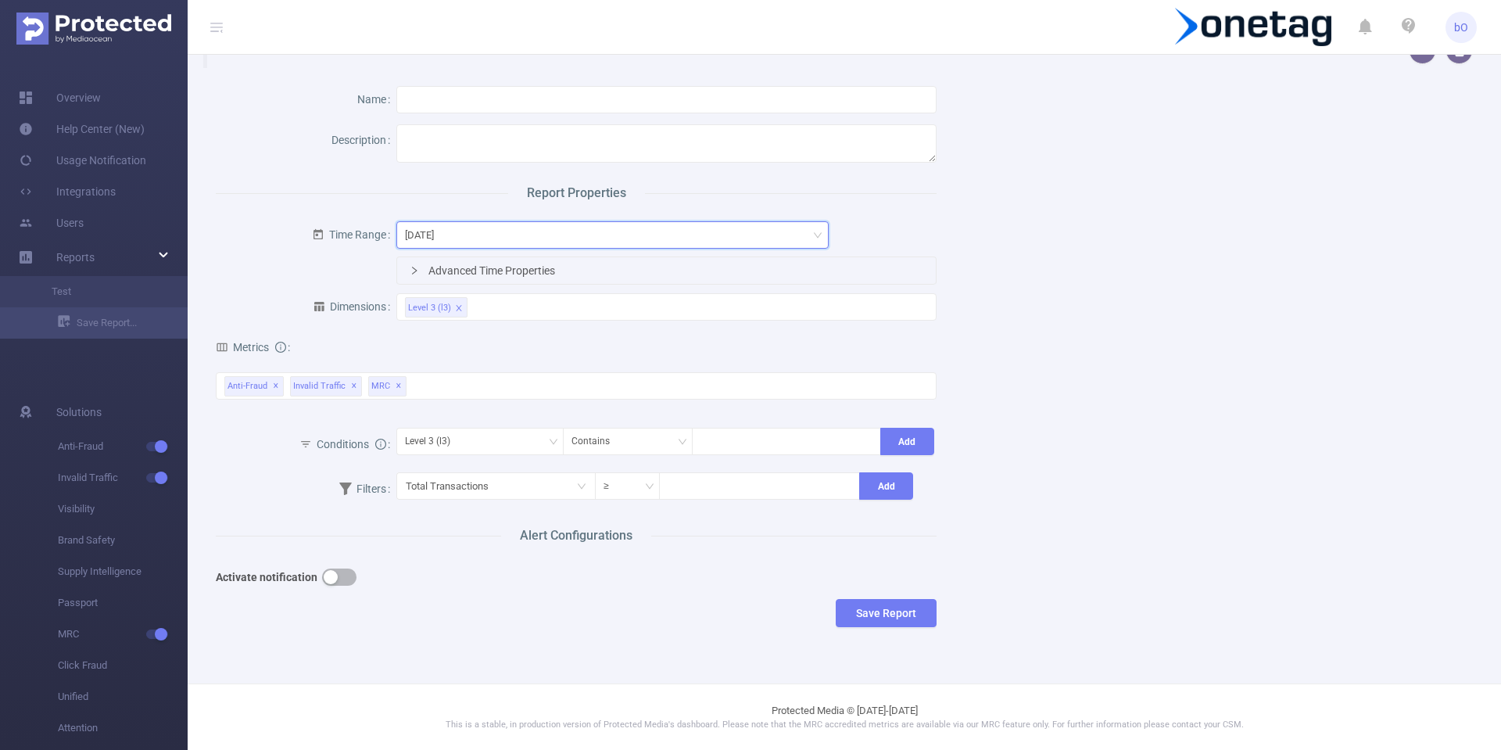
click at [476, 244] on div "[DATE]" at bounding box center [612, 235] width 415 height 26
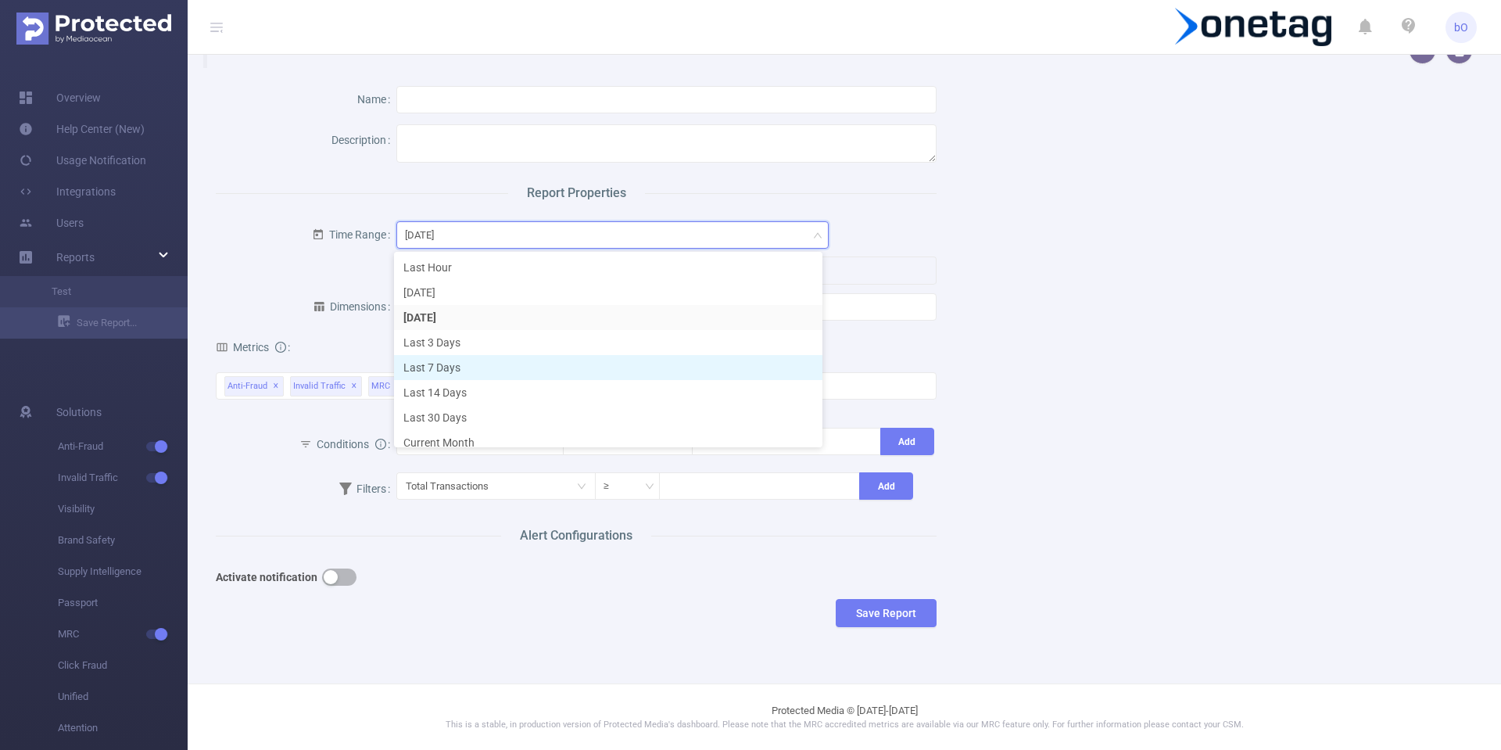
click at [474, 360] on li "Last 7 Days" at bounding box center [608, 367] width 428 height 25
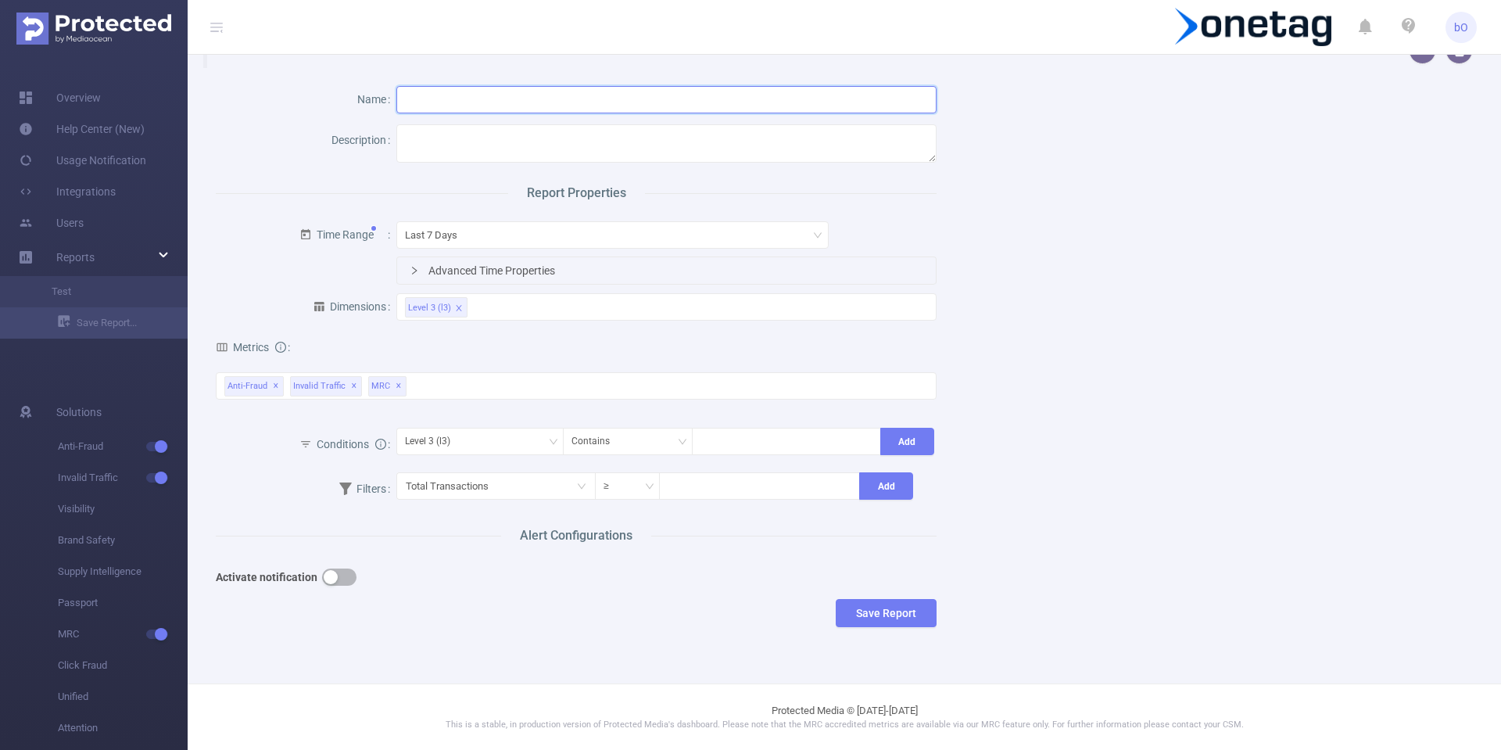
click at [533, 104] on input "text" at bounding box center [666, 99] width 541 height 27
type input "IVT by [PERSON_NAME] Partner"
click at [327, 577] on button "button" at bounding box center [339, 576] width 34 height 17
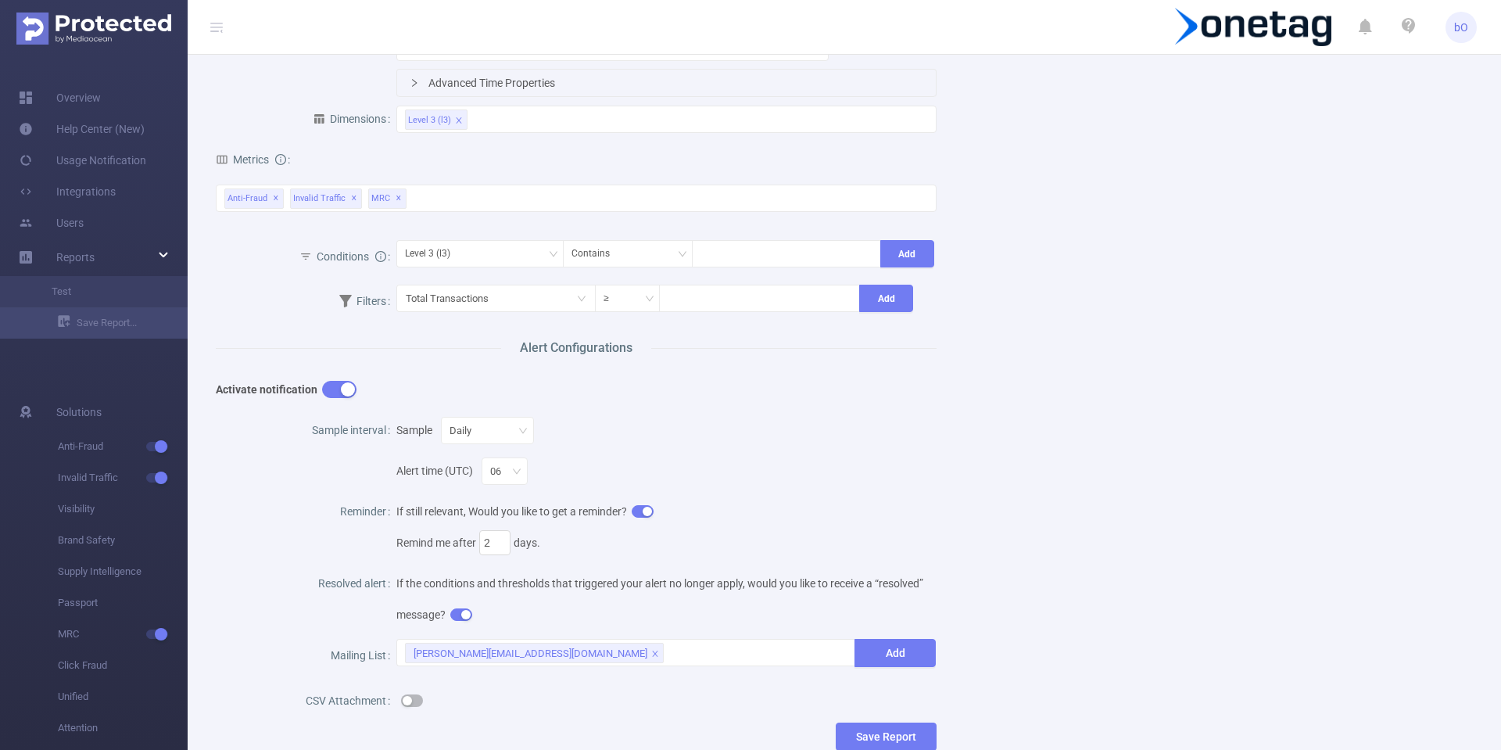
scroll to position [306, 0]
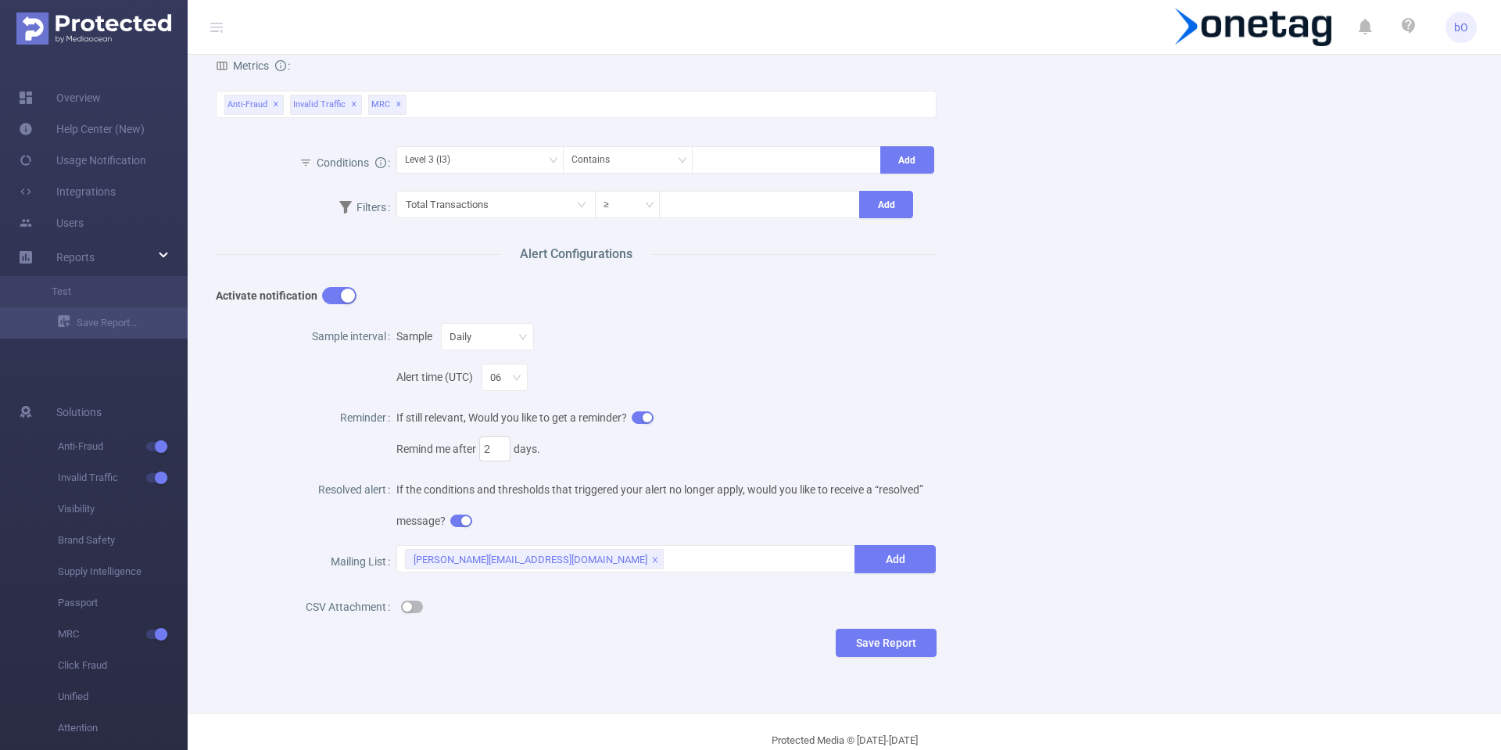
click at [331, 298] on button "button" at bounding box center [339, 295] width 34 height 17
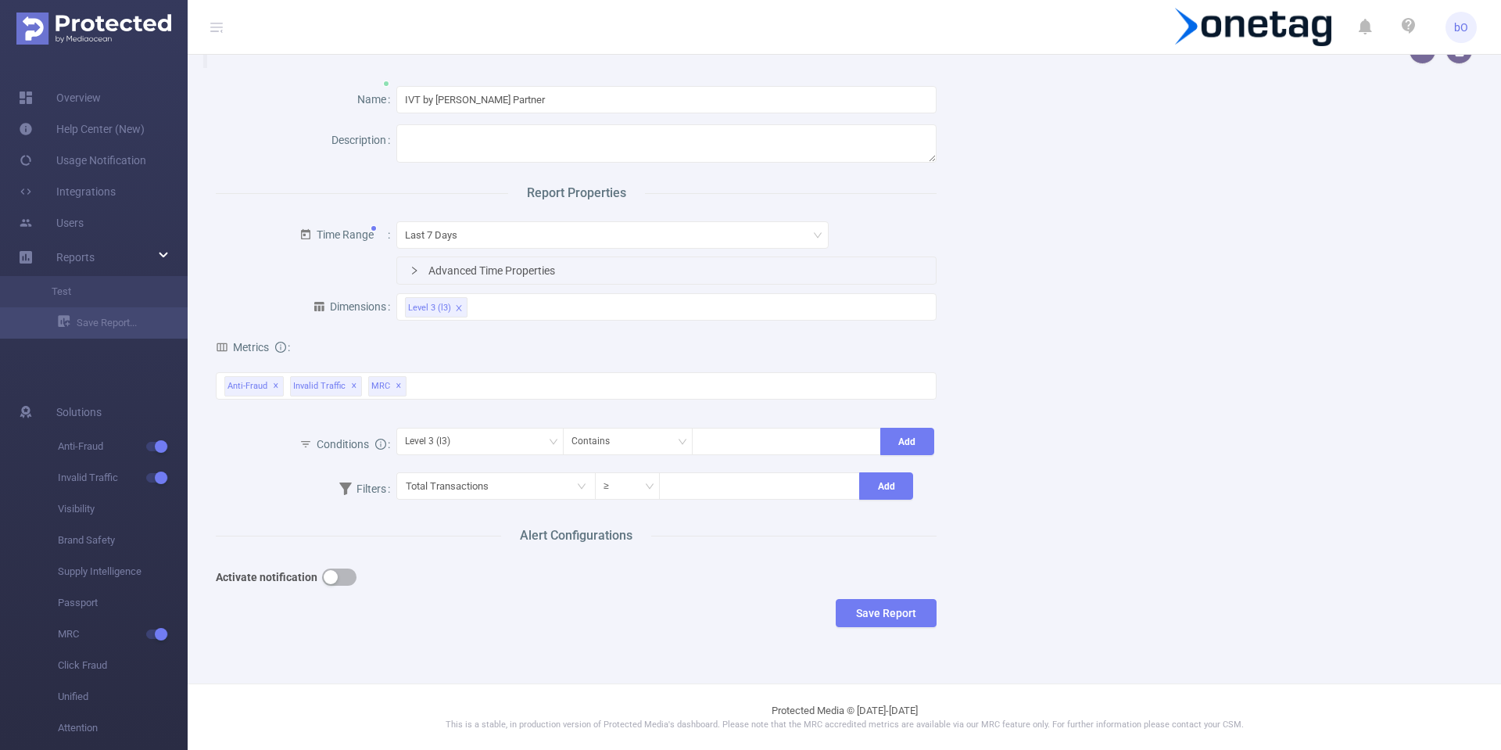
scroll to position [24, 0]
click at [879, 608] on button "Save Report" at bounding box center [886, 613] width 101 height 28
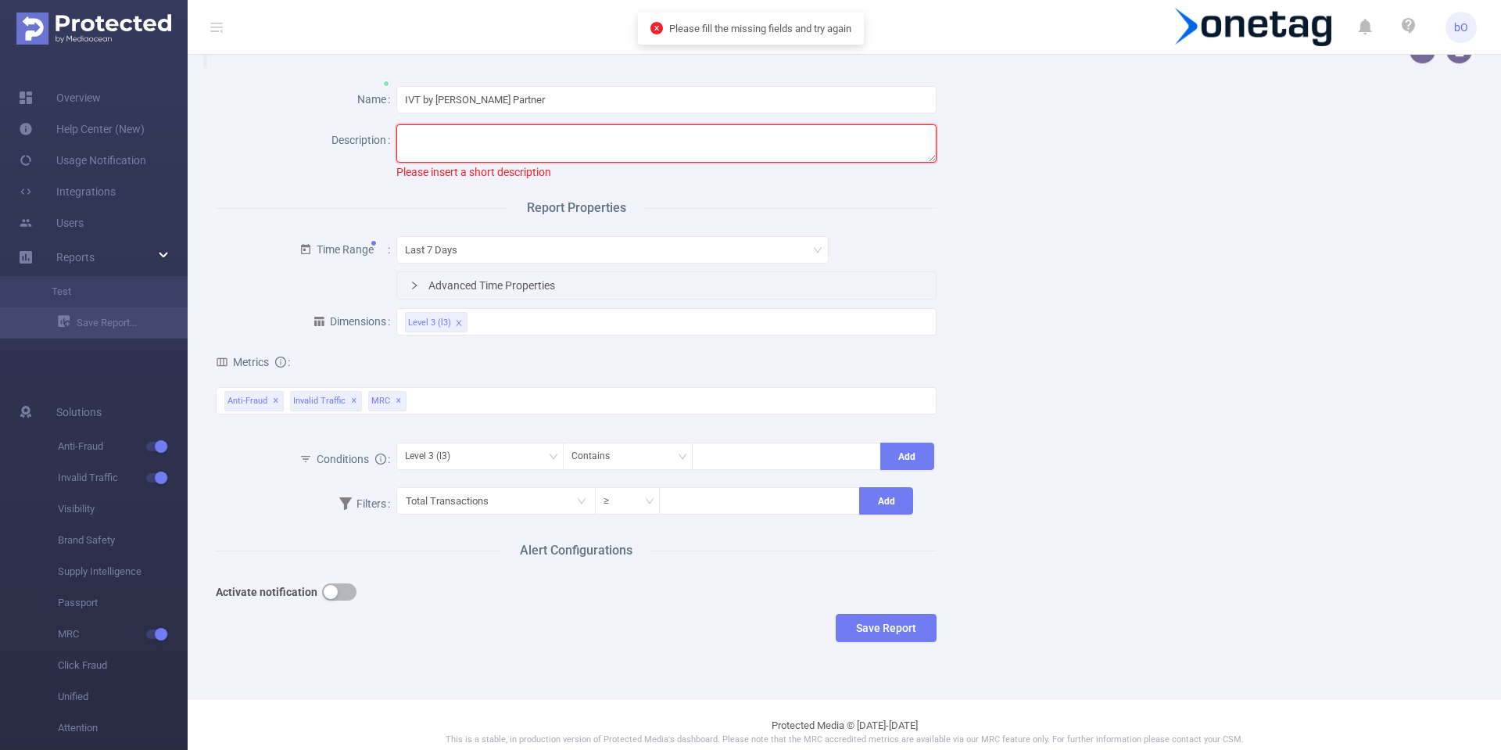
click at [478, 147] on textarea at bounding box center [666, 143] width 541 height 38
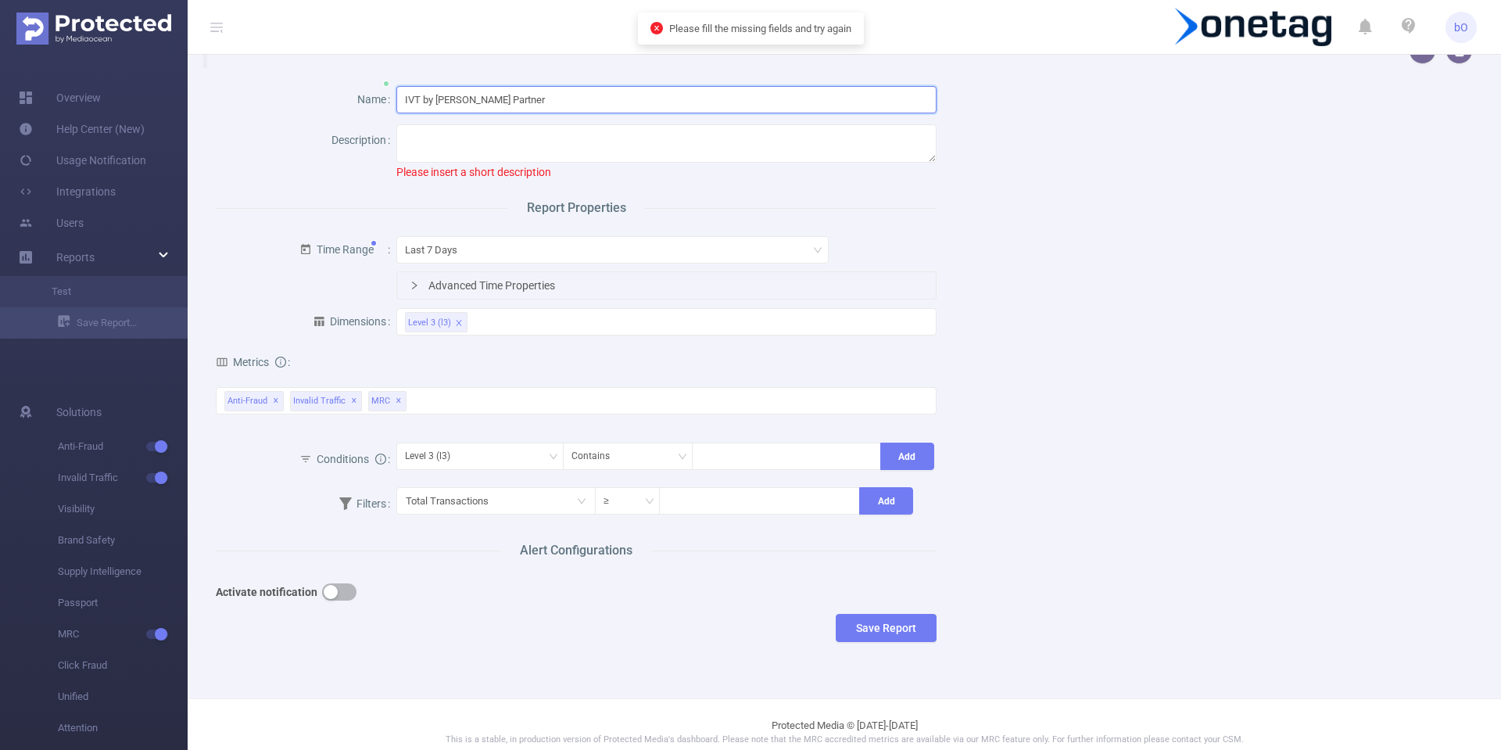
click at [559, 96] on input "IVT by [PERSON_NAME] Partner" at bounding box center [666, 99] width 541 height 27
click at [502, 163] on div "Please insert a short description" at bounding box center [666, 152] width 541 height 56
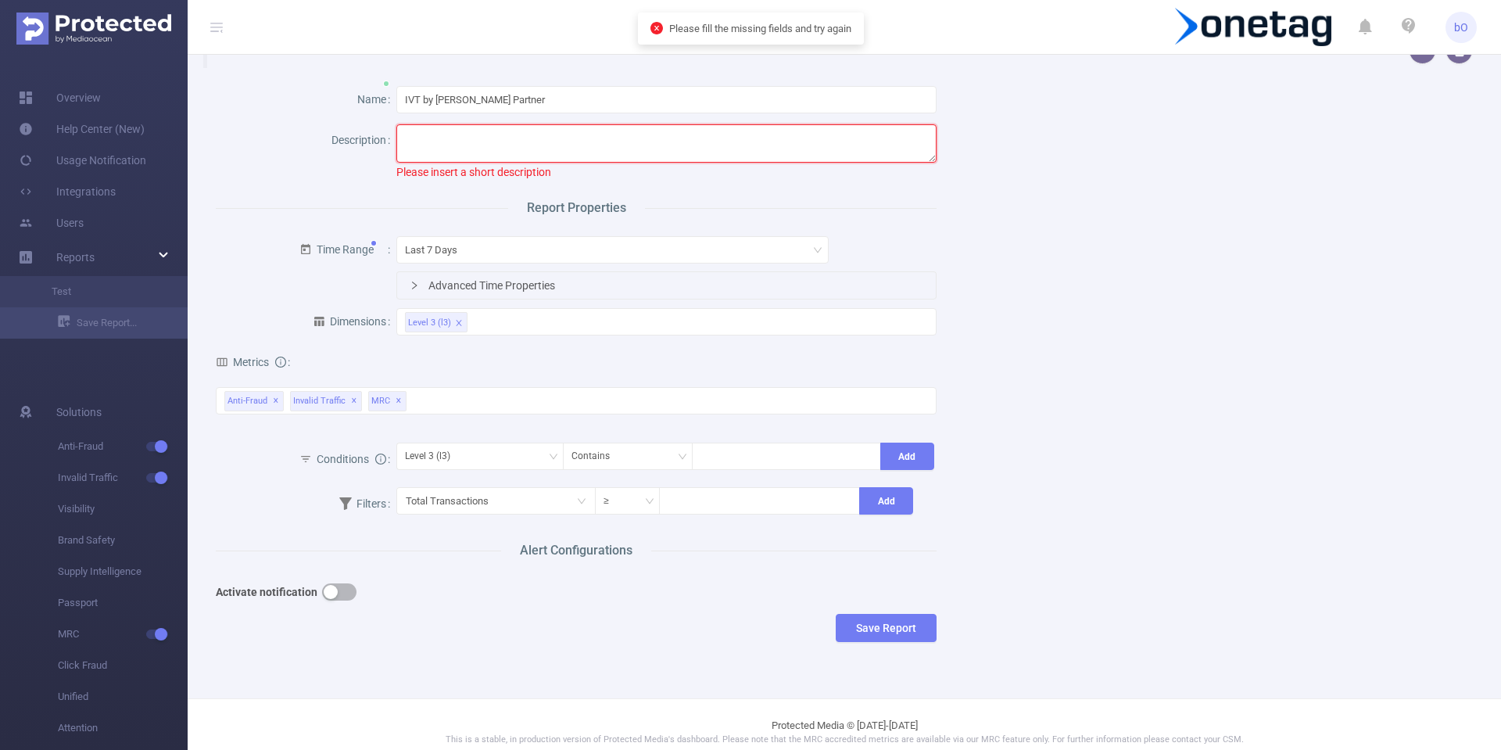
click at [546, 152] on textarea at bounding box center [666, 143] width 541 height 38
paste textarea "IVT by [PERSON_NAME] Partner"
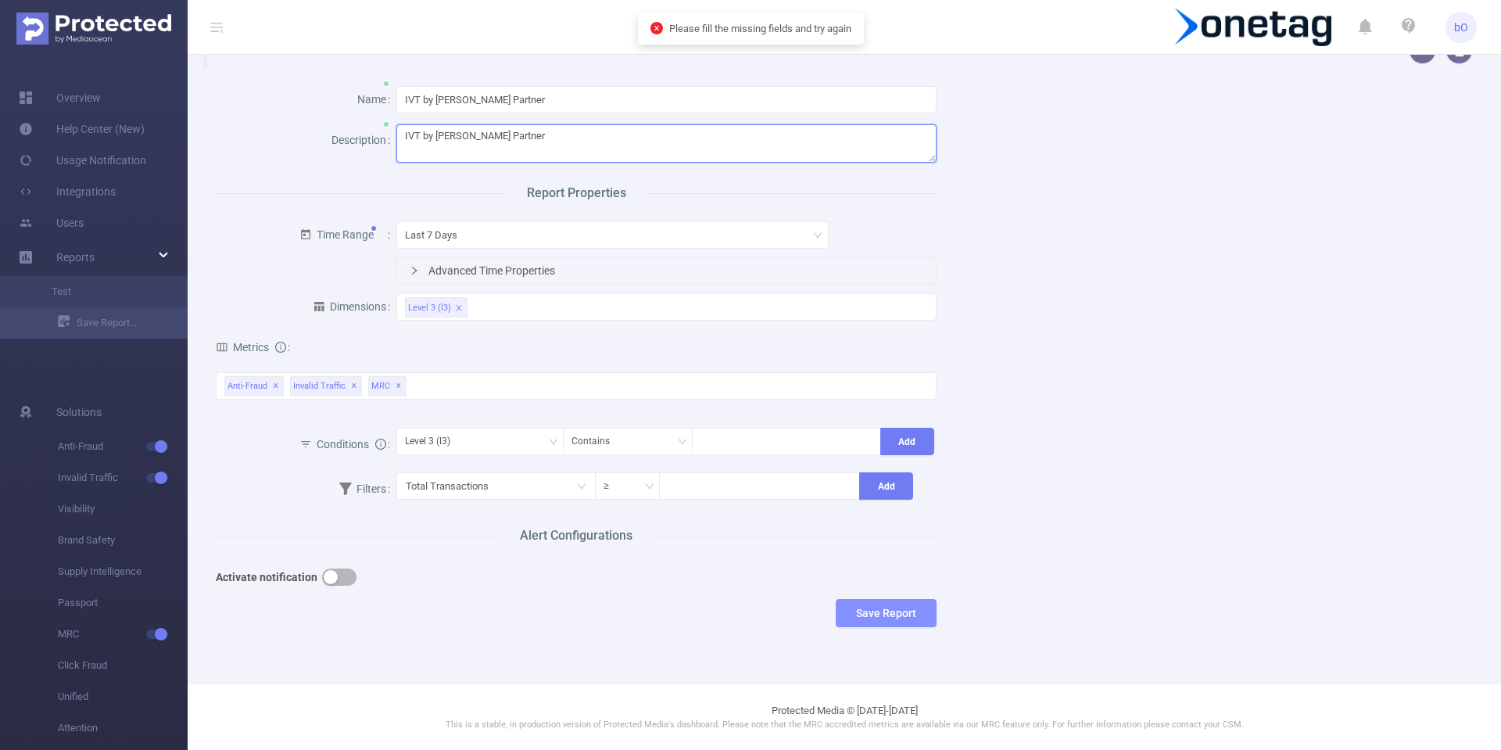
type textarea "IVT by [PERSON_NAME] Partner"
click at [892, 604] on button "Save Report" at bounding box center [886, 613] width 101 height 28
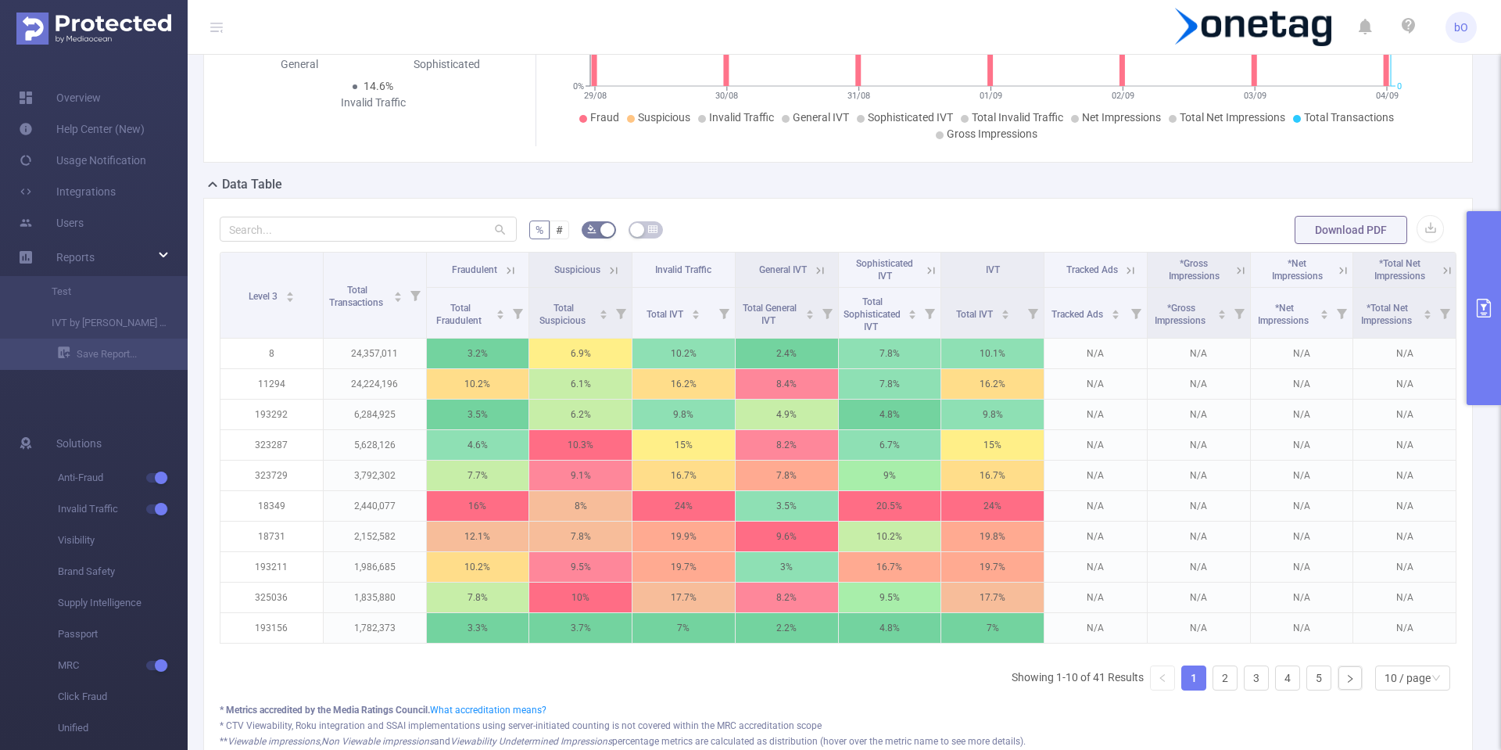
scroll to position [400, 0]
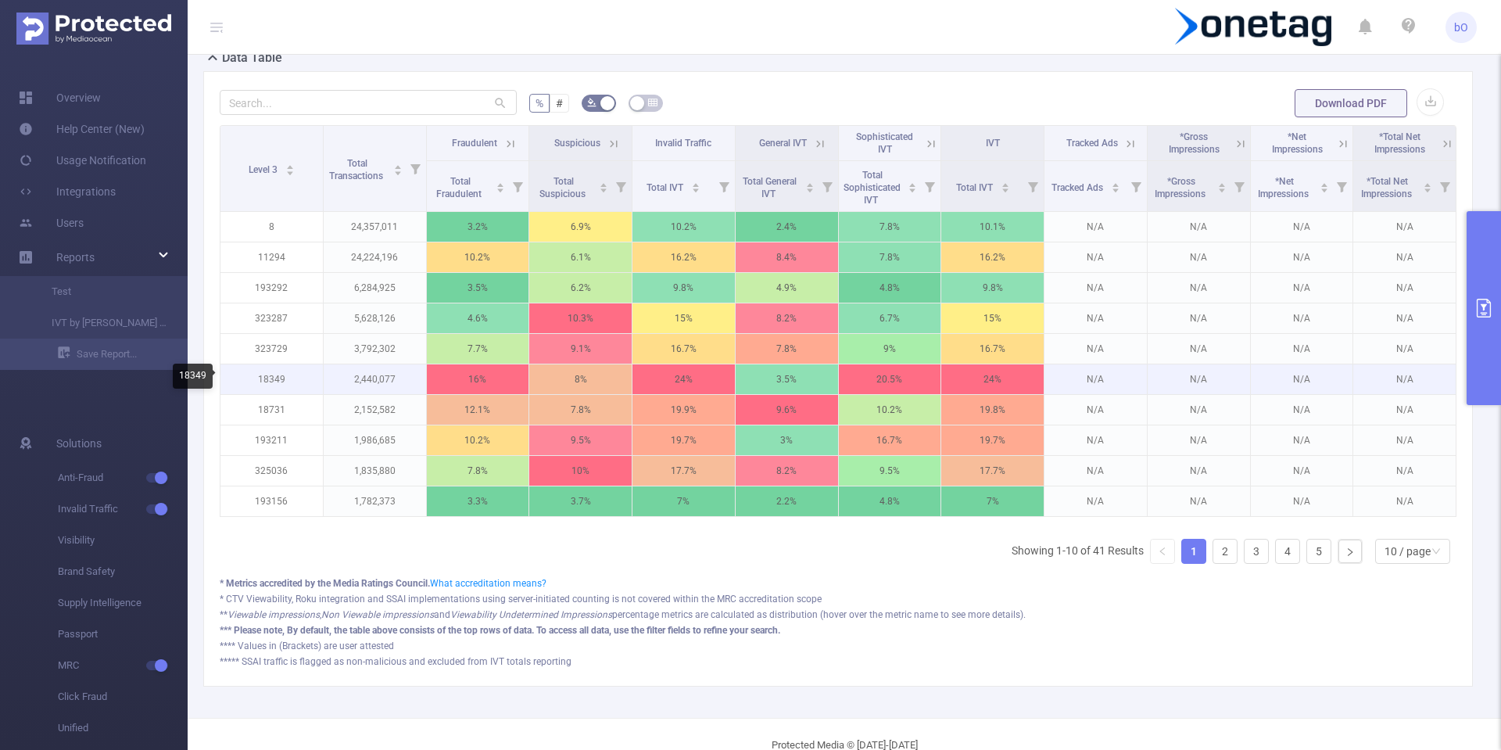
click at [280, 385] on p "18349" at bounding box center [271, 379] width 102 height 30
copy p "18349"
click at [265, 373] on p "18349" at bounding box center [271, 379] width 102 height 30
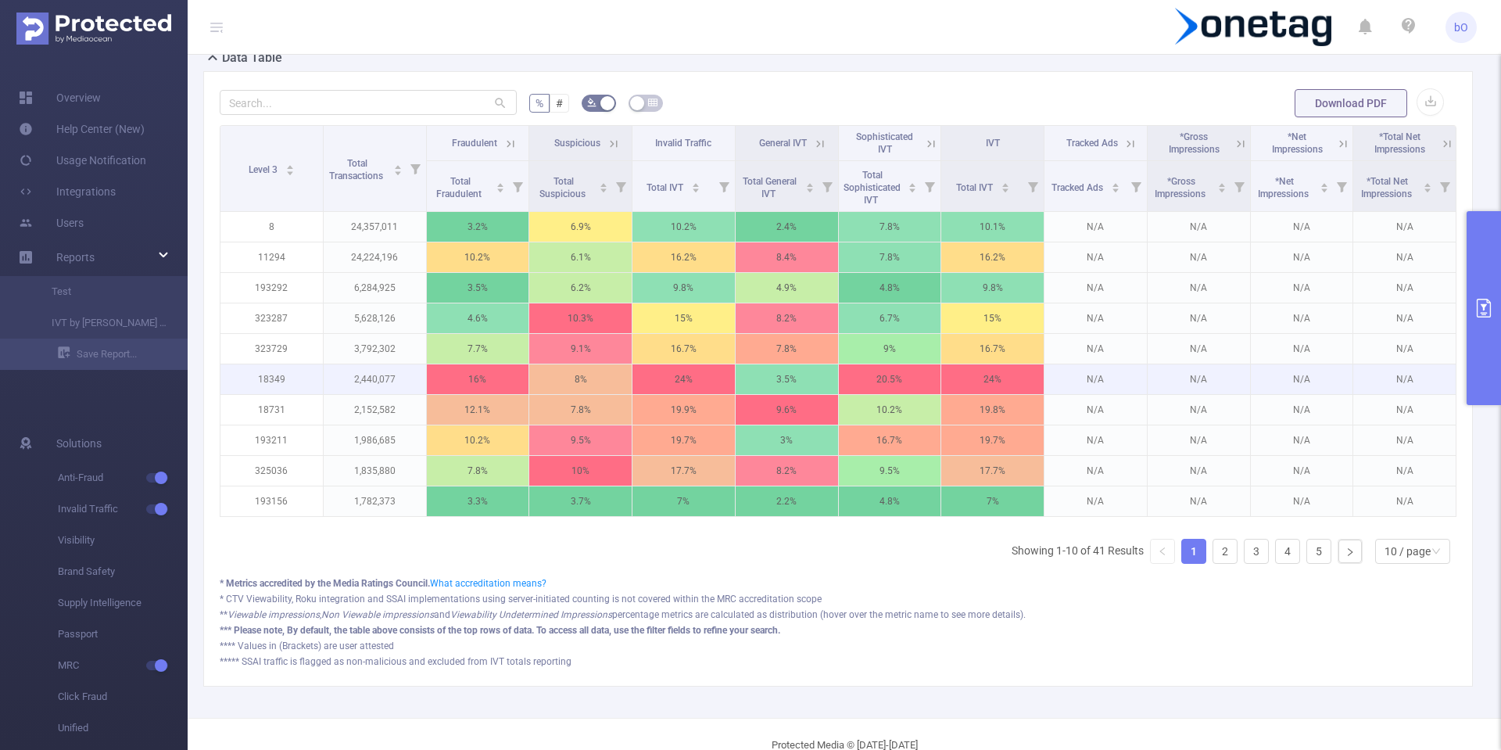
click at [414, 386] on p "2,440,077" at bounding box center [375, 379] width 102 height 30
drag, startPoint x: 464, startPoint y: 379, endPoint x: 488, endPoint y: 379, distance: 23.5
click at [488, 379] on p "16%" at bounding box center [478, 379] width 102 height 30
click at [507, 145] on icon at bounding box center [511, 144] width 14 height 14
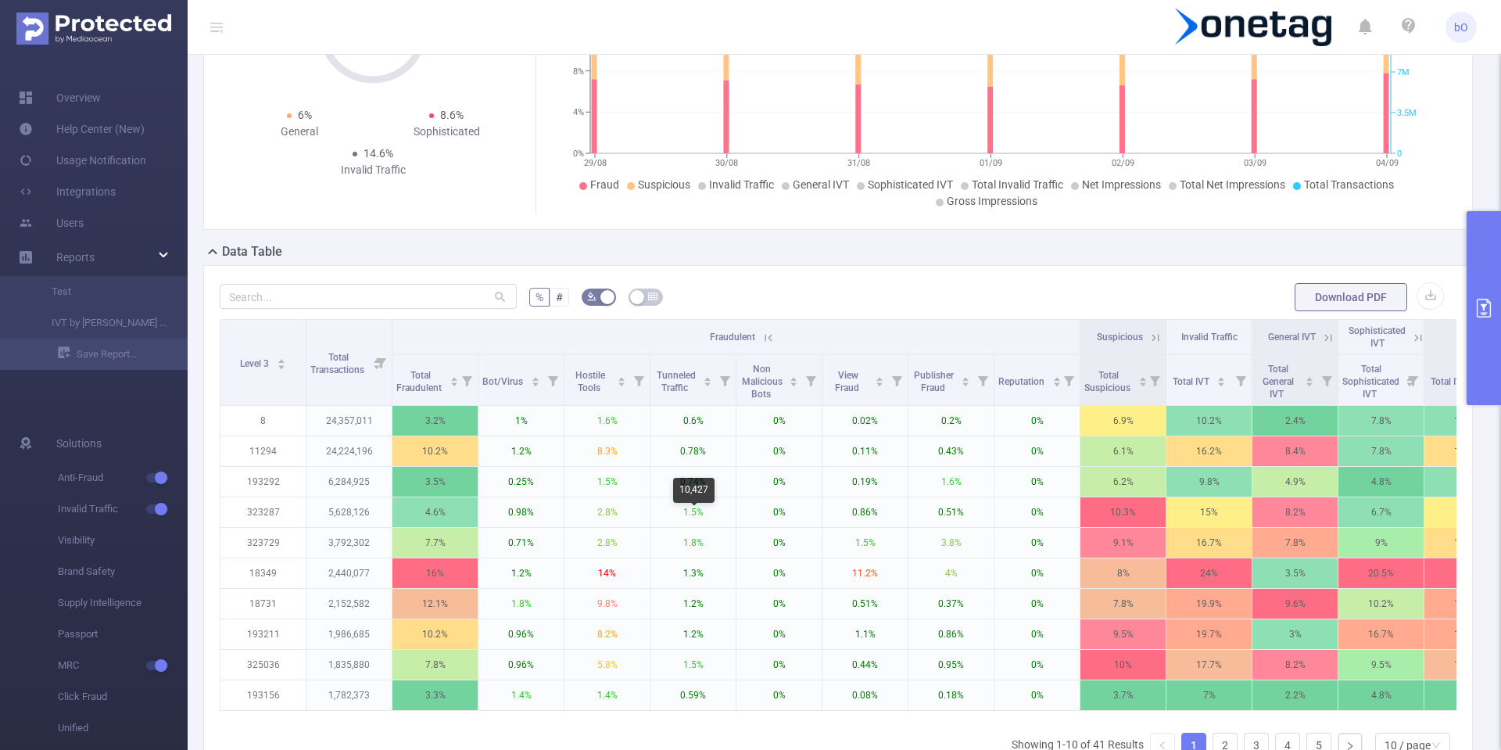
scroll to position [0, 0]
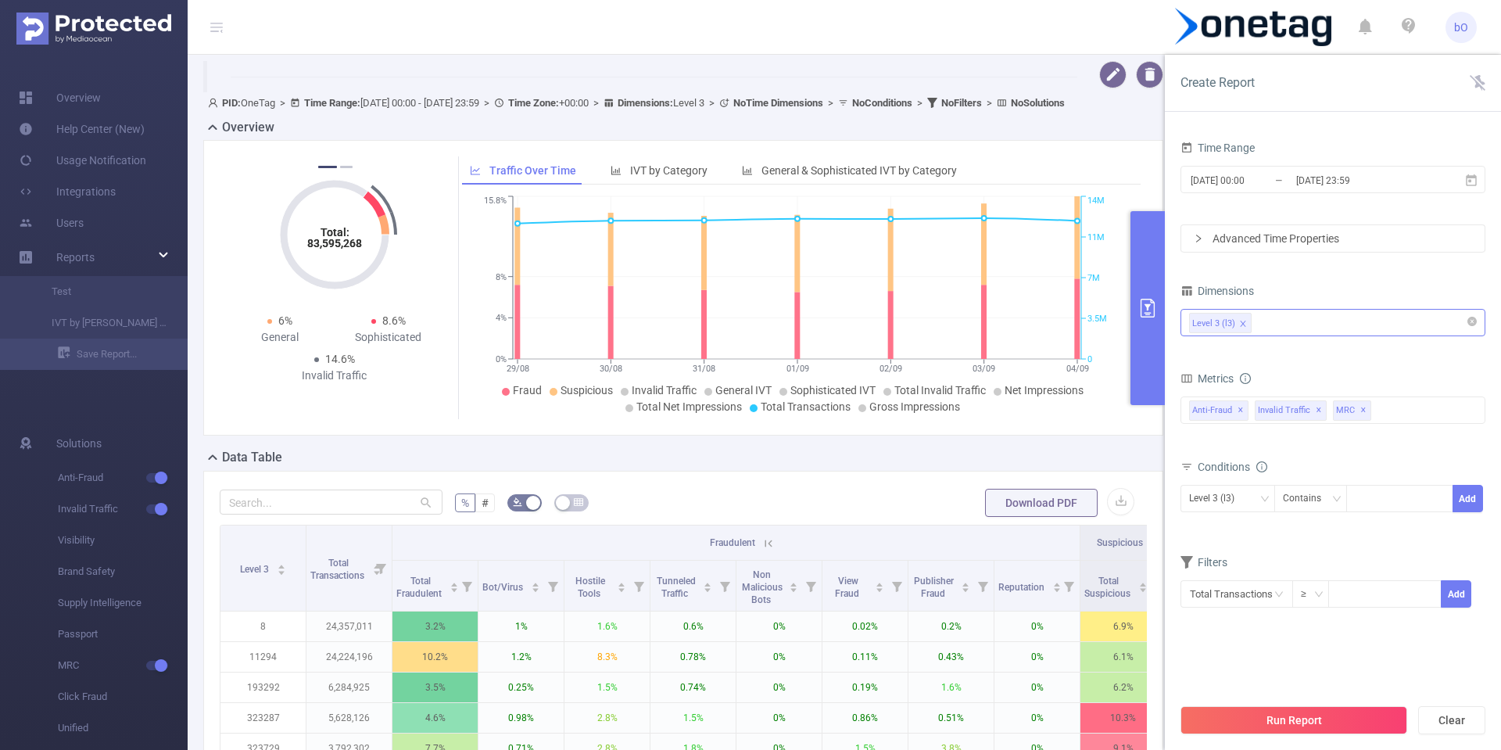
click at [1335, 335] on div "Level 3 (l3)" at bounding box center [1333, 323] width 288 height 26
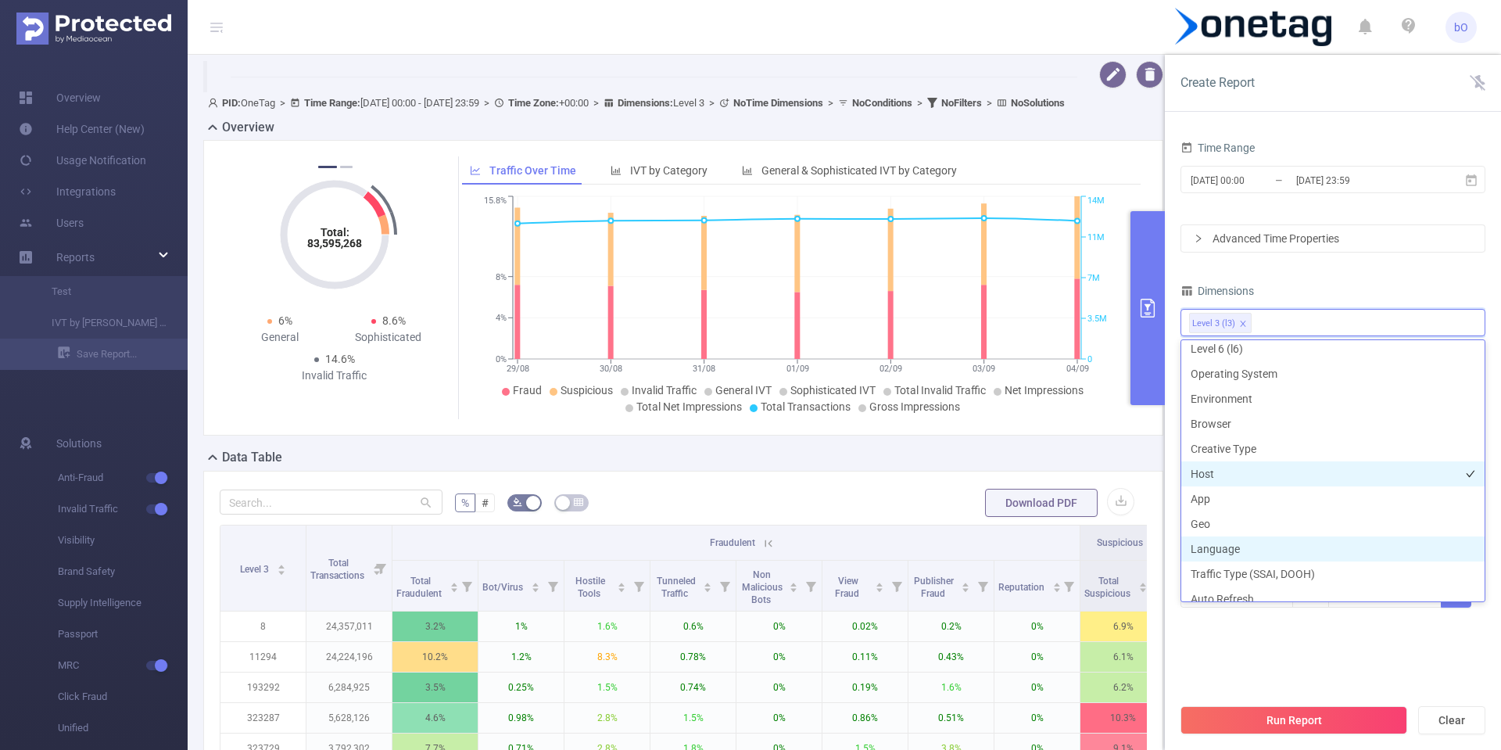
scroll to position [152, 0]
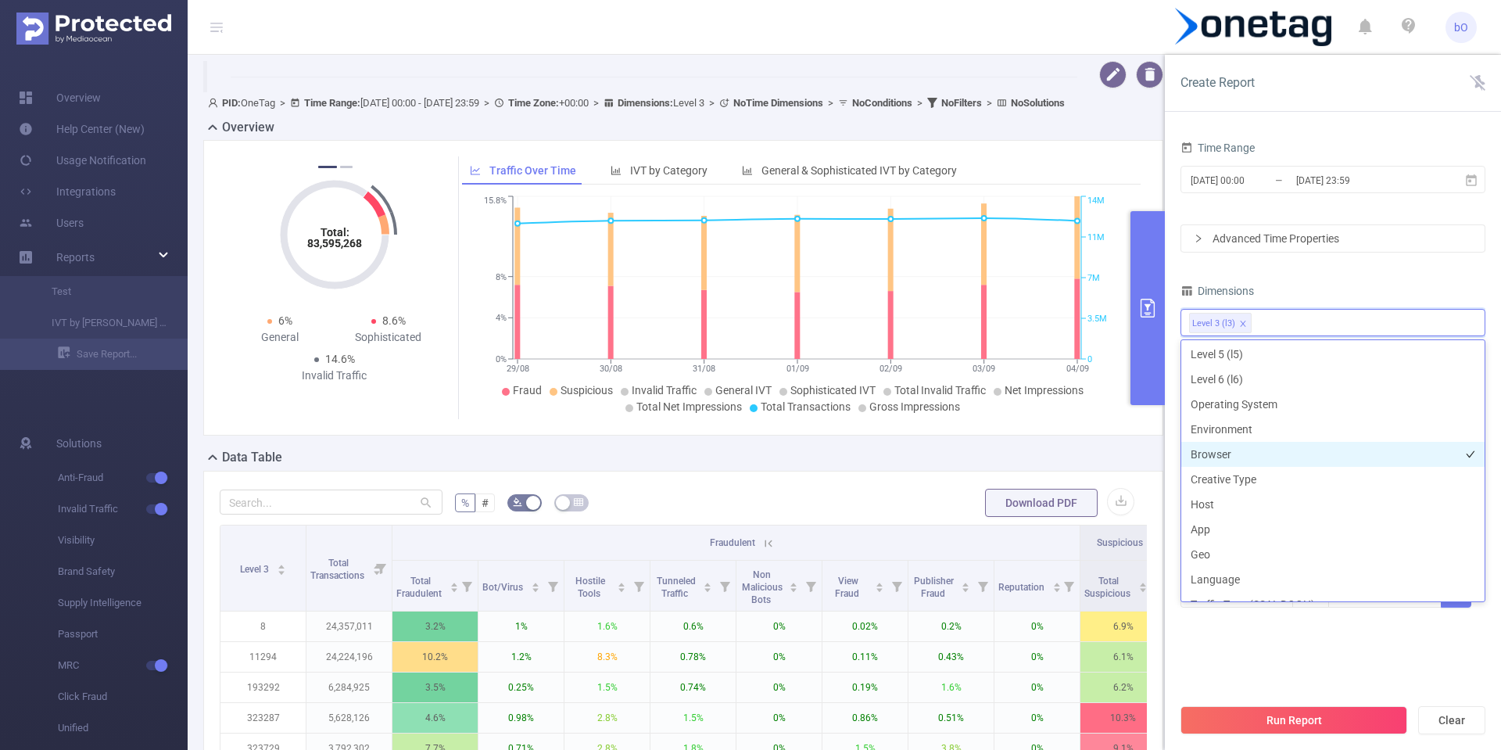
click at [1217, 463] on li "Browser" at bounding box center [1332, 454] width 303 height 25
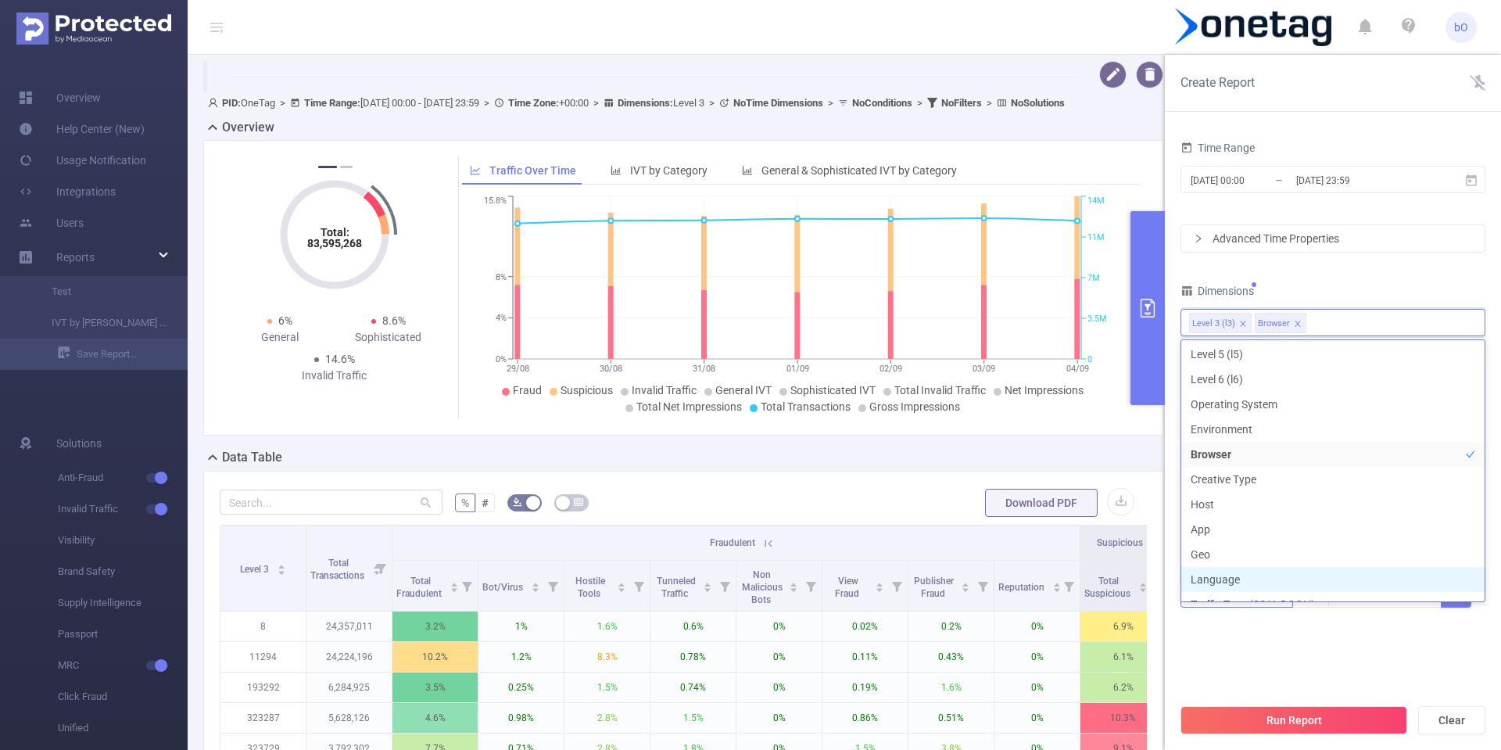
scroll to position [167, 0]
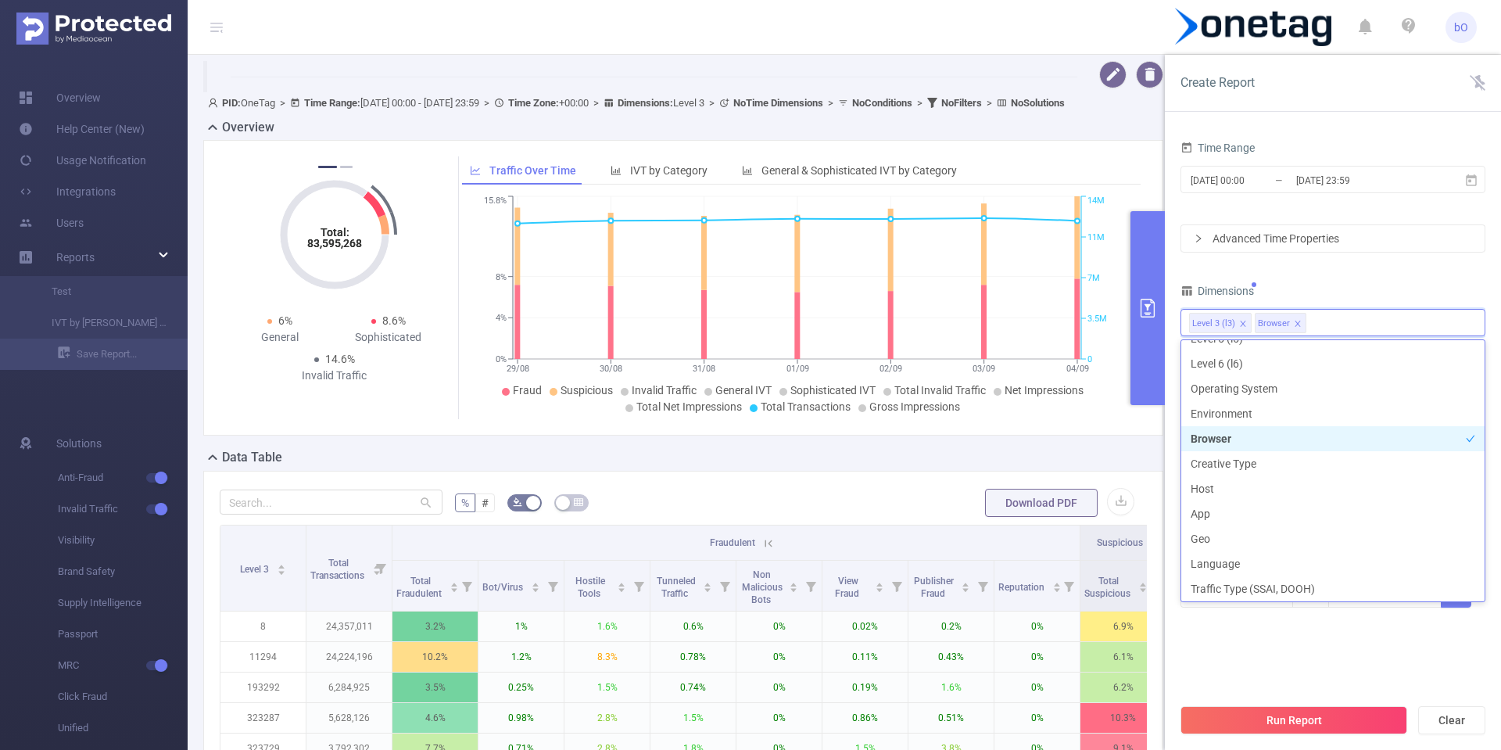
click at [1248, 434] on li "Browser" at bounding box center [1332, 438] width 303 height 25
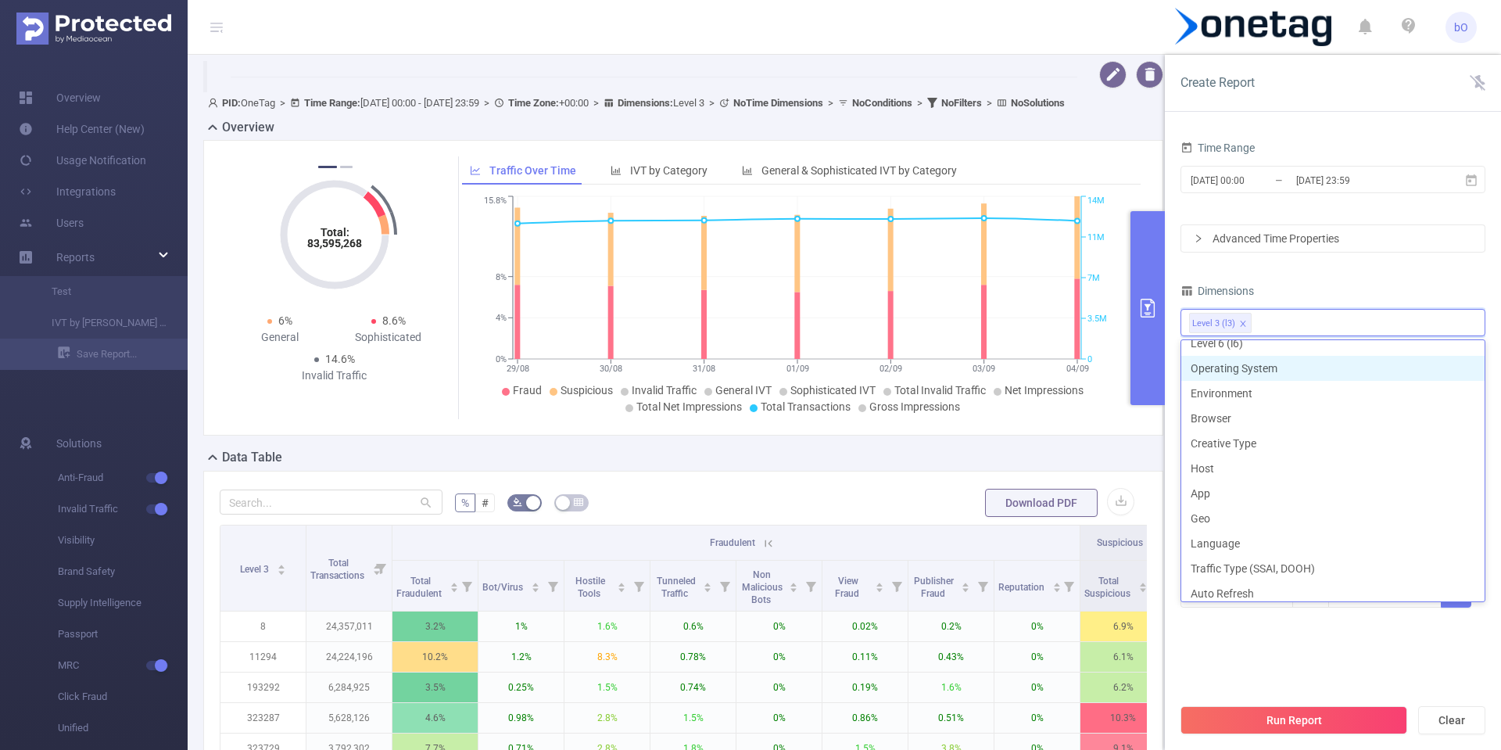
scroll to position [178, 0]
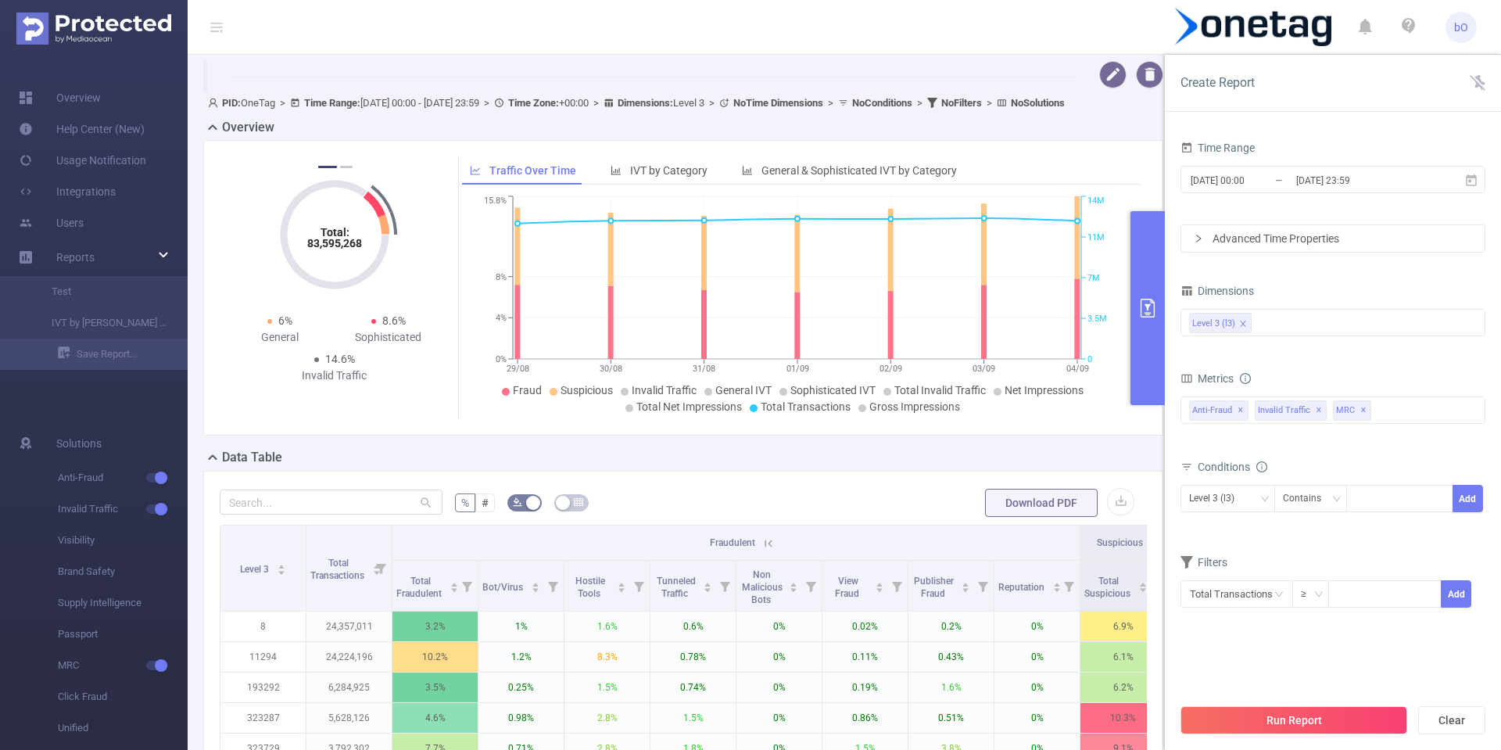
click at [1301, 254] on div "Time Range [DATE] 00:00 _ [DATE] 23:59 Advanced Time Properties Dimensions Leve…" at bounding box center [1333, 382] width 305 height 491
click at [1305, 248] on div "Advanced Time Properties" at bounding box center [1332, 238] width 303 height 27
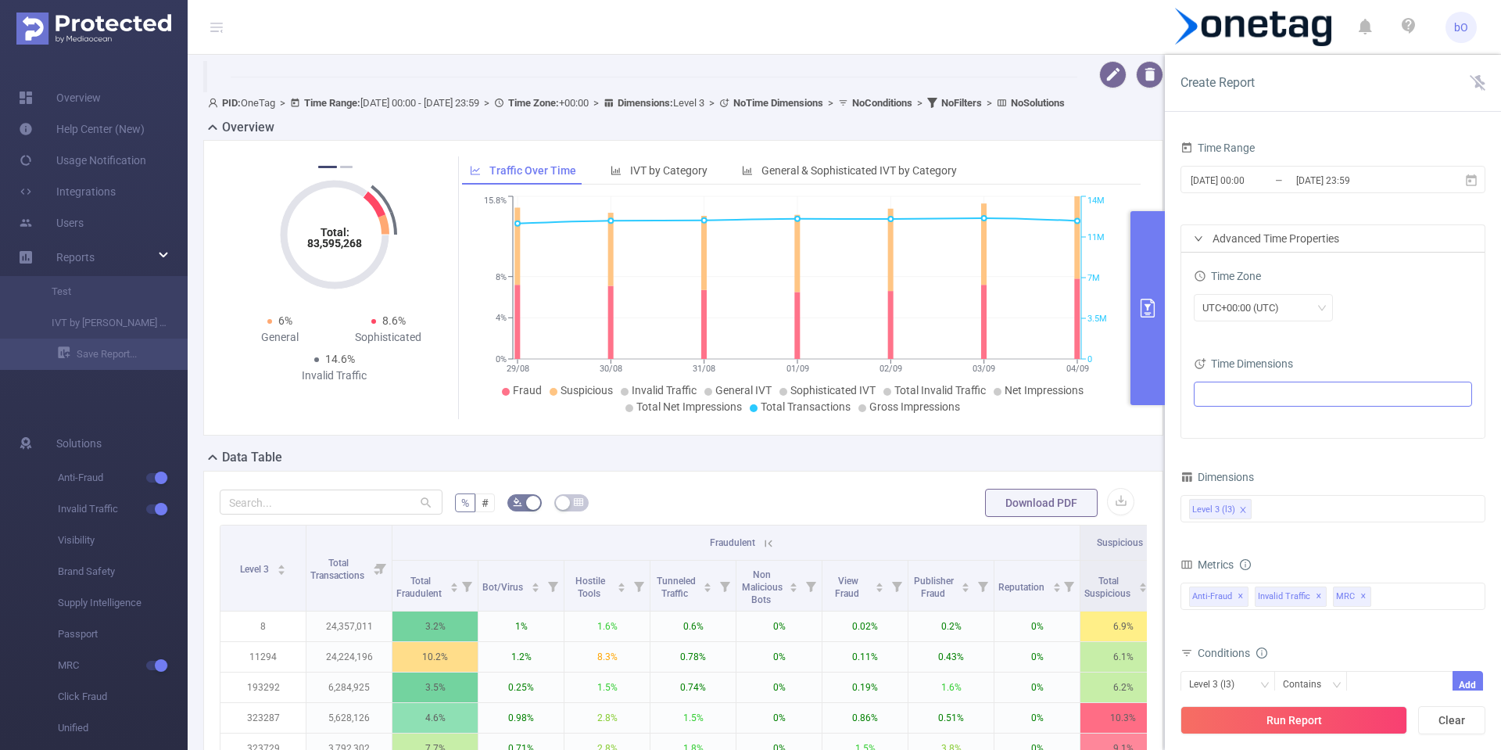
click at [1245, 402] on ul at bounding box center [1327, 393] width 257 height 23
click at [1227, 426] on span at bounding box center [1222, 423] width 13 height 13
click at [1440, 337] on div "Time Zone UTC+00:00 (UTC) Time Dimensions Date" at bounding box center [1332, 345] width 303 height 185
click at [1277, 394] on ul "Date" at bounding box center [1327, 393] width 257 height 23
click at [1209, 457] on span at bounding box center [1206, 451] width 19 height 19
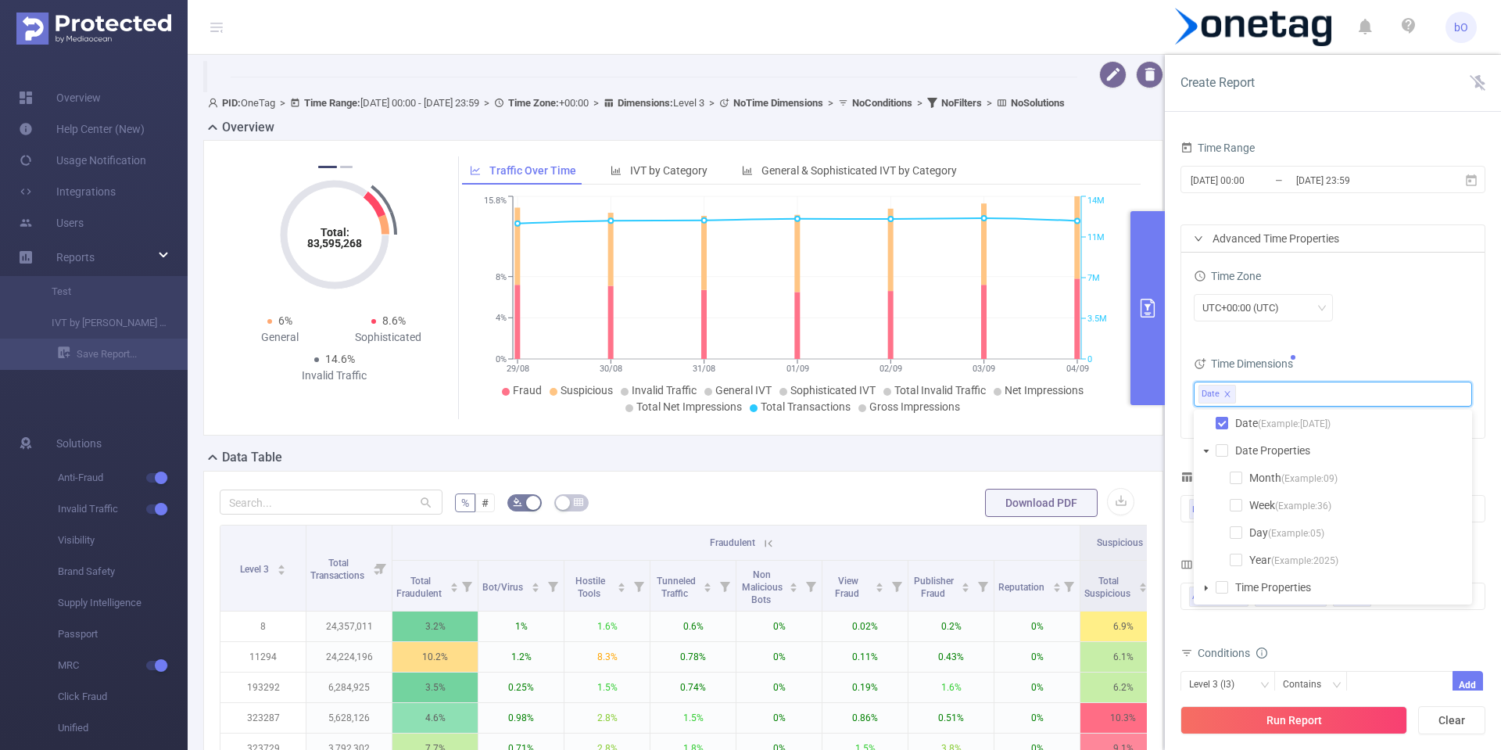
click at [1209, 457] on span at bounding box center [1206, 451] width 19 height 19
click at [1199, 486] on span at bounding box center [1206, 478] width 19 height 19
click at [1202, 479] on span at bounding box center [1206, 478] width 19 height 19
click at [1285, 716] on button "Run Report" at bounding box center [1294, 720] width 227 height 28
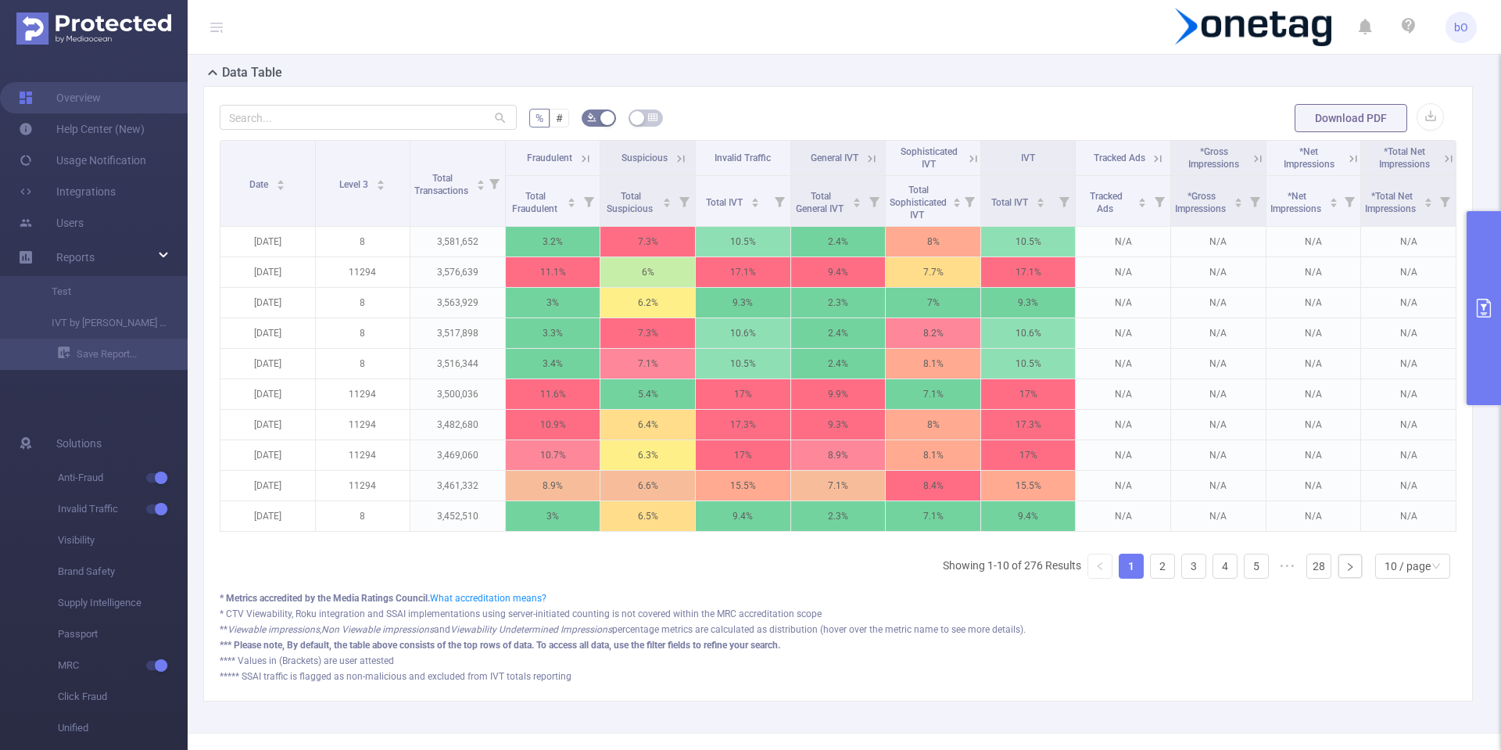
scroll to position [322, 0]
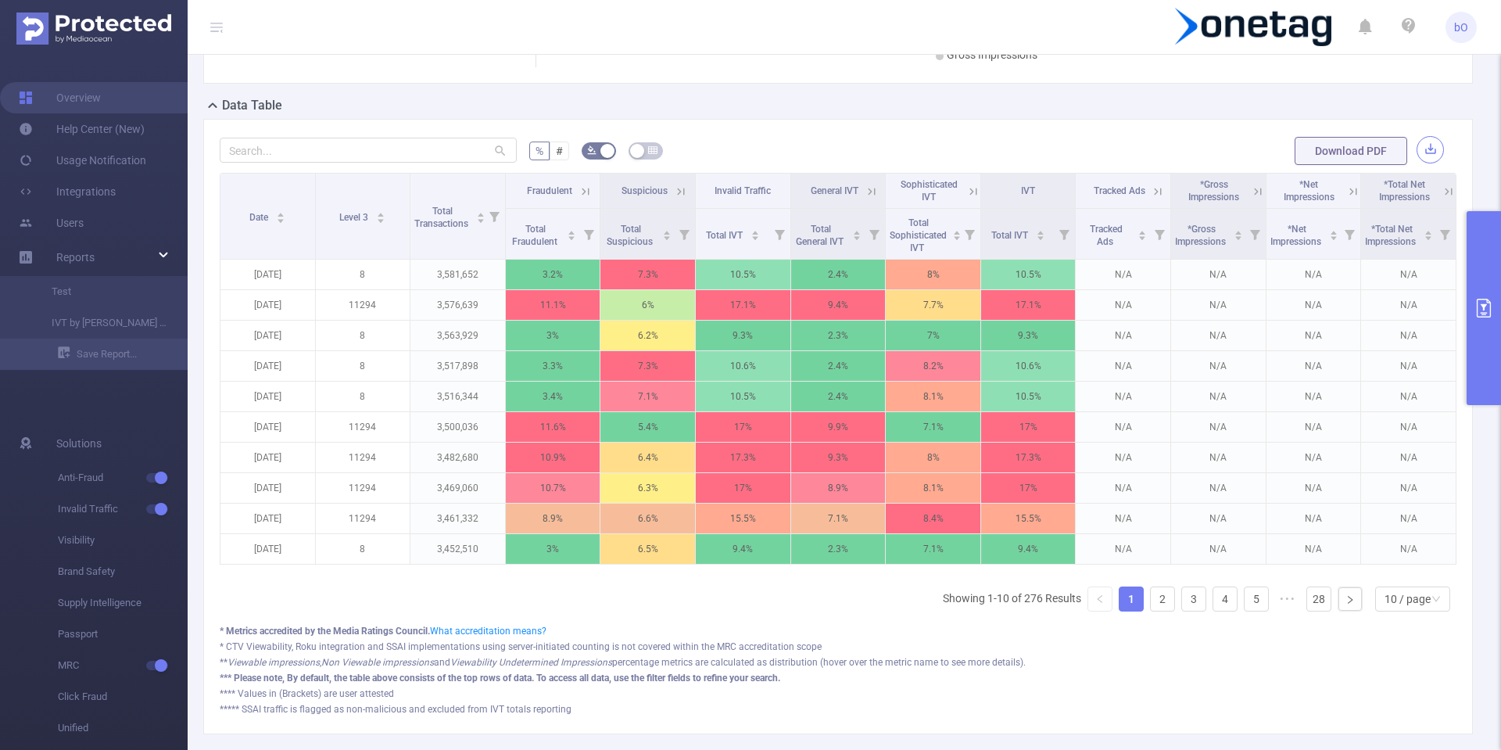
click at [1417, 153] on button "button" at bounding box center [1430, 149] width 27 height 27
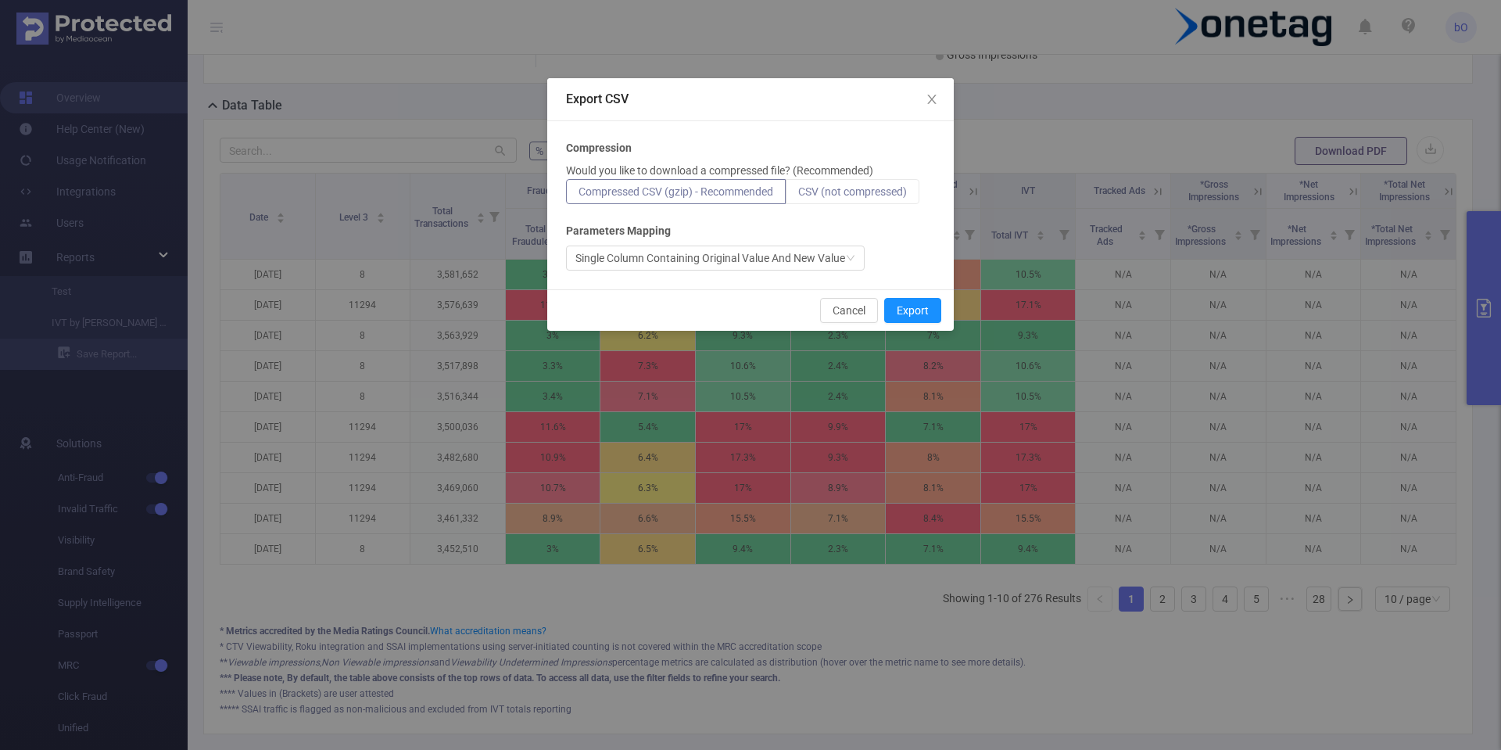
click at [868, 197] on span "CSV (not compressed)" at bounding box center [852, 191] width 109 height 13
click at [798, 195] on input "CSV (not compressed)" at bounding box center [798, 195] width 0 height 0
click at [905, 317] on button "Export" at bounding box center [912, 310] width 57 height 25
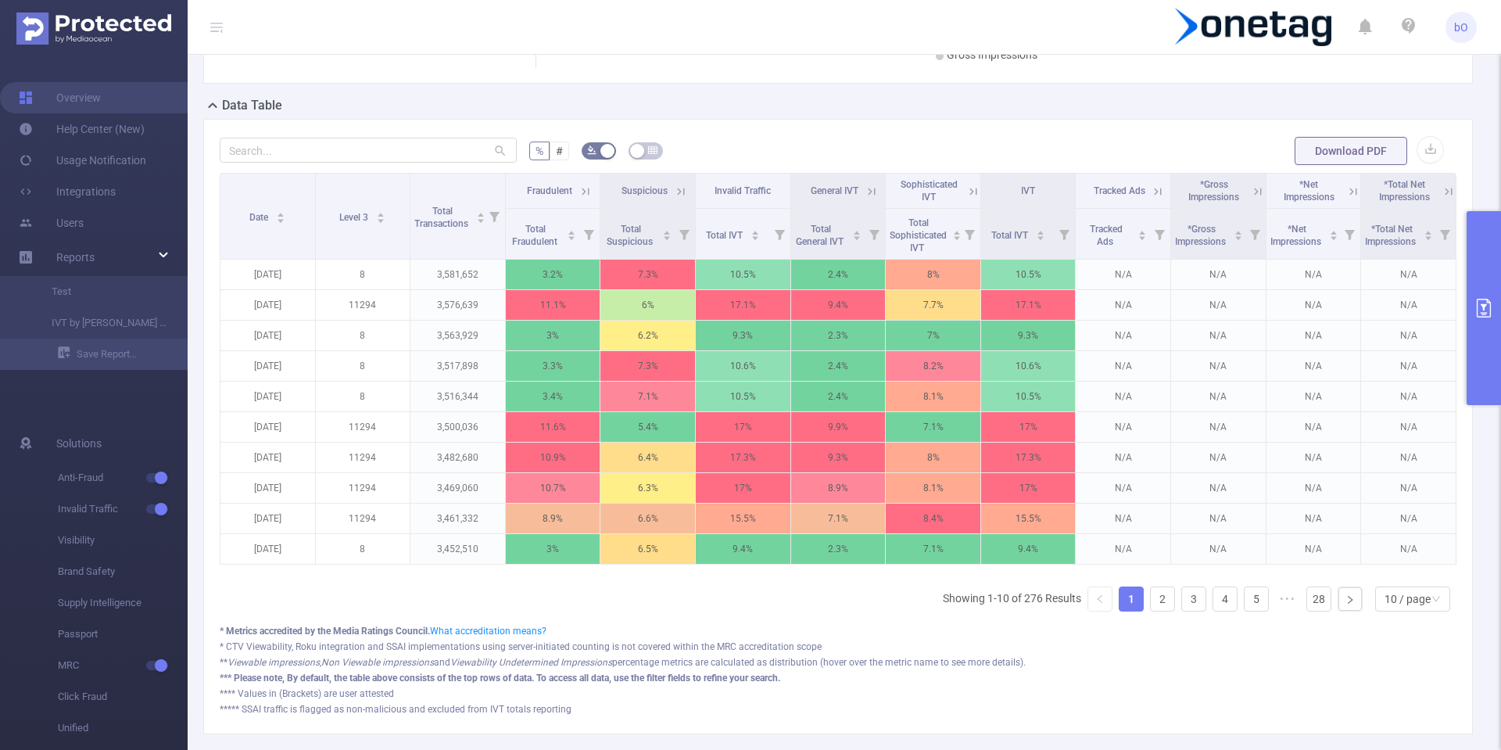
click at [582, 192] on icon at bounding box center [585, 191] width 7 height 7
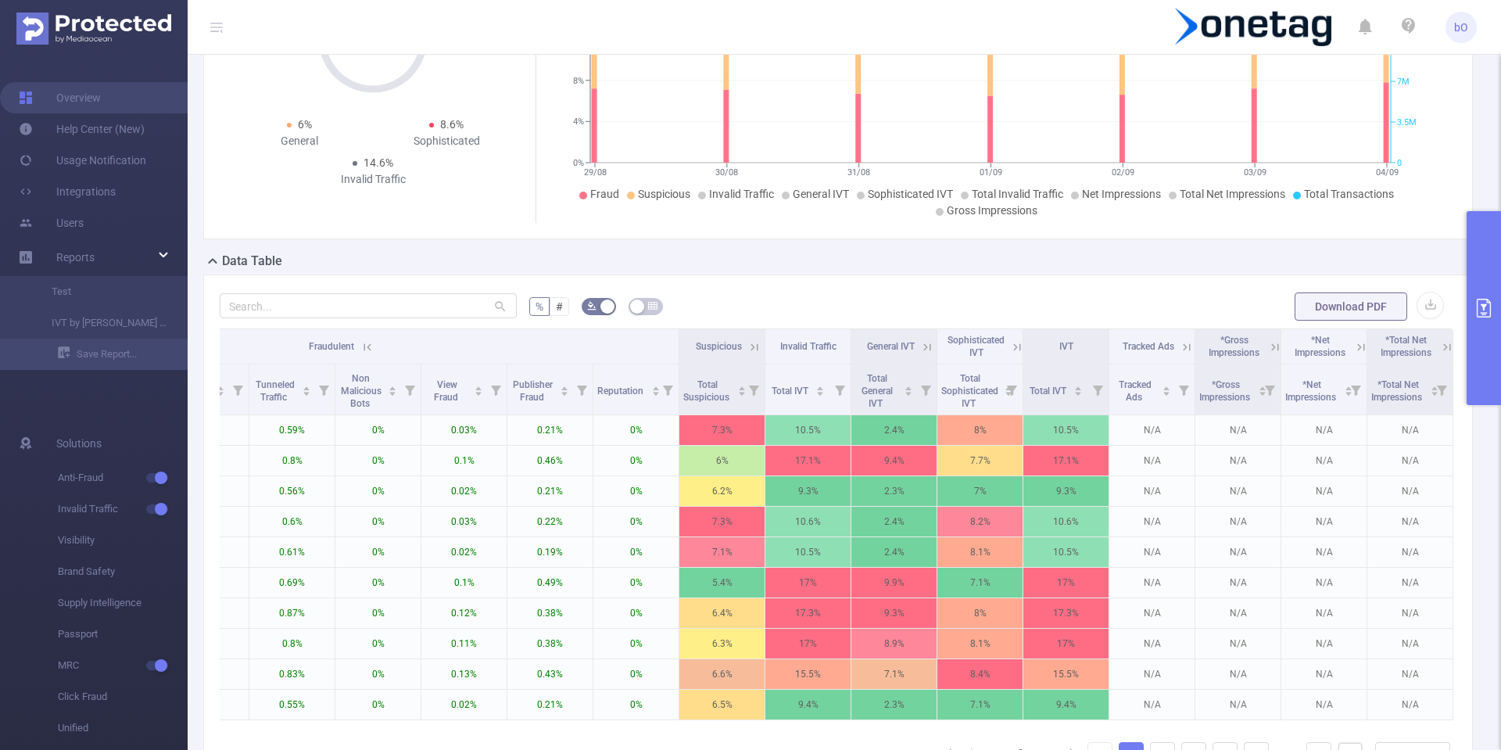
scroll to position [188, 0]
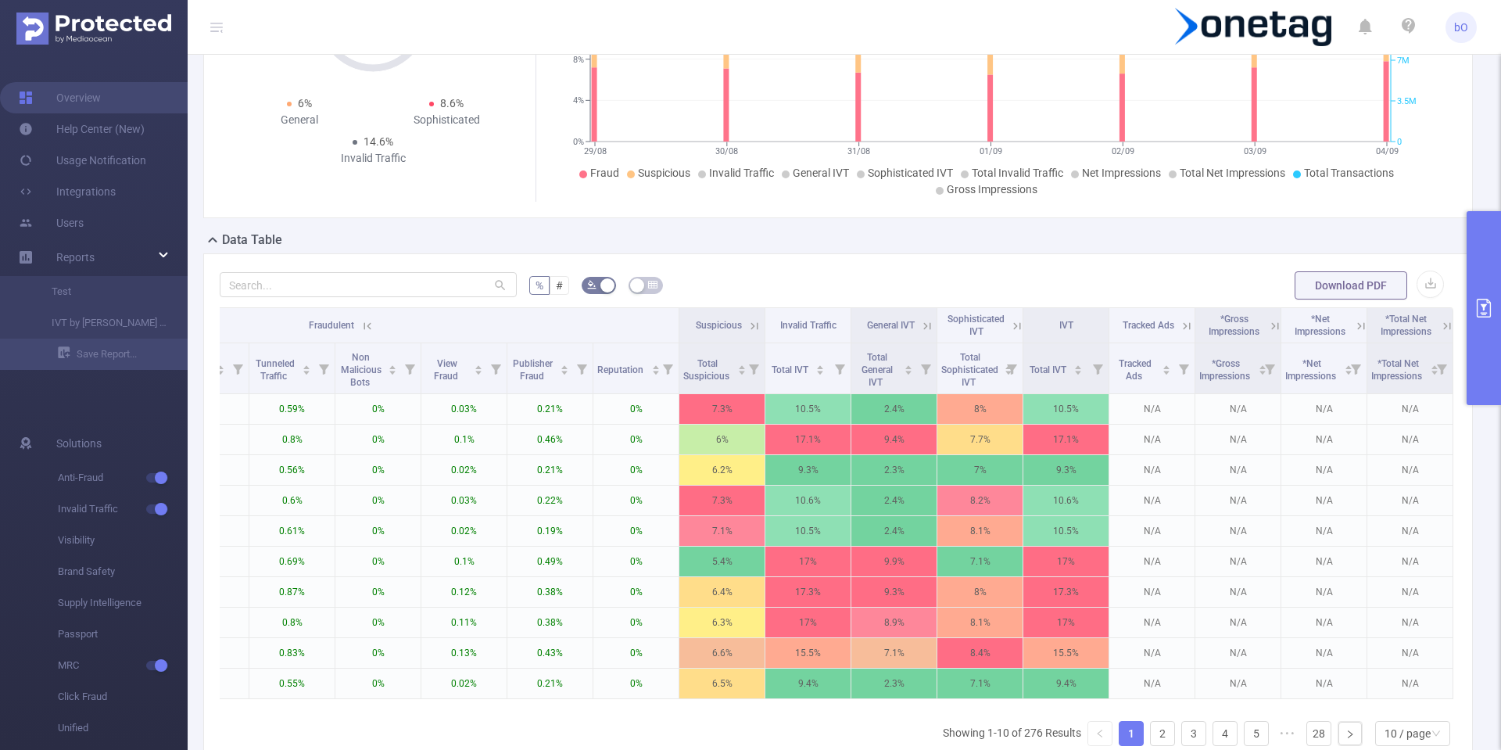
click at [360, 330] on icon at bounding box center [367, 326] width 14 height 14
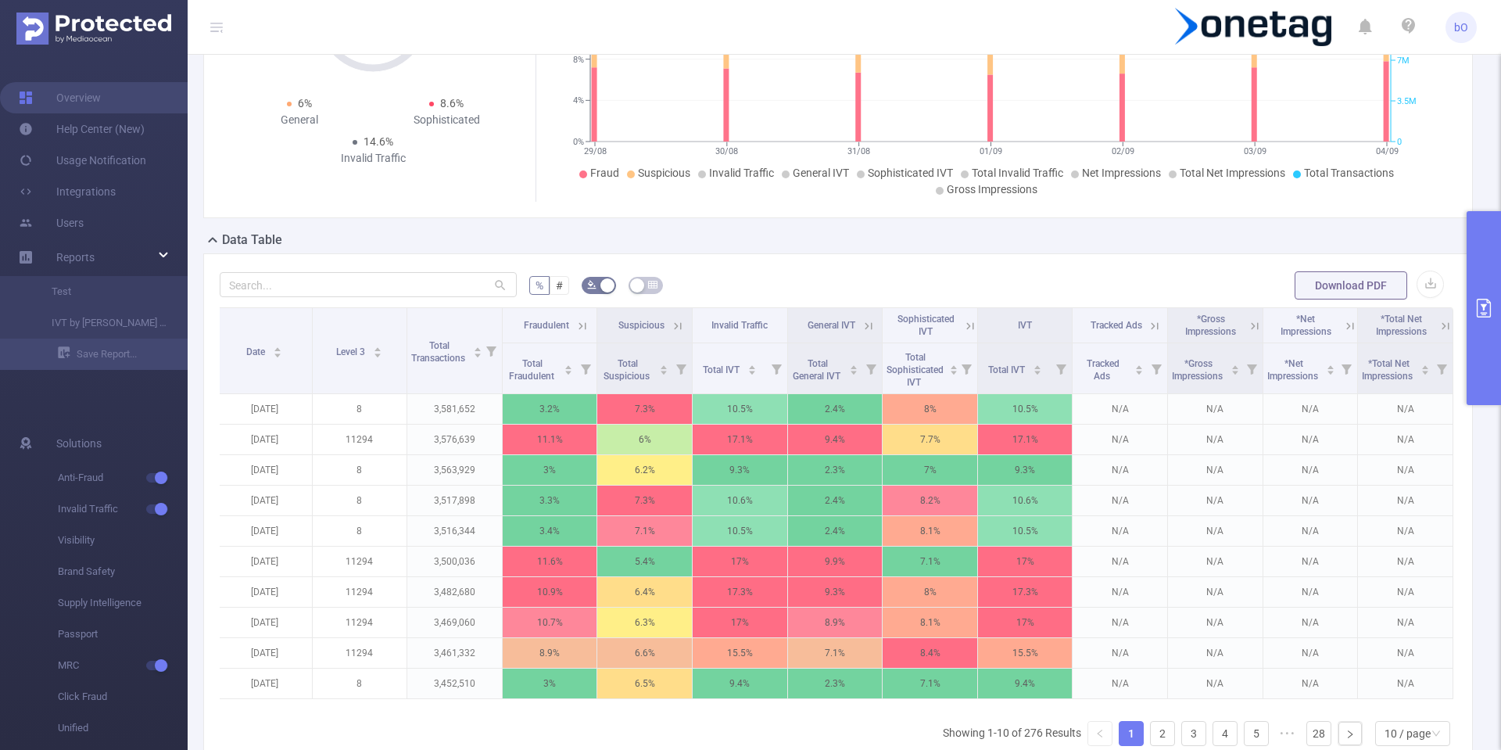
click at [857, 332] on icon at bounding box center [866, 325] width 19 height 16
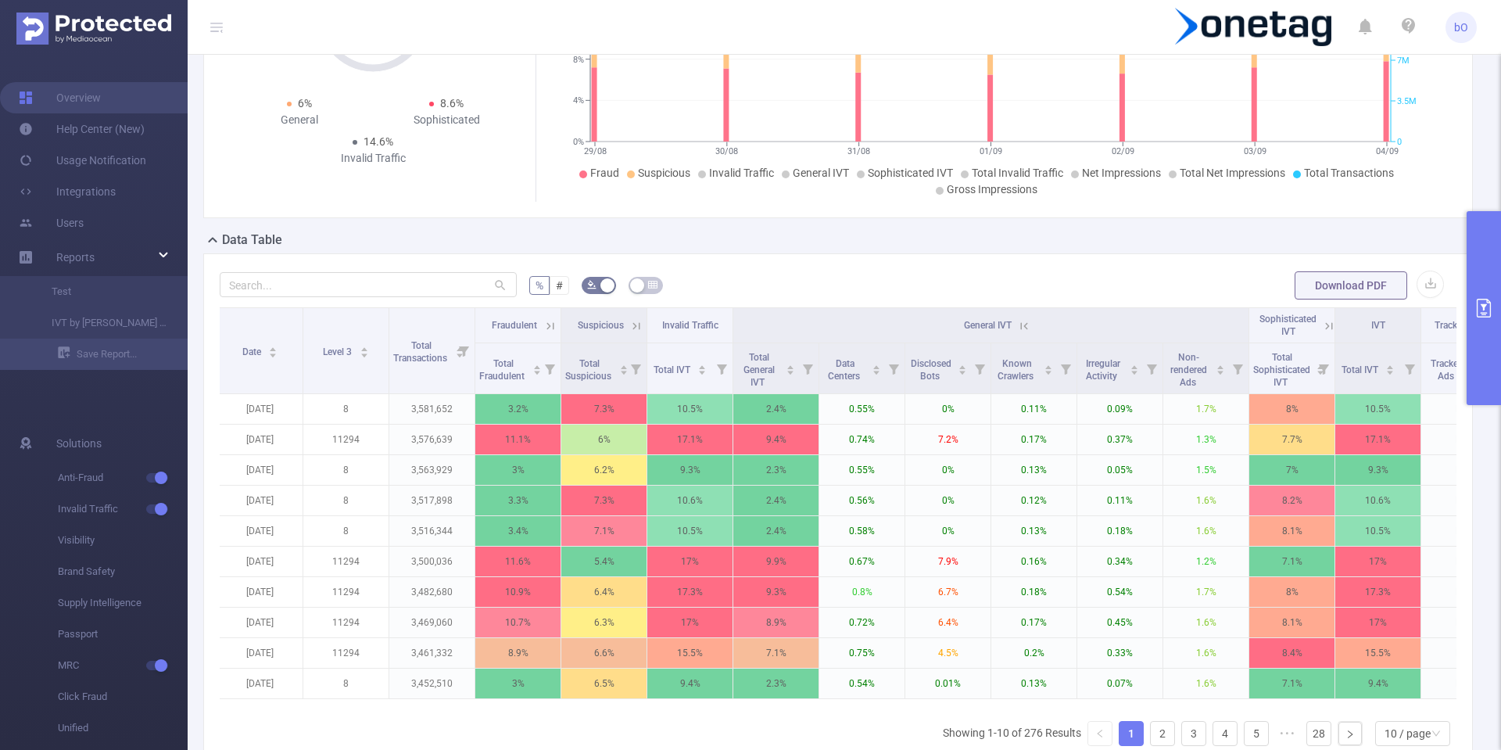
click at [554, 328] on icon at bounding box center [550, 326] width 14 height 14
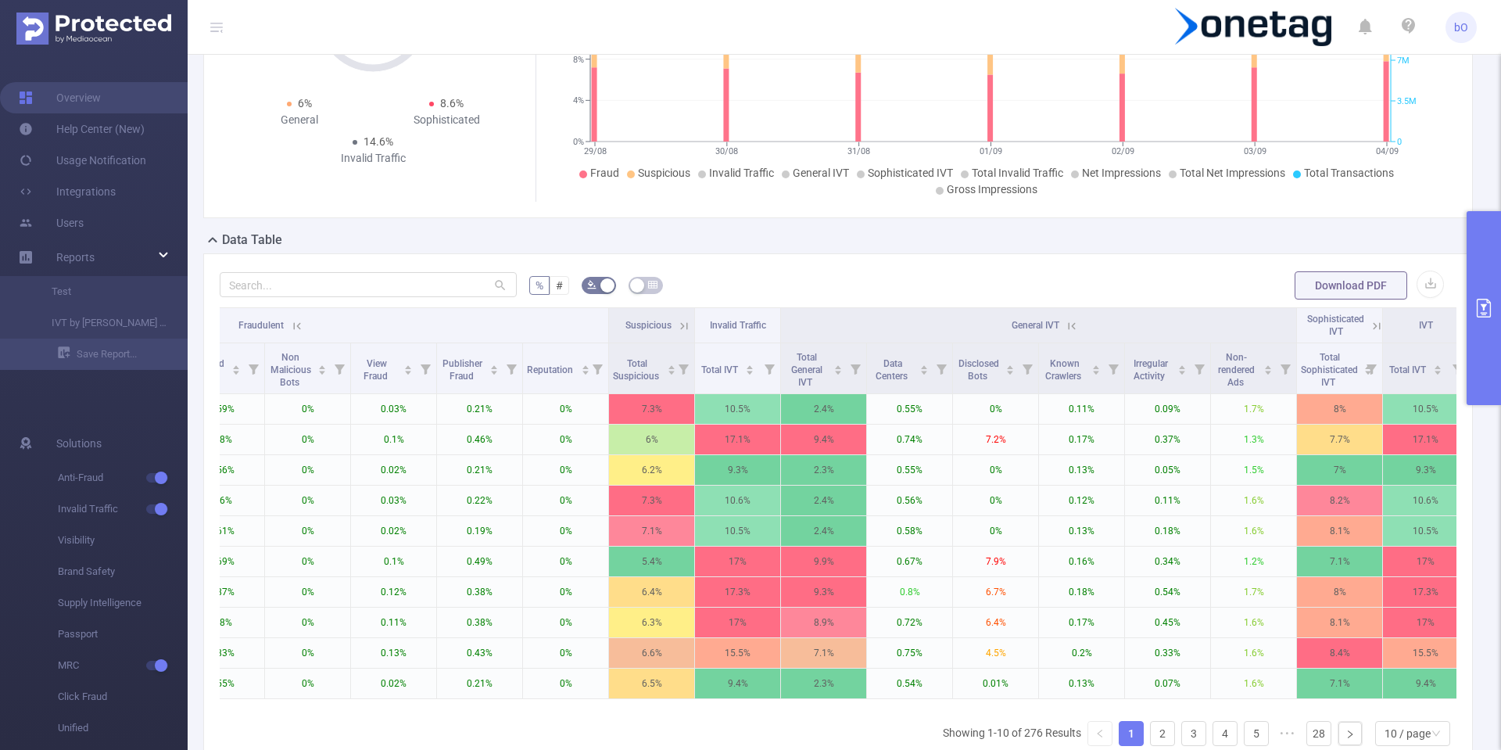
scroll to position [0, 597]
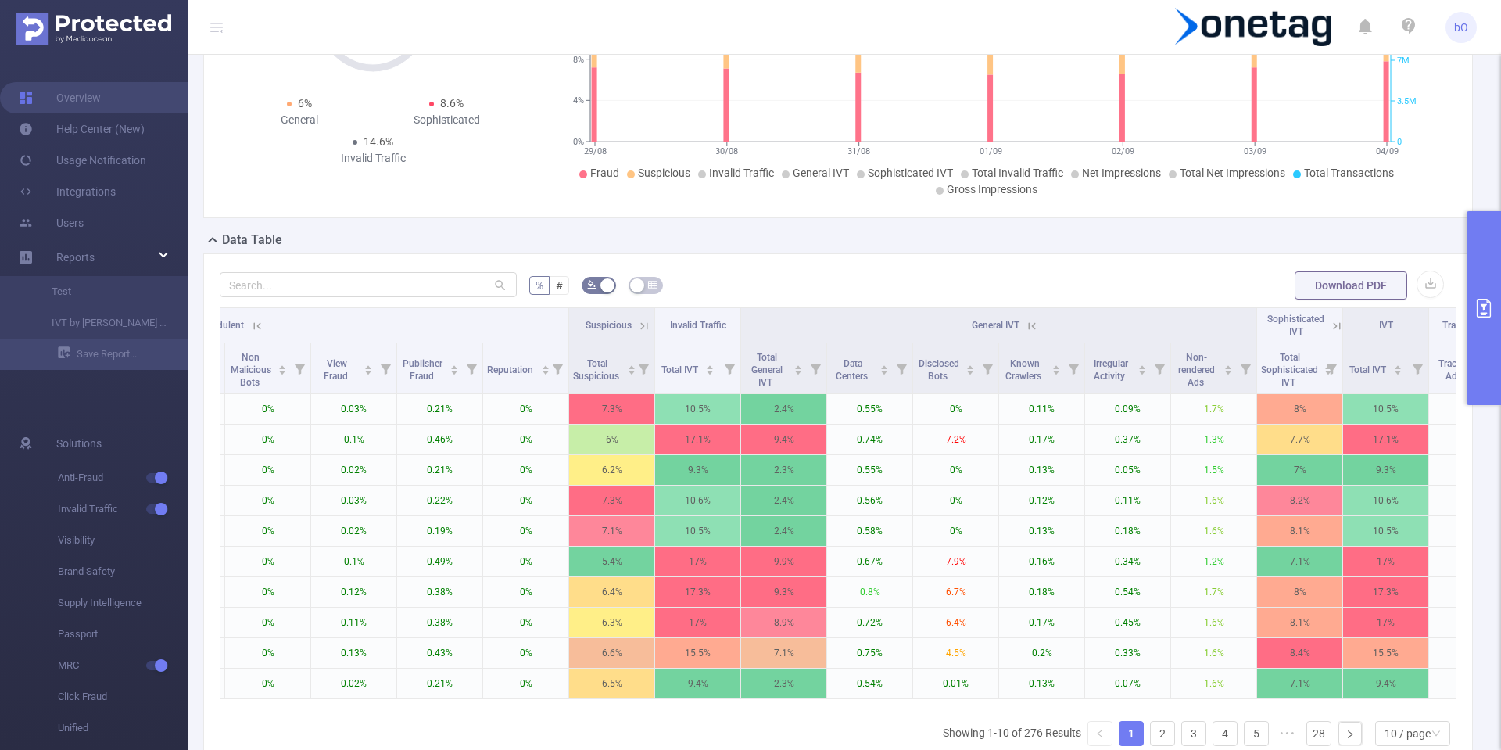
click at [1032, 320] on icon at bounding box center [1032, 326] width 14 height 14
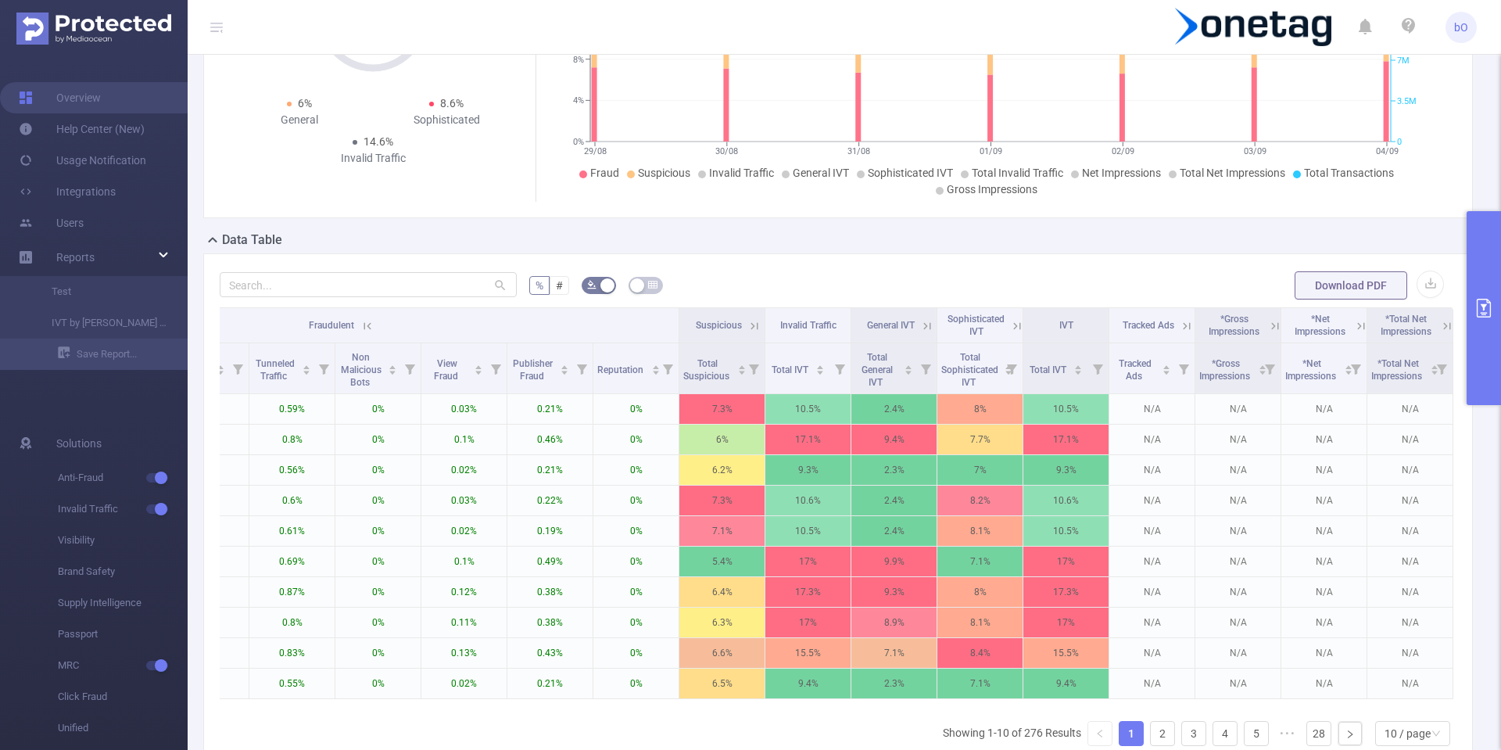
scroll to position [0, 499]
click at [920, 327] on icon at bounding box center [927, 326] width 14 height 14
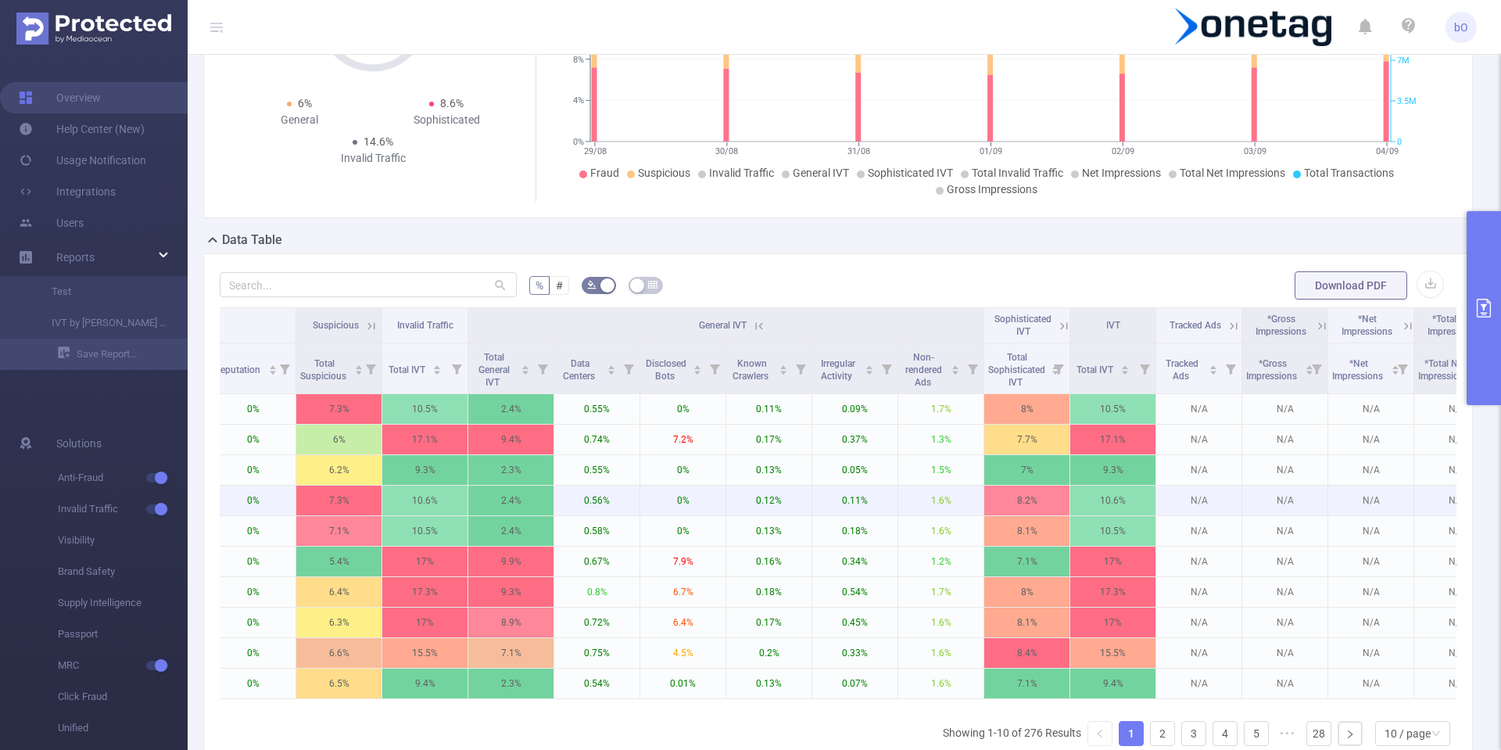
scroll to position [0, 881]
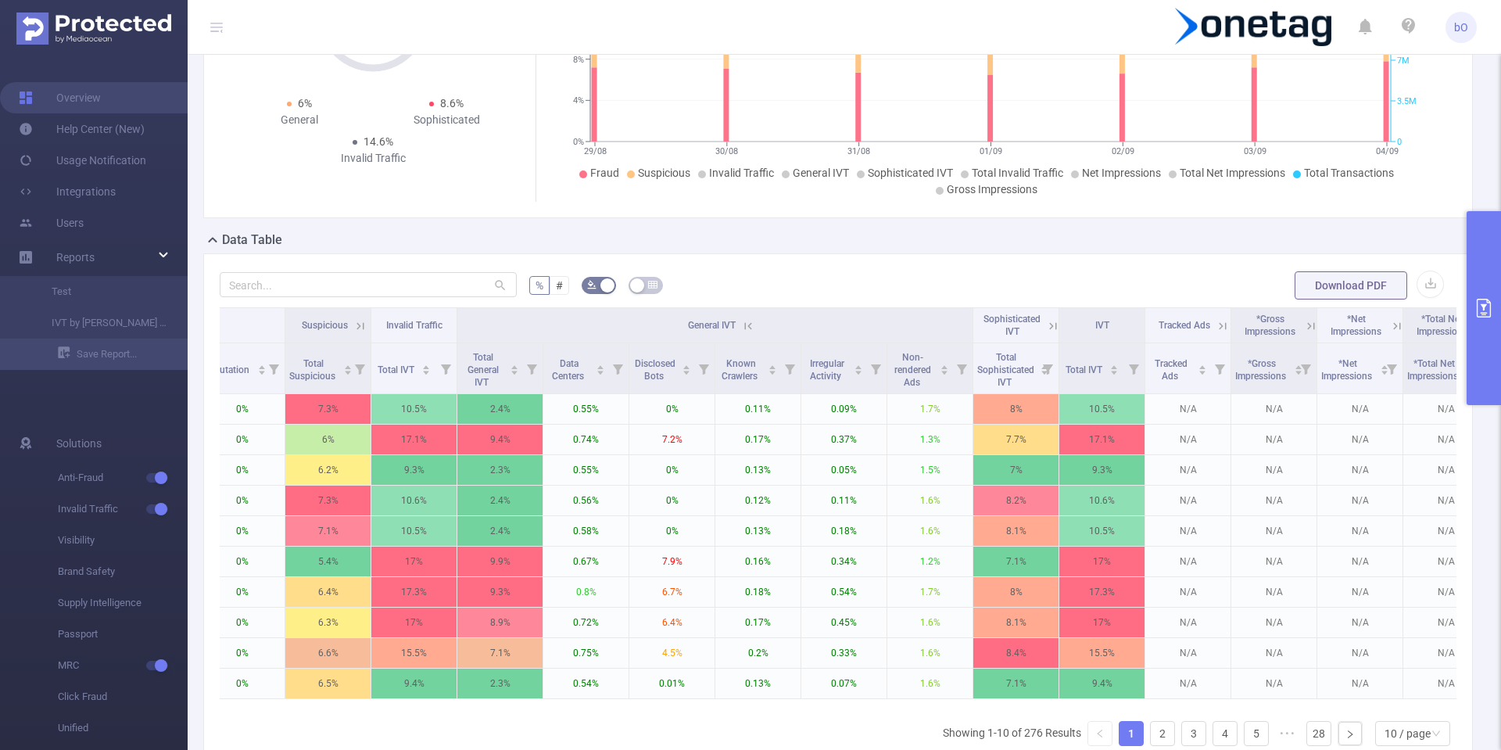
click at [1049, 324] on icon at bounding box center [1053, 326] width 14 height 14
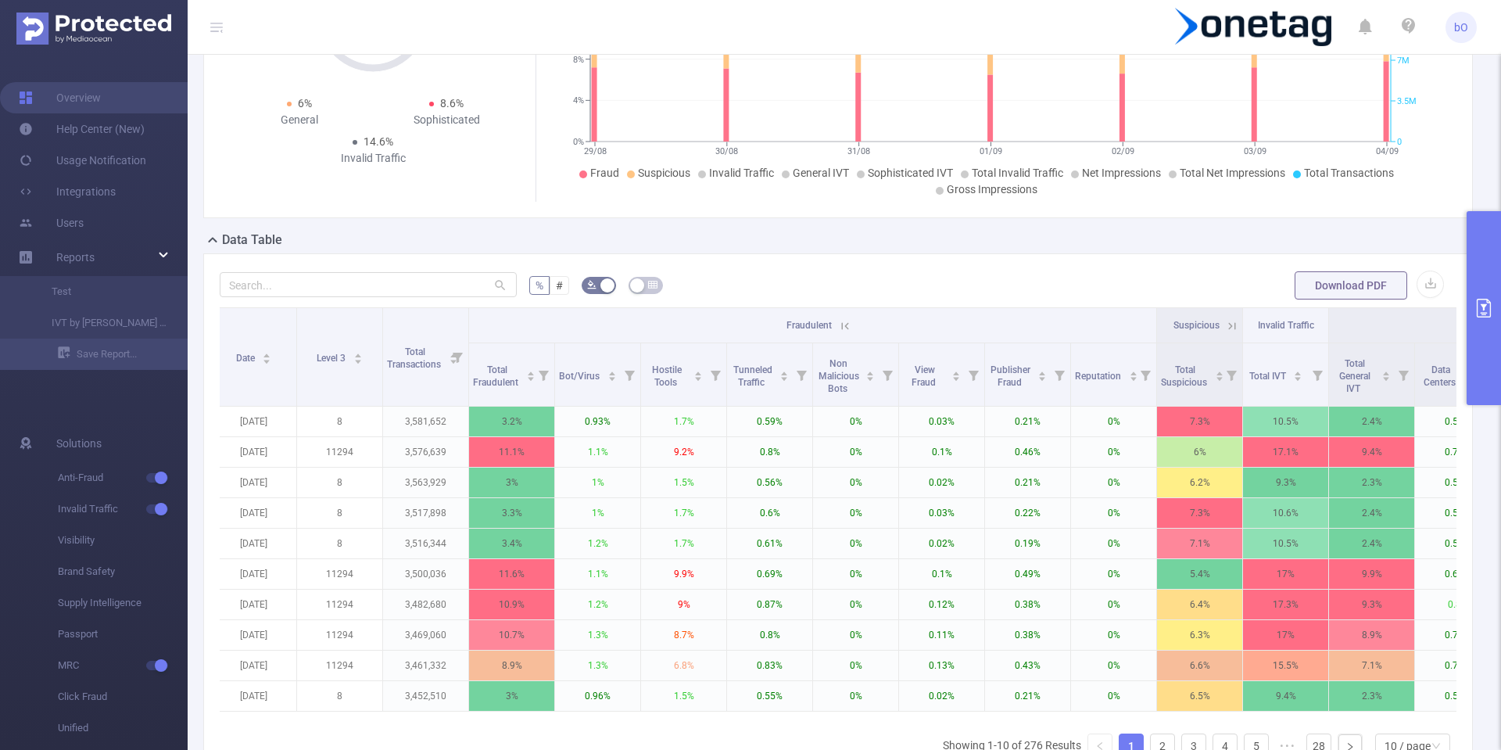
scroll to position [0, 0]
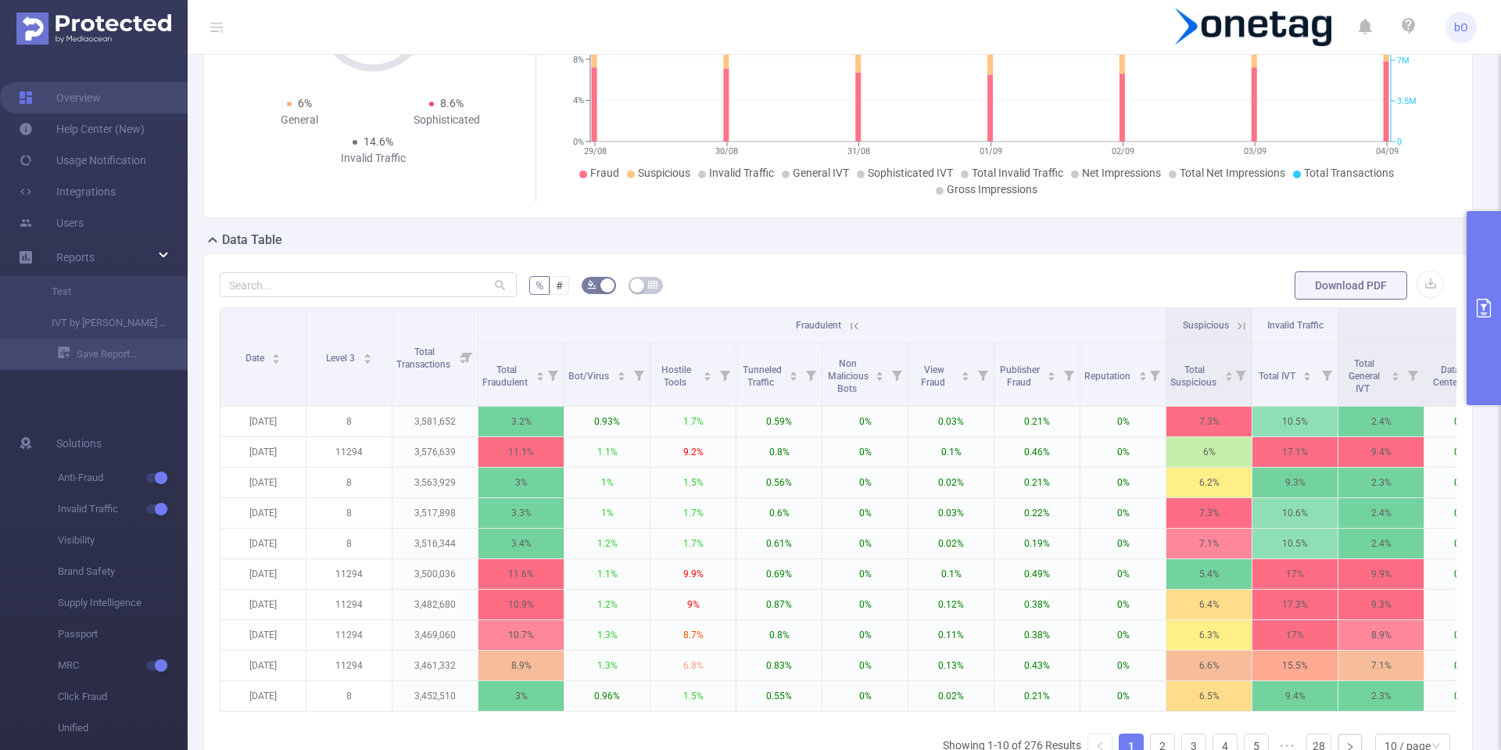
click at [855, 332] on icon at bounding box center [855, 326] width 14 height 14
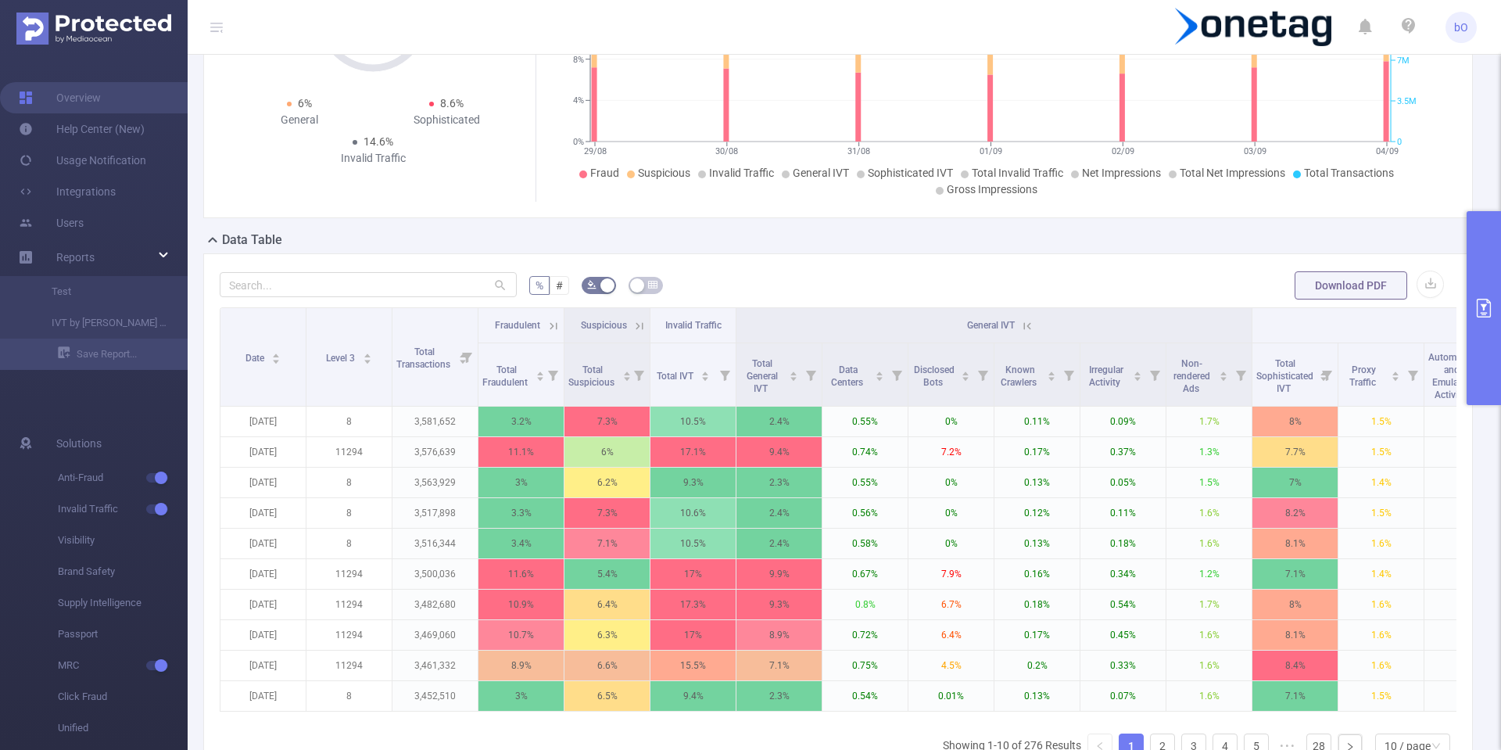
click at [925, 270] on form "% # Download PDF" at bounding box center [838, 285] width 1237 height 31
click at [550, 331] on icon at bounding box center [554, 326] width 14 height 14
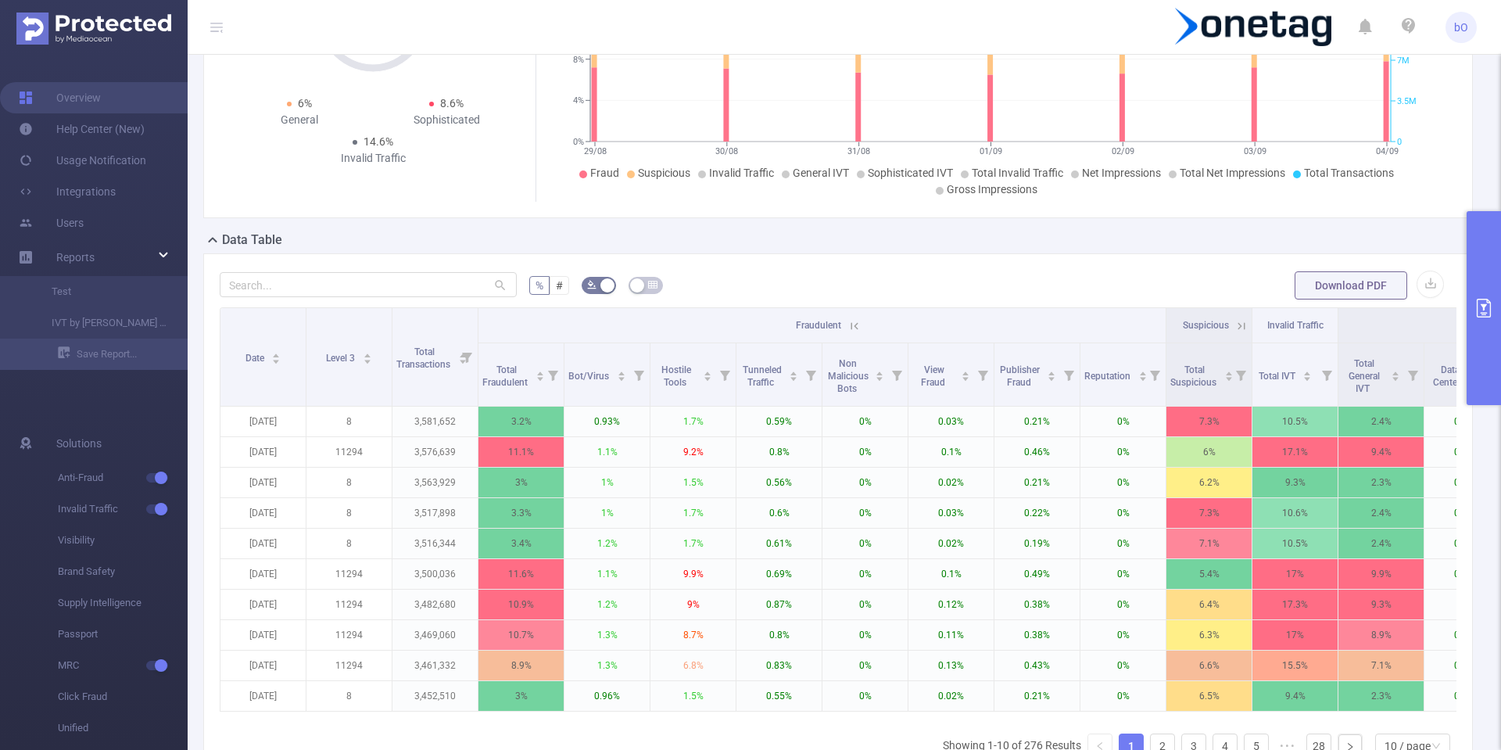
drag, startPoint x: 726, startPoint y: 719, endPoint x: 784, endPoint y: 722, distance: 57.9
click at [790, 719] on div "Date Level 3 Total Transactions Fraudulent Suspicious Invalid Traffic General I…" at bounding box center [838, 514] width 1237 height 414
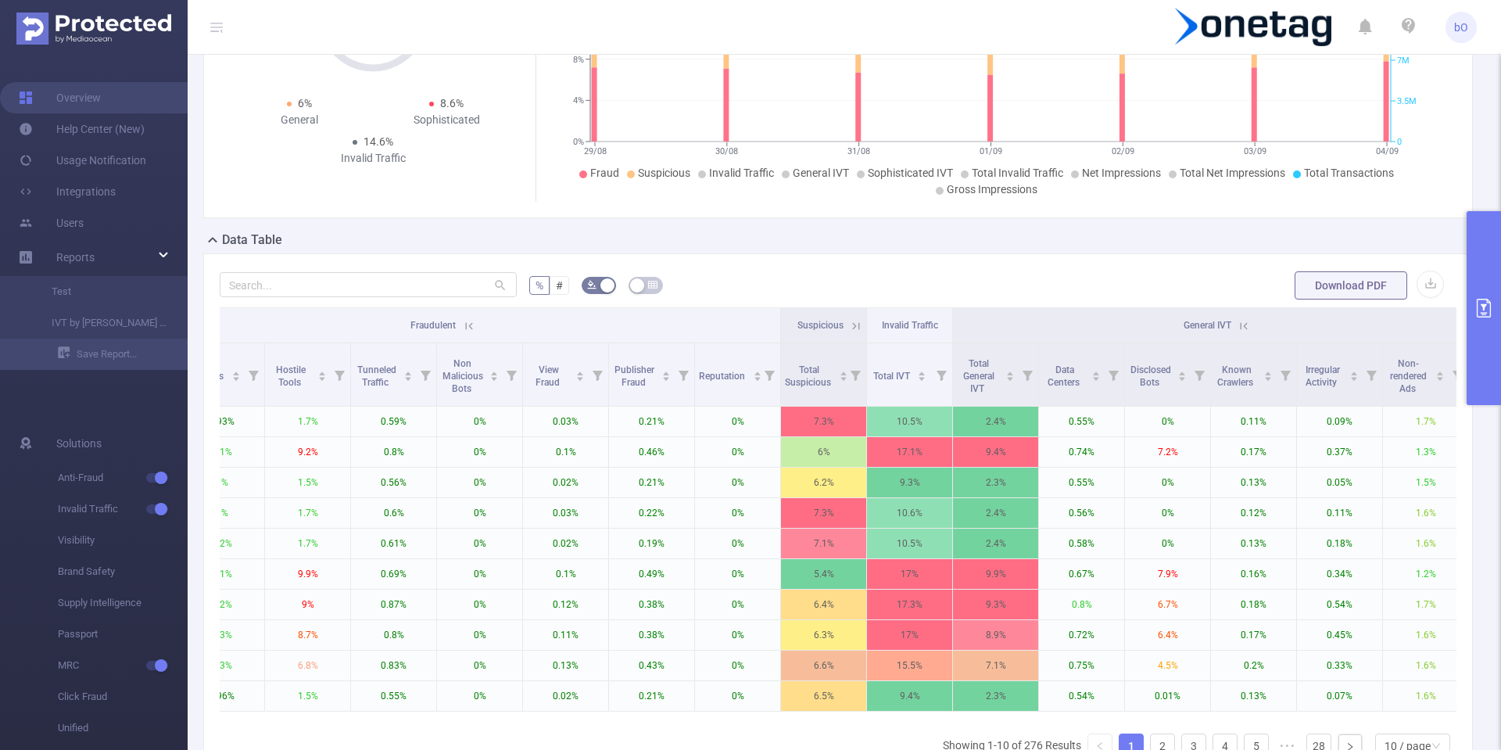
scroll to position [0, 66]
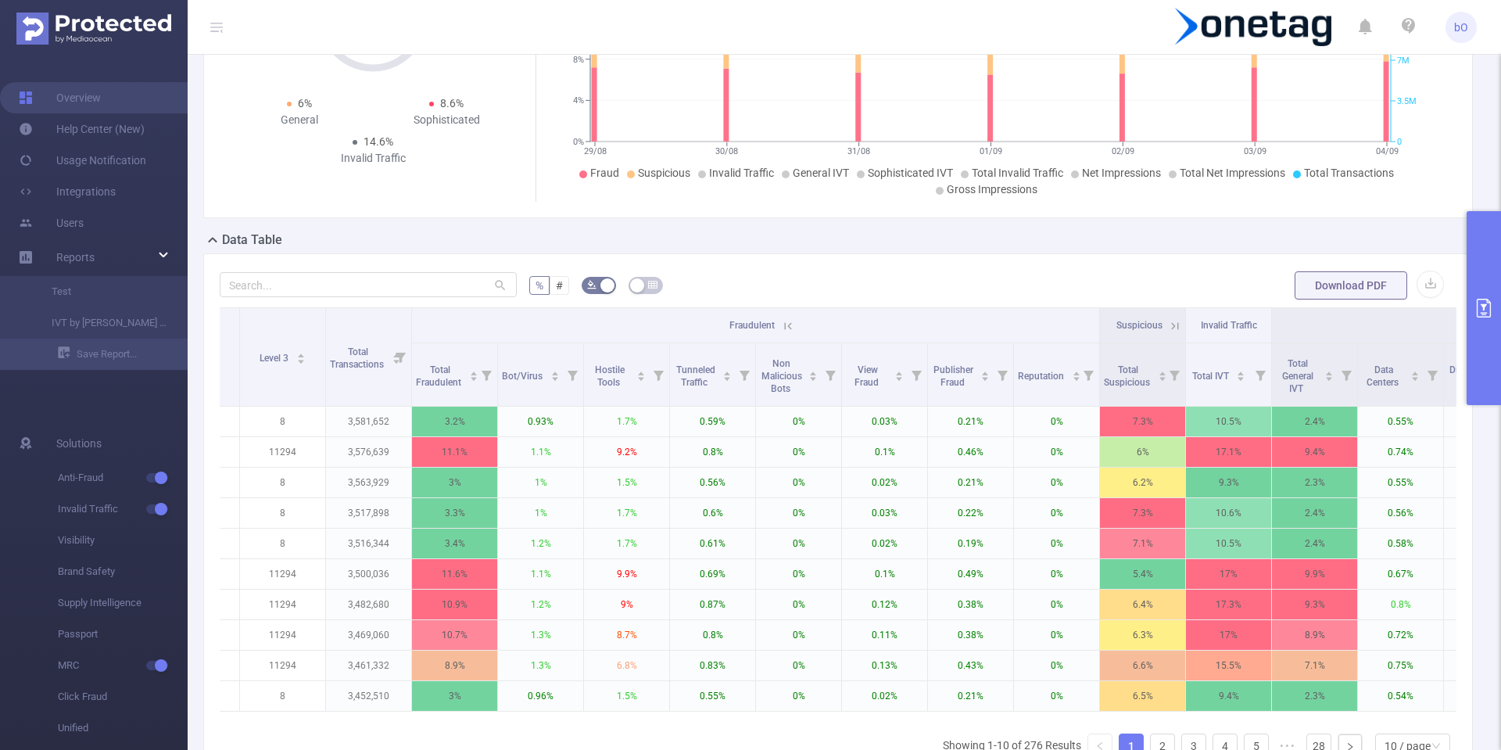
click at [790, 328] on icon at bounding box center [788, 325] width 7 height 7
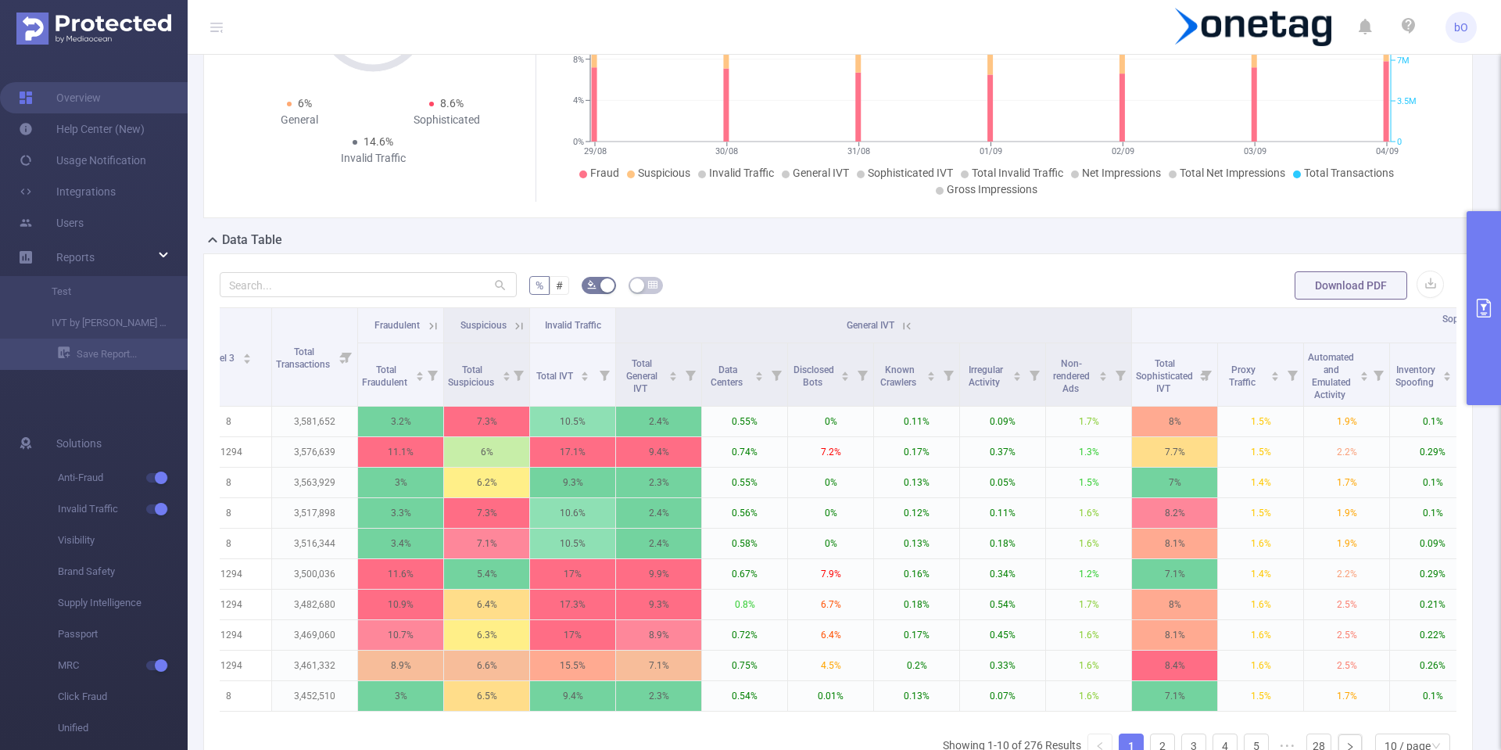
scroll to position [0, 121]
click at [906, 327] on icon at bounding box center [906, 326] width 14 height 14
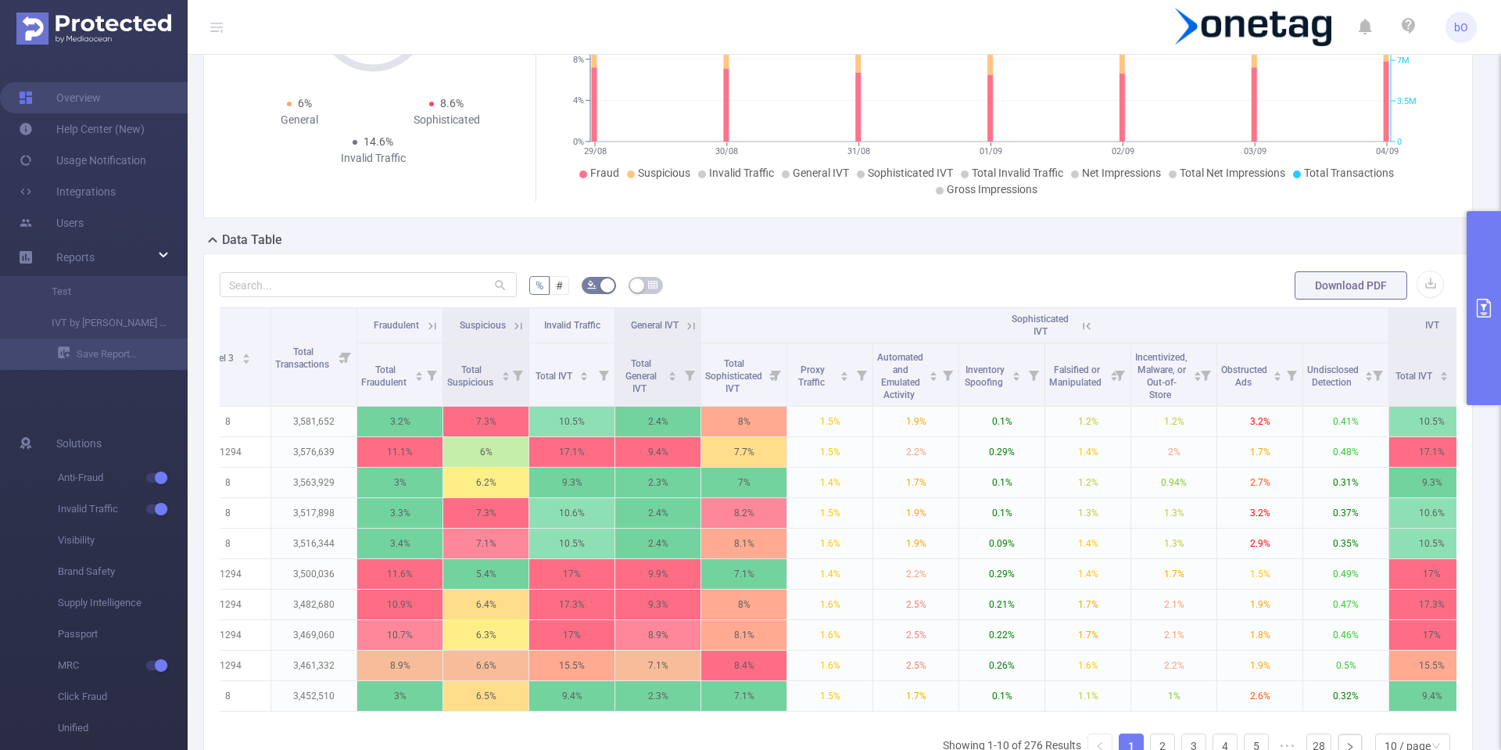
click at [690, 325] on icon at bounding box center [691, 325] width 7 height 7
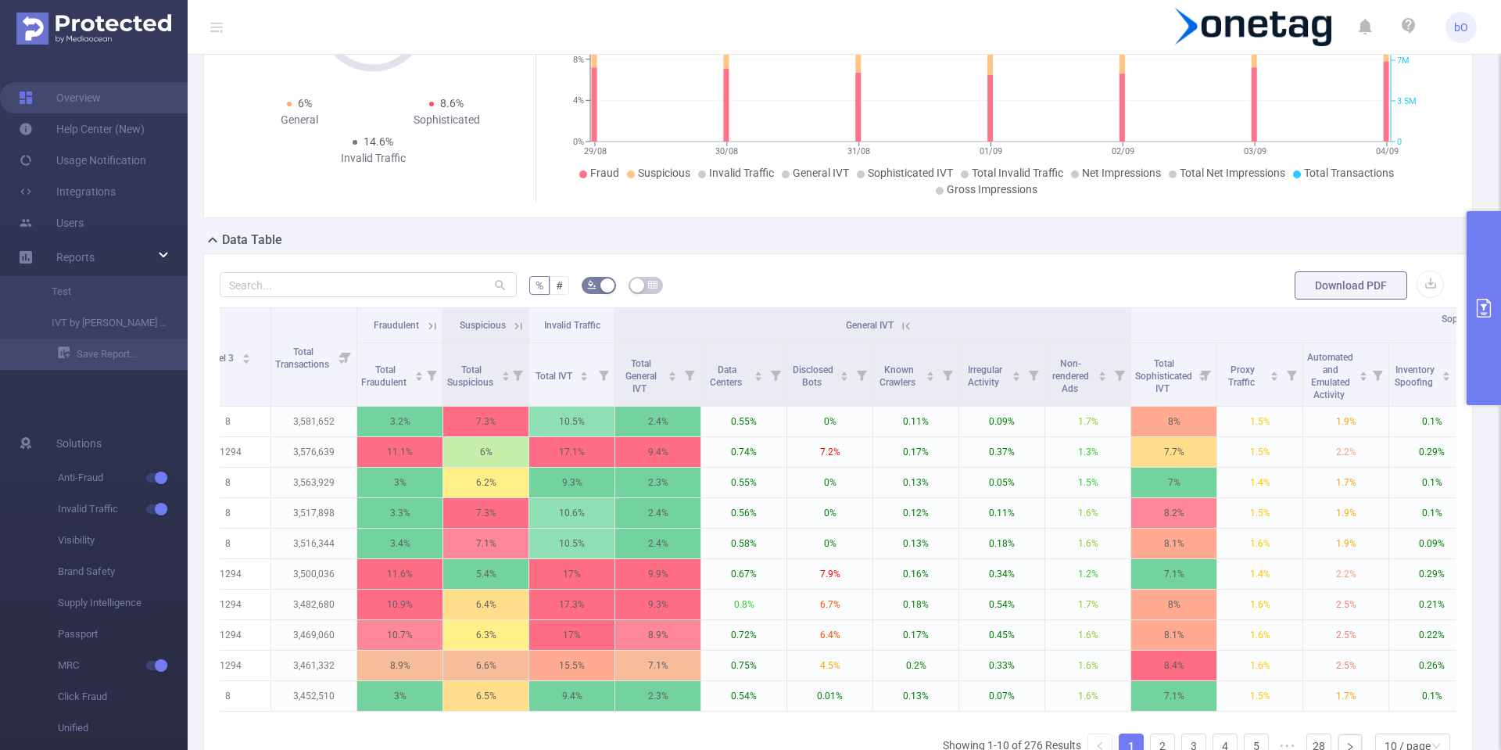
scroll to position [0, 0]
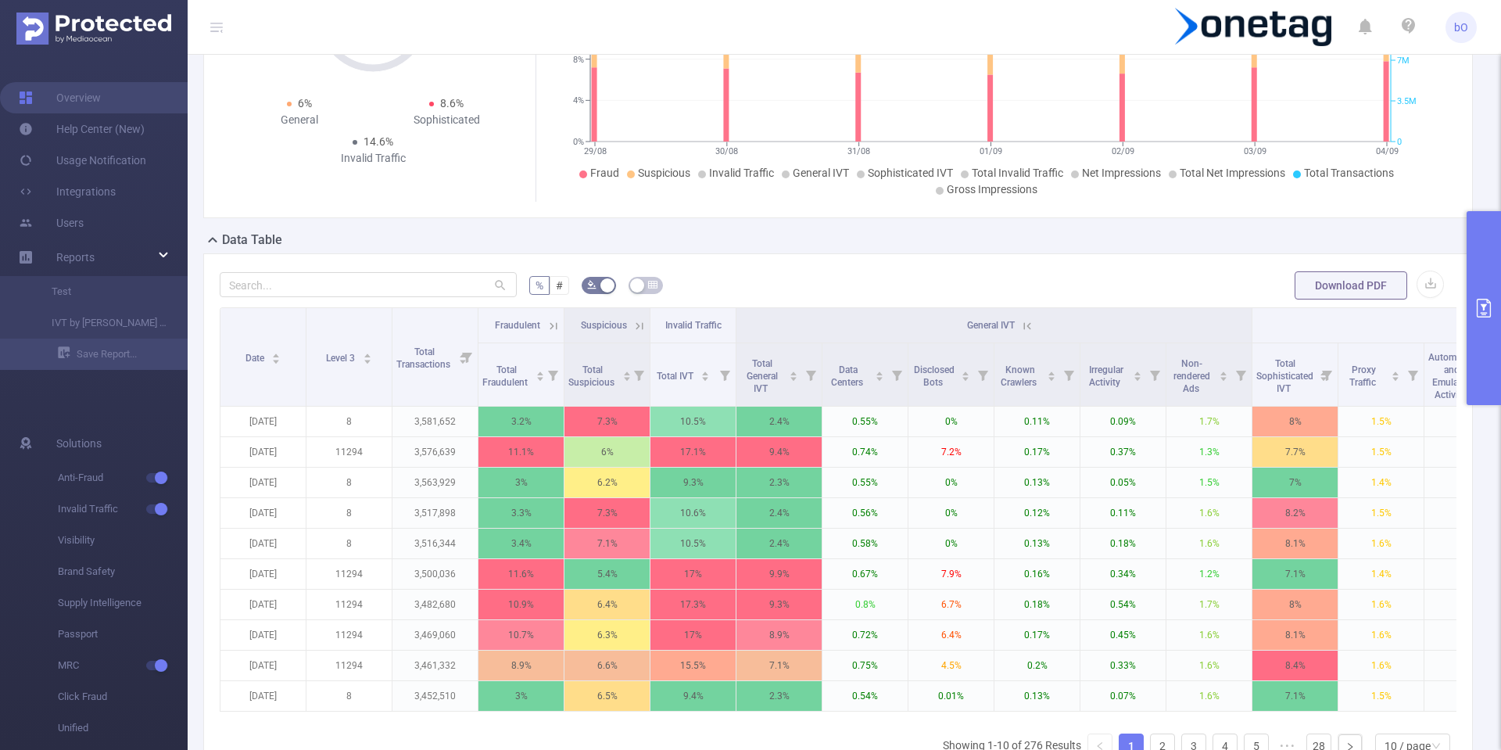
click at [554, 328] on icon at bounding box center [554, 326] width 14 height 14
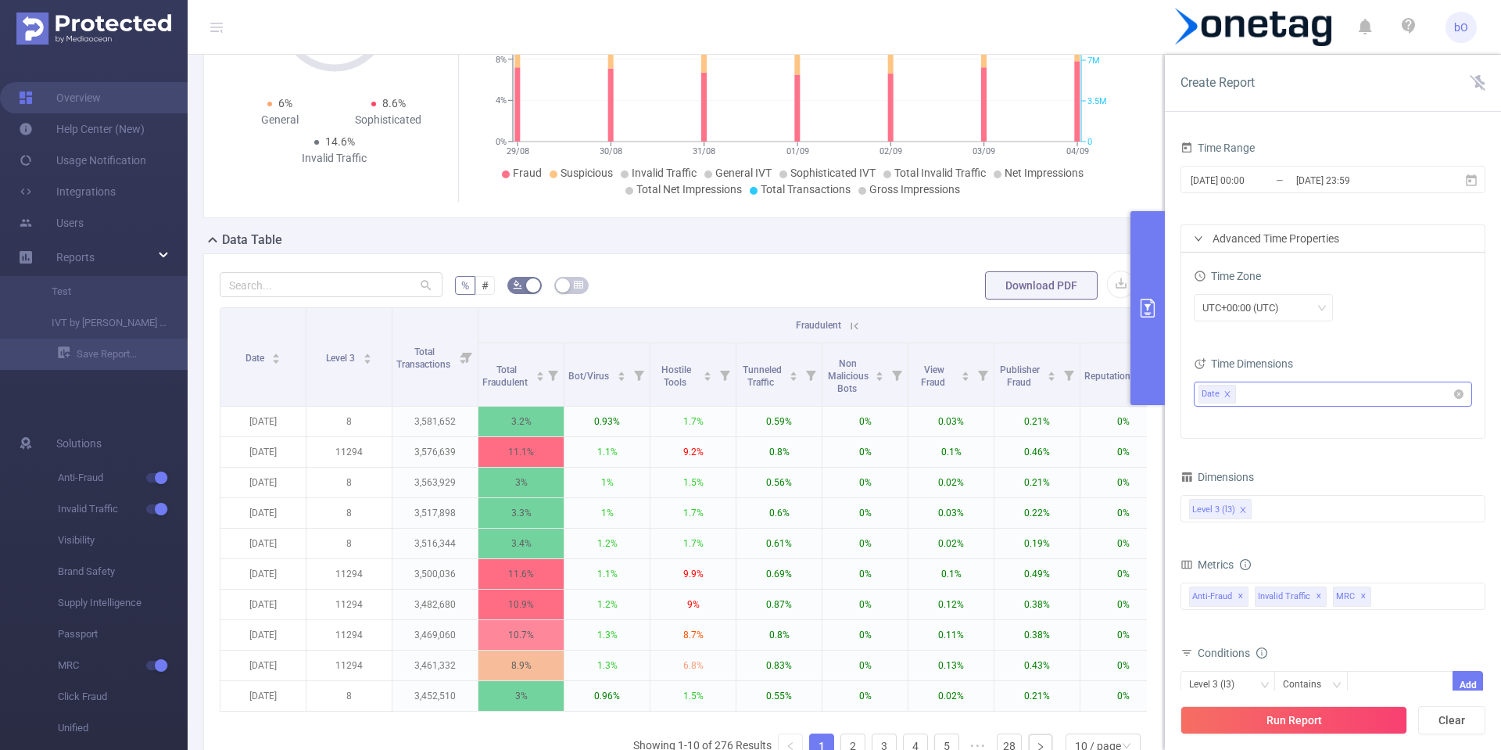
click at [1227, 396] on icon "icon: close" at bounding box center [1228, 394] width 8 height 8
click at [1275, 715] on button "Run Report" at bounding box center [1294, 720] width 227 height 28
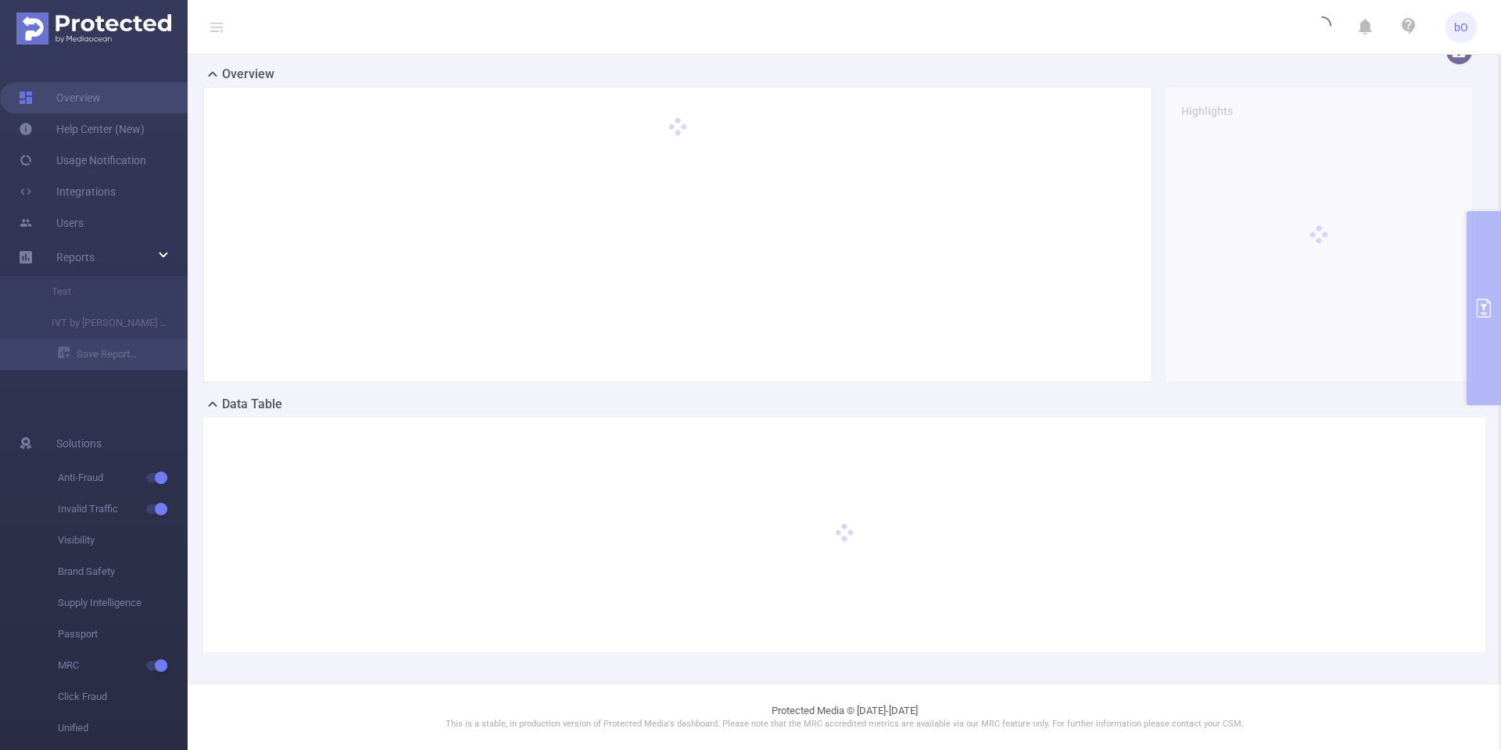
scroll to position [23, 0]
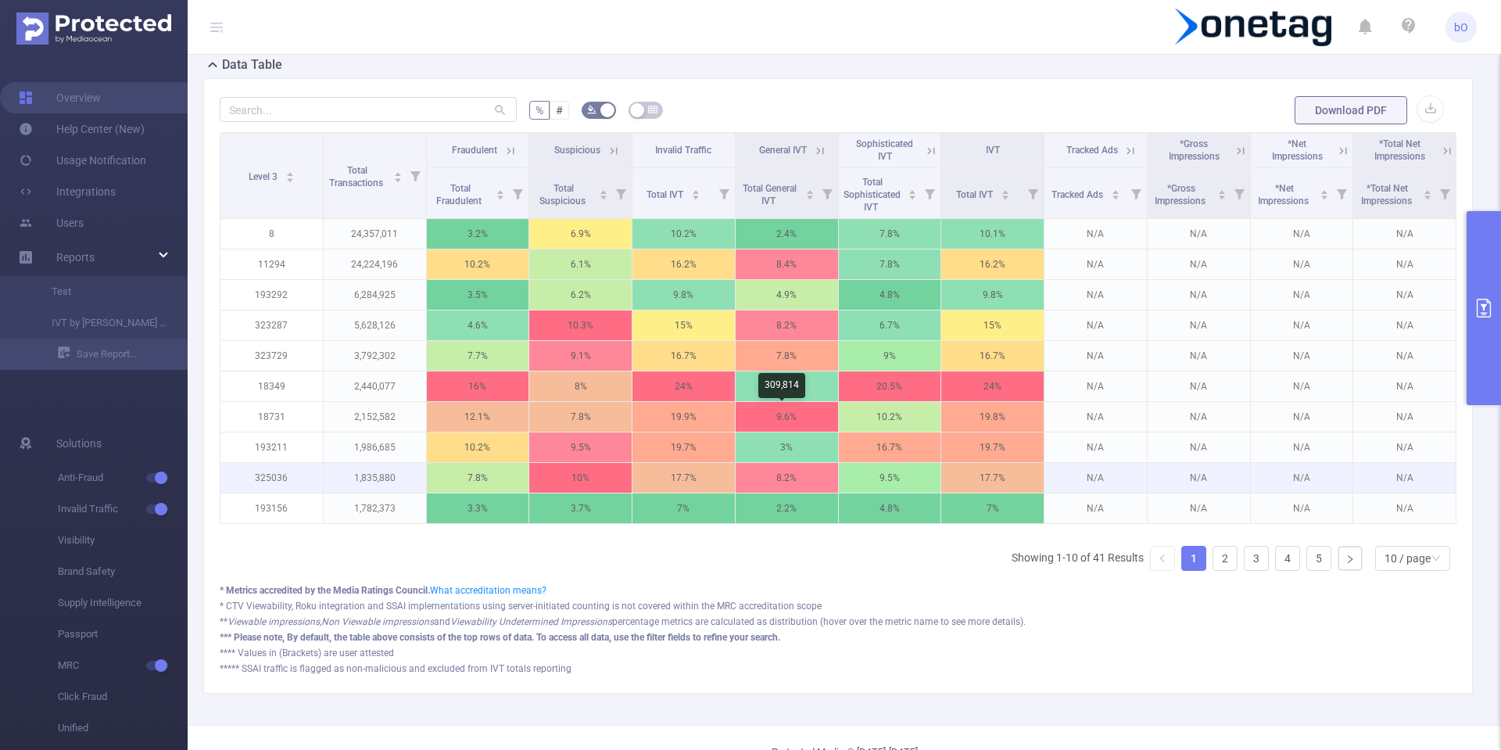
scroll to position [205, 0]
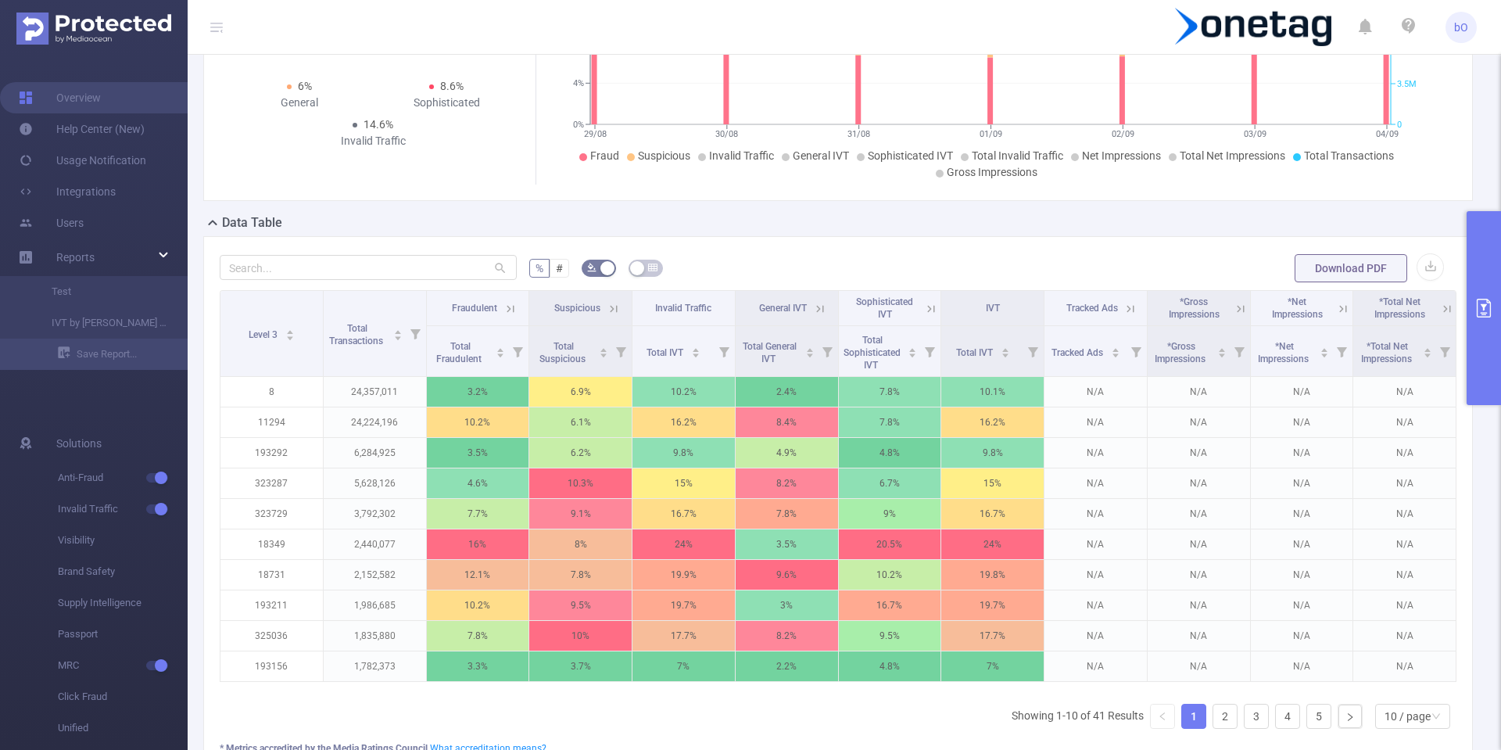
click at [511, 314] on icon at bounding box center [511, 309] width 14 height 14
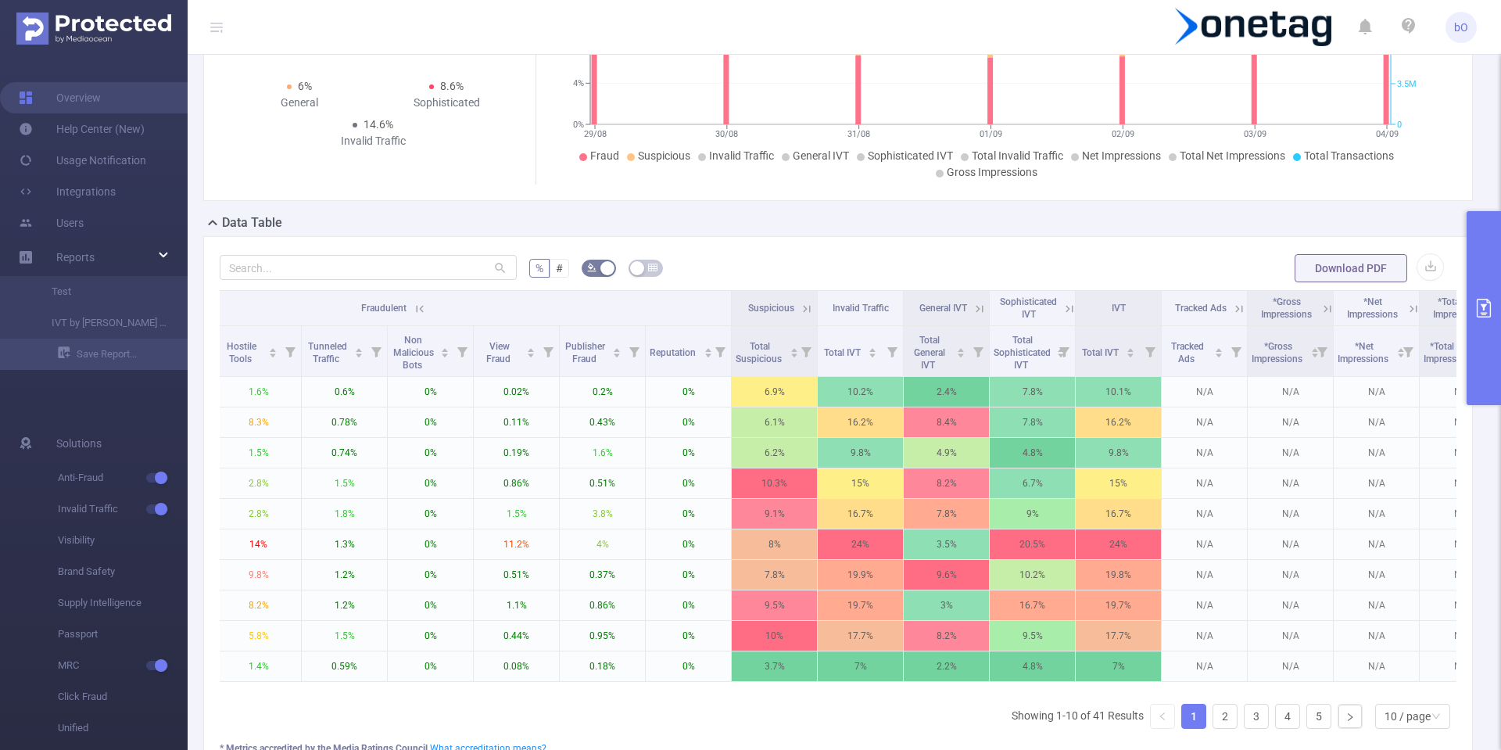
scroll to position [0, 413]
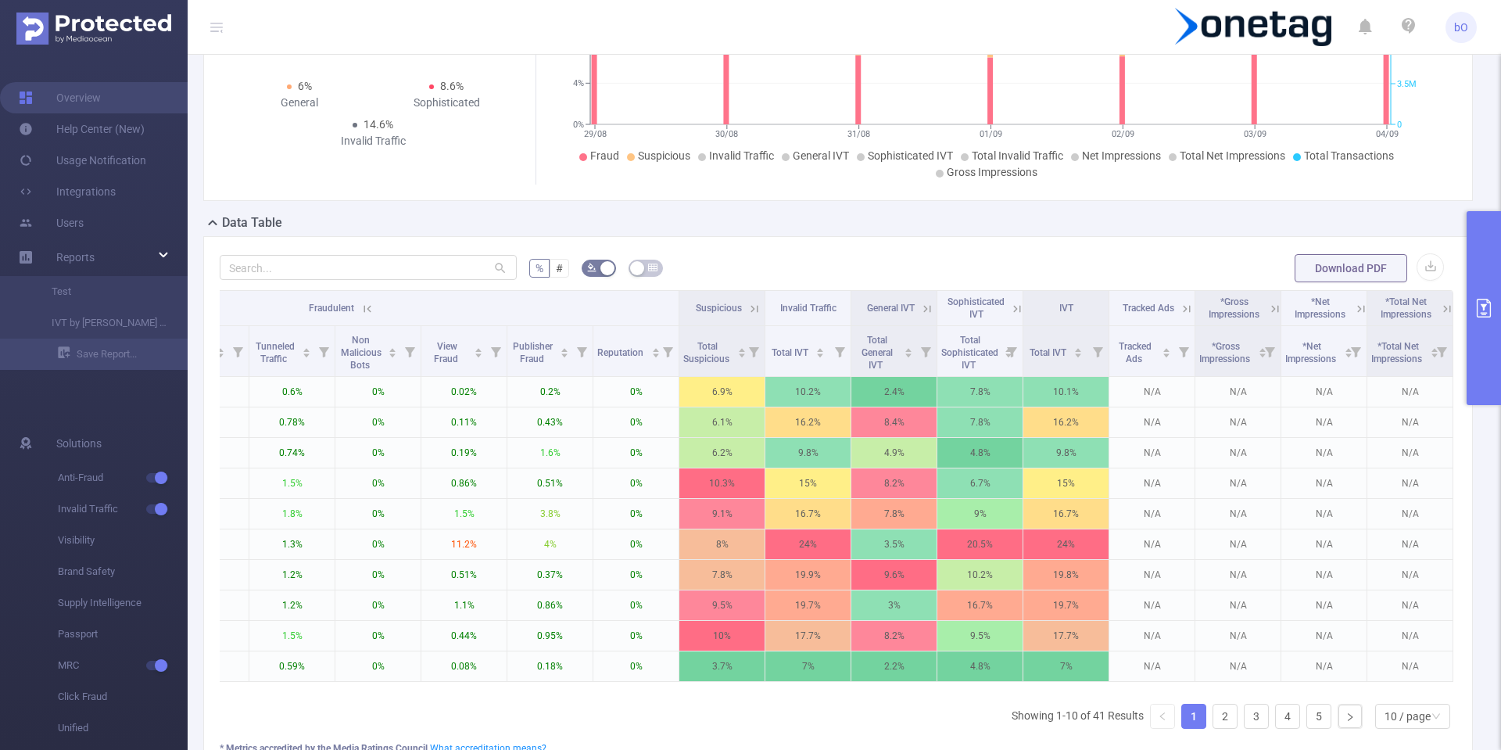
click at [360, 314] on icon at bounding box center [367, 309] width 14 height 14
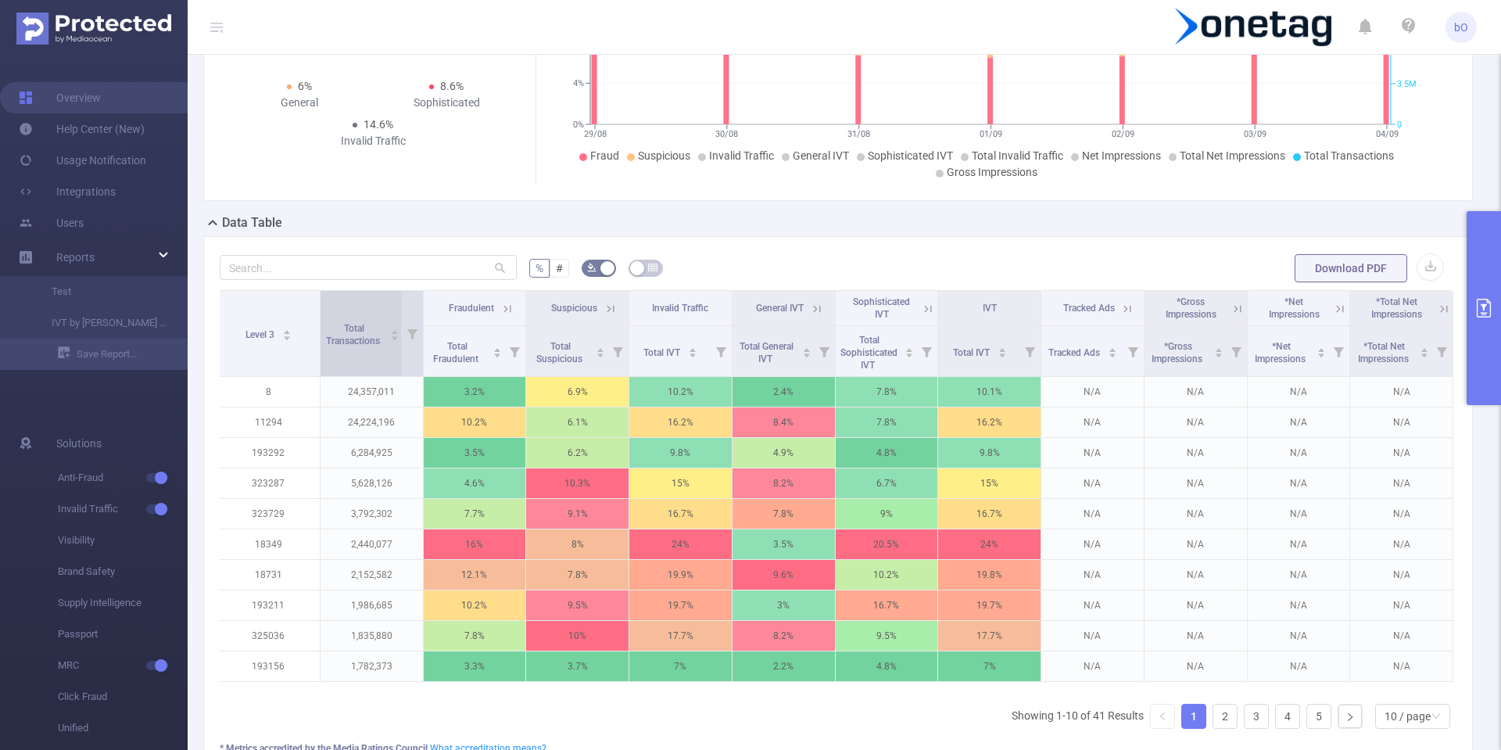
scroll to position [0, 3]
click at [817, 307] on icon at bounding box center [817, 309] width 14 height 14
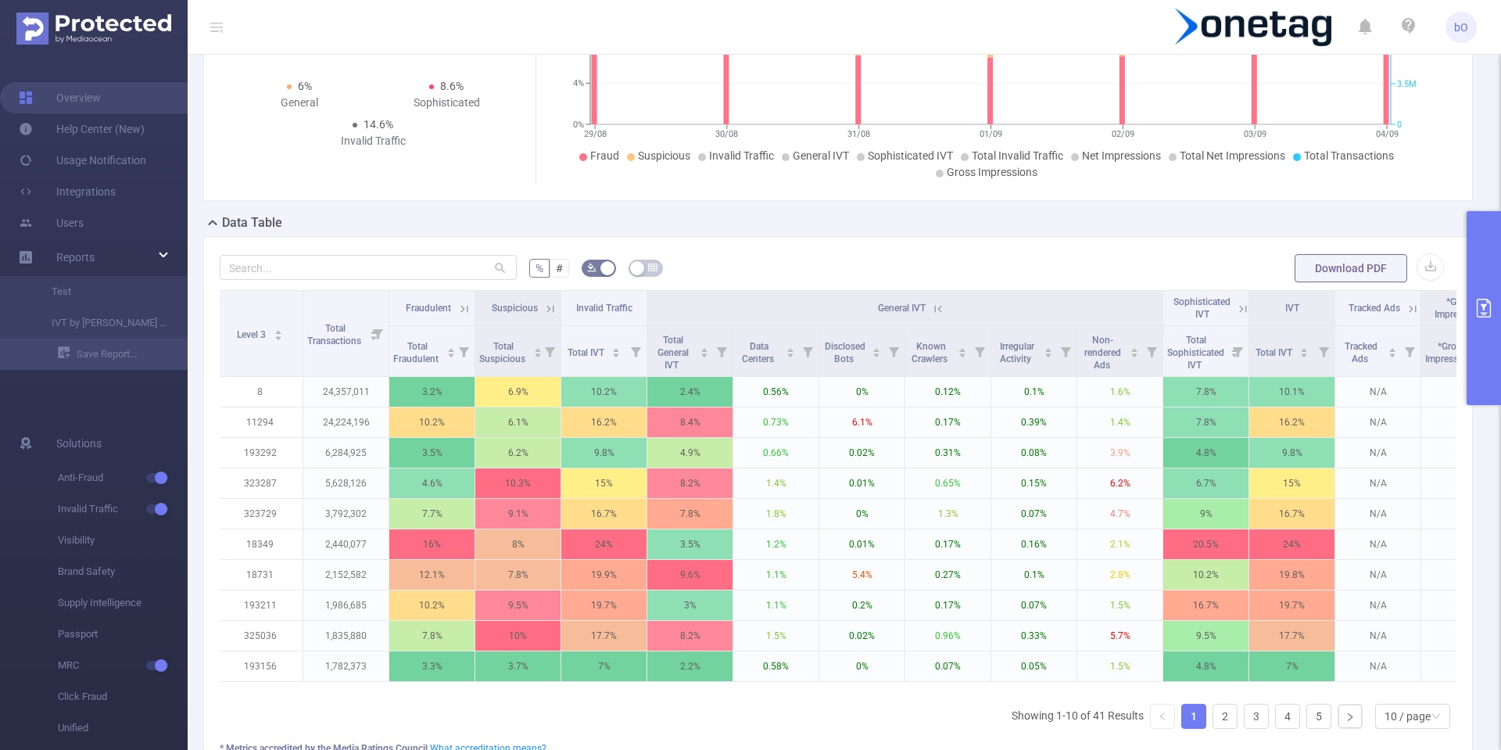
drag, startPoint x: 660, startPoint y: 703, endPoint x: 554, endPoint y: 706, distance: 105.6
click at [554, 706] on div "Level 3 Total Transactions Fraudulent Suspicious Invalid Traffic General IVT So…" at bounding box center [838, 515] width 1237 height 451
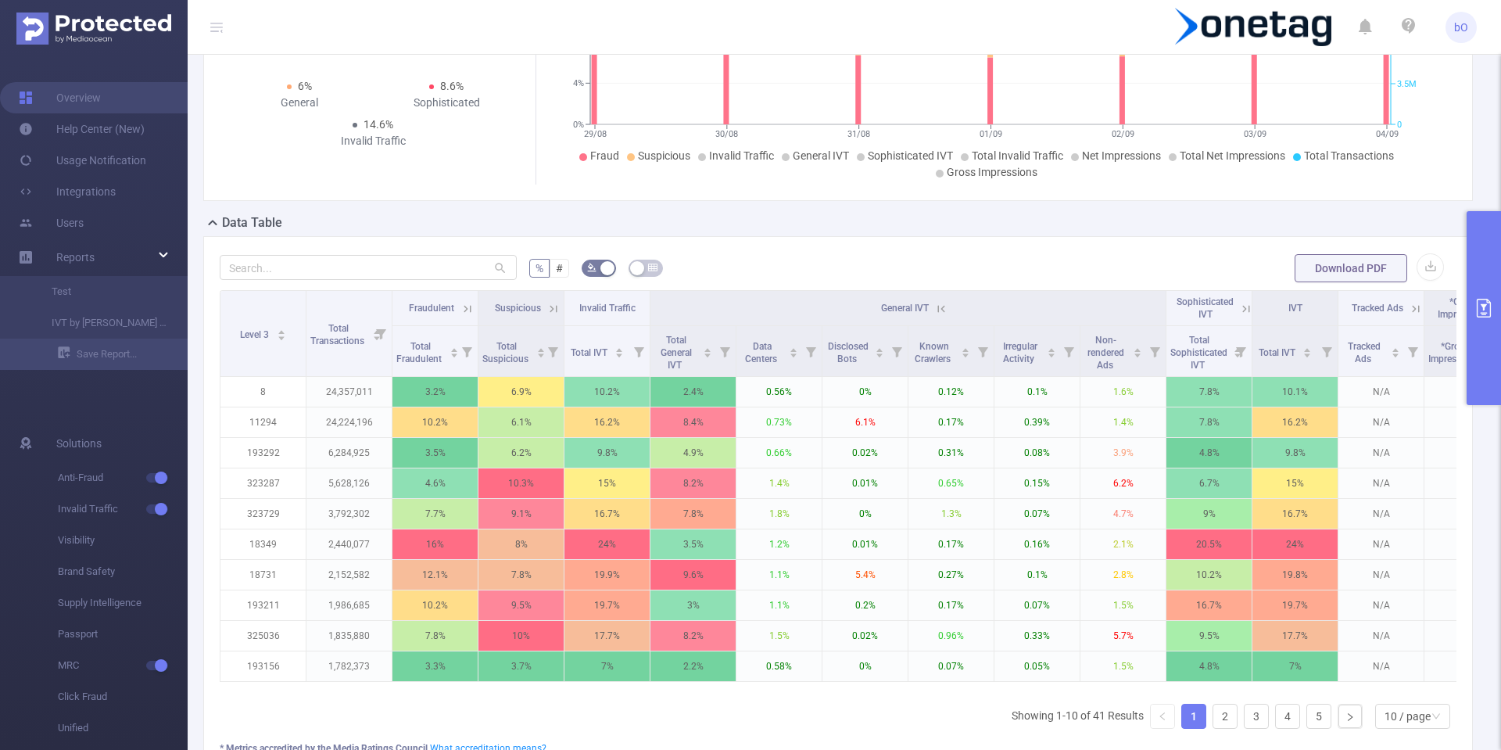
click at [471, 310] on icon at bounding box center [467, 308] width 7 height 7
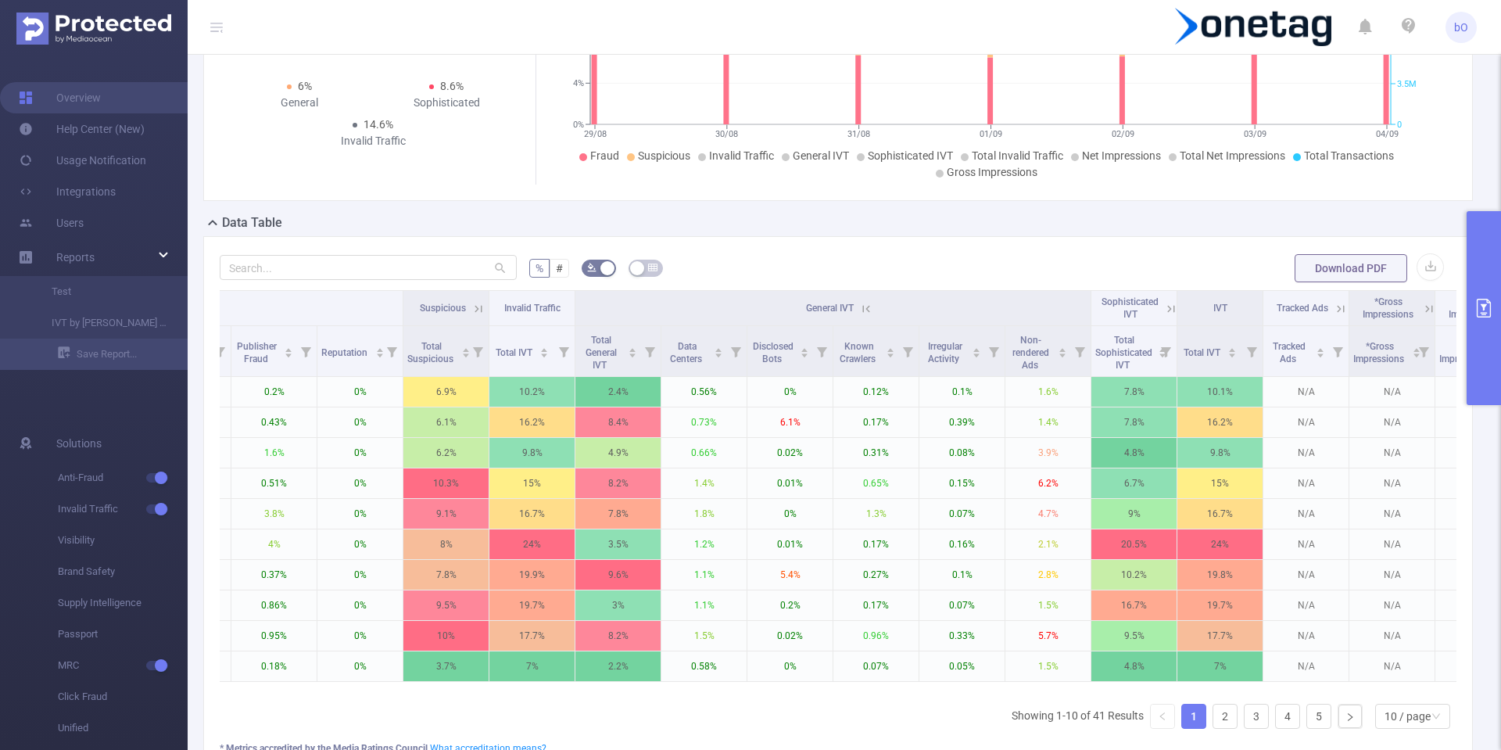
scroll to position [0, 843]
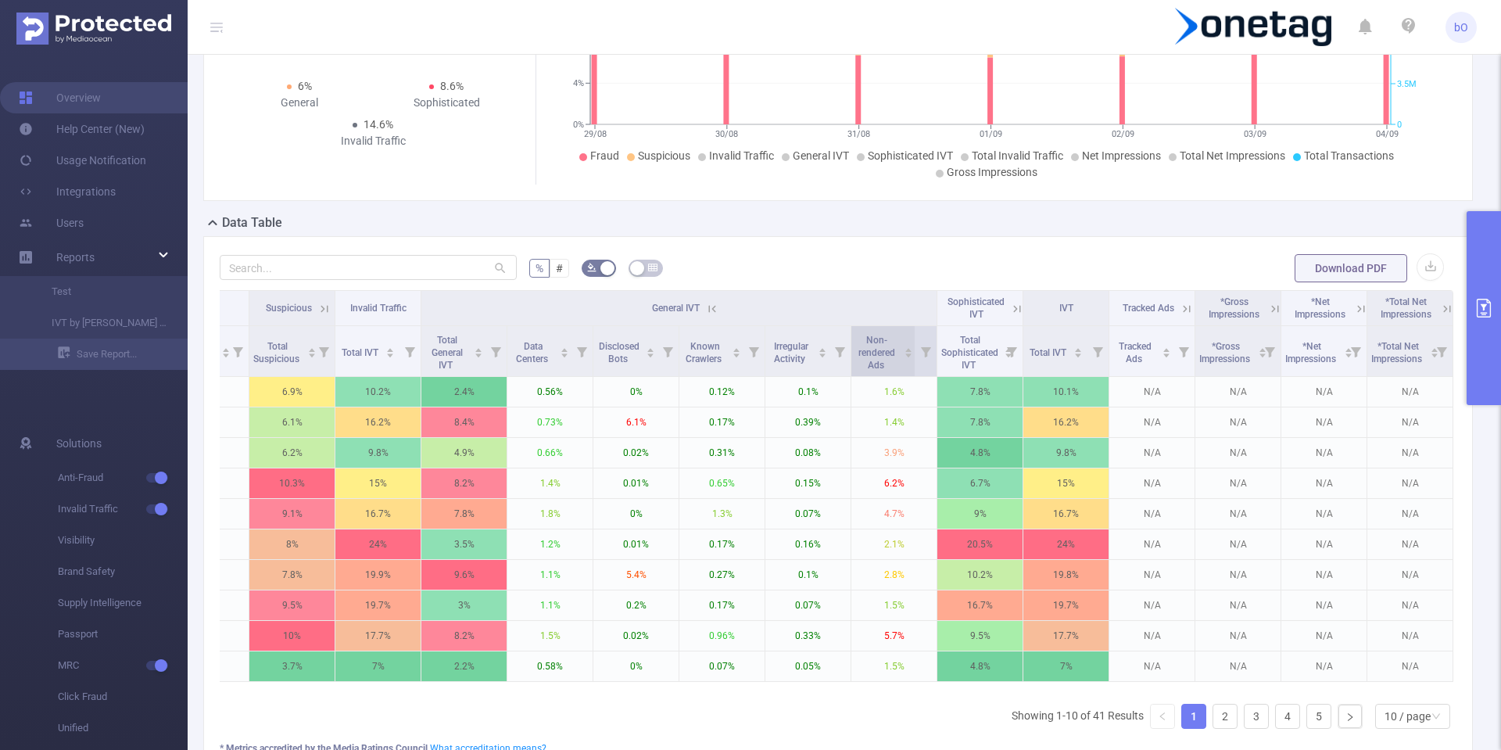
click at [882, 345] on span "Non-rendered Ads" at bounding box center [876, 351] width 43 height 41
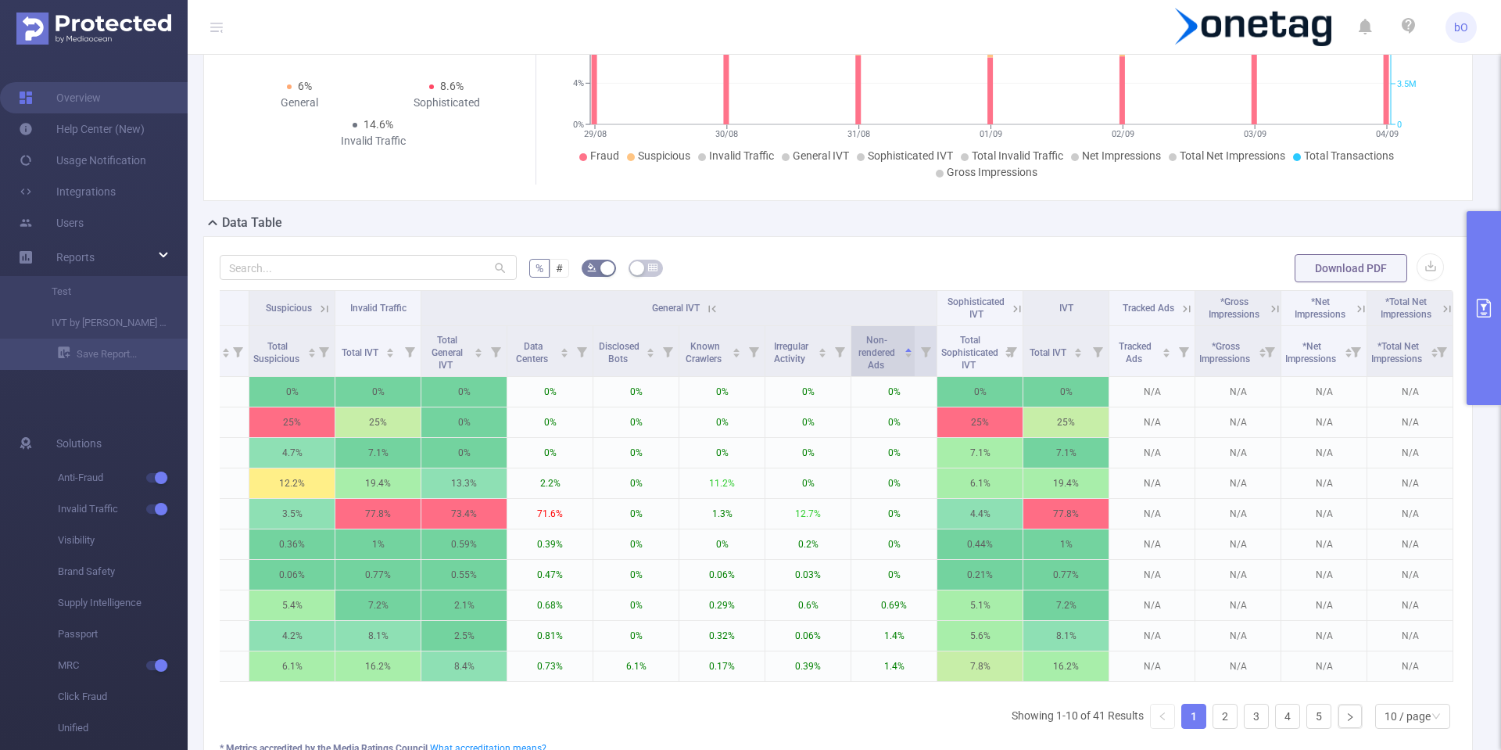
click at [882, 345] on span "Non-rendered Ads" at bounding box center [876, 351] width 43 height 41
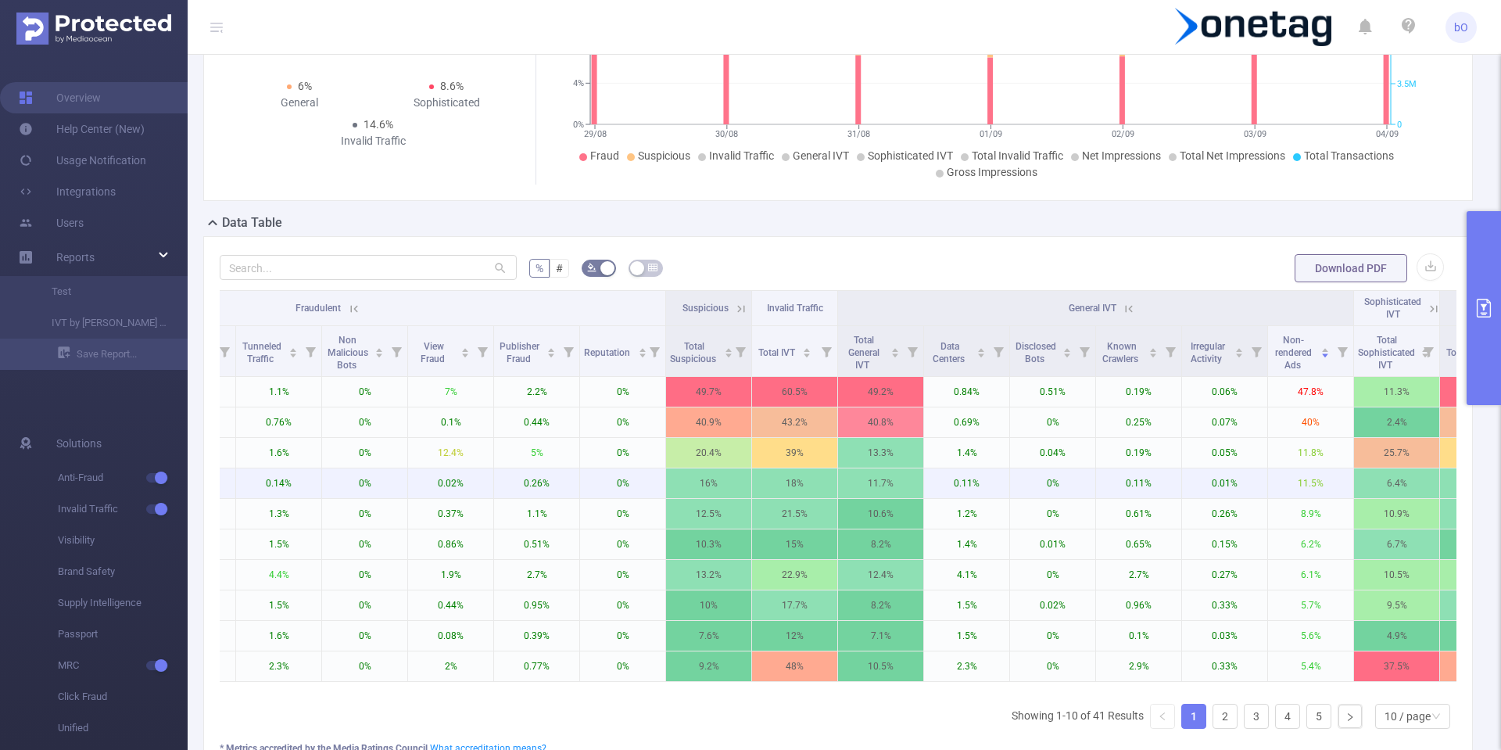
scroll to position [0, 421]
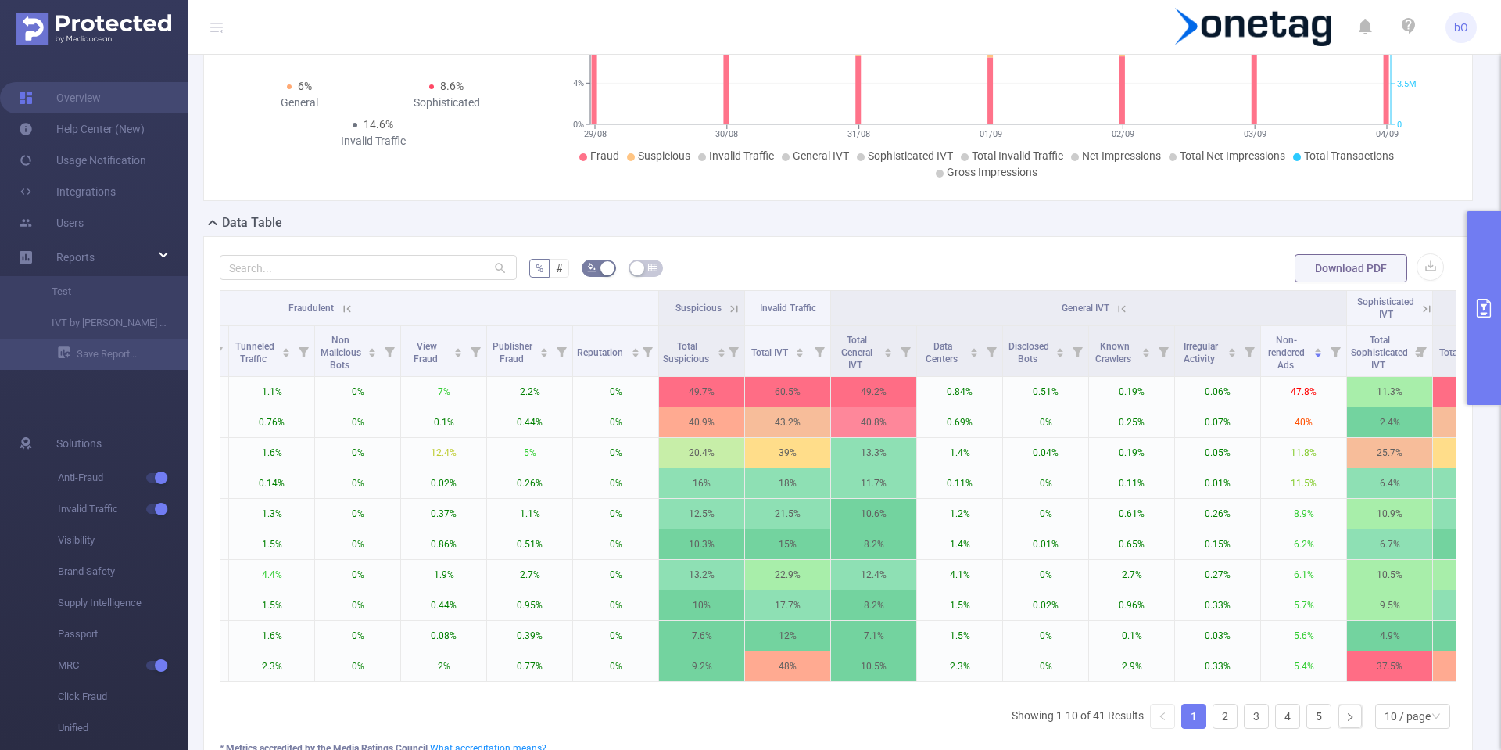
click at [740, 310] on icon at bounding box center [734, 309] width 14 height 14
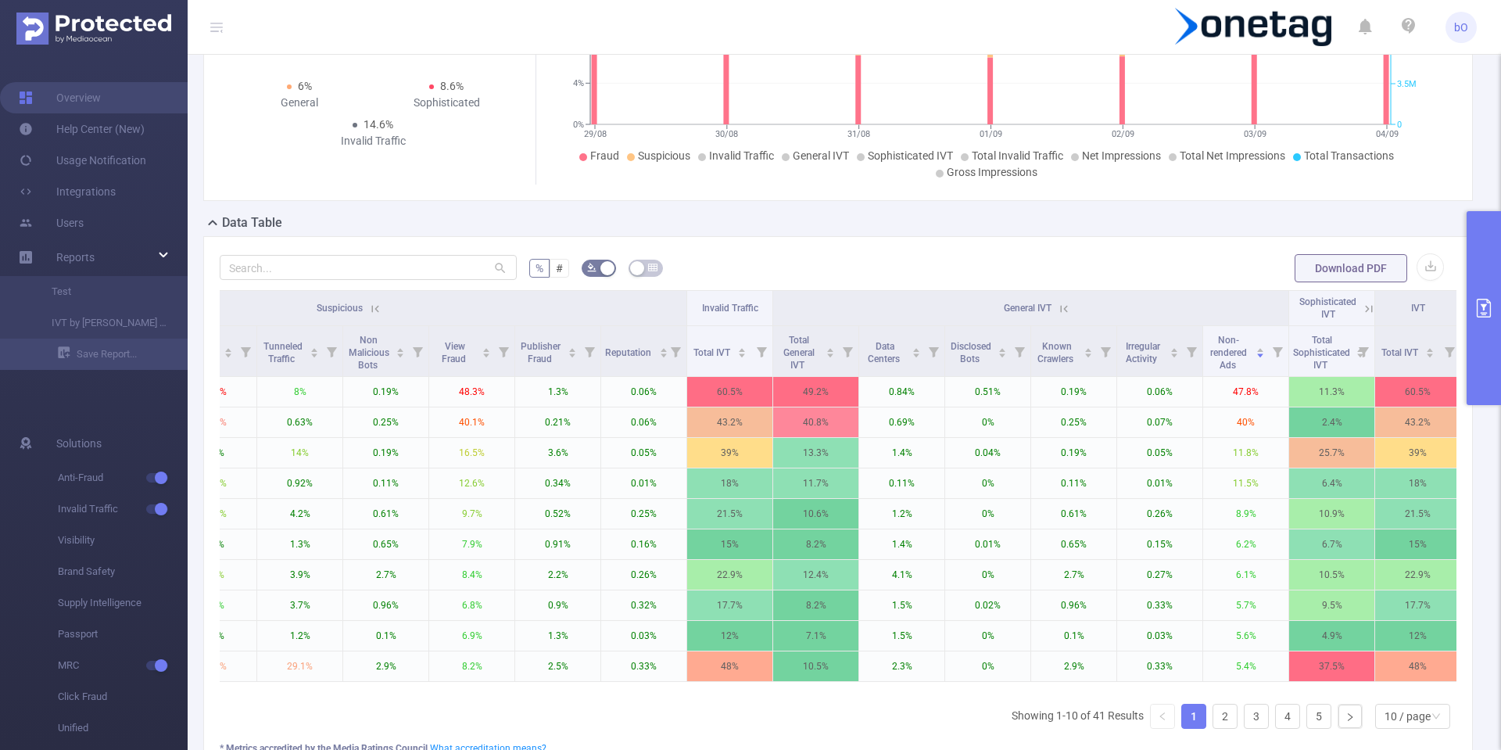
scroll to position [0, 1084]
